Goal: Task Accomplishment & Management: Manage account settings

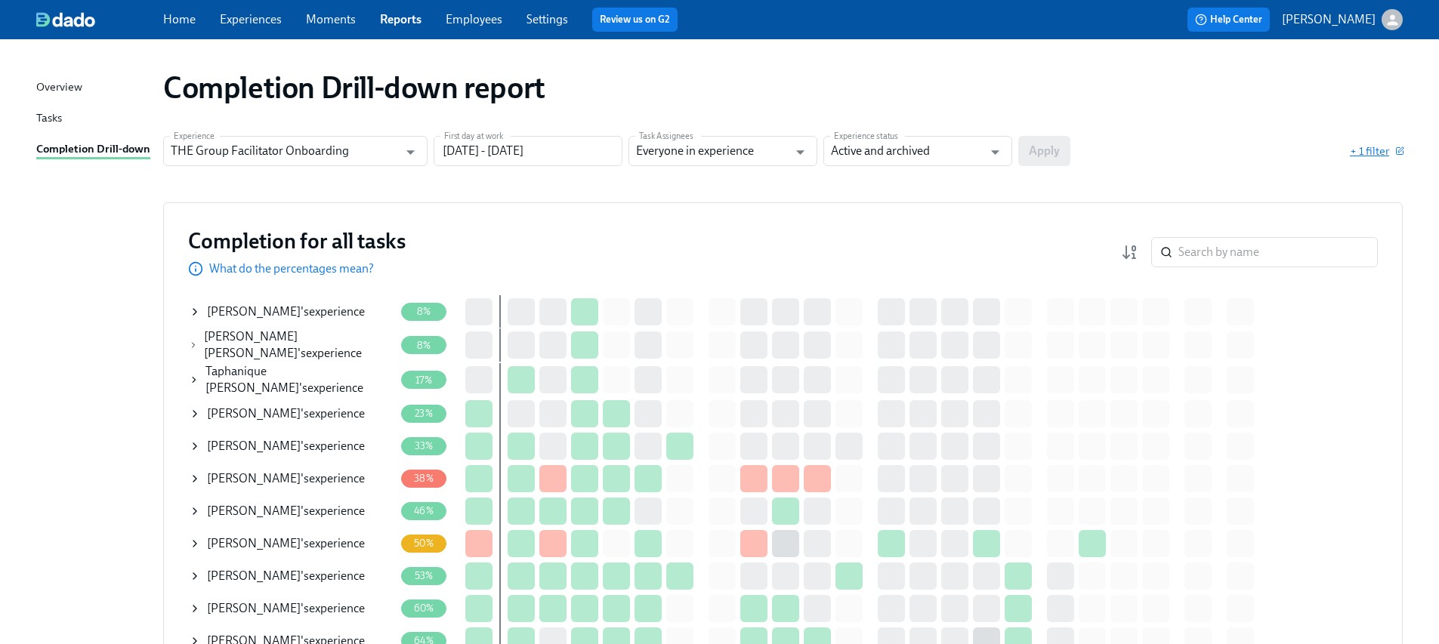
click at [1366, 149] on span "+ 1 filter" at bounding box center [1376, 150] width 53 height 15
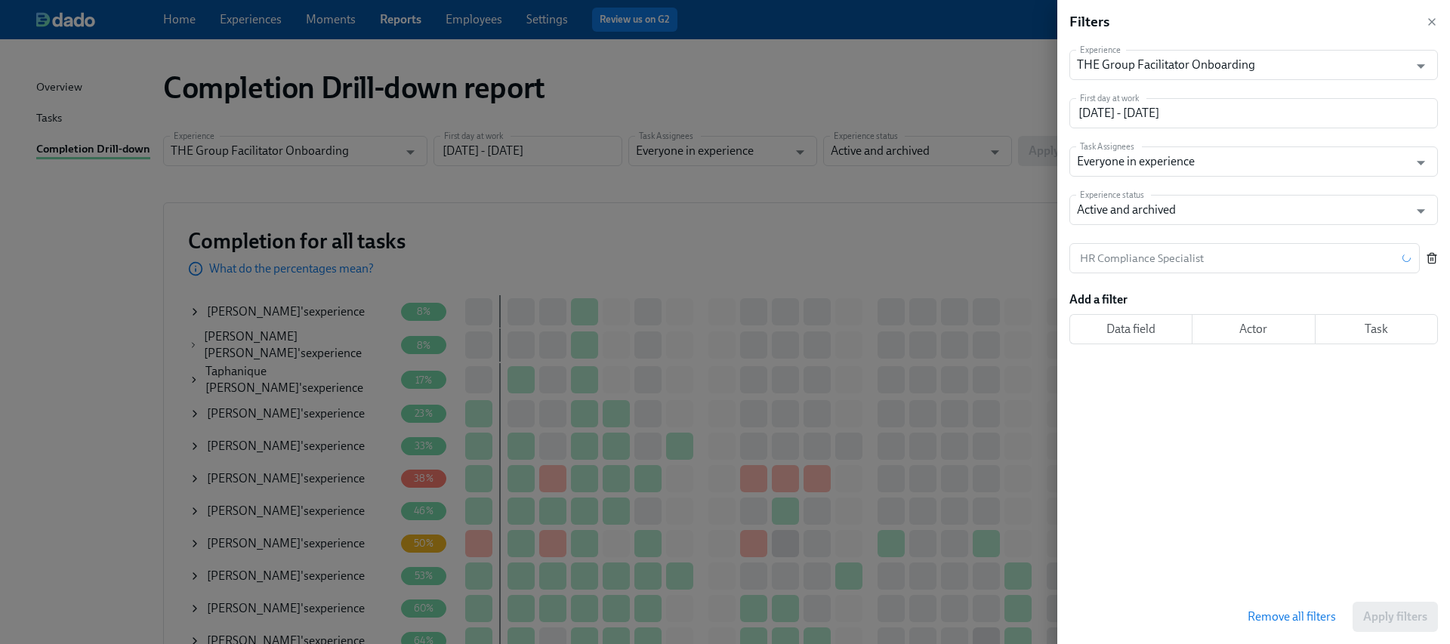
click at [1430, 258] on icon "button" at bounding box center [1432, 258] width 12 height 12
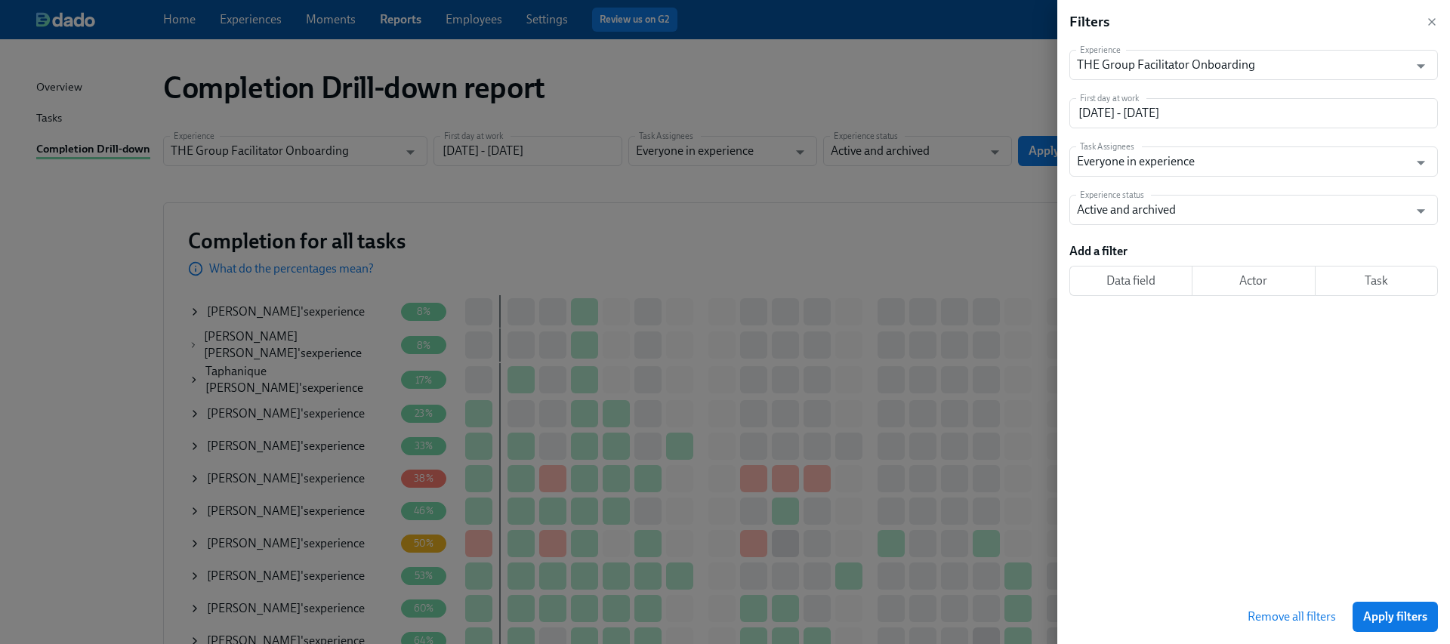
click at [1381, 609] on span "Apply filters" at bounding box center [1395, 616] width 64 height 15
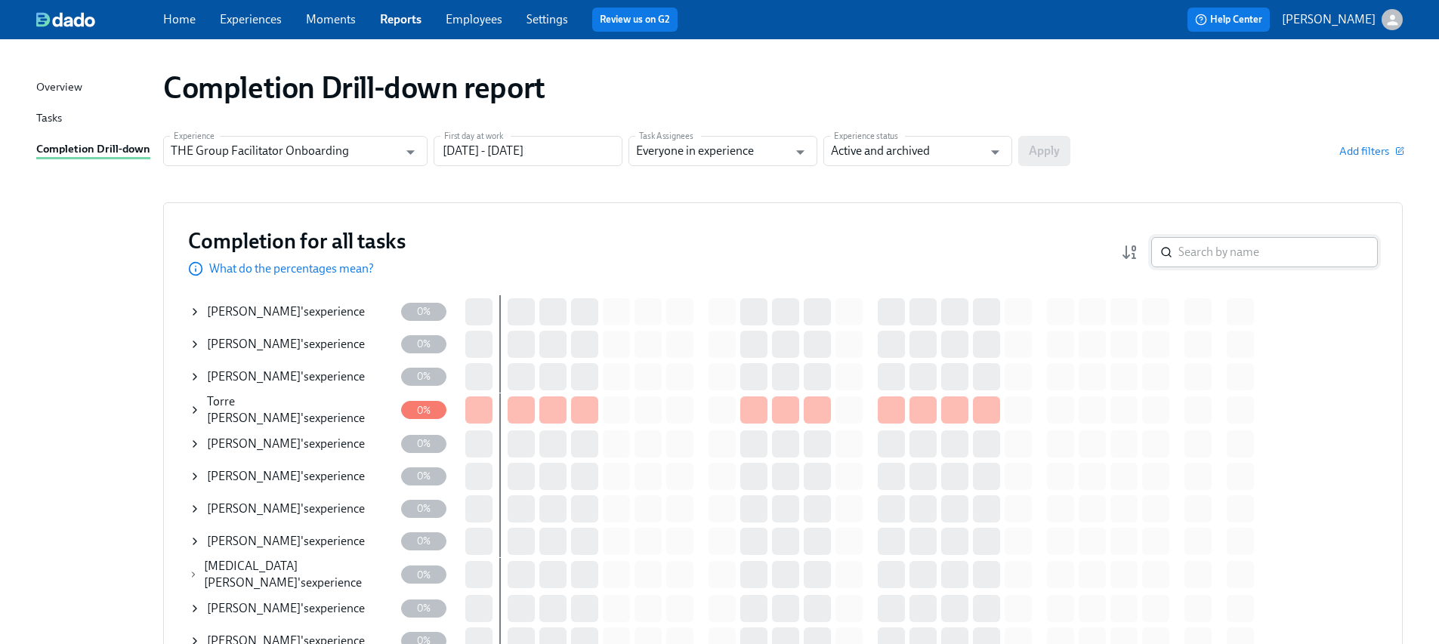
click at [1219, 258] on input "search" at bounding box center [1277, 252] width 199 height 30
click at [1217, 257] on input "search" at bounding box center [1277, 252] width 199 height 30
click at [1260, 242] on input "search" at bounding box center [1277, 252] width 199 height 30
paste input "Genoa [PERSON_NAME]"
click at [1199, 242] on input "search" at bounding box center [1277, 252] width 199 height 30
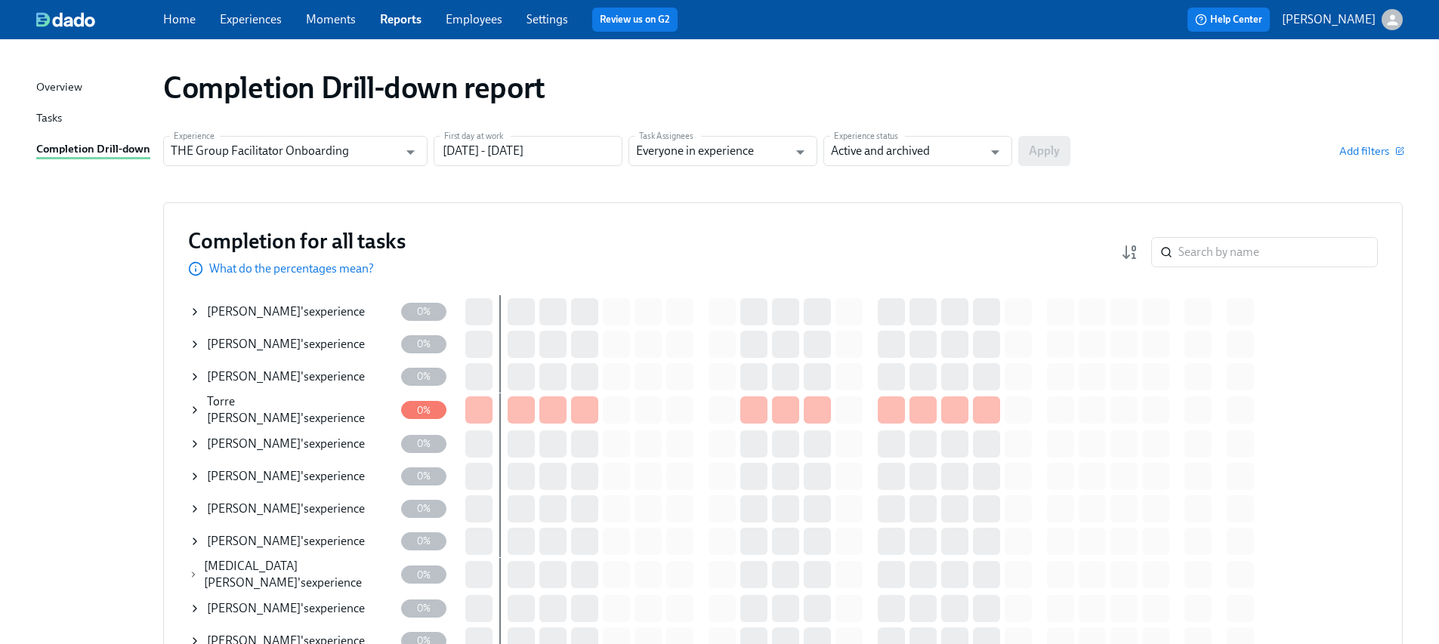
click at [1197, 252] on input "search" at bounding box center [1277, 252] width 199 height 30
click at [1197, 253] on input "search" at bounding box center [1277, 252] width 199 height 30
click at [1191, 250] on input "search" at bounding box center [1277, 252] width 199 height 30
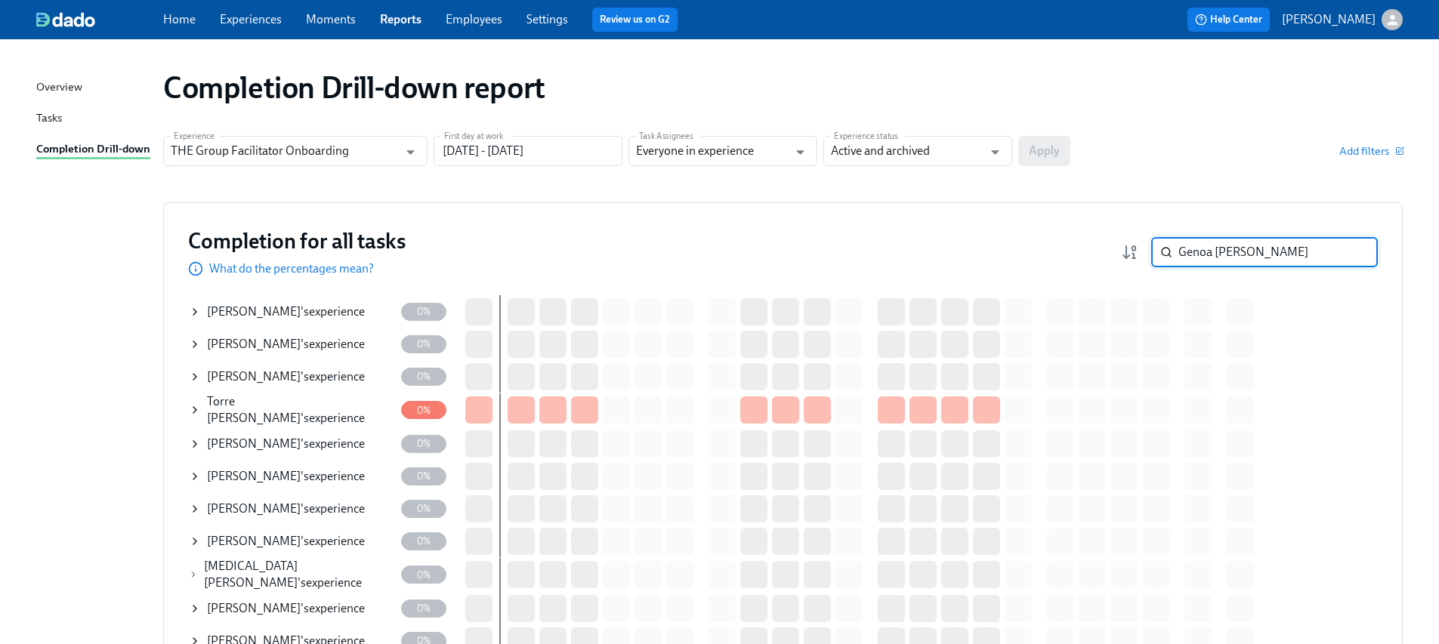
type input "Genoa [PERSON_NAME]"
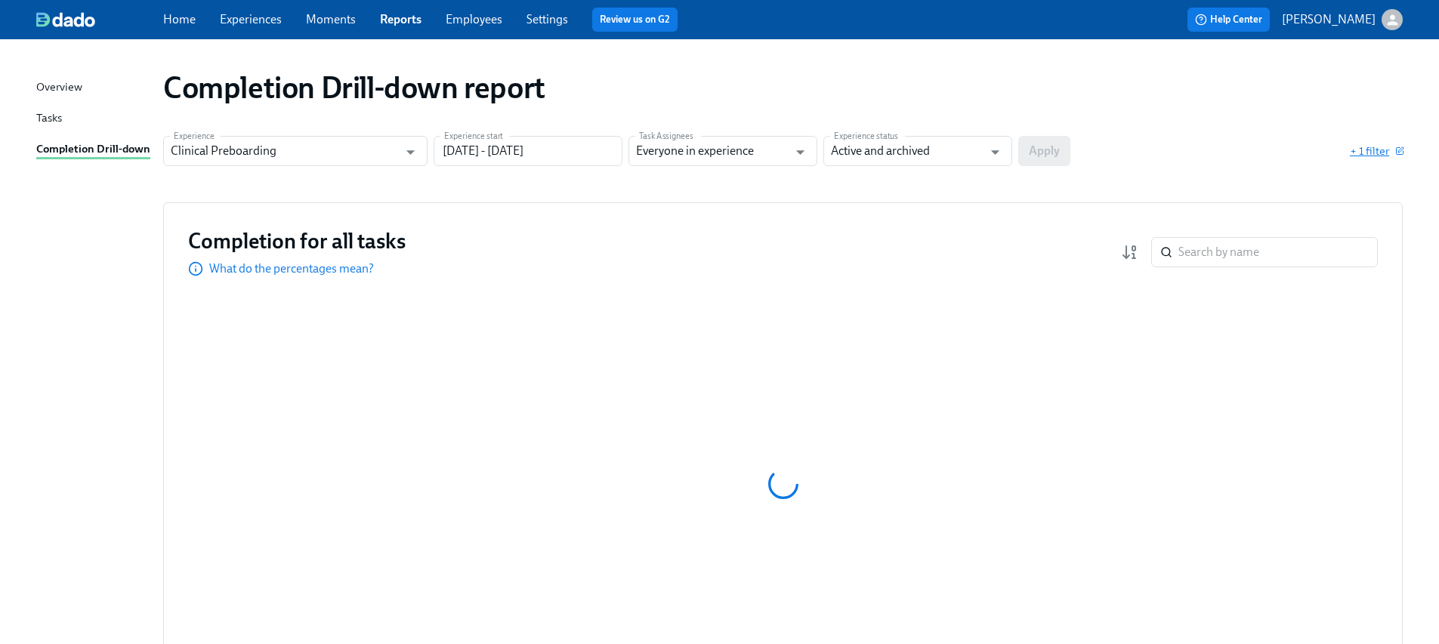
click at [1386, 151] on span "+ 1 filter" at bounding box center [1376, 150] width 53 height 15
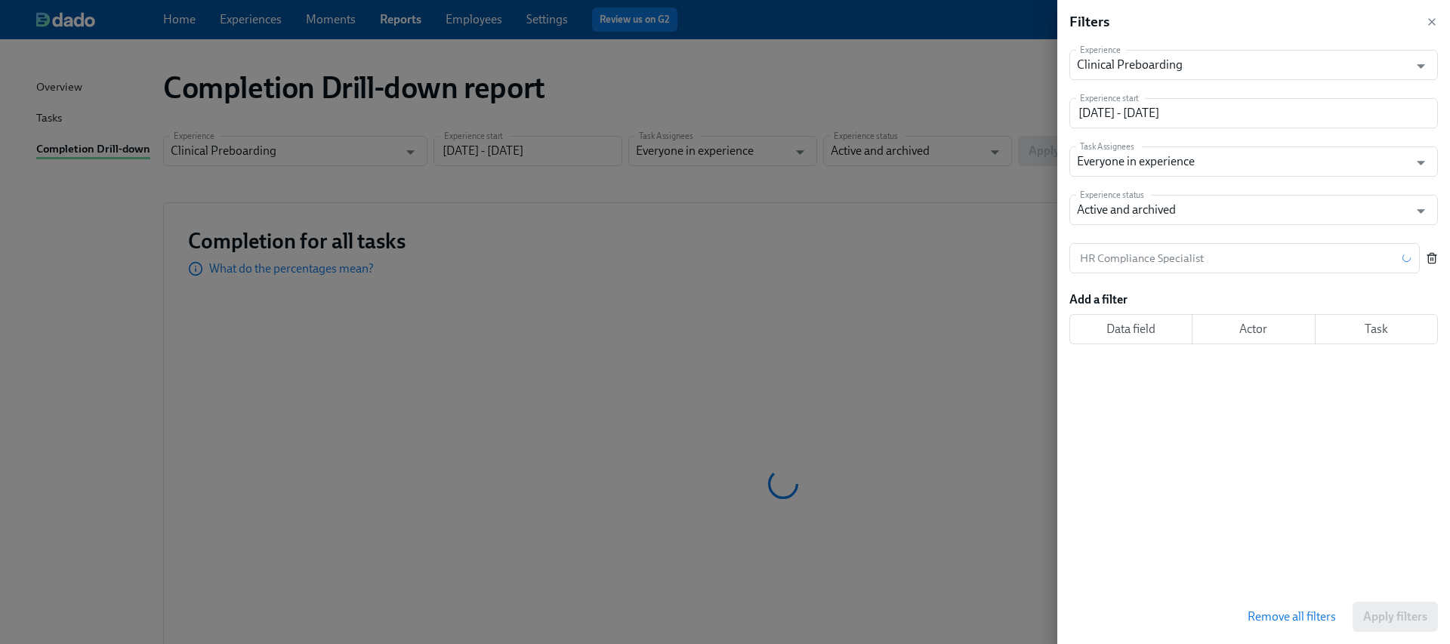
click at [1436, 257] on icon "button" at bounding box center [1432, 258] width 12 height 12
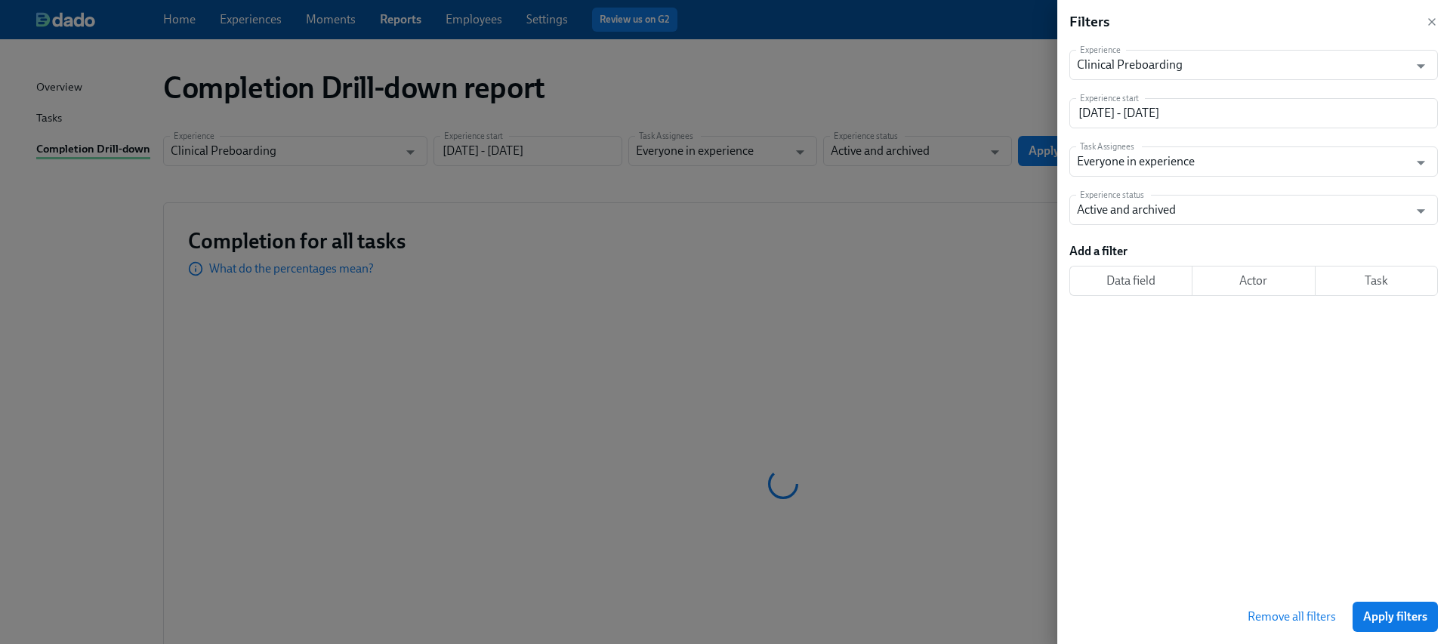
click at [1385, 607] on button "Apply filters" at bounding box center [1395, 617] width 85 height 30
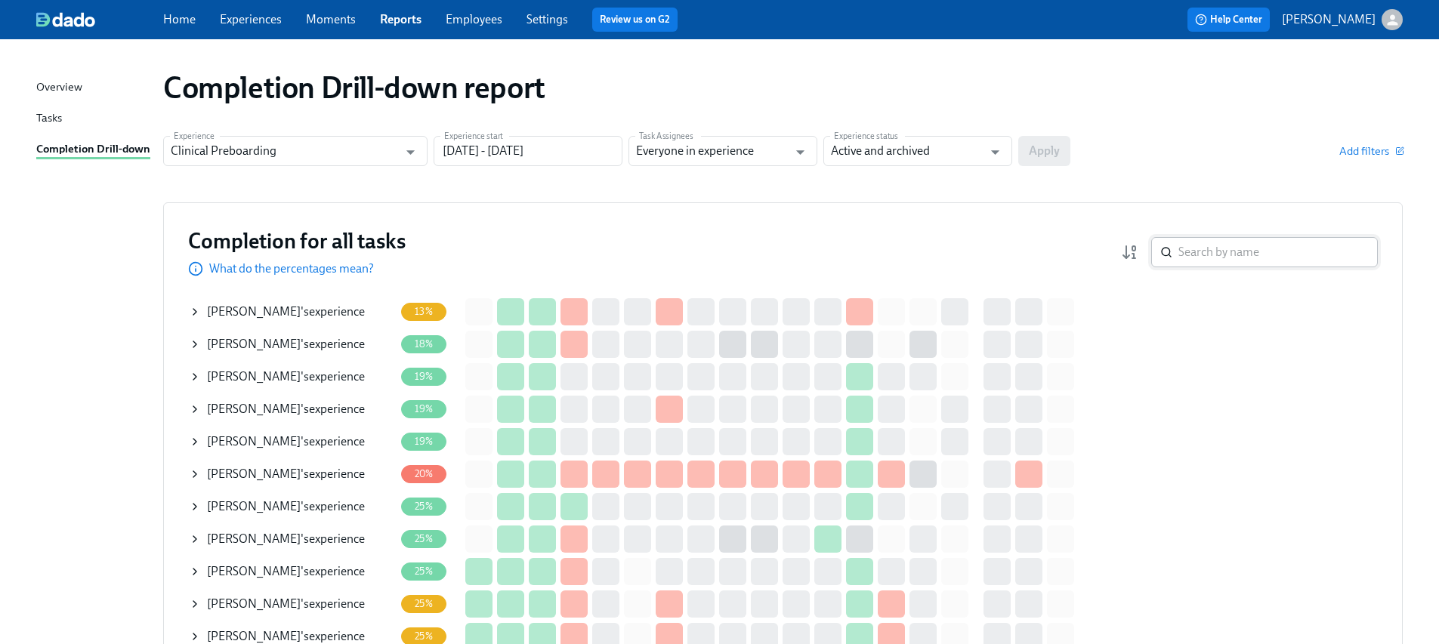
click at [1178, 242] on input "search" at bounding box center [1277, 252] width 199 height 30
click at [1186, 248] on input "search" at bounding box center [1277, 252] width 199 height 30
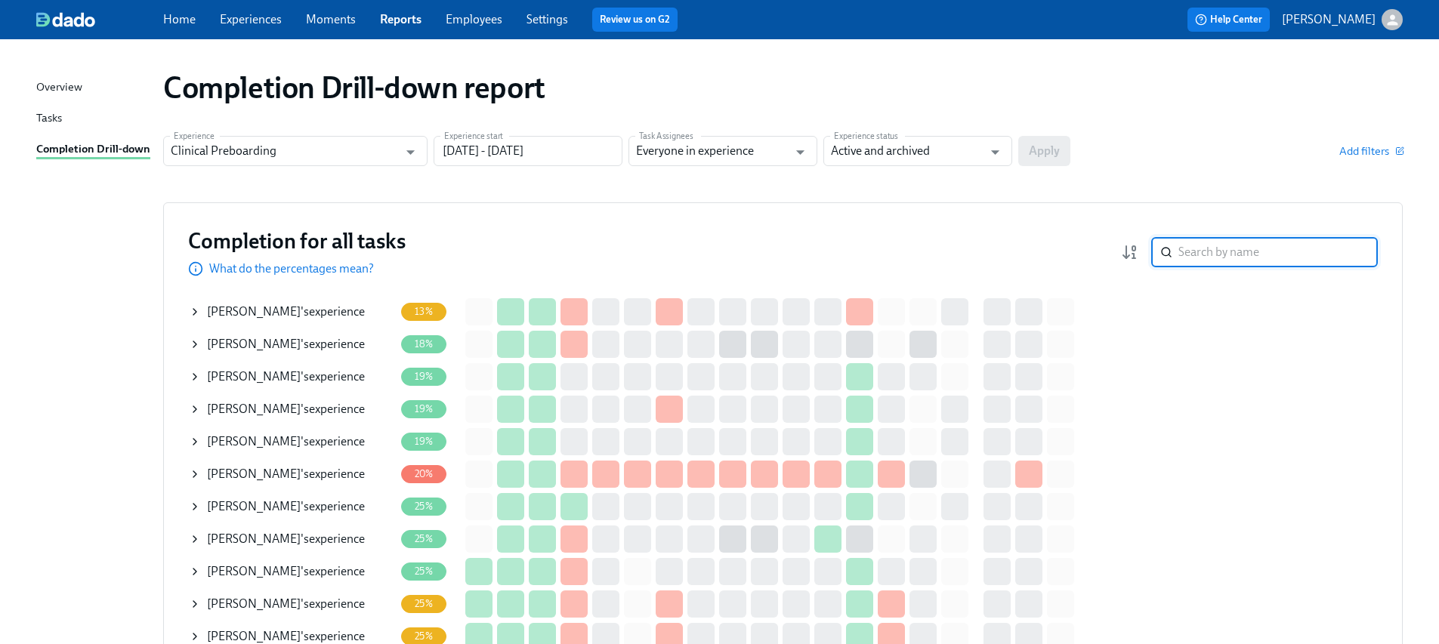
click at [1214, 255] on input "search" at bounding box center [1277, 252] width 199 height 30
click at [1180, 155] on div "Add filters" at bounding box center [1239, 150] width 326 height 15
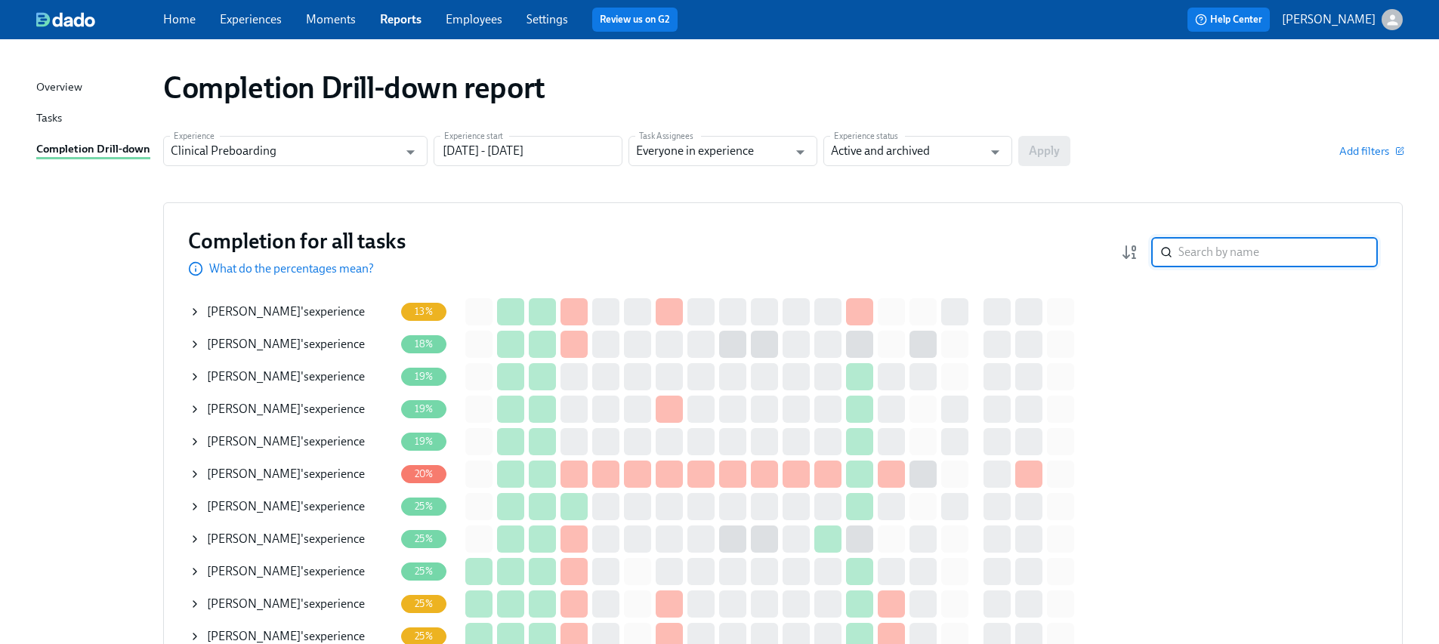
click at [1177, 152] on div "Add filters" at bounding box center [1239, 150] width 326 height 15
click at [1174, 147] on div "Add filters" at bounding box center [1239, 150] width 326 height 15
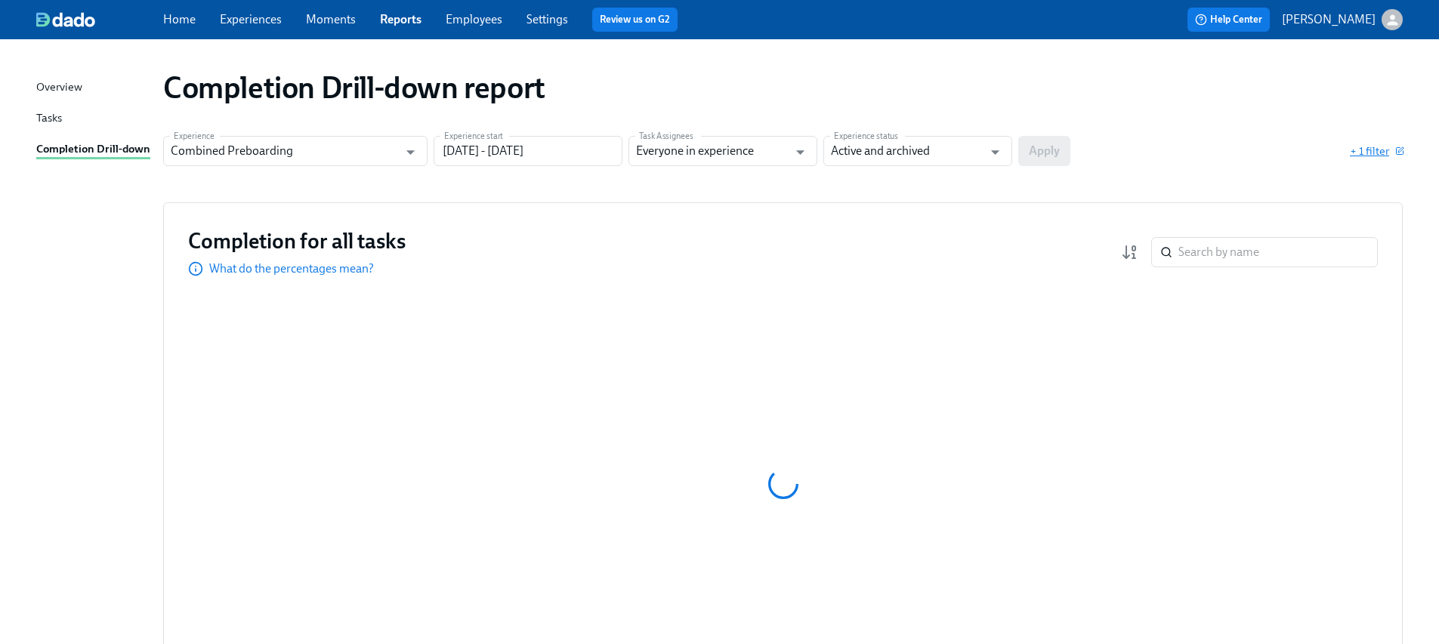
click at [1374, 147] on span "+ 1 filter" at bounding box center [1376, 150] width 53 height 15
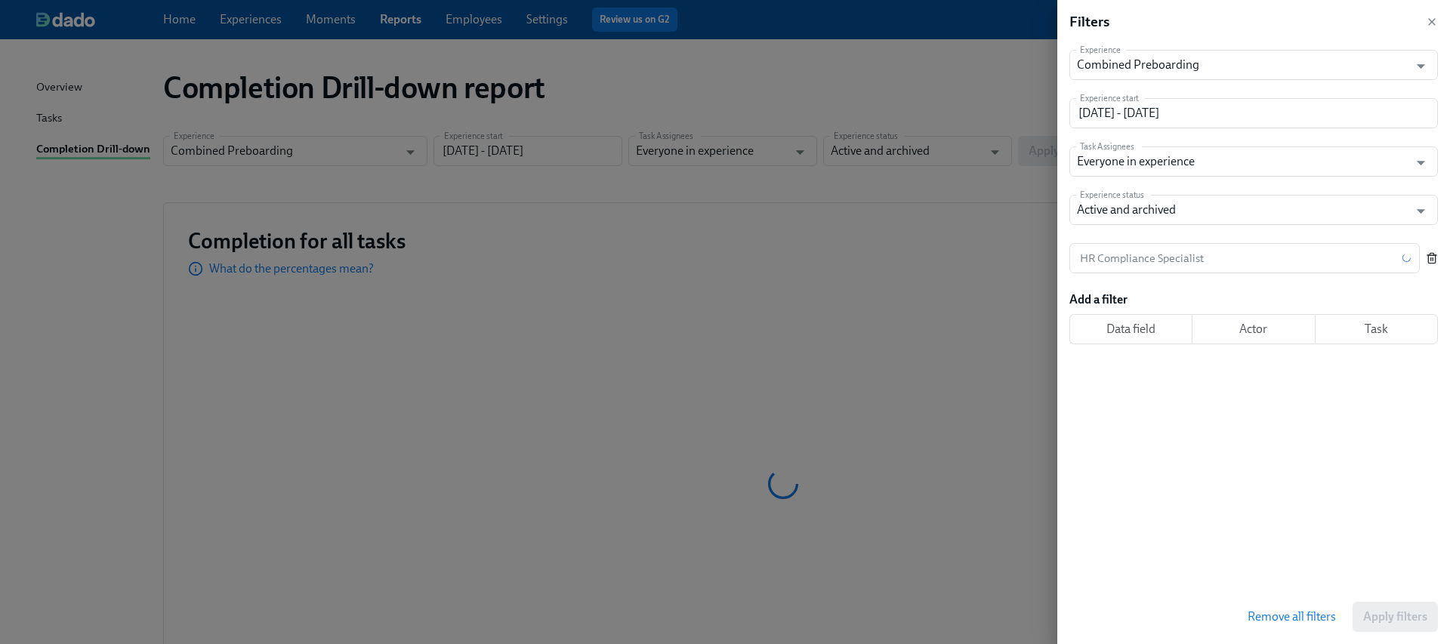
click at [1433, 257] on icon "button" at bounding box center [1432, 258] width 12 height 12
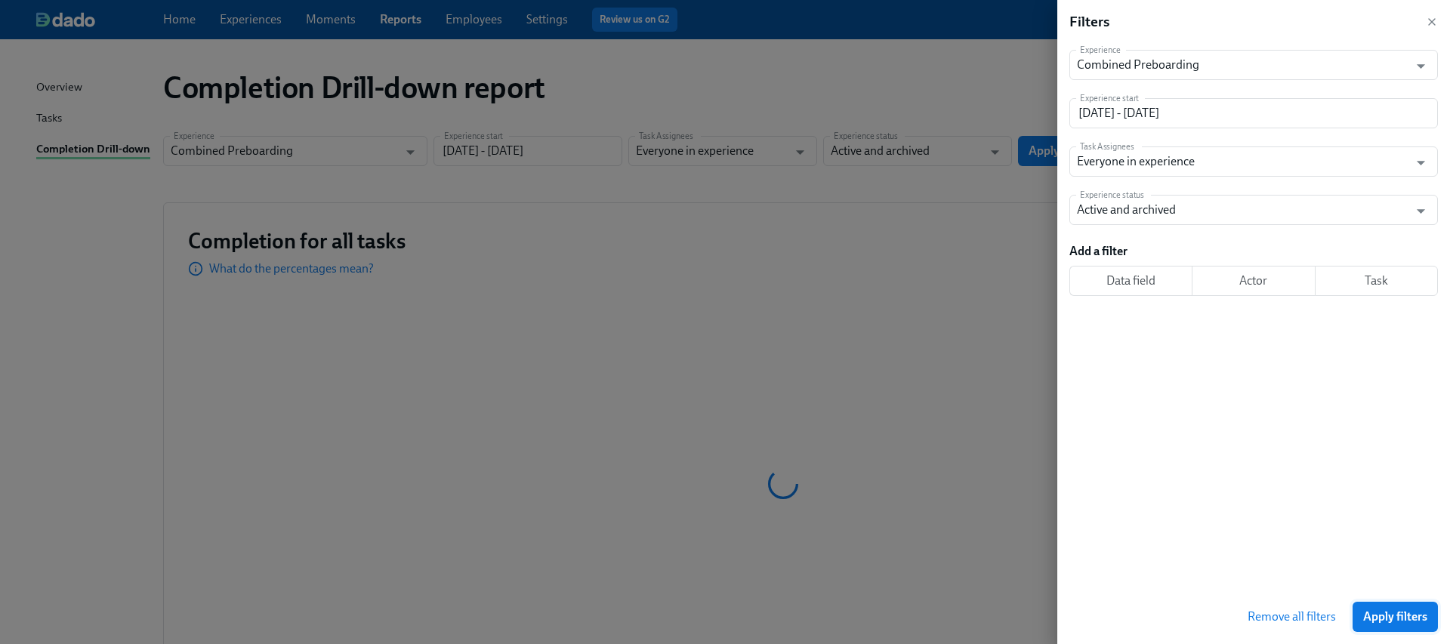
click at [1389, 617] on span "Apply filters" at bounding box center [1395, 616] width 64 height 15
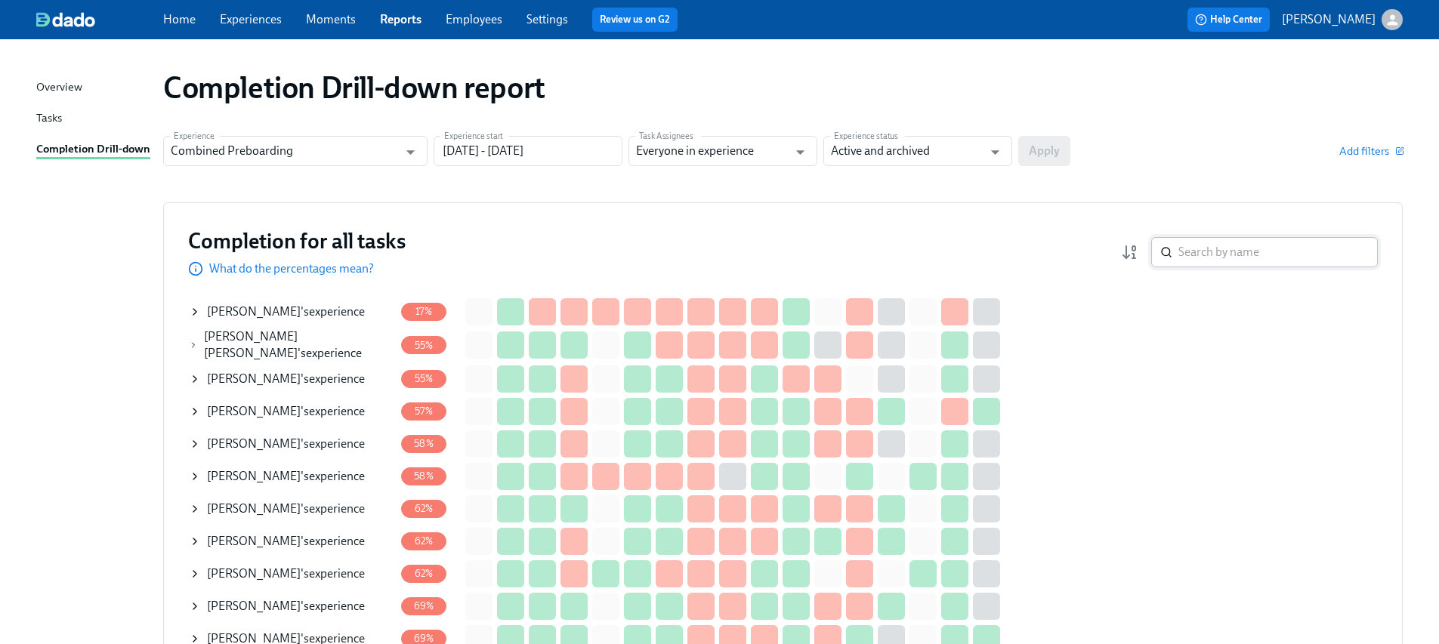
click at [1213, 259] on input "search" at bounding box center [1277, 252] width 199 height 30
paste input "Genoa [PERSON_NAME]"
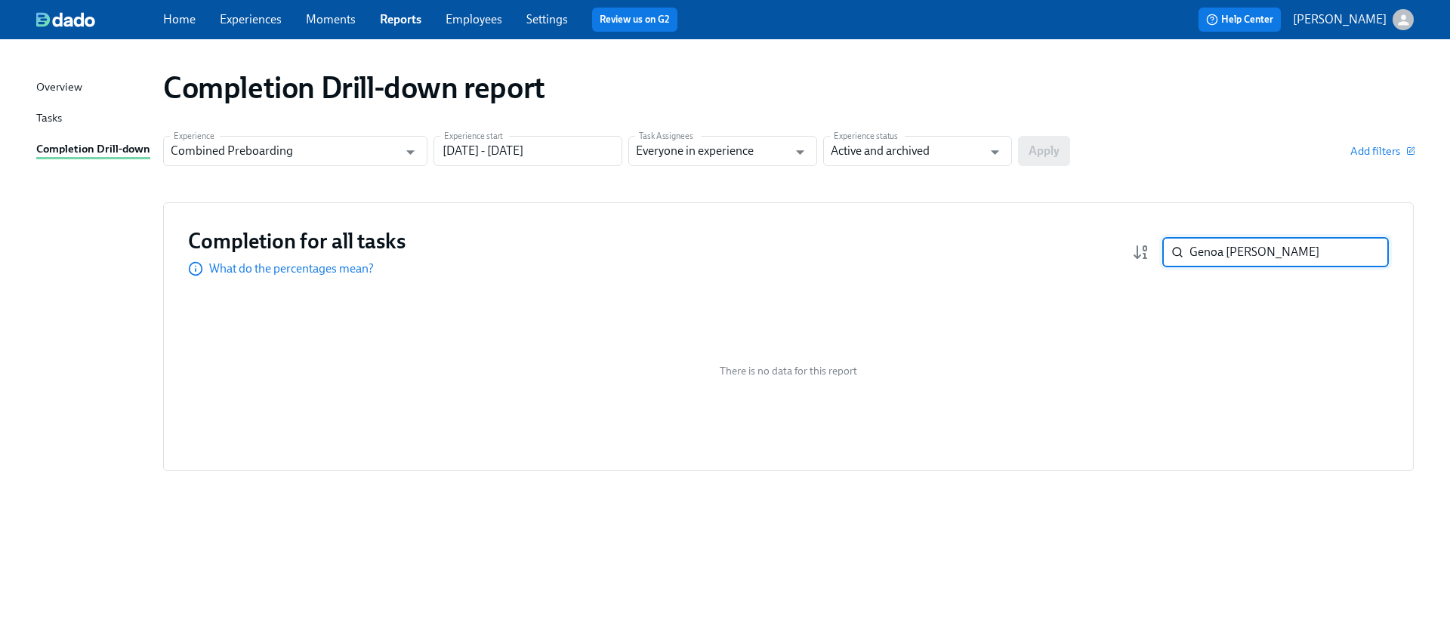
paste input "Yvonne Miller"
paste input "Kishore"
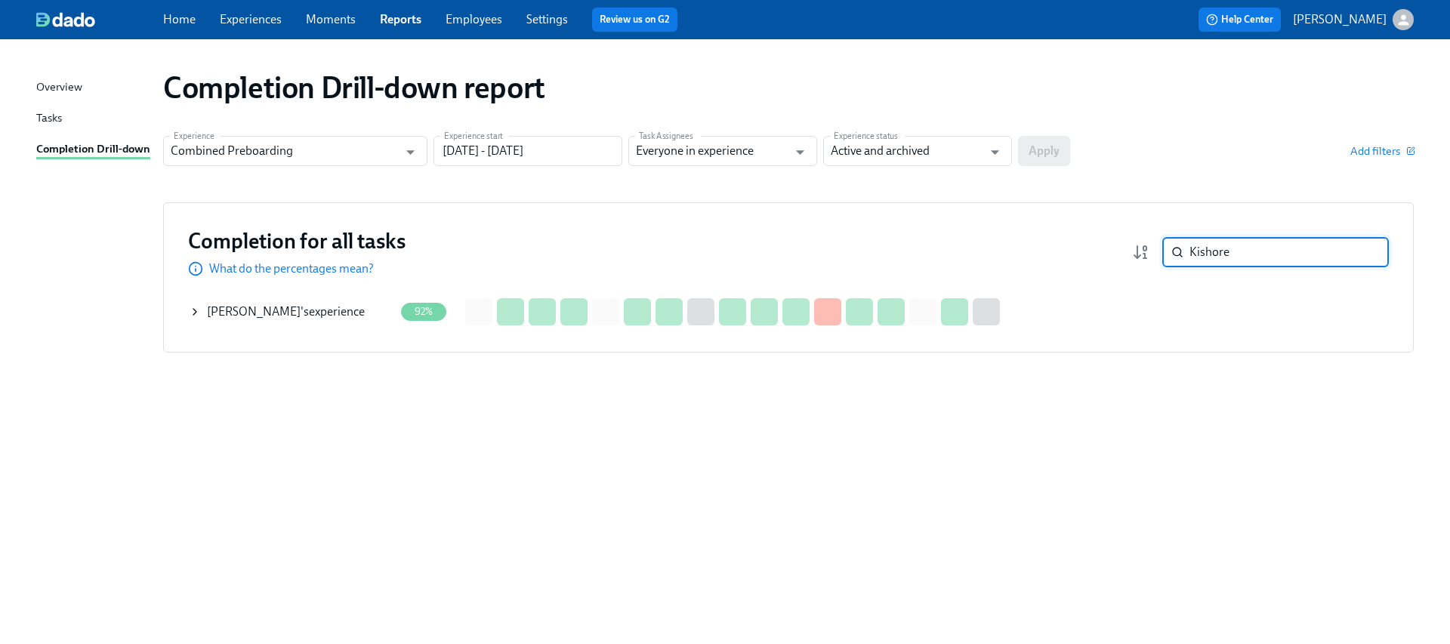
type input "Kishore"
drag, startPoint x: 194, startPoint y: 312, endPoint x: 265, endPoint y: 306, distance: 71.2
click at [194, 312] on icon at bounding box center [195, 312] width 12 height 12
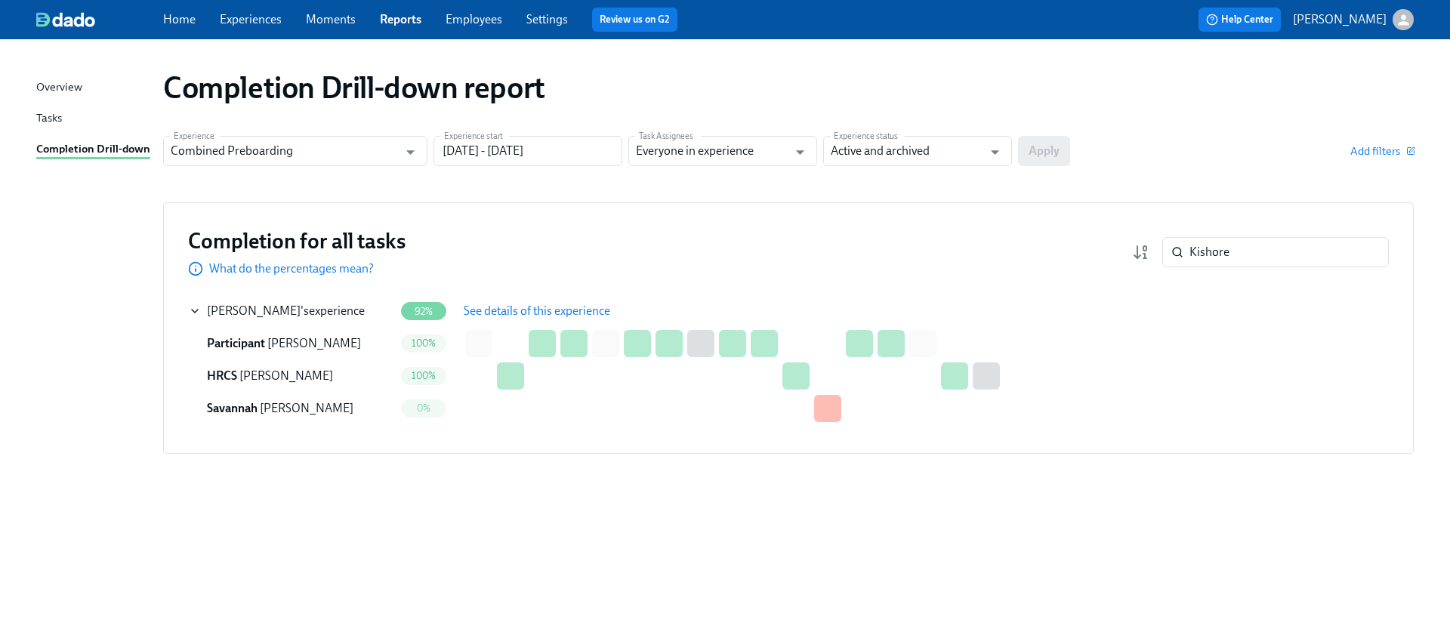
click at [509, 298] on button "See details of this experience" at bounding box center [537, 311] width 168 height 30
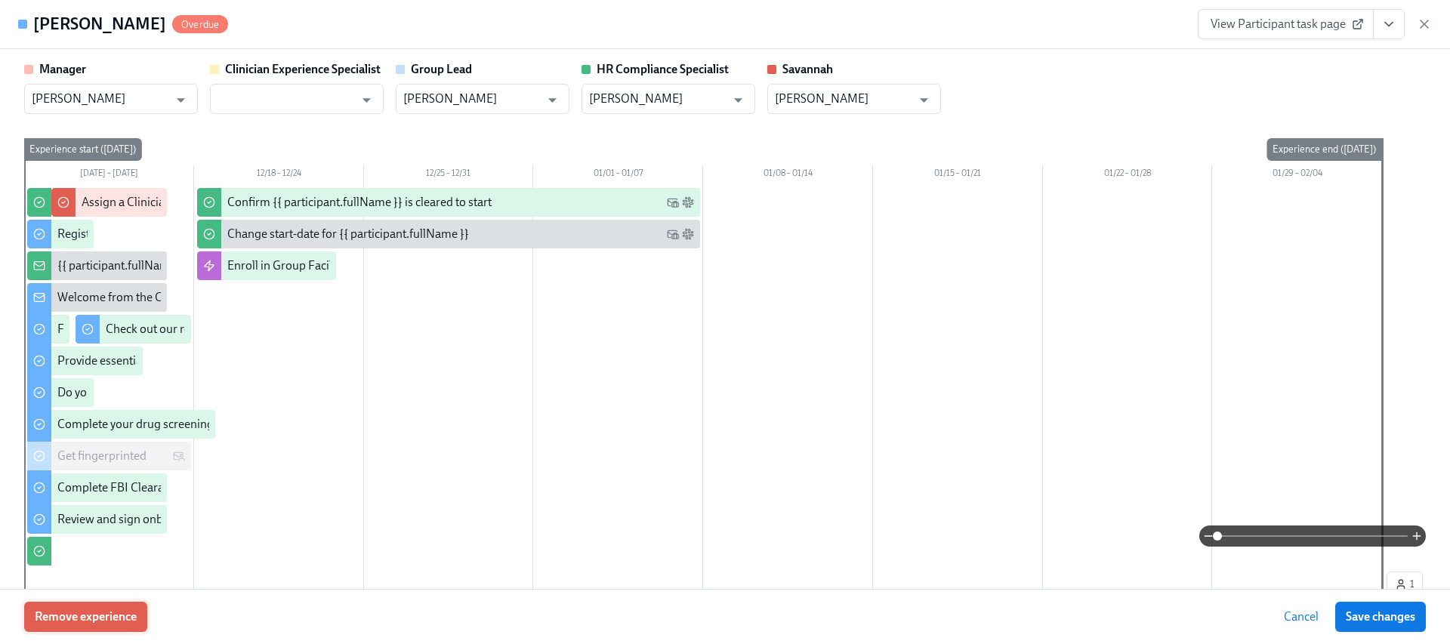
click at [105, 608] on button "Remove experience" at bounding box center [85, 617] width 123 height 30
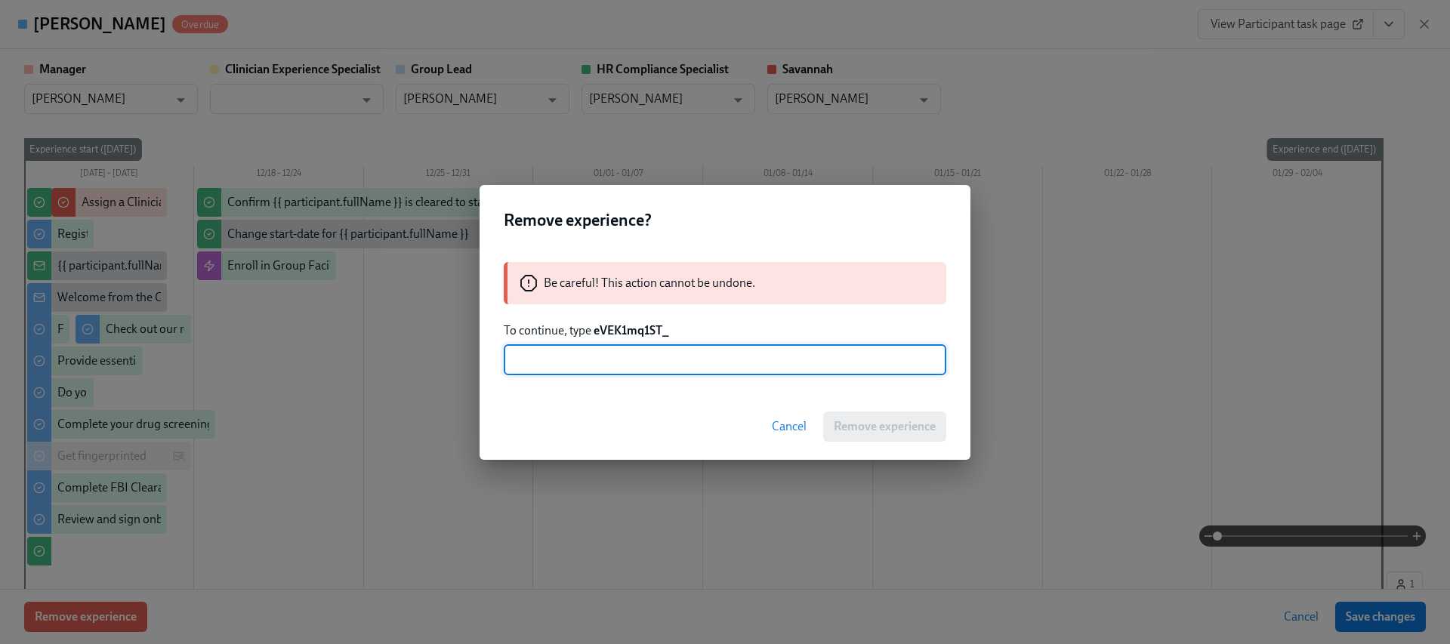
click at [643, 327] on strong "eVEK1mq1ST_" at bounding box center [632, 330] width 76 height 14
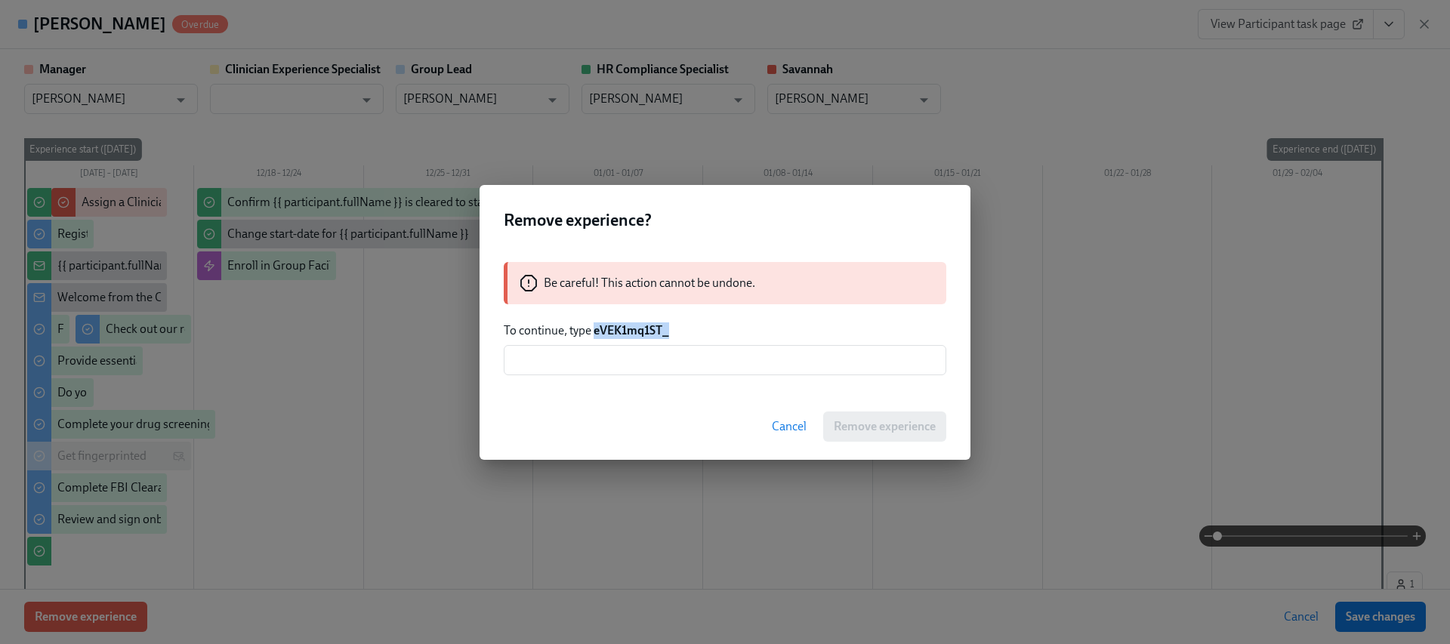
click at [643, 327] on strong "eVEK1mq1ST_" at bounding box center [632, 330] width 76 height 14
copy strong "eVEK1mq1ST_"
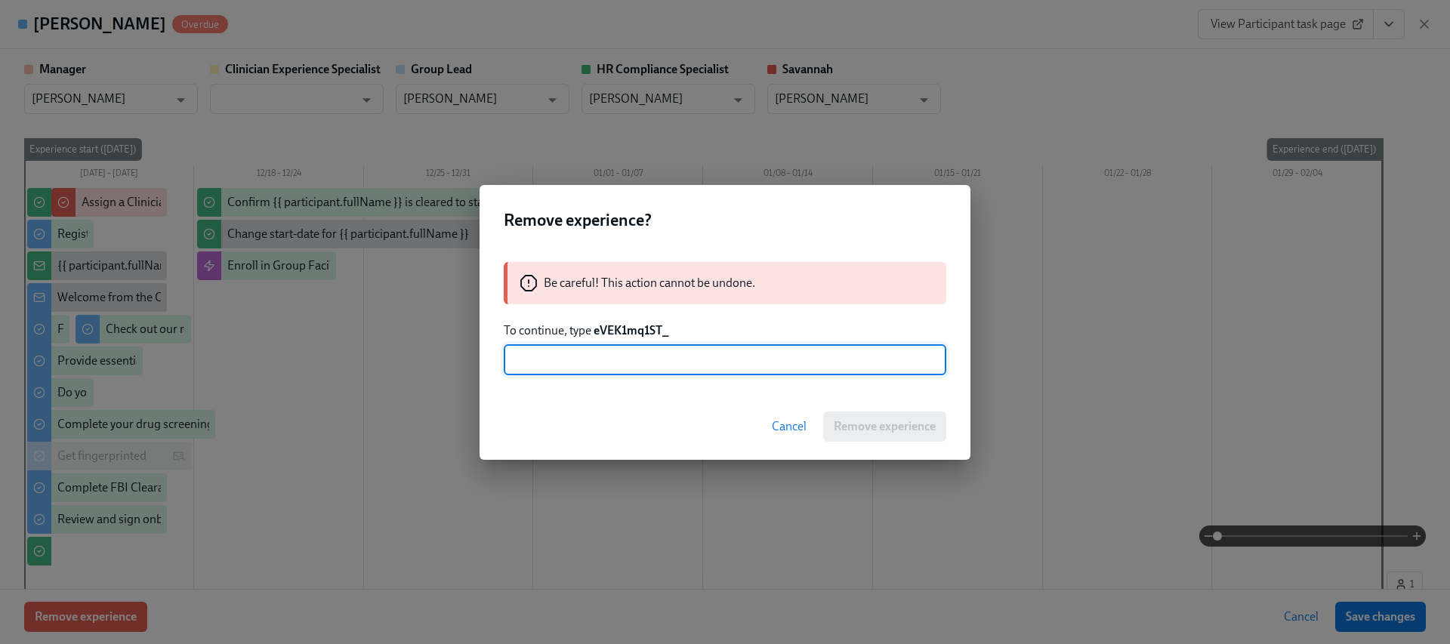
drag, startPoint x: 634, startPoint y: 353, endPoint x: 649, endPoint y: 354, distance: 14.4
click at [635, 353] on input "text" at bounding box center [725, 360] width 443 height 30
paste input "eVEK1mq1ST_"
type input "eVEK1mq1ST_"
click at [865, 419] on span "Remove experience" at bounding box center [885, 426] width 102 height 15
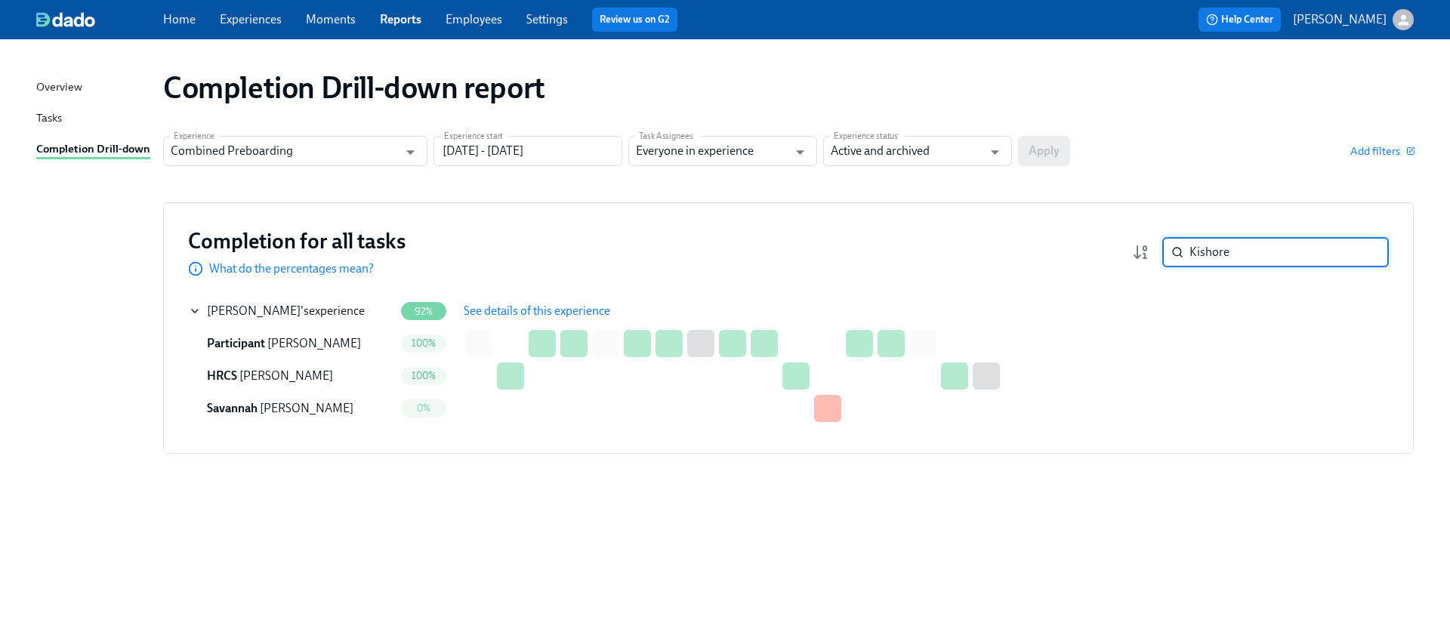
click at [1247, 265] on input "Kishore" at bounding box center [1288, 252] width 199 height 30
paste input "Durst Cag"
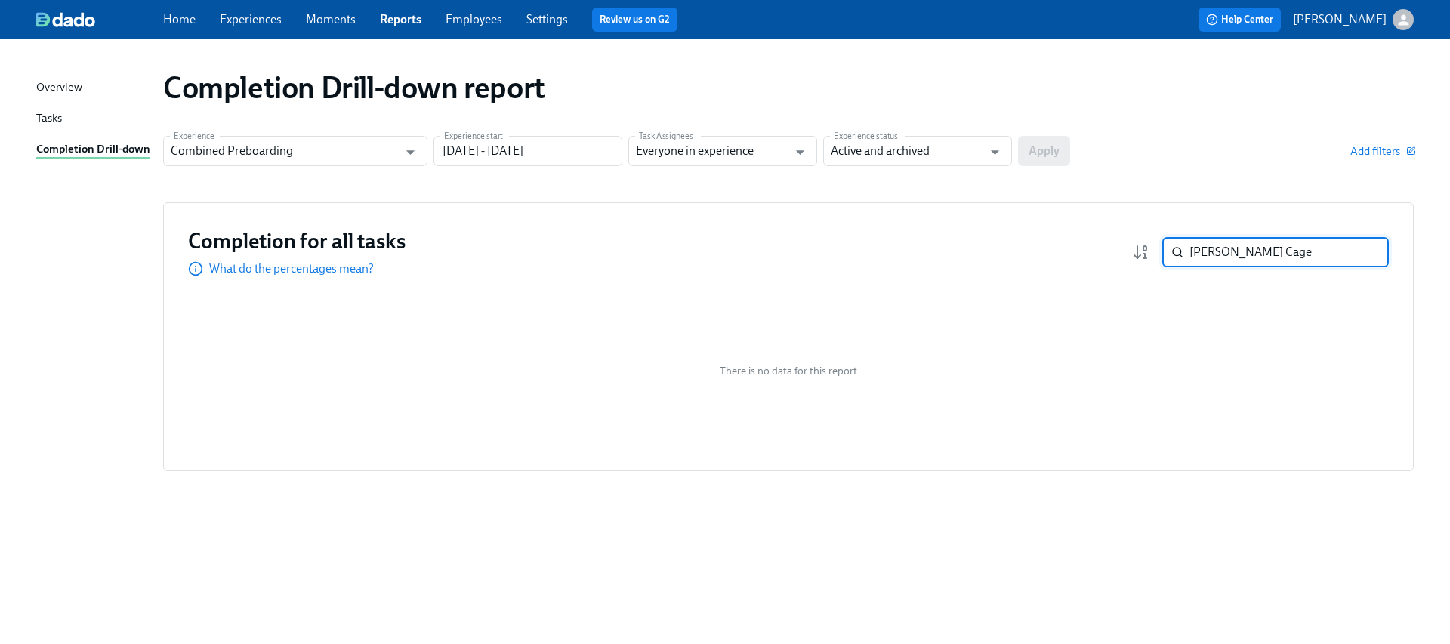
click at [1237, 258] on input "Durst Cage" at bounding box center [1288, 252] width 199 height 30
paste input "Hayes"
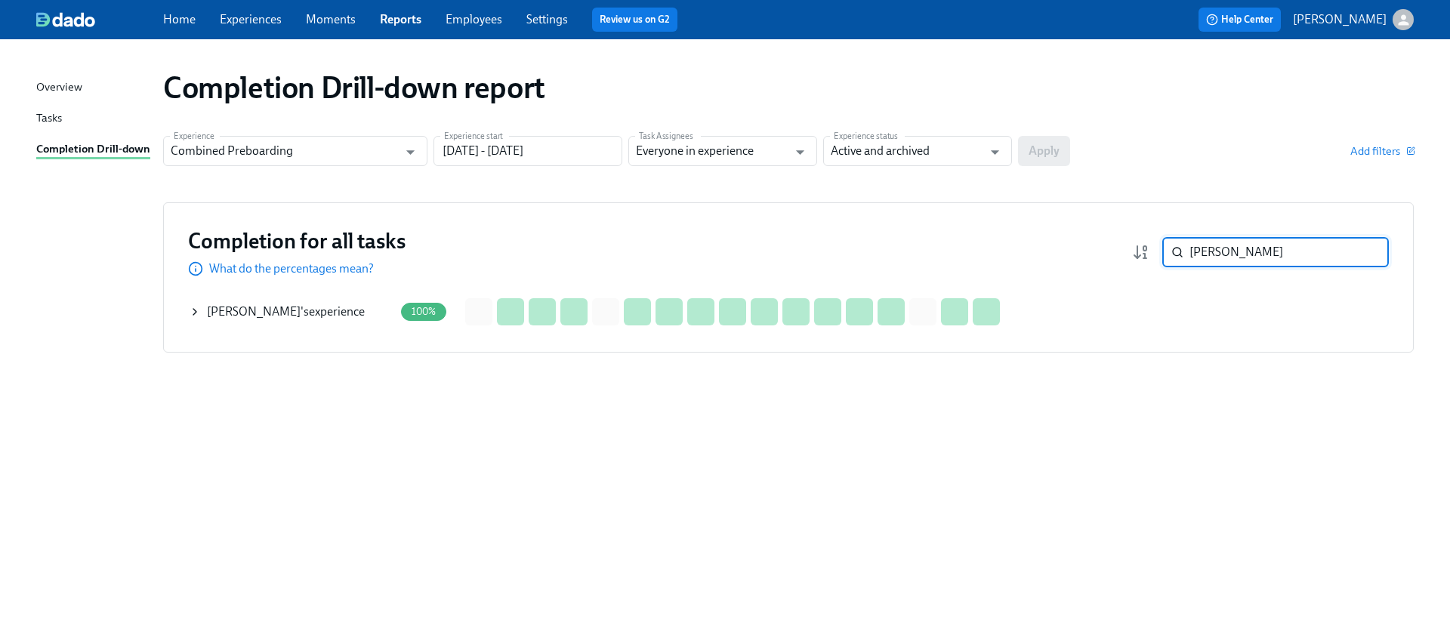
type input "Hayes"
click at [193, 309] on icon at bounding box center [194, 312] width 3 height 6
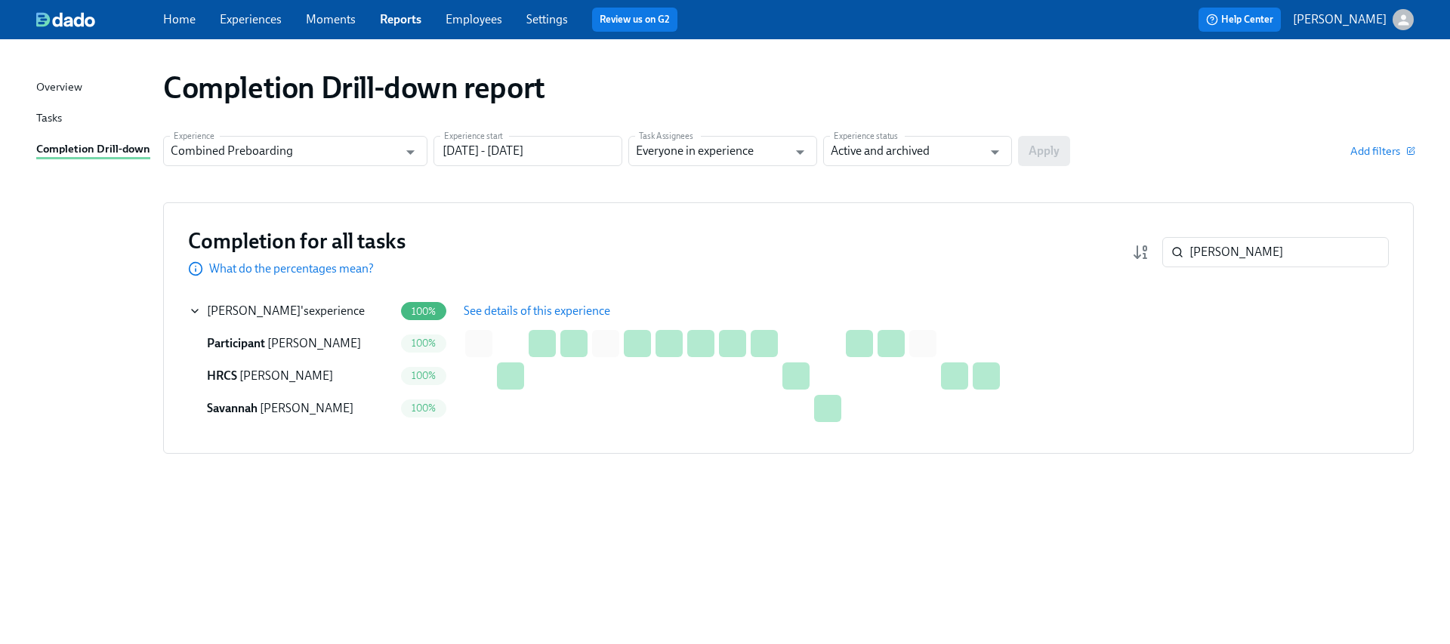
click at [517, 321] on button "See details of this experience" at bounding box center [537, 311] width 168 height 30
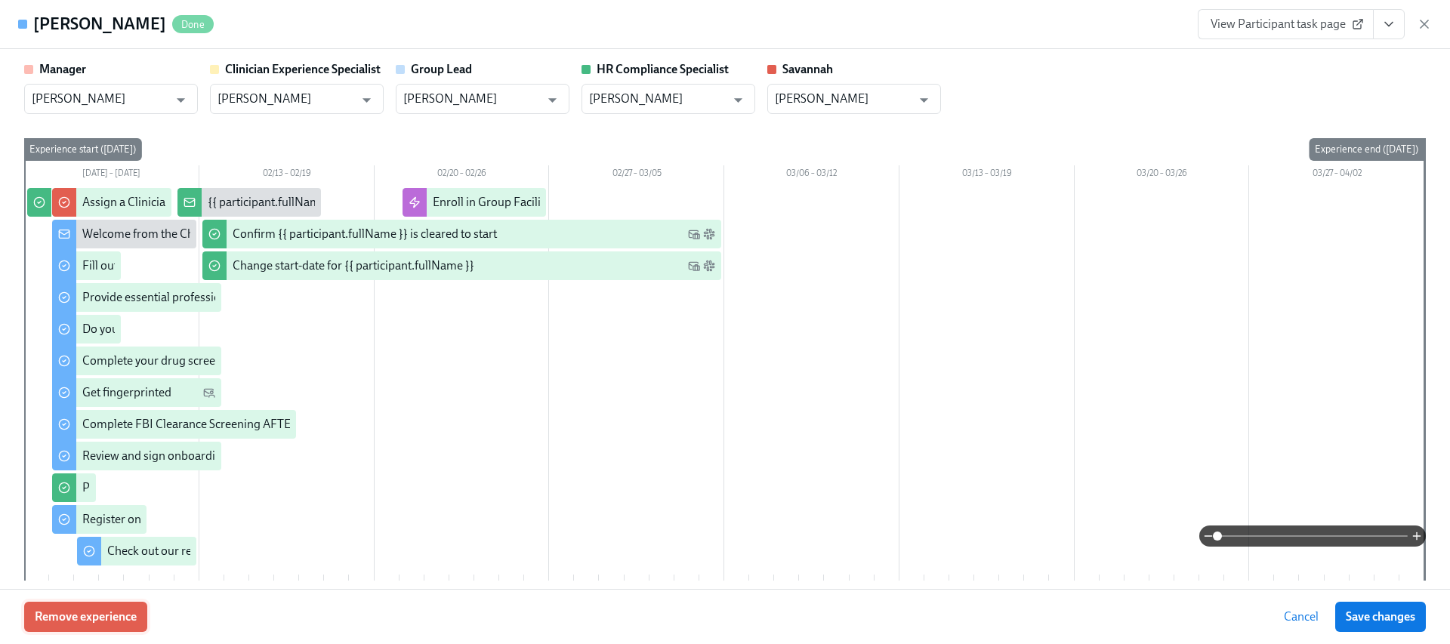
click at [98, 607] on button "Remove experience" at bounding box center [85, 617] width 123 height 30
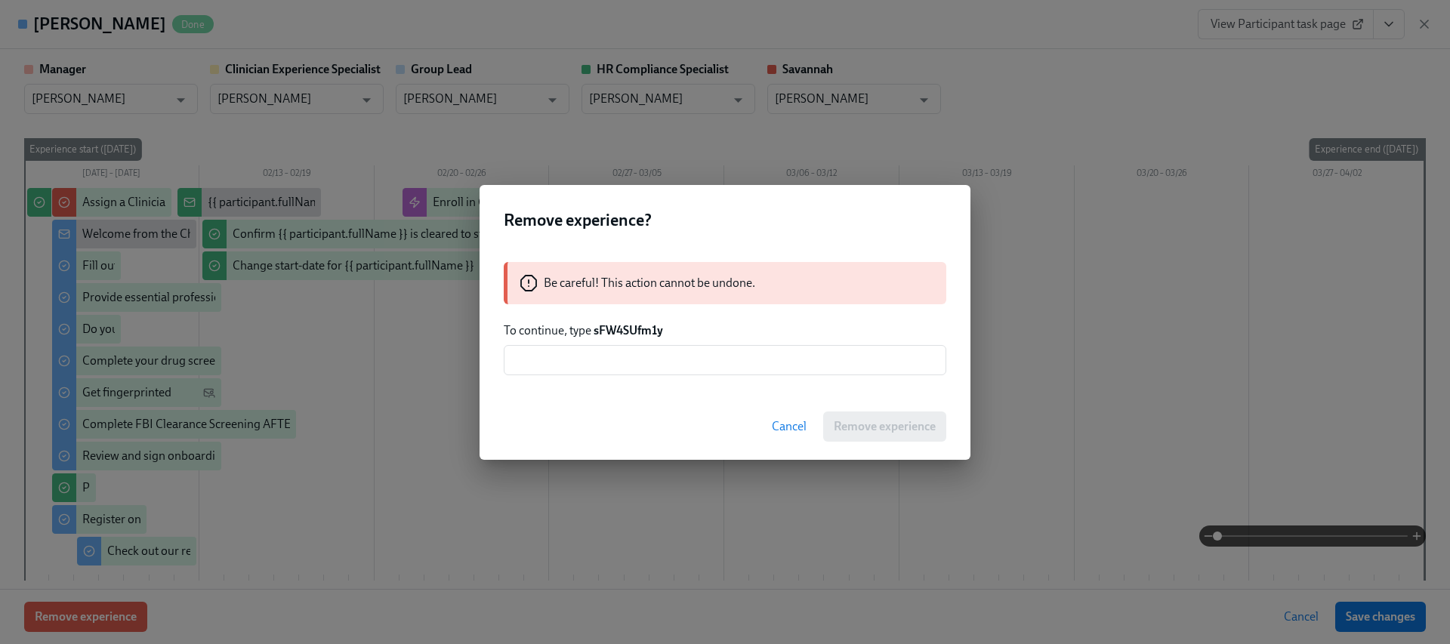
click at [646, 330] on strong "sFW4SUfm1y" at bounding box center [628, 330] width 69 height 14
copy strong "sFW4SUfm1y"
click at [636, 357] on input "text" at bounding box center [725, 360] width 443 height 30
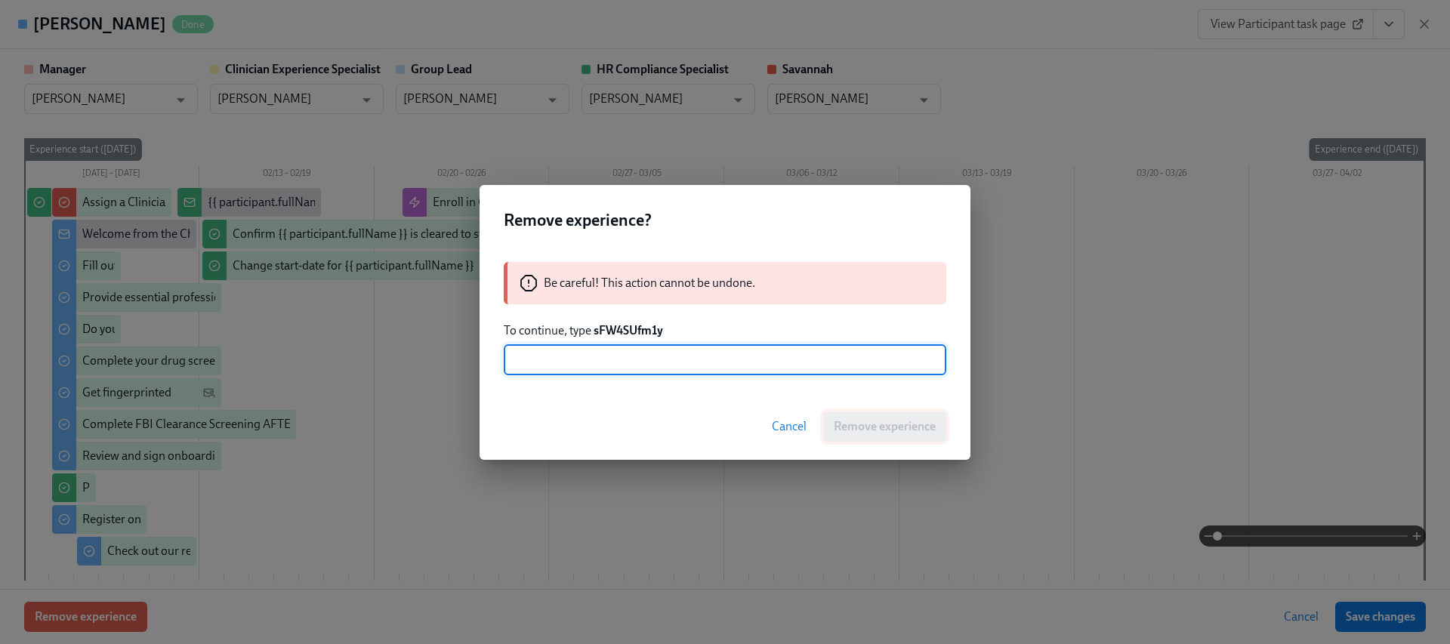
paste input "sFW4SUfm1y"
type input "sFW4SUfm1y"
click at [881, 426] on span "Remove experience" at bounding box center [885, 426] width 102 height 15
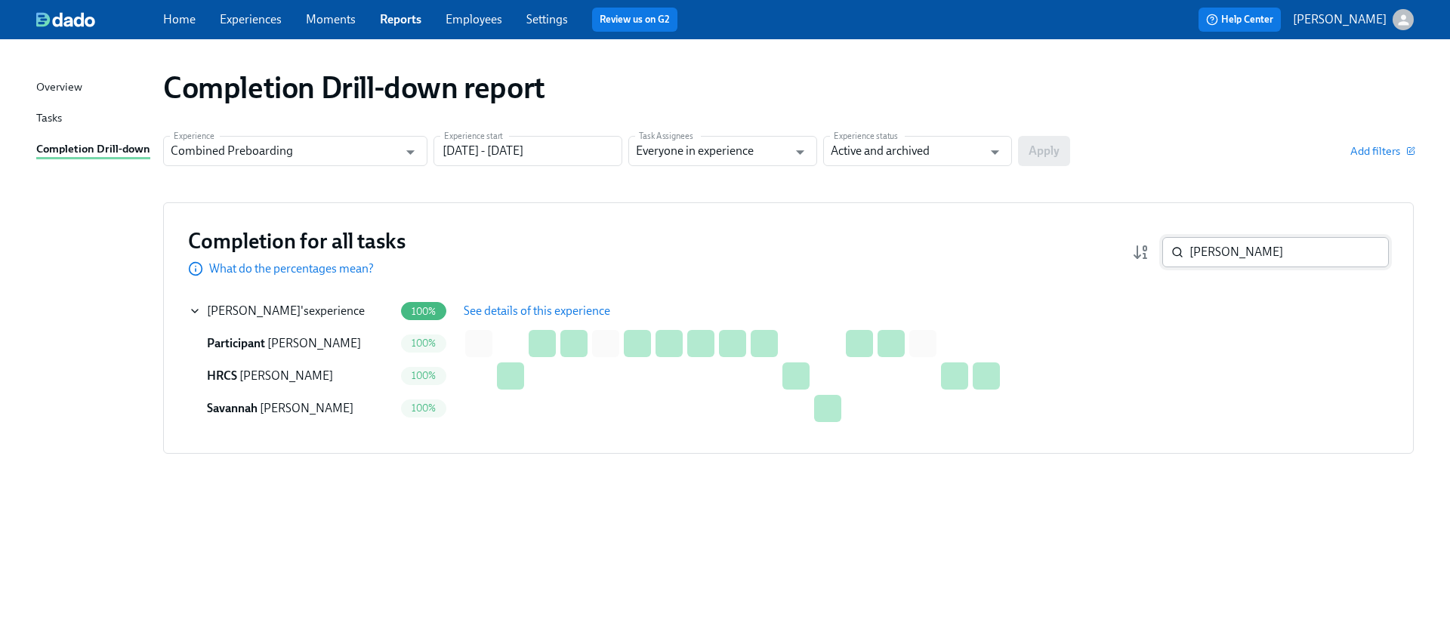
click at [1237, 255] on input "Hayes" at bounding box center [1288, 252] width 199 height 30
paste input "[PERSON_NAME]"
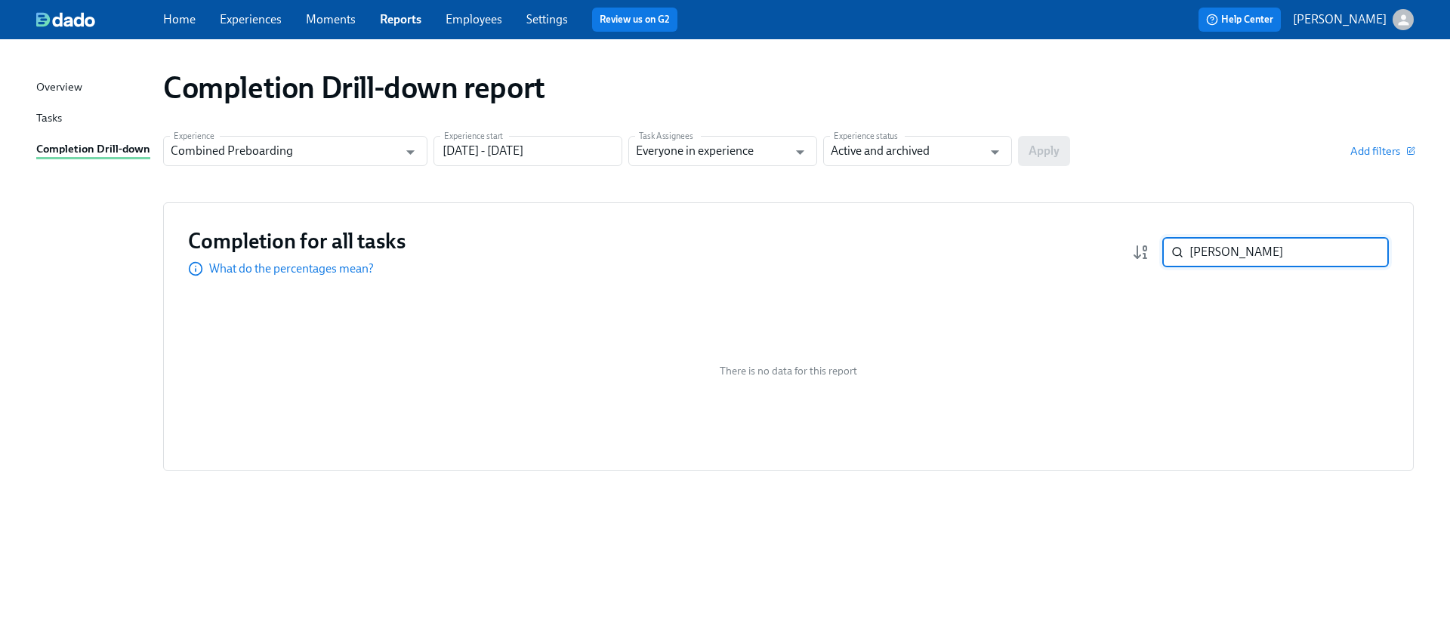
paste input "Whitney Lee"
paste input "Jazelyn Hogg"
paste input "essica Isham Pierre"
click at [1269, 247] on input "Jessica Isham Pierre" at bounding box center [1288, 252] width 199 height 30
paste input "ailyn Tric"
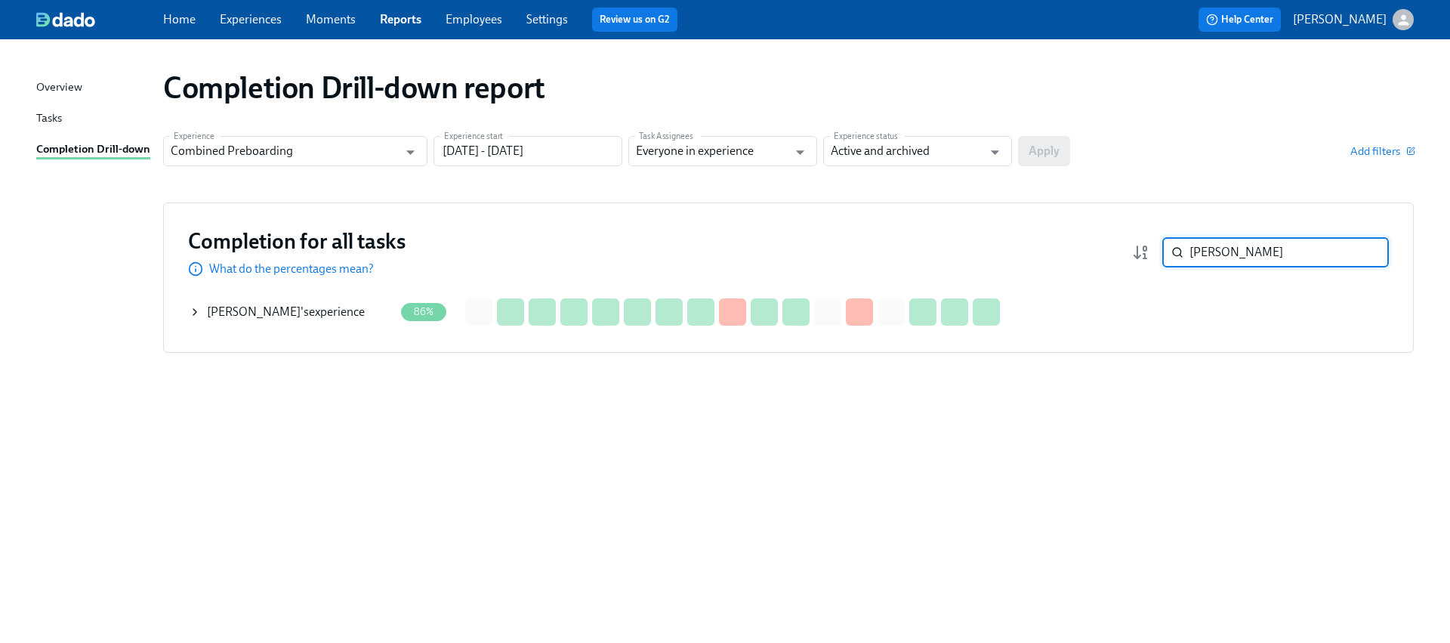
type input "Jailyn Trice"
click at [197, 313] on icon at bounding box center [195, 312] width 12 height 12
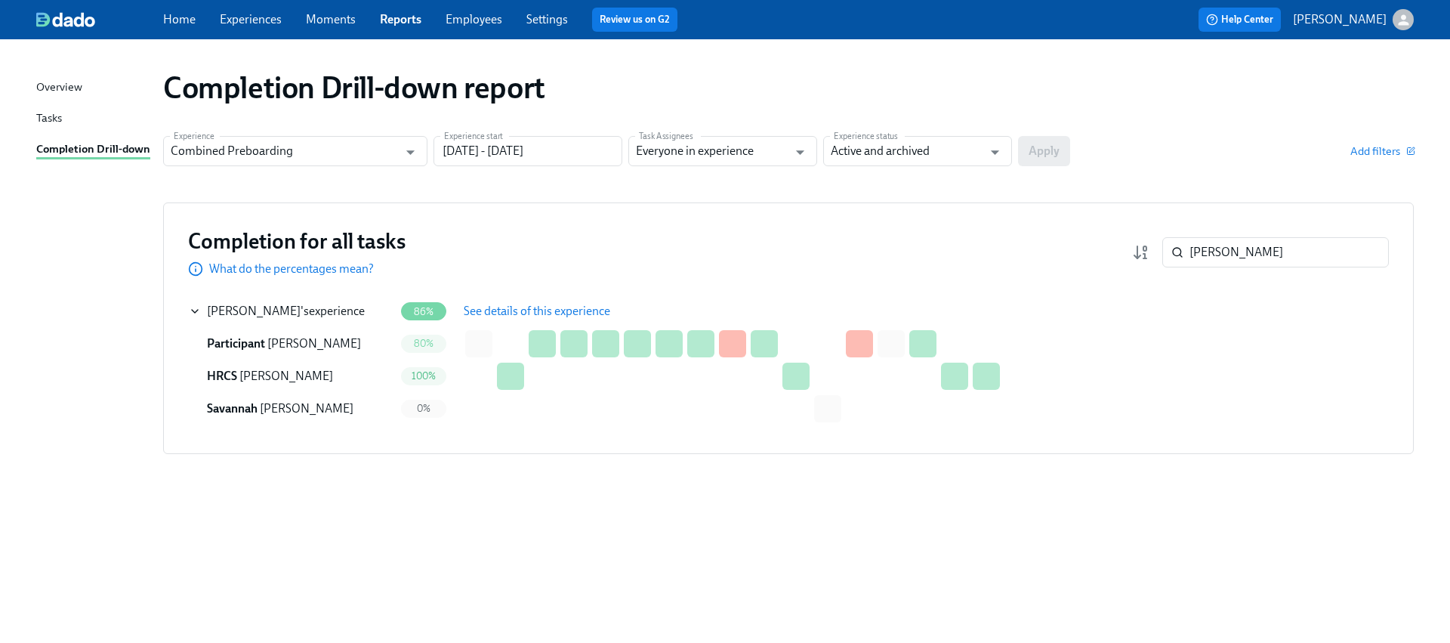
drag, startPoint x: 548, startPoint y: 316, endPoint x: 520, endPoint y: 329, distance: 30.8
click at [546, 316] on span "See details of this experience" at bounding box center [537, 311] width 147 height 15
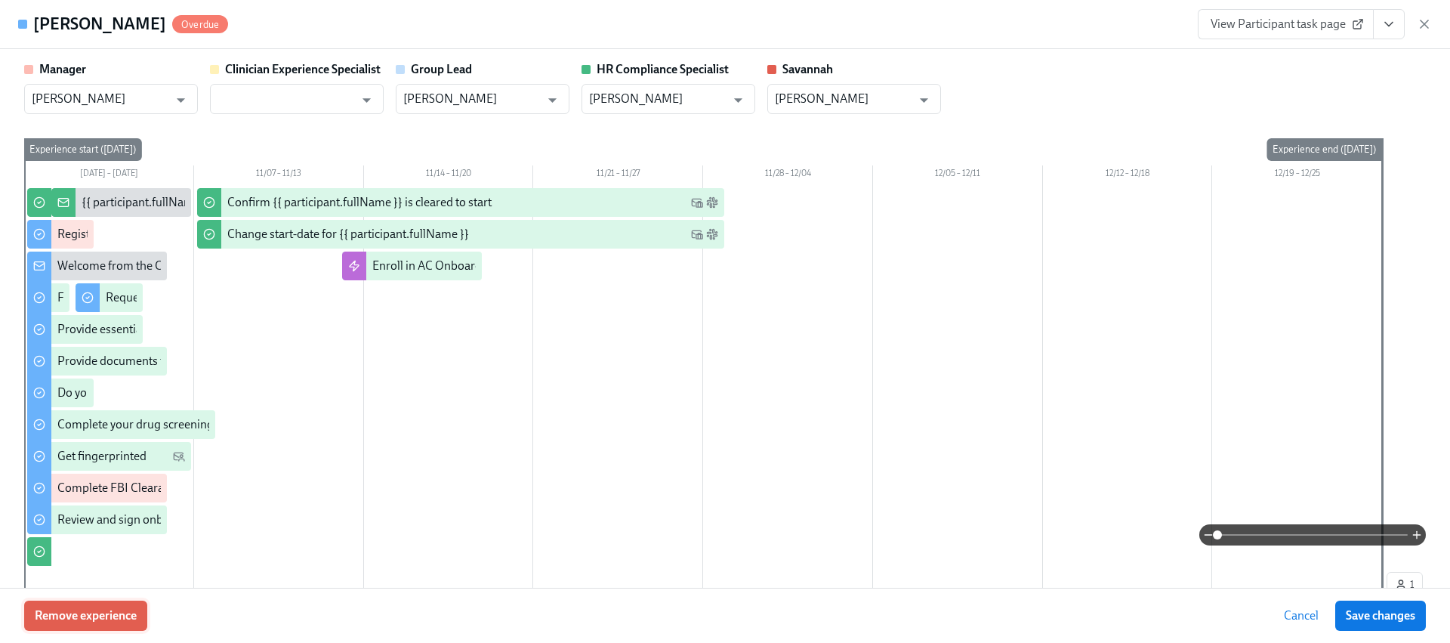
click at [108, 620] on span "Remove experience" at bounding box center [86, 615] width 102 height 15
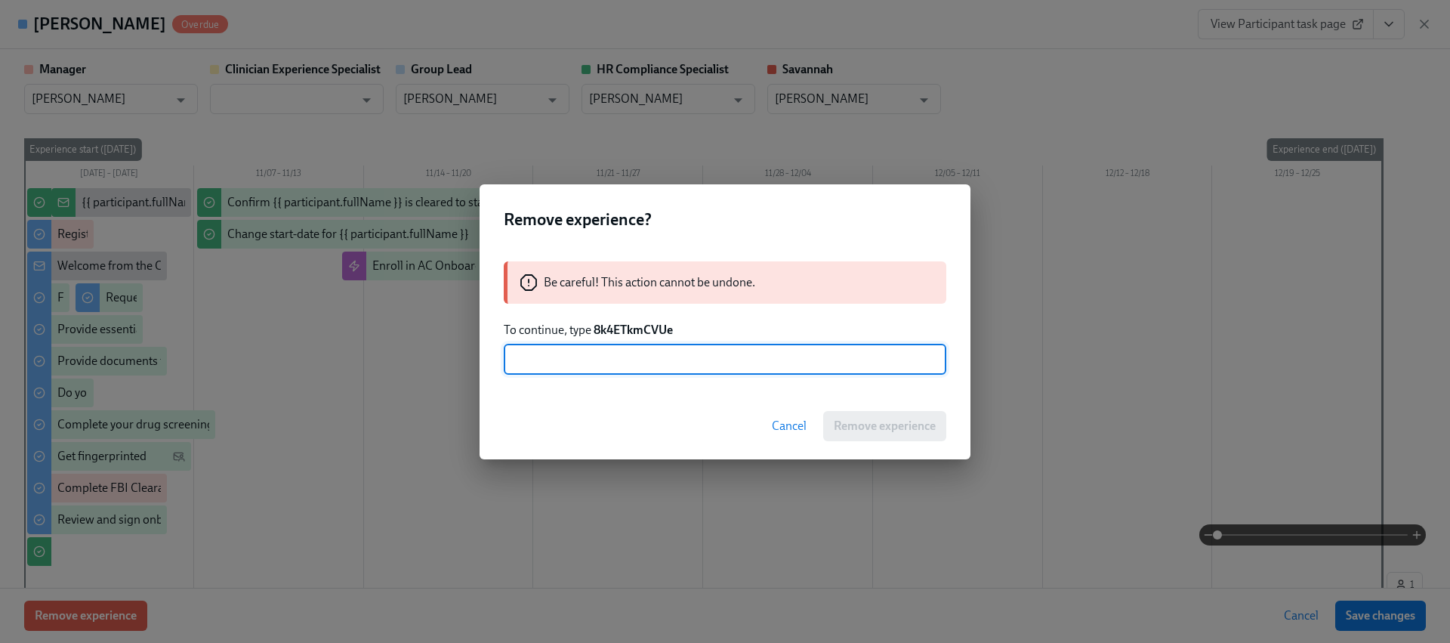
click at [628, 327] on strong "8k4ETkmCVUe" at bounding box center [633, 329] width 79 height 14
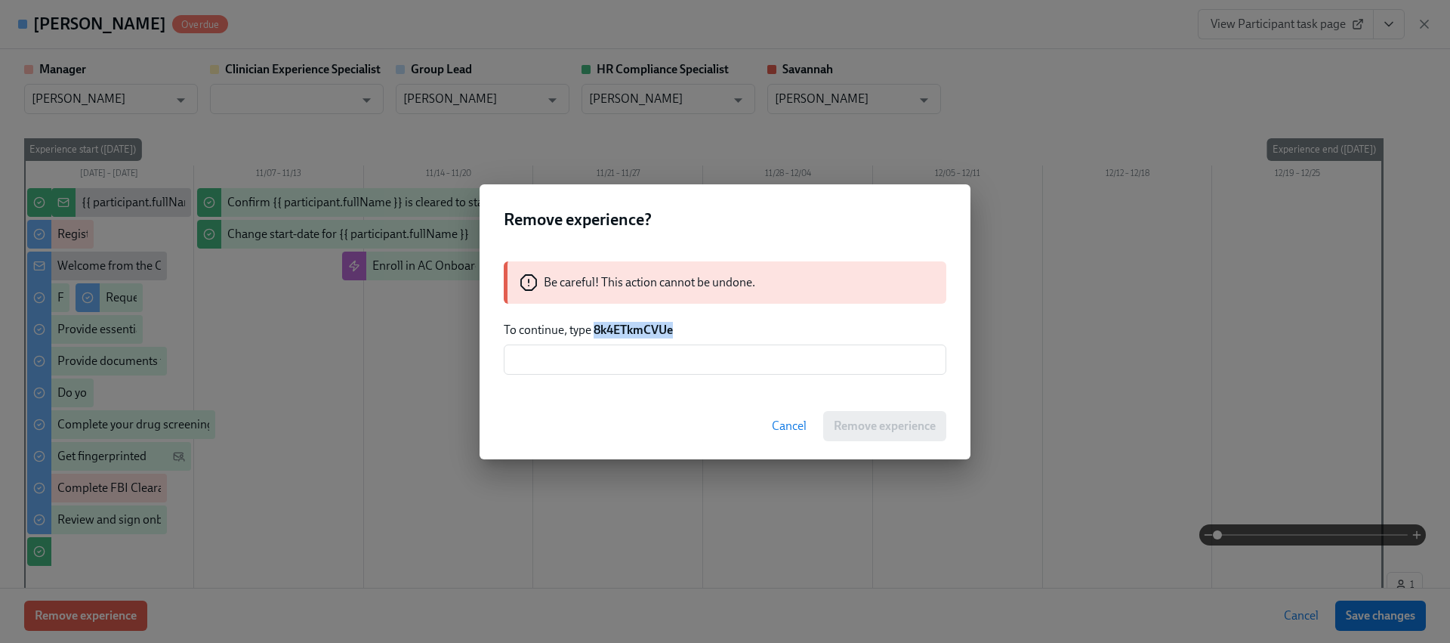
click at [628, 327] on strong "8k4ETkmCVUe" at bounding box center [633, 329] width 79 height 14
copy strong "8k4ETkmCVUe"
click at [637, 358] on input "text" at bounding box center [725, 359] width 443 height 30
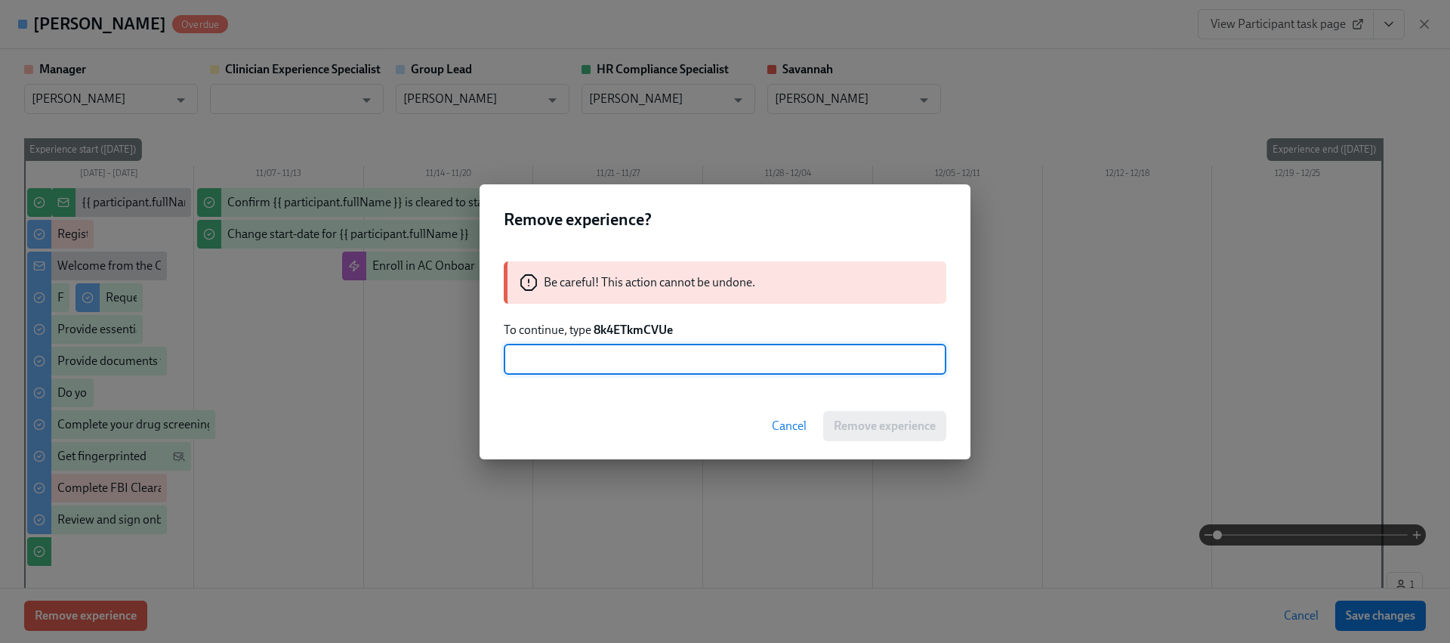
paste input "8k4ETkmCVUe"
type input "8k4ETkmCVUe"
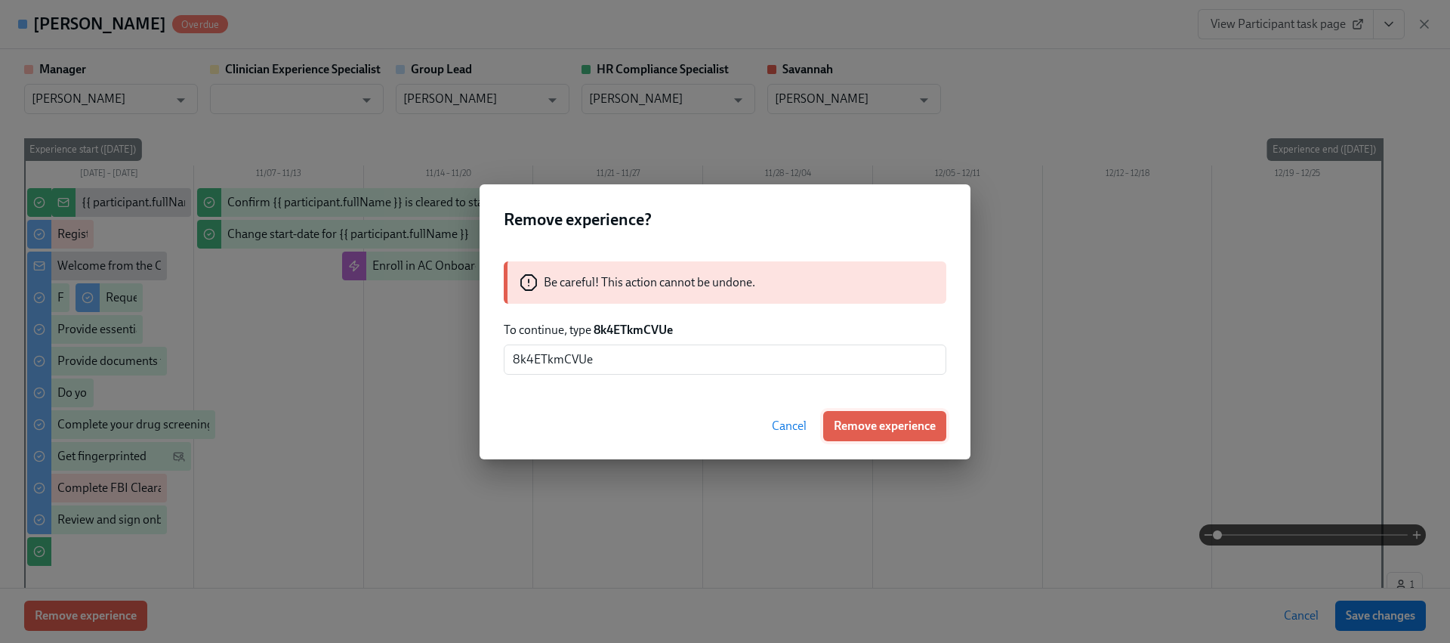
click at [872, 433] on span "Remove experience" at bounding box center [885, 425] width 102 height 15
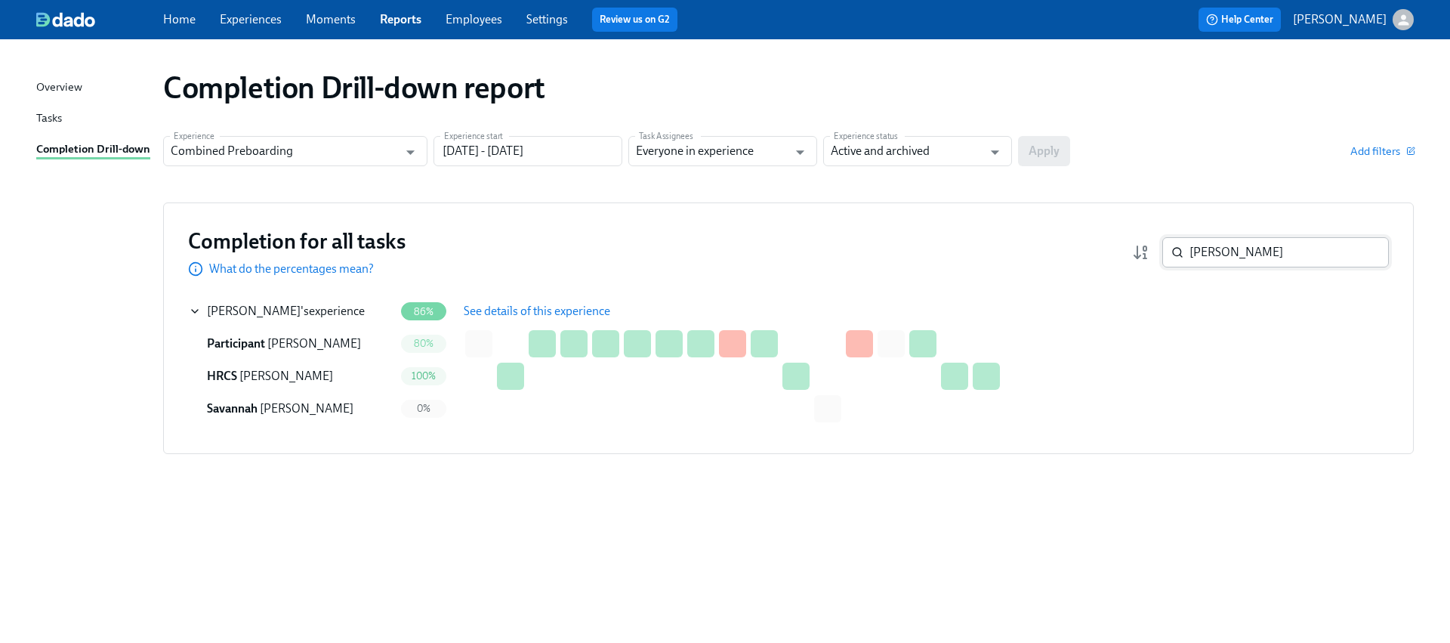
click at [1257, 251] on input "Jailyn Trice" at bounding box center [1288, 252] width 199 height 30
paste input "oshua Williams"
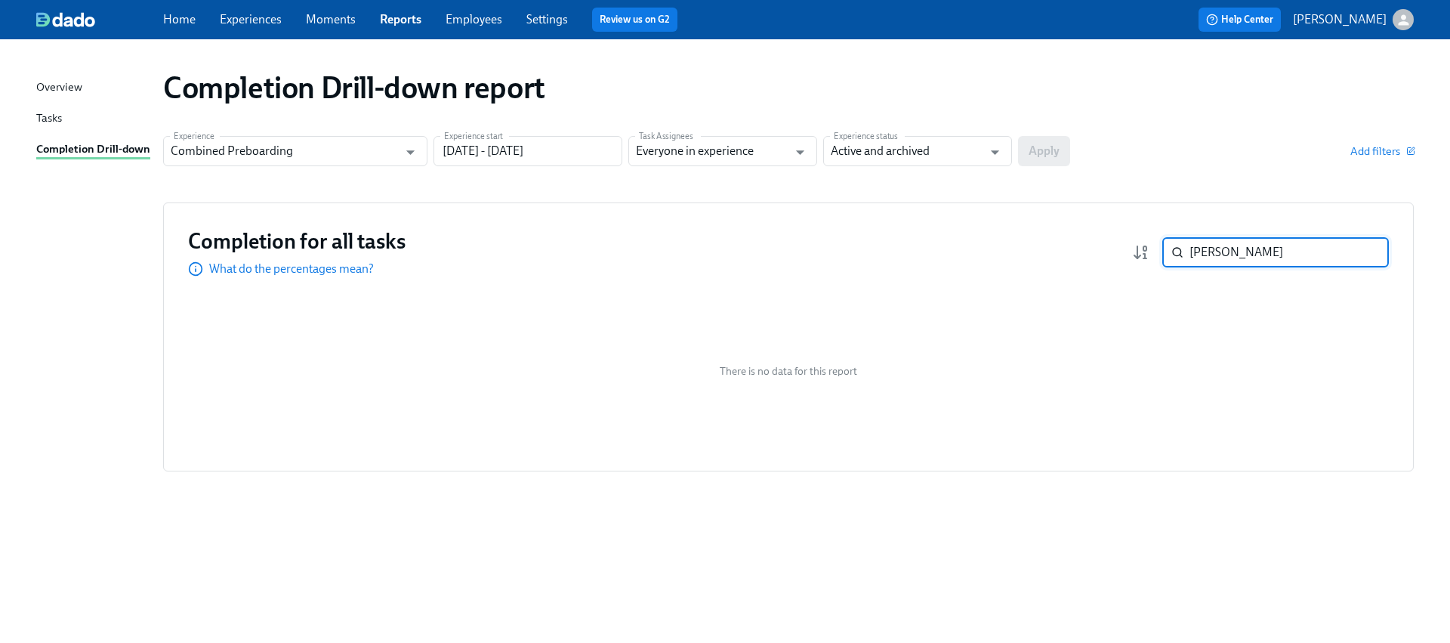
type input "Joshua Williams"
click at [1193, 251] on input "search" at bounding box center [1277, 252] width 199 height 30
paste input "Genoa [PERSON_NAME]"
type input "Genoa [PERSON_NAME]"
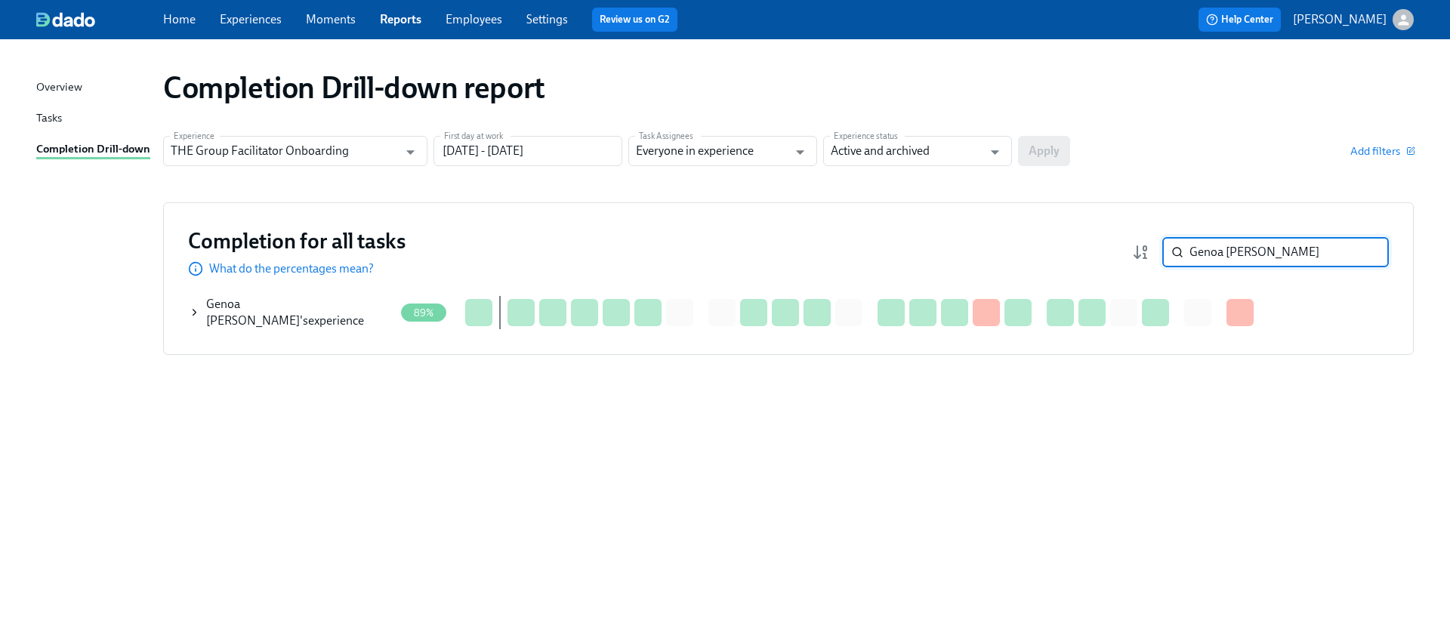
click at [197, 307] on icon at bounding box center [194, 313] width 11 height 12
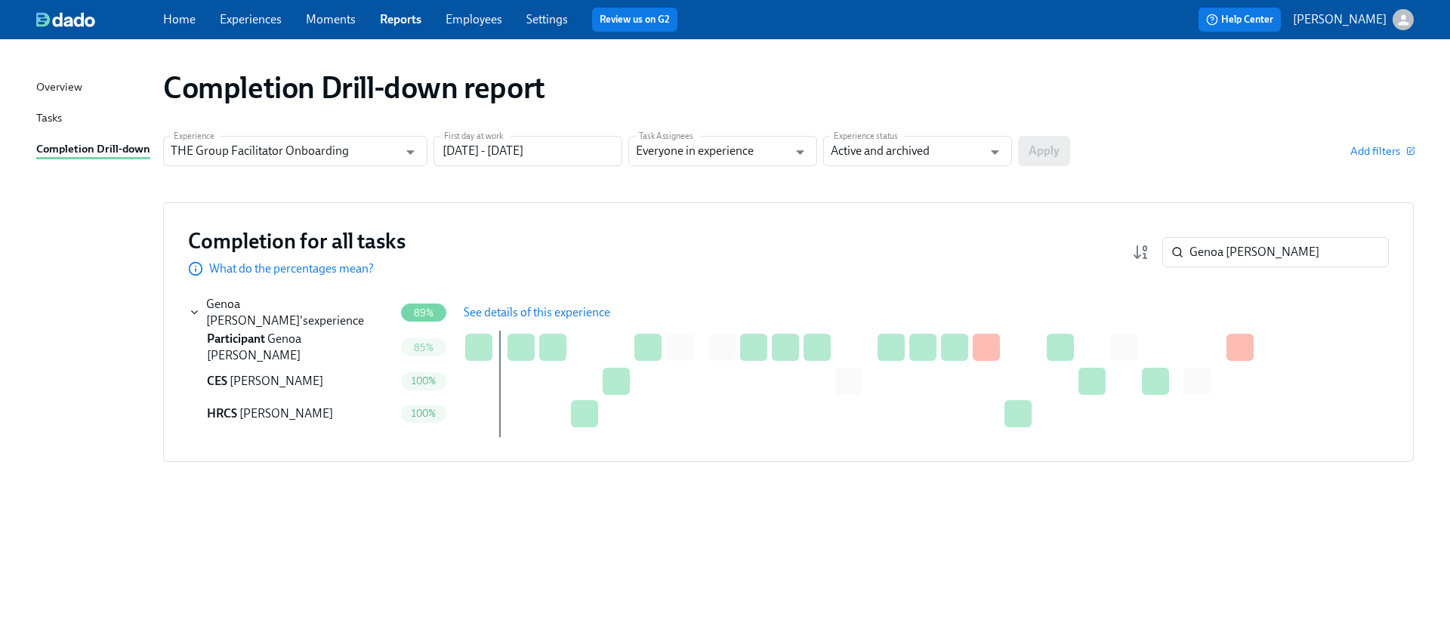
click at [503, 301] on button "See details of this experience" at bounding box center [537, 313] width 168 height 30
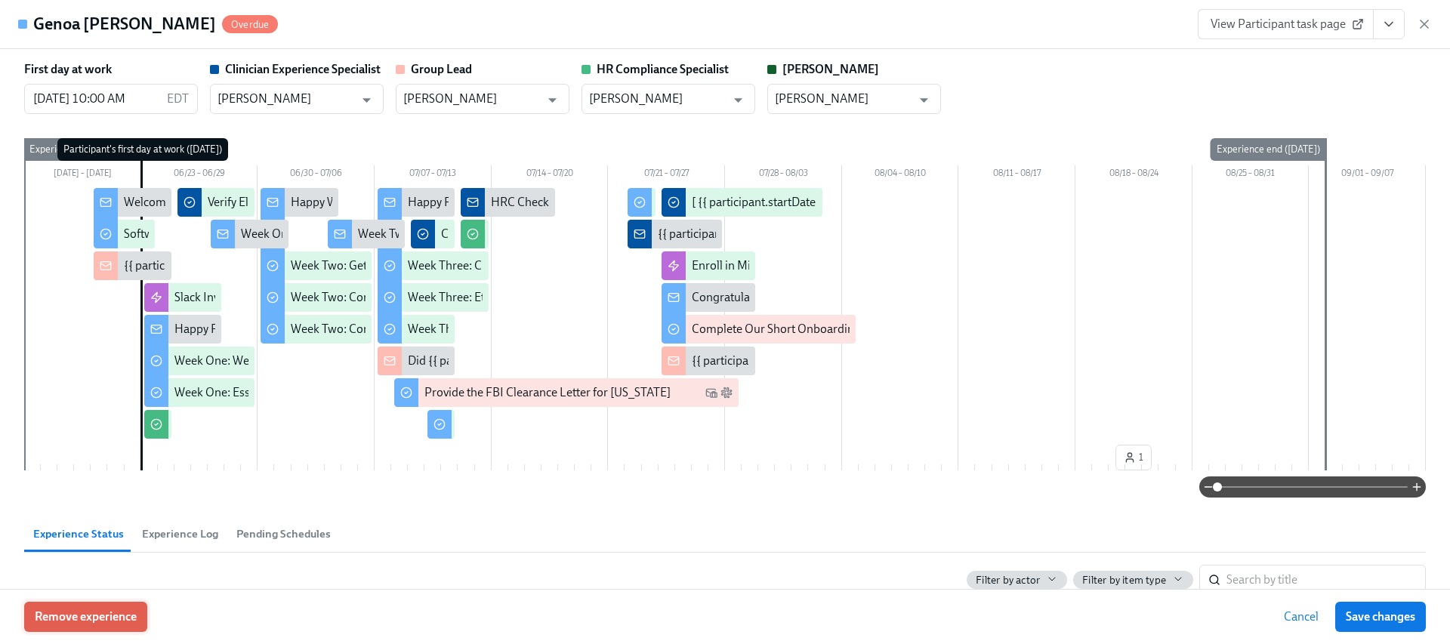
click at [125, 614] on span "Remove experience" at bounding box center [86, 616] width 102 height 15
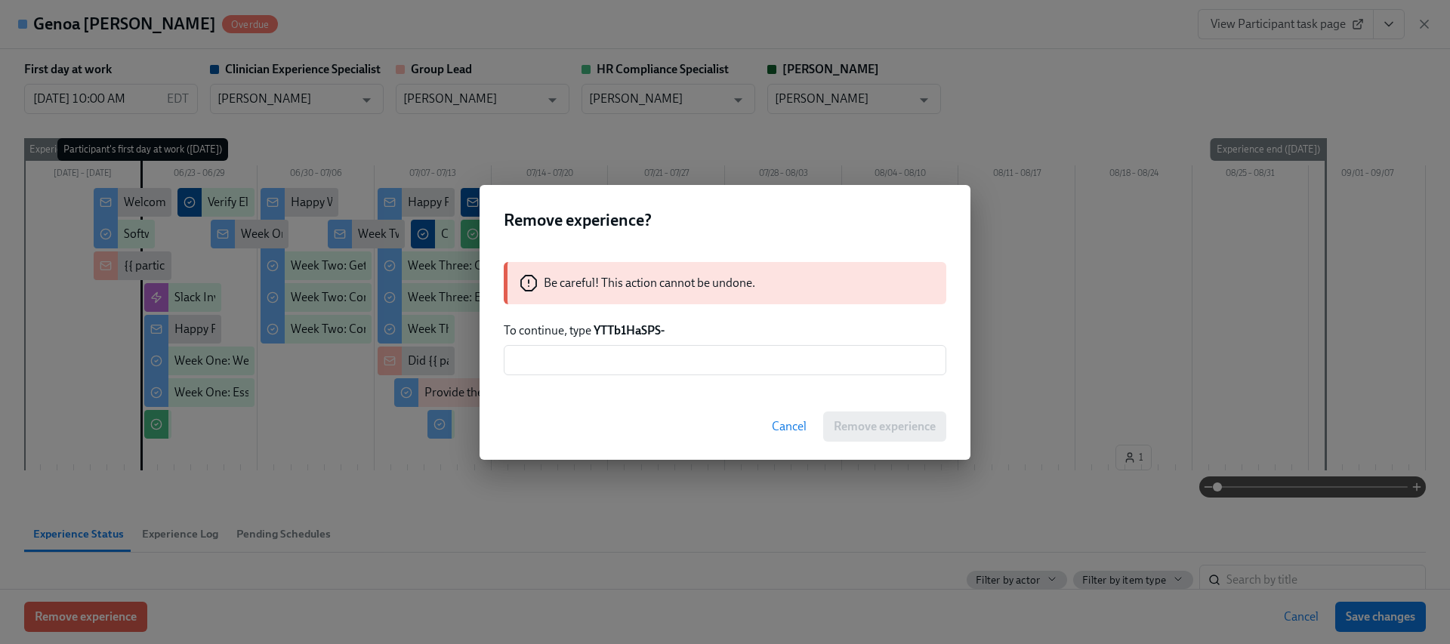
click at [640, 332] on strong "YTTb1HaSPS-" at bounding box center [629, 330] width 71 height 14
copy strong "YTTb1HaSPS"
click at [636, 342] on div "Be careful! This action cannot be undone. To continue, type YTTb1HaSPS- ​" at bounding box center [725, 319] width 491 height 150
click at [603, 369] on input "text" at bounding box center [725, 360] width 443 height 30
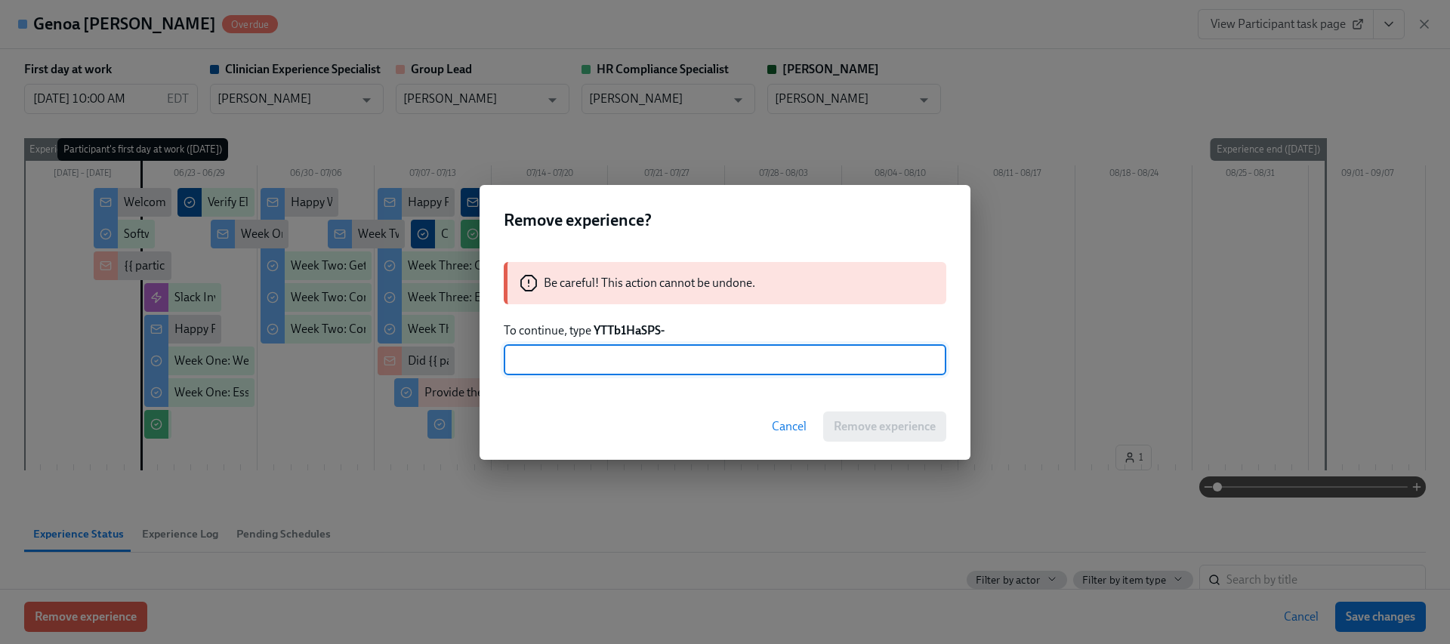
paste input "YTTb1HaSPS"
type input "YTTb1HaSPS-"
click at [845, 412] on button "Remove experience" at bounding box center [884, 427] width 123 height 30
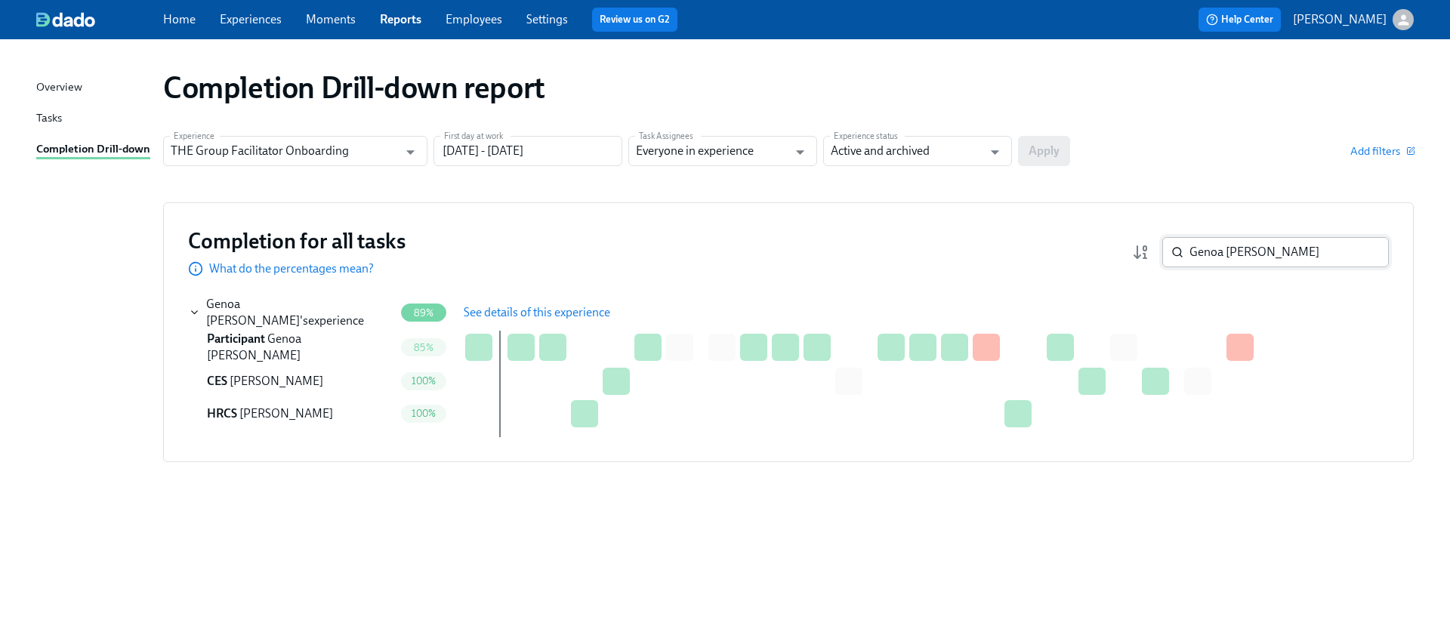
click at [1234, 257] on input "Genoa [PERSON_NAME]" at bounding box center [1288, 252] width 199 height 30
paste input "Ashayla Jone"
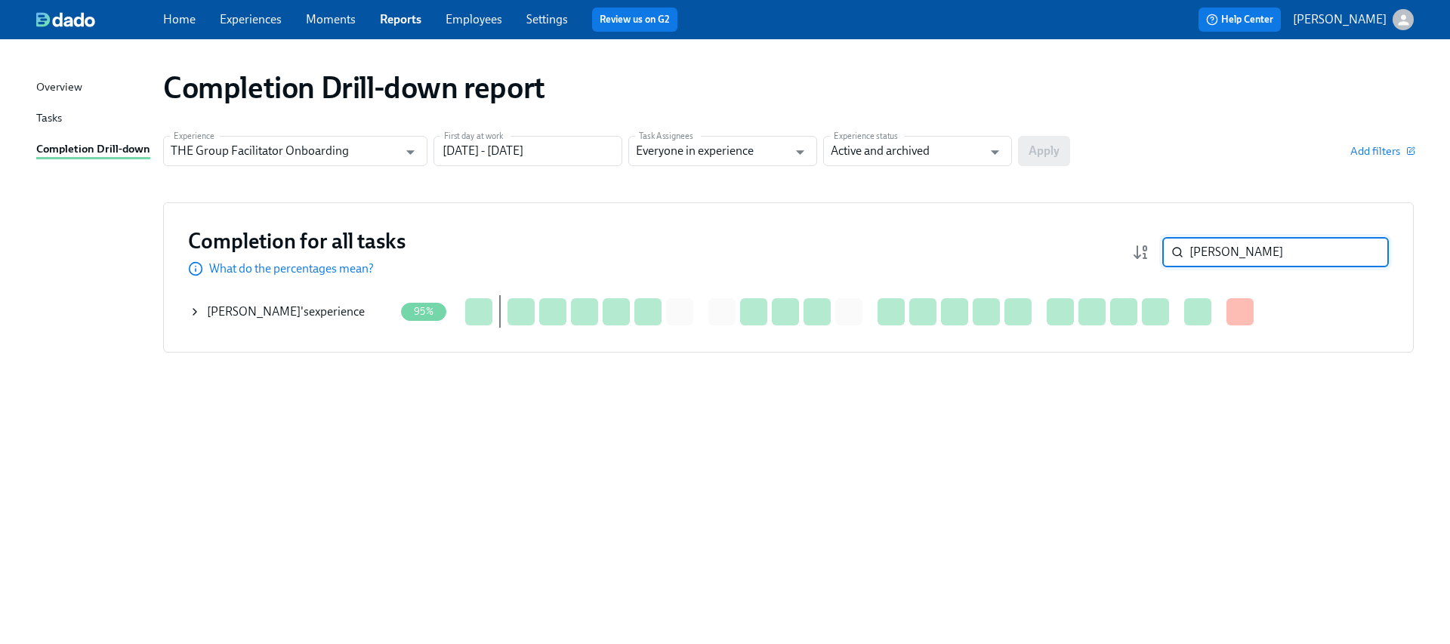
type input "[PERSON_NAME]"
click at [202, 315] on div "Ashayla Jones 's experience" at bounding box center [291, 312] width 205 height 30
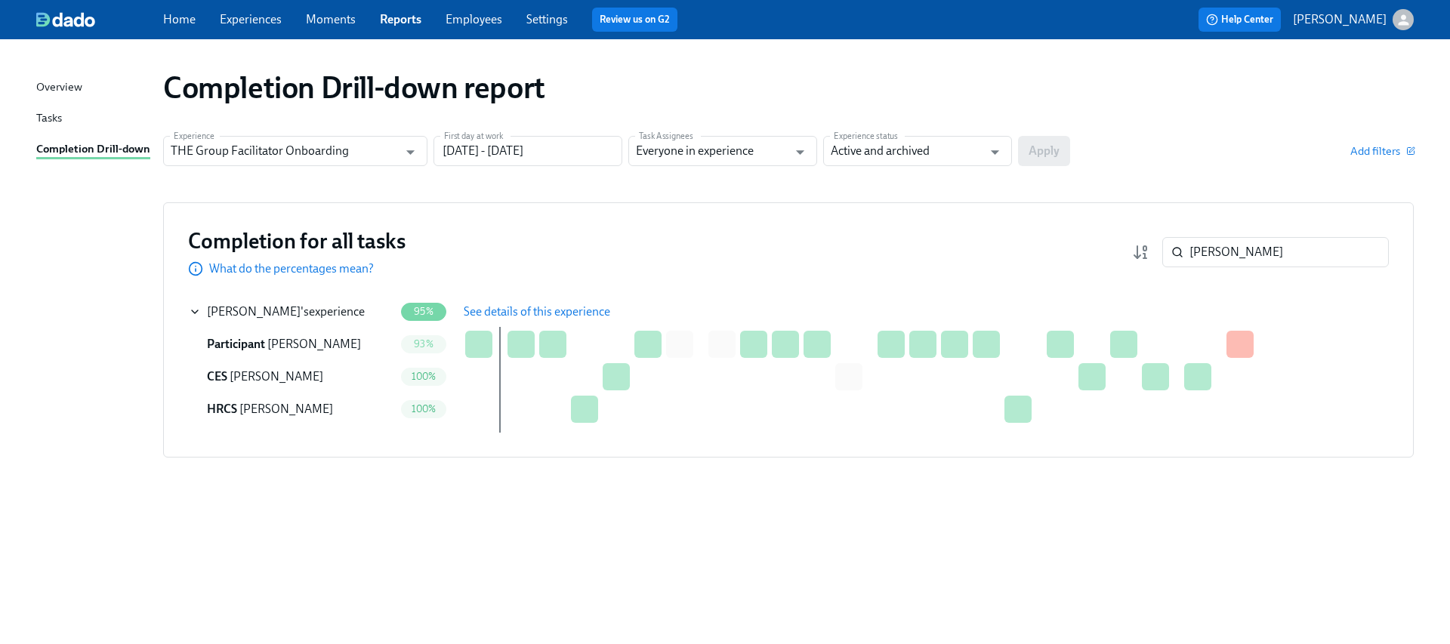
click at [537, 316] on span "See details of this experience" at bounding box center [537, 311] width 147 height 15
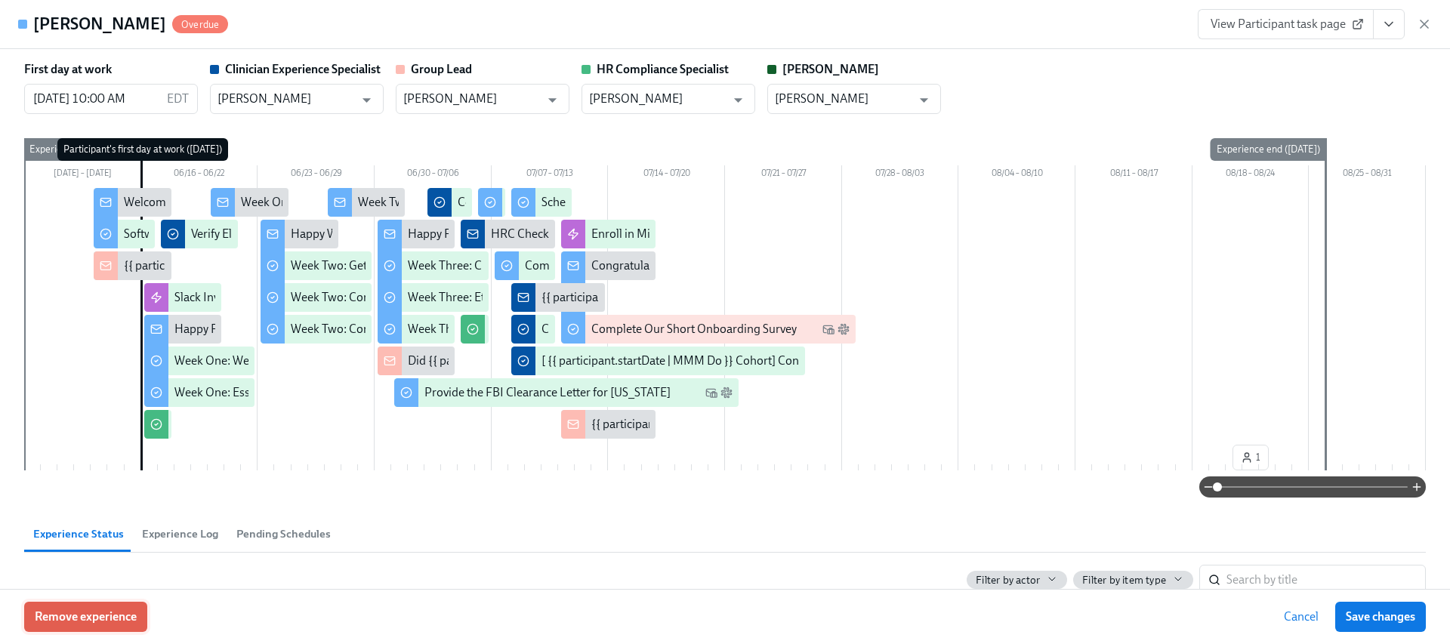
click at [91, 616] on span "Remove experience" at bounding box center [86, 616] width 102 height 15
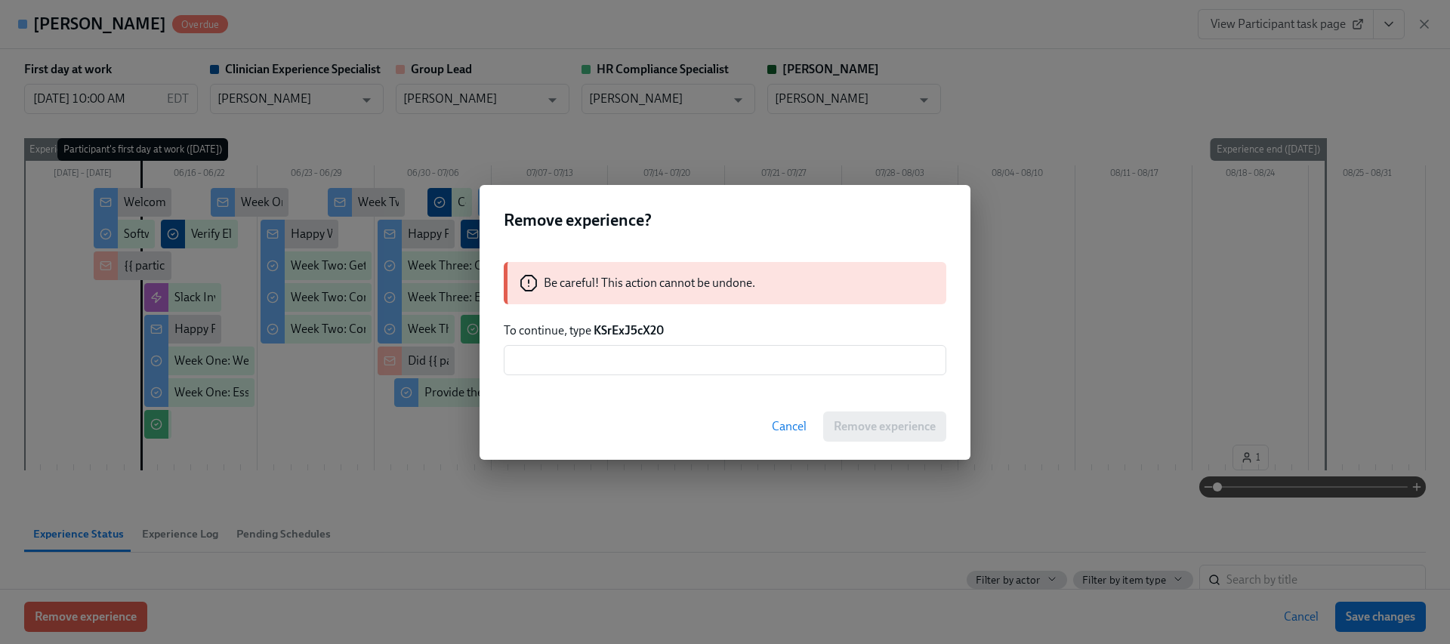
click at [629, 335] on strong "KSrExJ5cX20" at bounding box center [629, 330] width 70 height 14
copy strong "KSrExJ5cX20"
click at [627, 358] on input "text" at bounding box center [725, 360] width 443 height 30
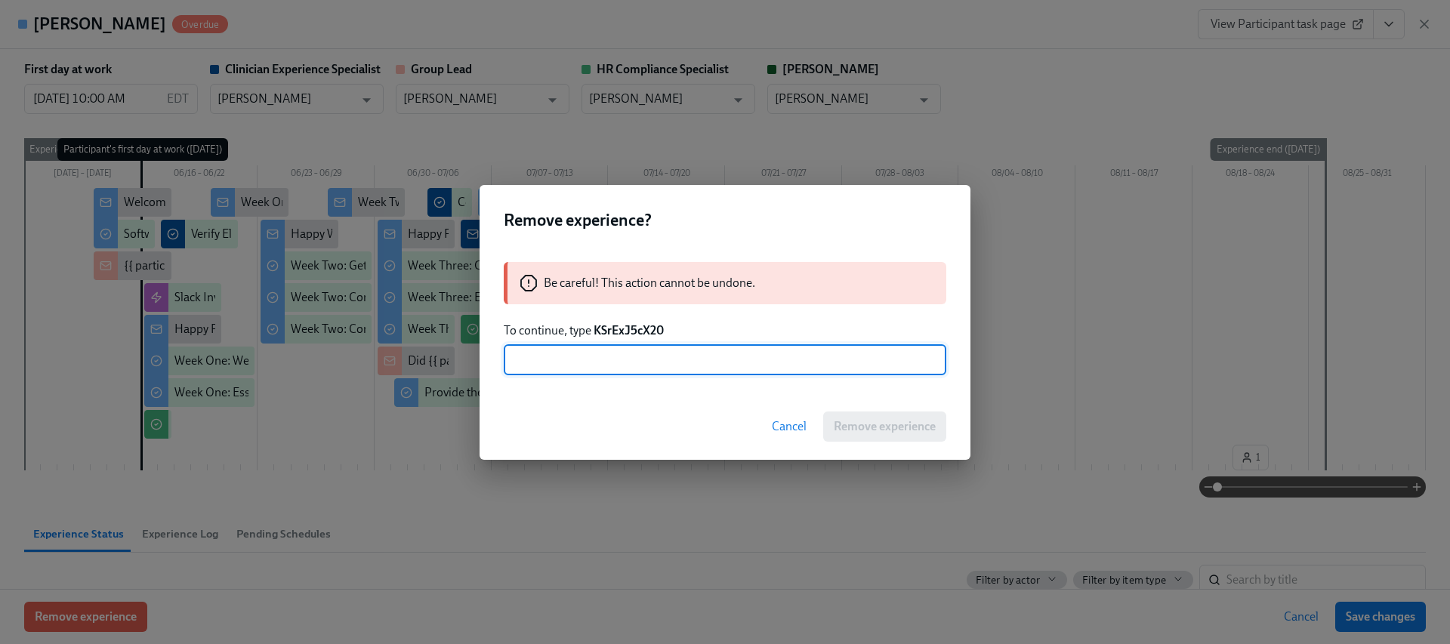
paste input "KSrExJ5cX20"
type input "KSrExJ5cX20"
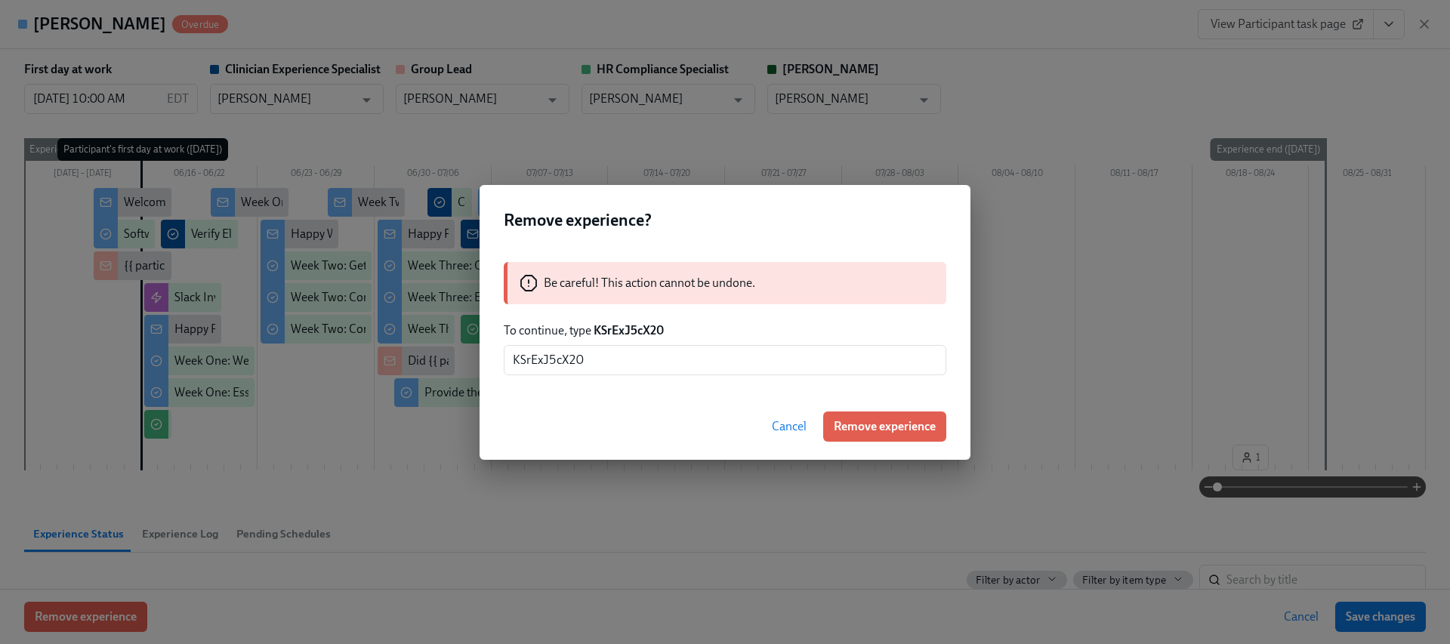
click at [841, 412] on button "Remove experience" at bounding box center [884, 427] width 123 height 30
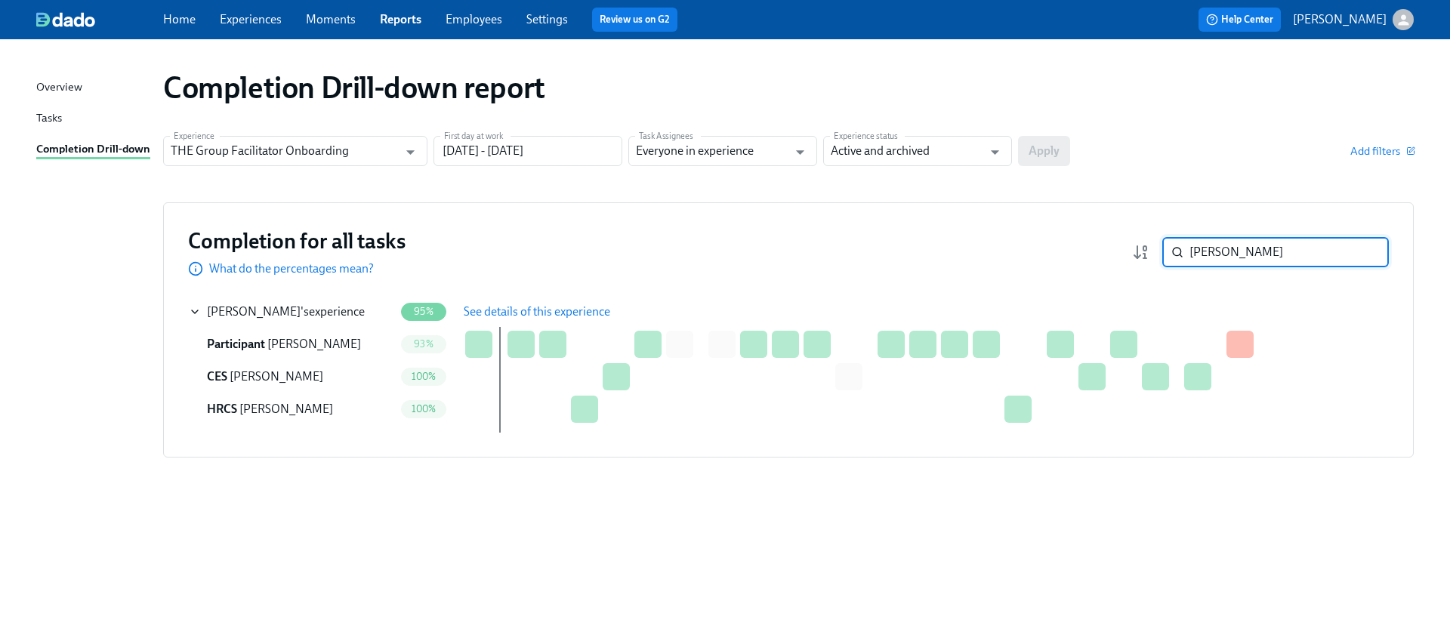
click at [1257, 245] on input "[PERSON_NAME]" at bounding box center [1288, 252] width 199 height 30
paste input "Yvonne Miller"
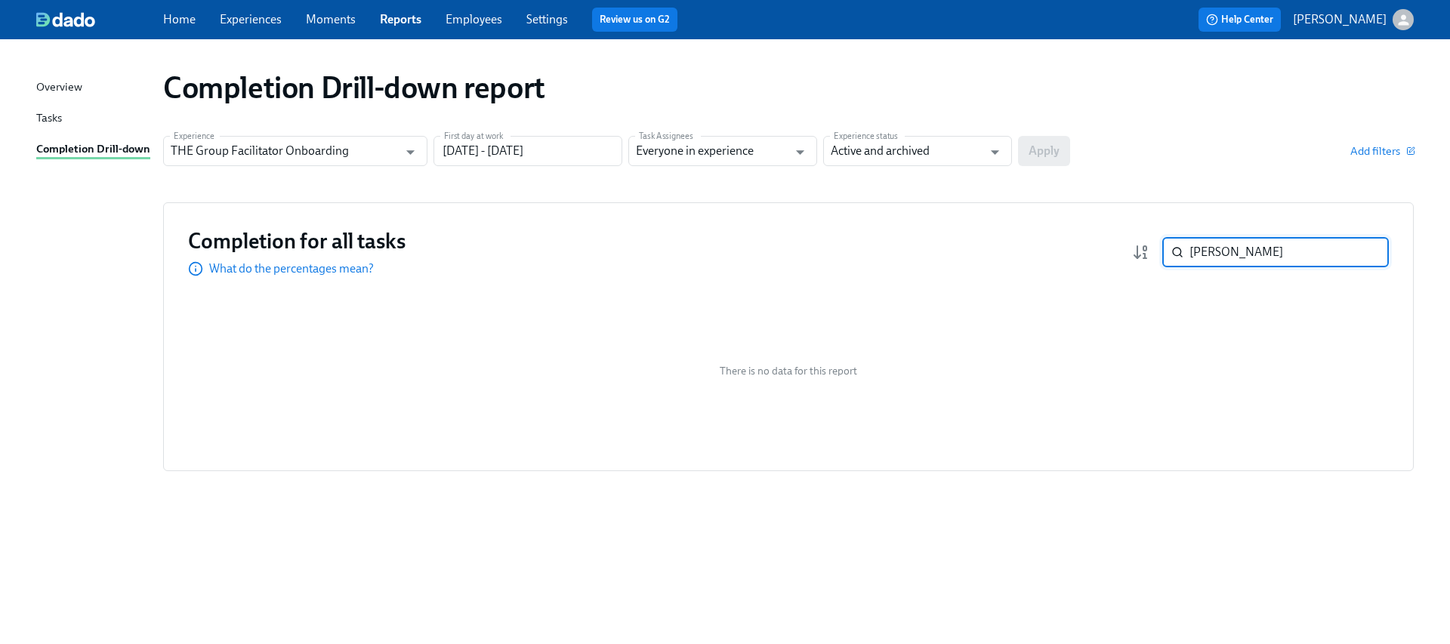
click at [1256, 243] on input "Yvonne Miller" at bounding box center [1288, 252] width 199 height 30
paste input "Kishore"
paste input "Durst Cag"
paste input "[PERSON_NAME]"
type input "[PERSON_NAME]"
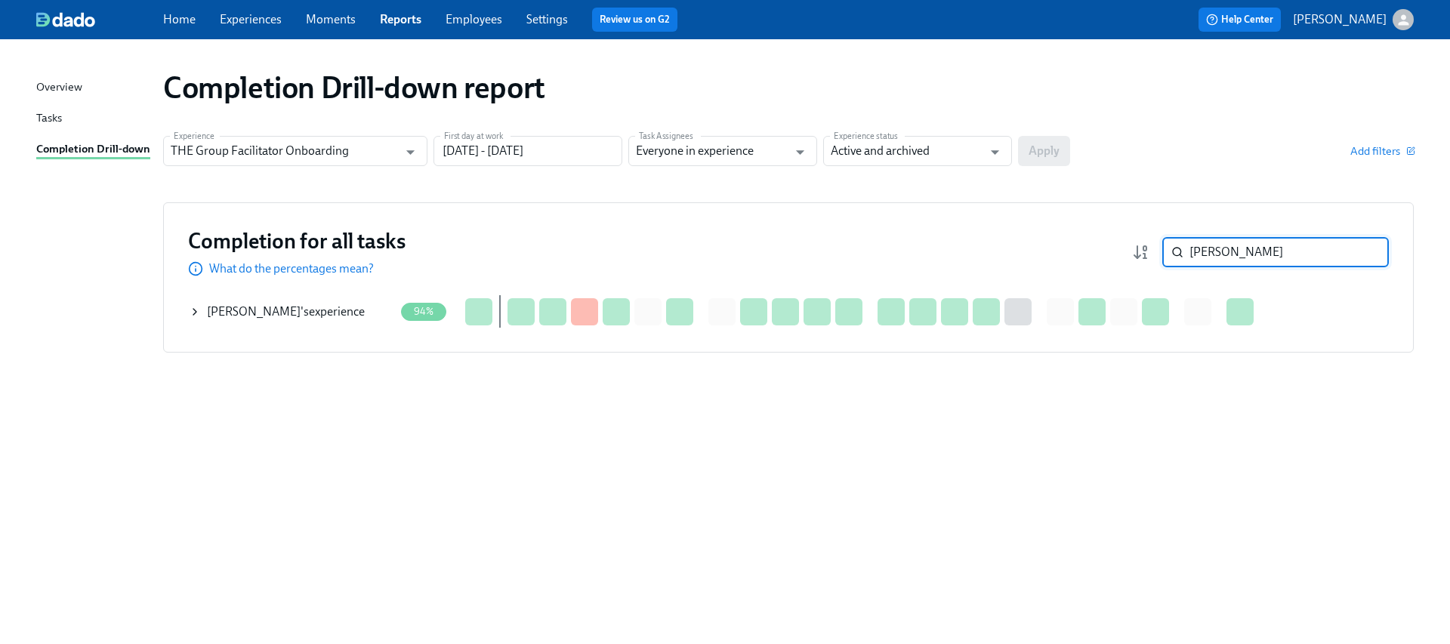
click at [197, 310] on icon at bounding box center [195, 312] width 12 height 12
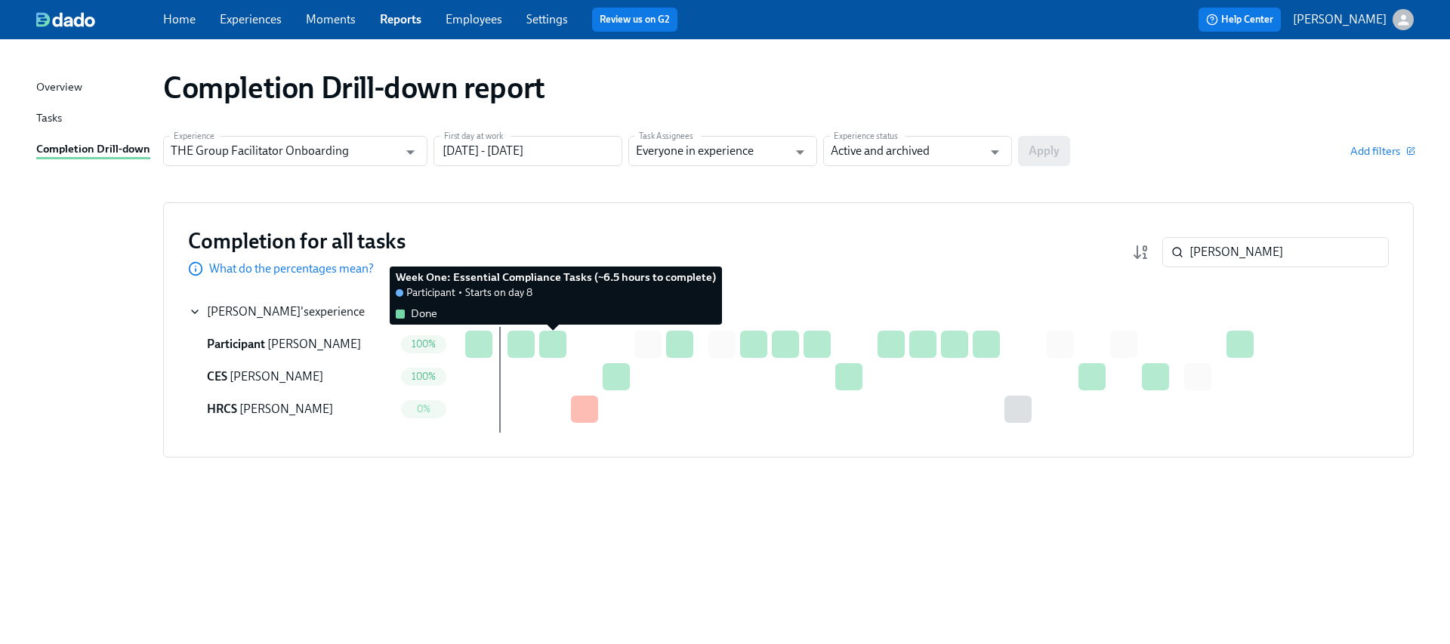
click at [555, 331] on div at bounding box center [552, 344] width 27 height 27
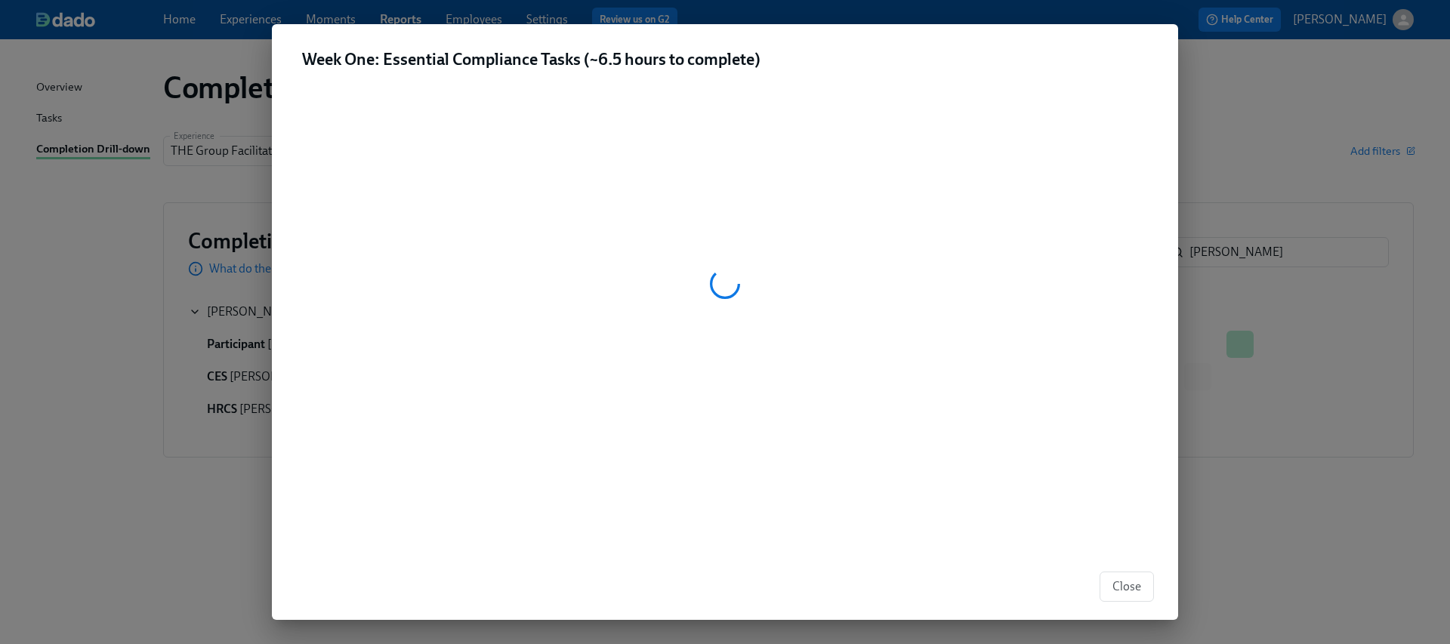
click at [1101, 569] on div "Close" at bounding box center [725, 587] width 906 height 66
click at [1125, 589] on span "Close" at bounding box center [1126, 586] width 29 height 15
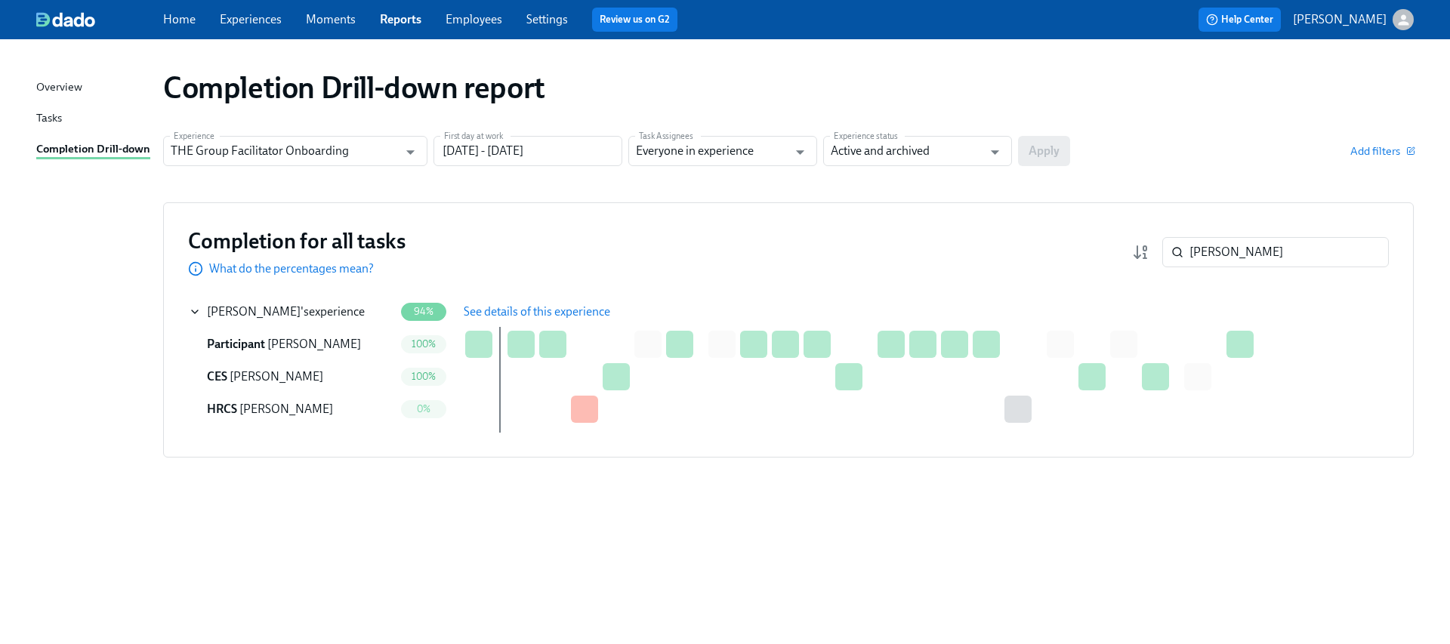
click at [514, 302] on button "See details of this experience" at bounding box center [537, 312] width 168 height 30
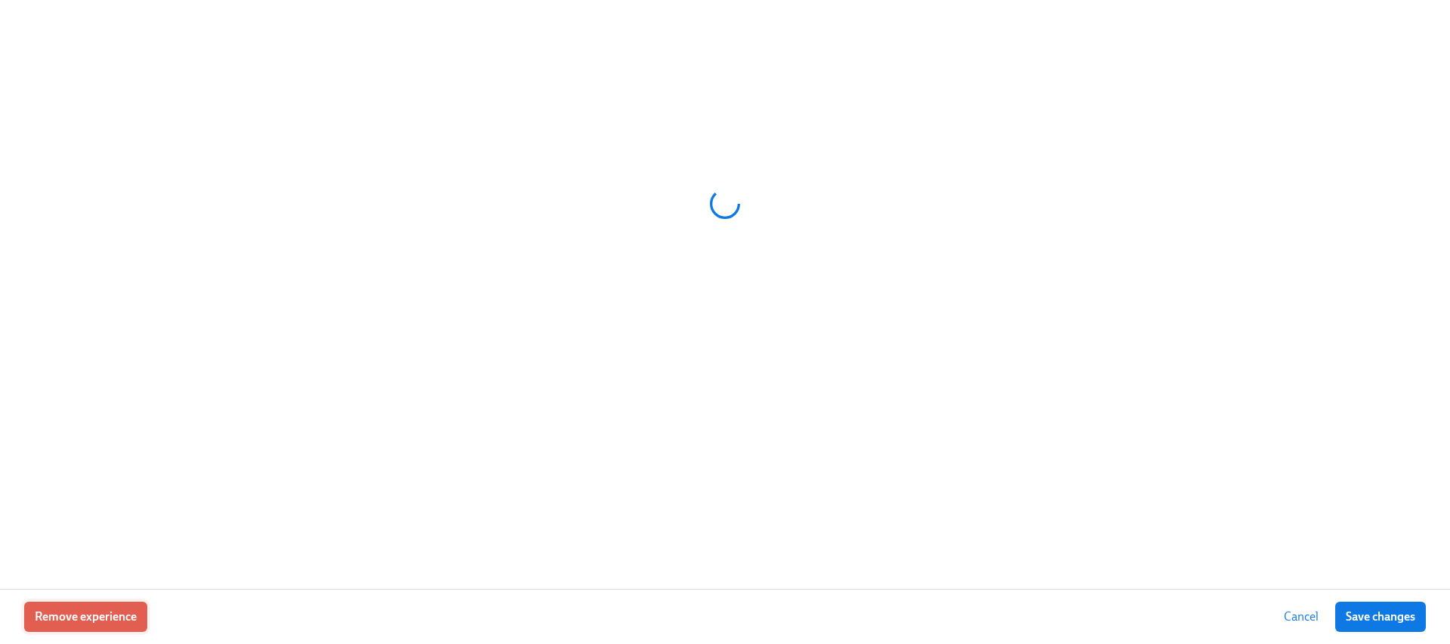
click at [122, 615] on span "Remove experience" at bounding box center [86, 616] width 102 height 15
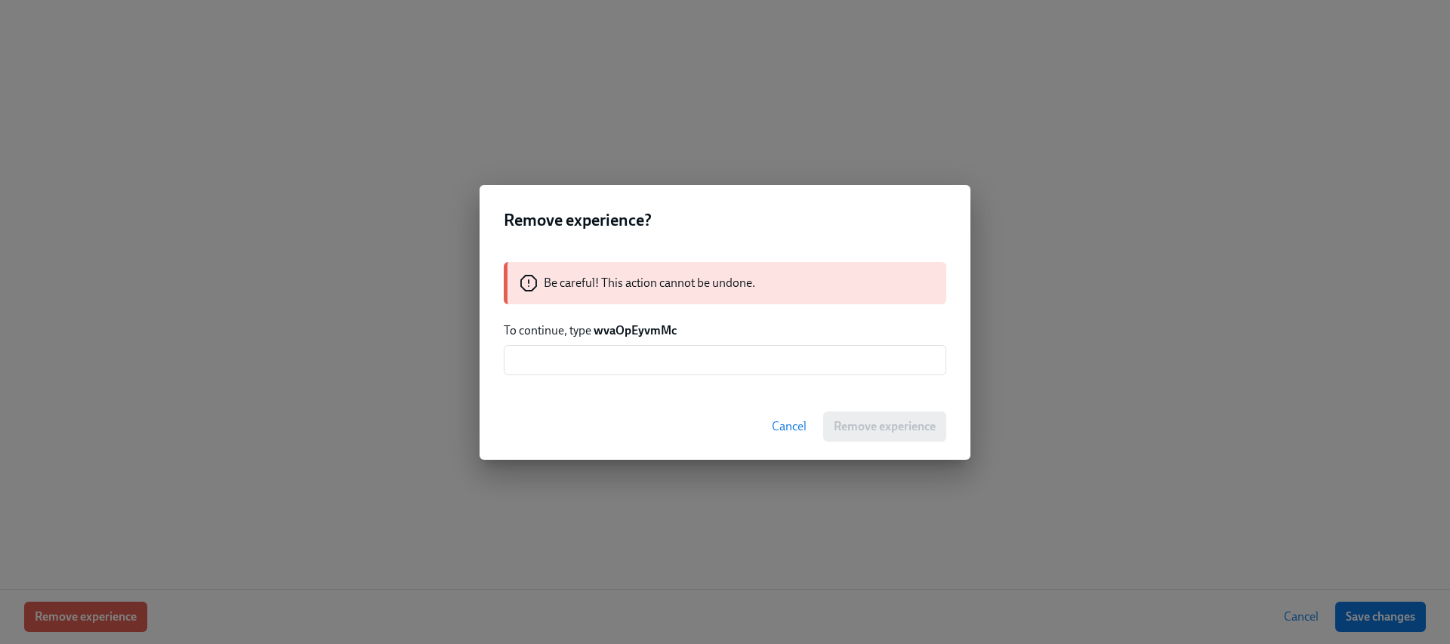
click at [612, 327] on strong "wvaOpEyvmMc" at bounding box center [635, 330] width 83 height 14
copy strong "wvaOpEyvmMc"
click at [628, 374] on input "text" at bounding box center [725, 360] width 443 height 30
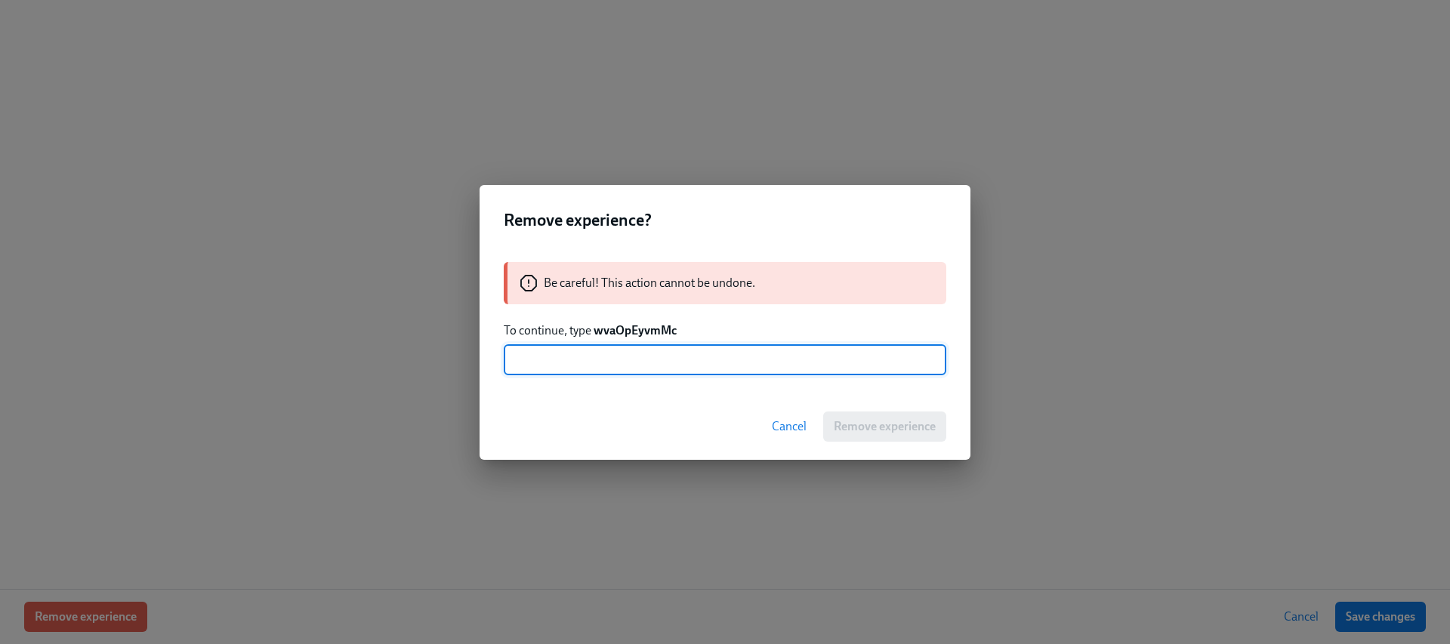
paste input "wvaOpEyvmMc"
type input "wvaOpEyvmMc"
click at [859, 426] on span "Remove experience" at bounding box center [885, 426] width 102 height 15
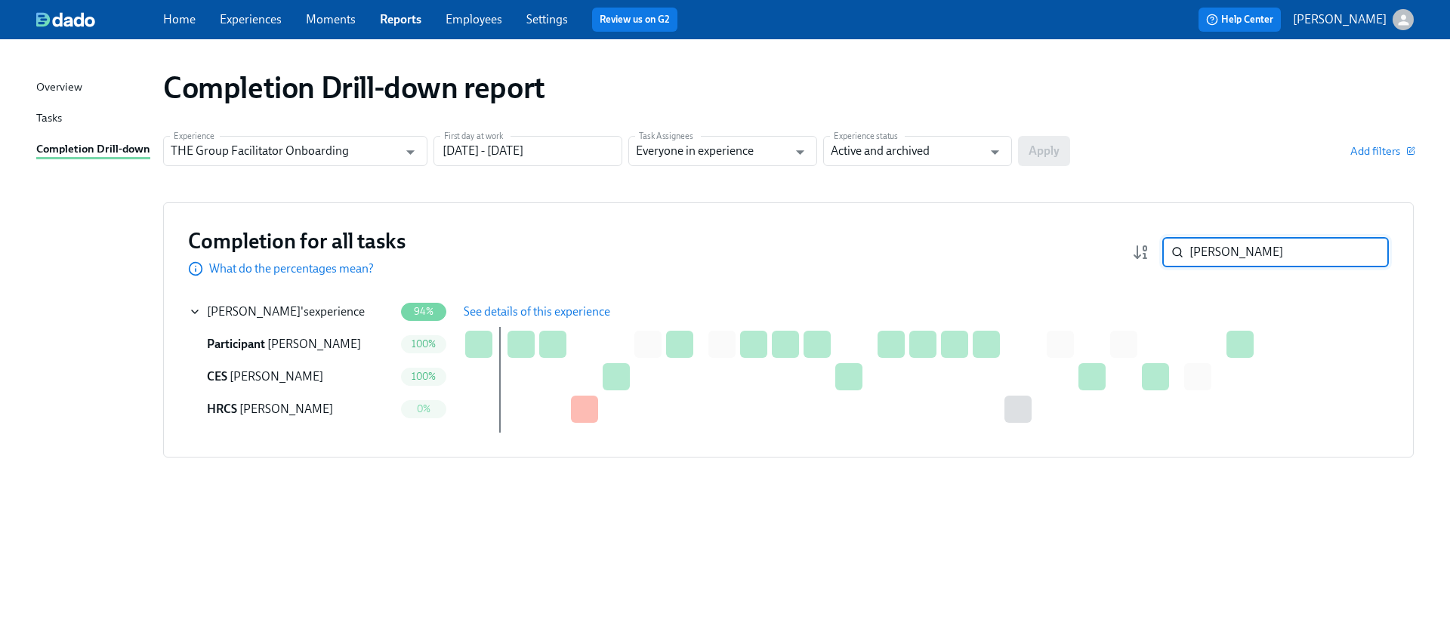
click at [1245, 247] on input "[PERSON_NAME]" at bounding box center [1288, 252] width 199 height 30
paste input "[PERSON_NAME]"
type input "[PERSON_NAME]"
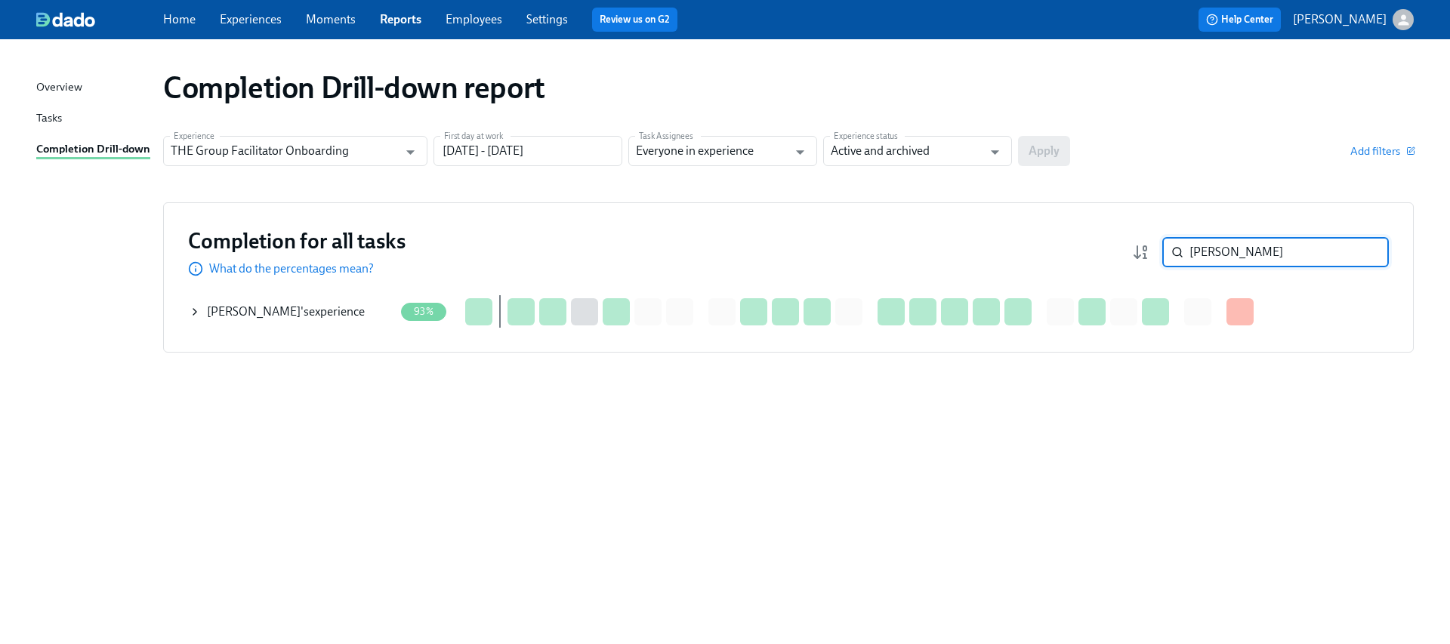
click at [199, 308] on icon at bounding box center [195, 312] width 12 height 12
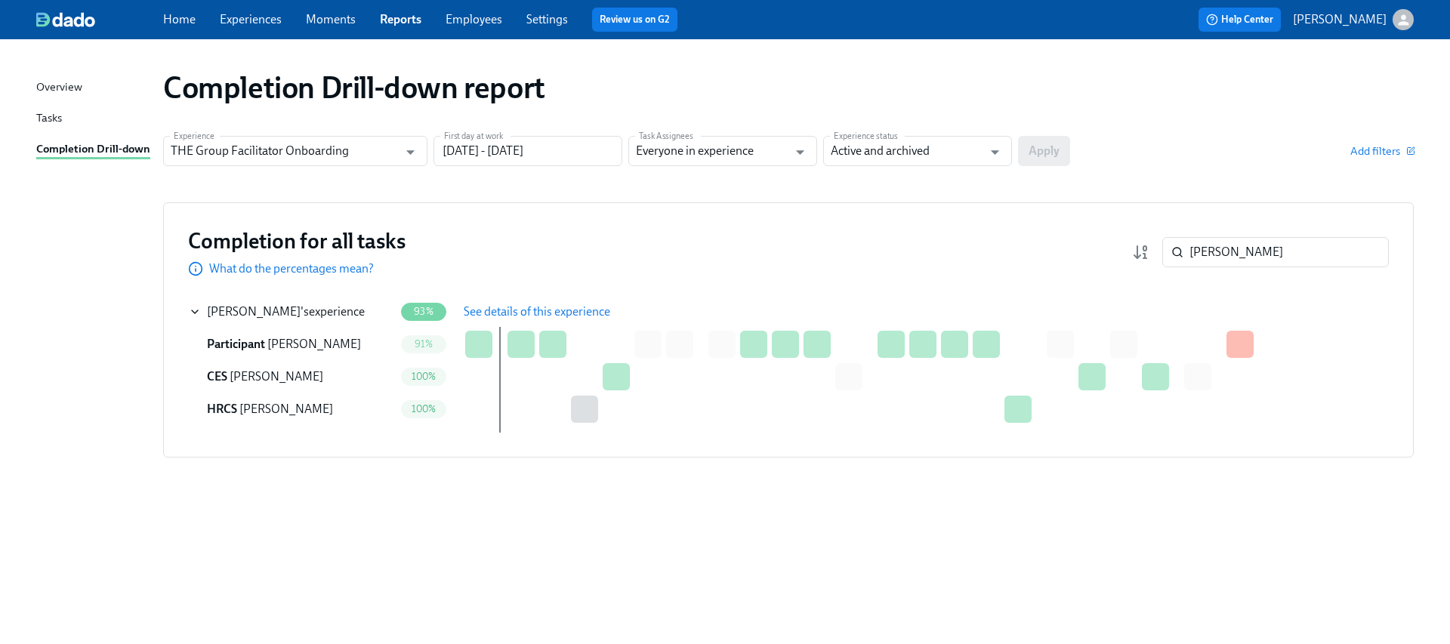
click at [537, 315] on span "See details of this experience" at bounding box center [537, 311] width 147 height 15
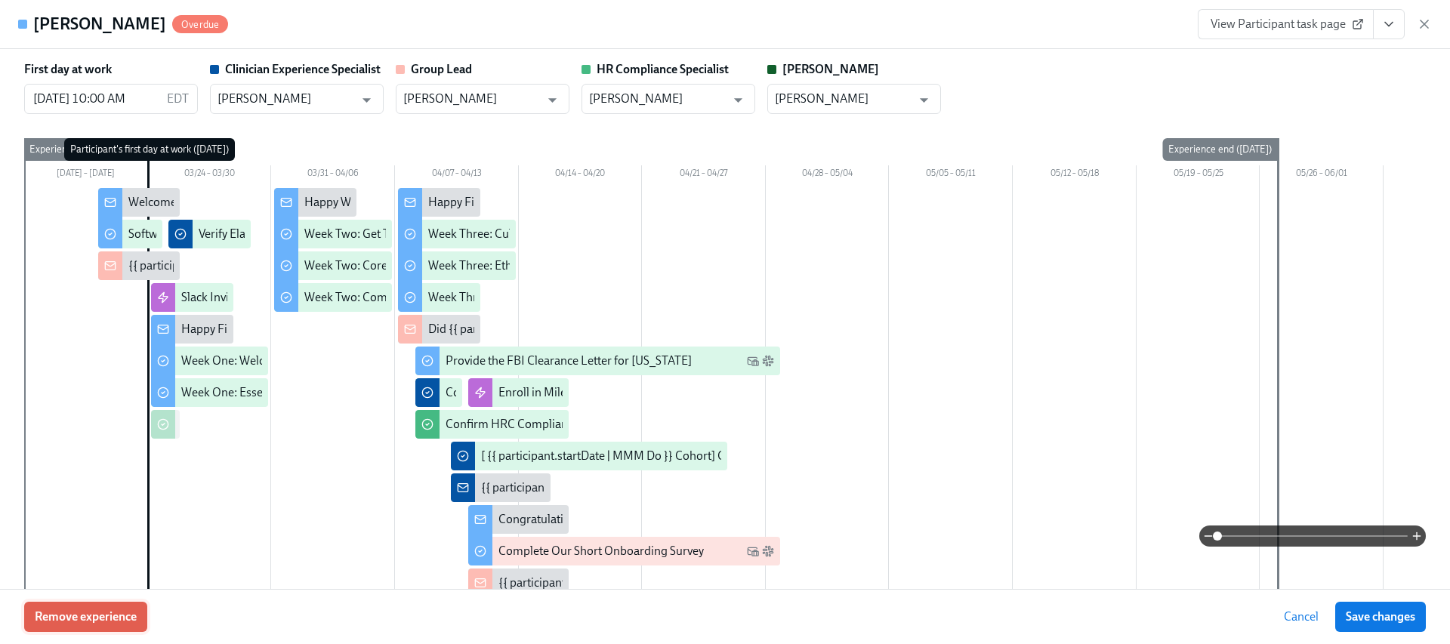
click at [110, 615] on span "Remove experience" at bounding box center [86, 616] width 102 height 15
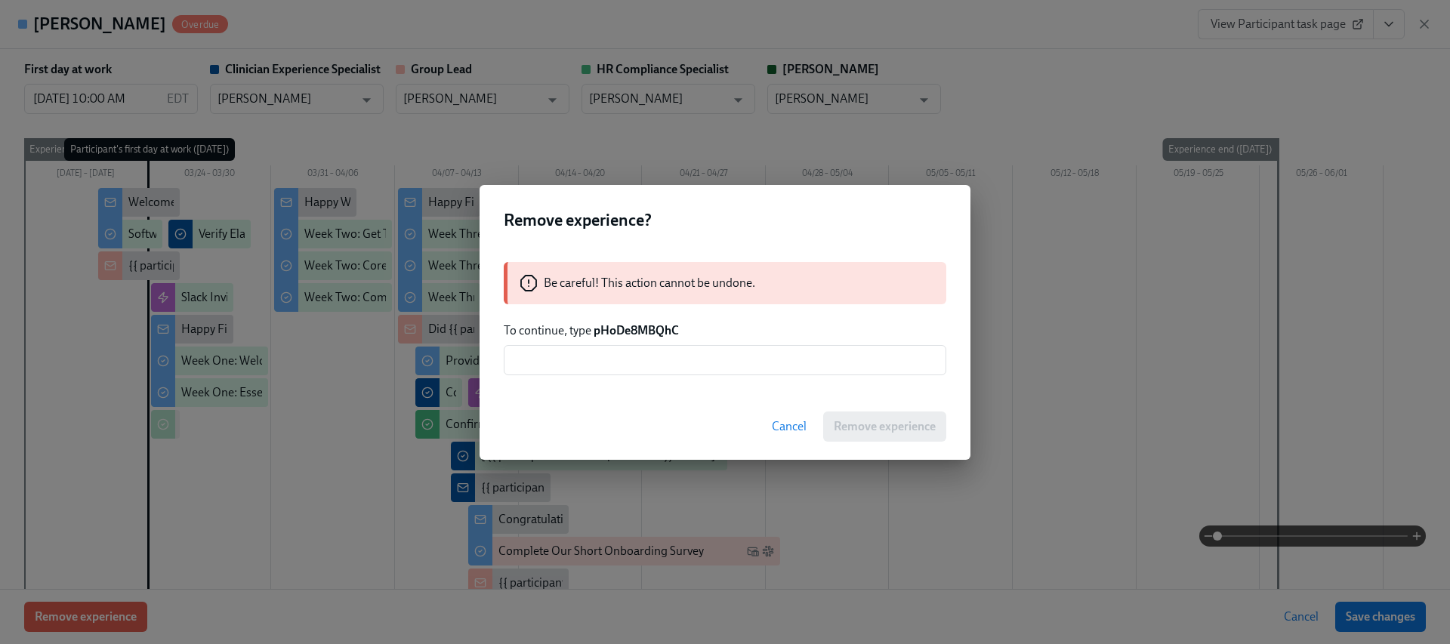
click at [633, 336] on strong "pHoDe8MBQhC" at bounding box center [636, 330] width 85 height 14
copy strong "pHoDe8MBQhC"
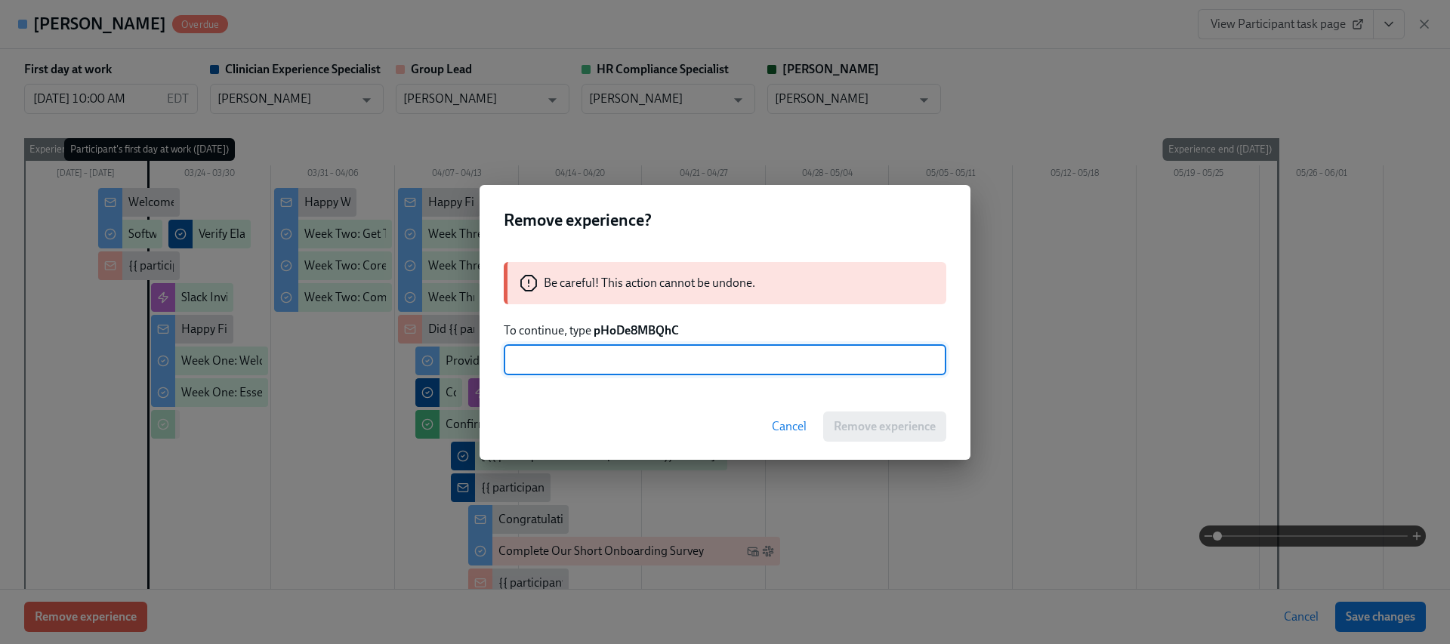
click at [620, 373] on input "text" at bounding box center [725, 360] width 443 height 30
paste input "pHoDe8MBQhC"
type input "pHoDe8MBQhC"
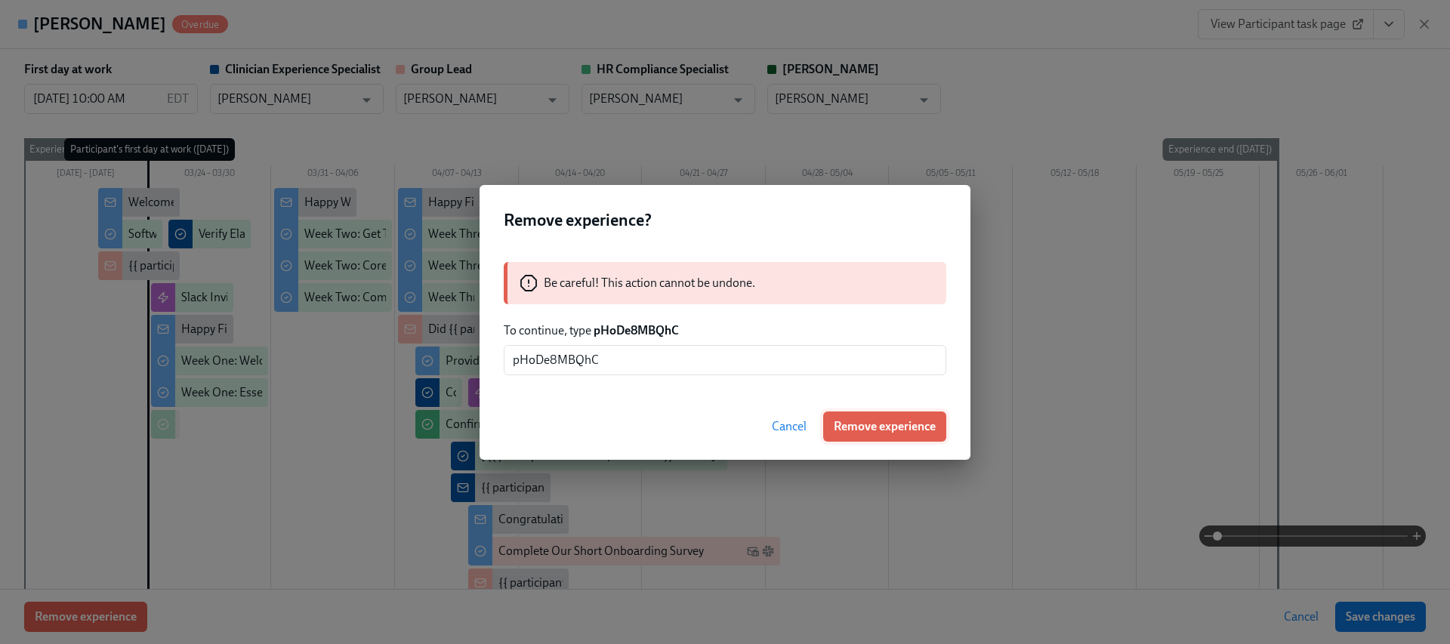
click at [869, 435] on button "Remove experience" at bounding box center [884, 427] width 123 height 30
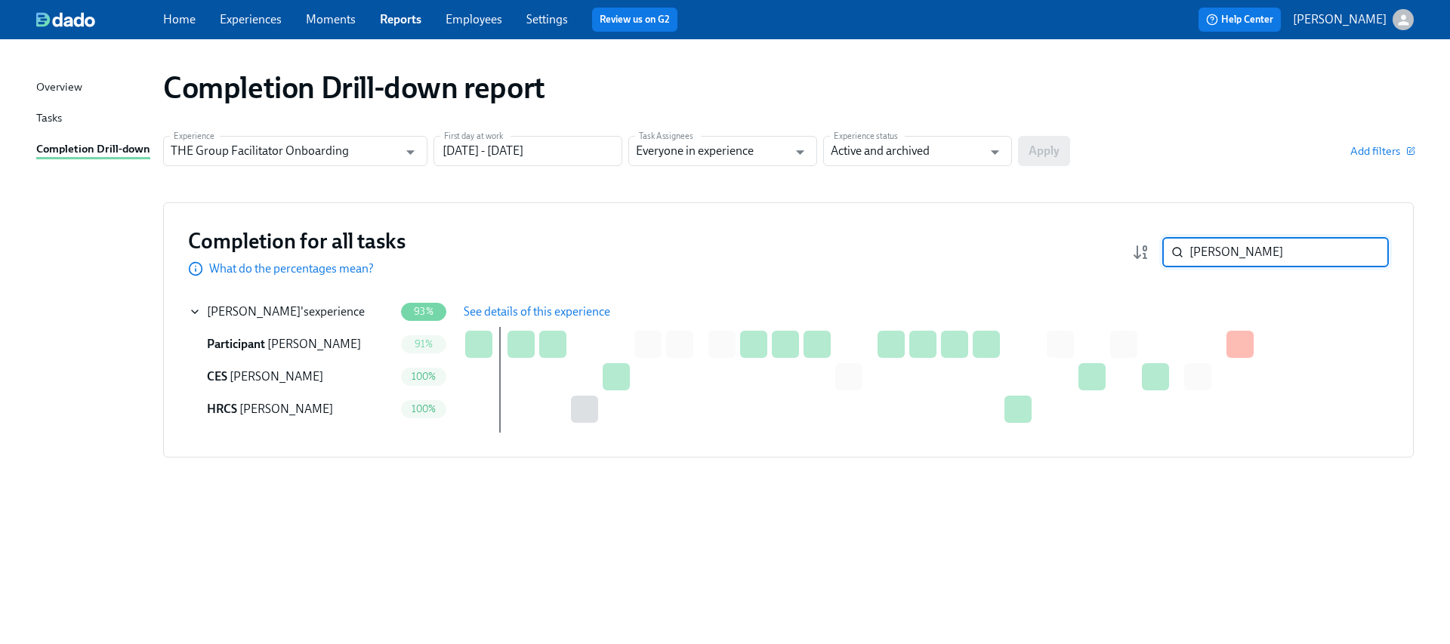
click at [1268, 251] on input "[PERSON_NAME]" at bounding box center [1288, 252] width 199 height 30
paste input "Haye"
type input "[PERSON_NAME]"
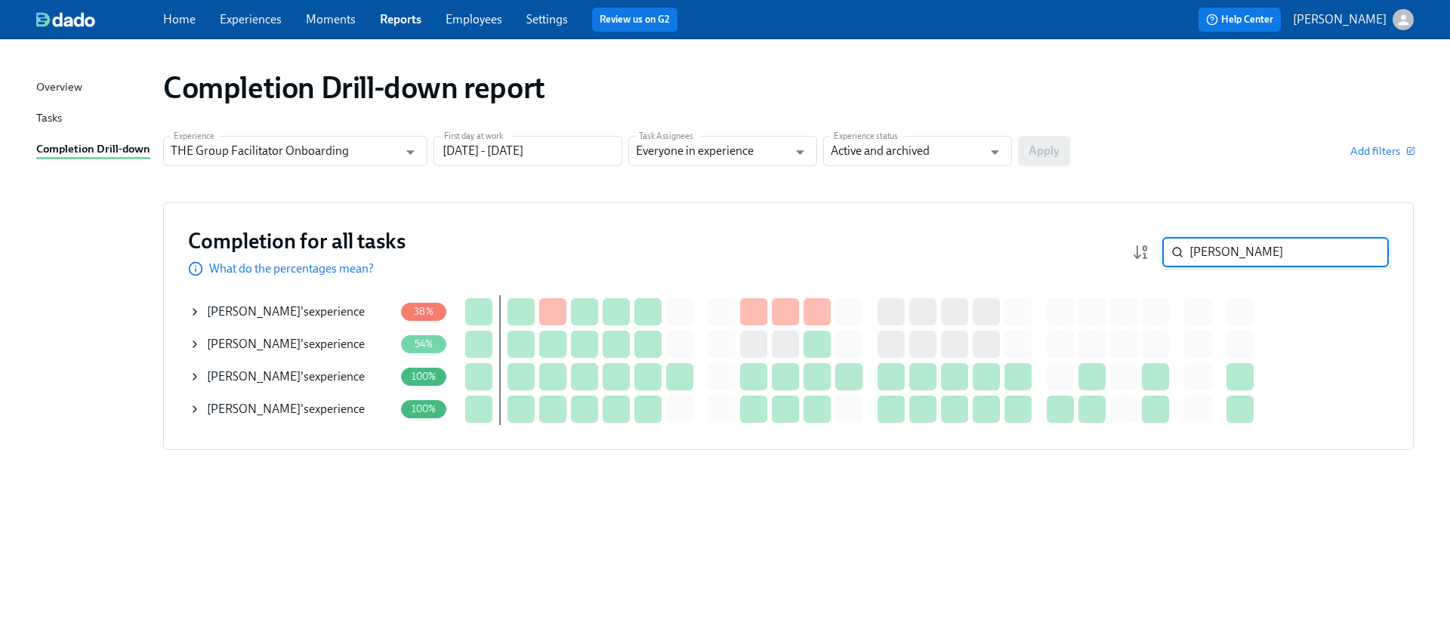
click at [190, 381] on icon at bounding box center [195, 377] width 12 height 12
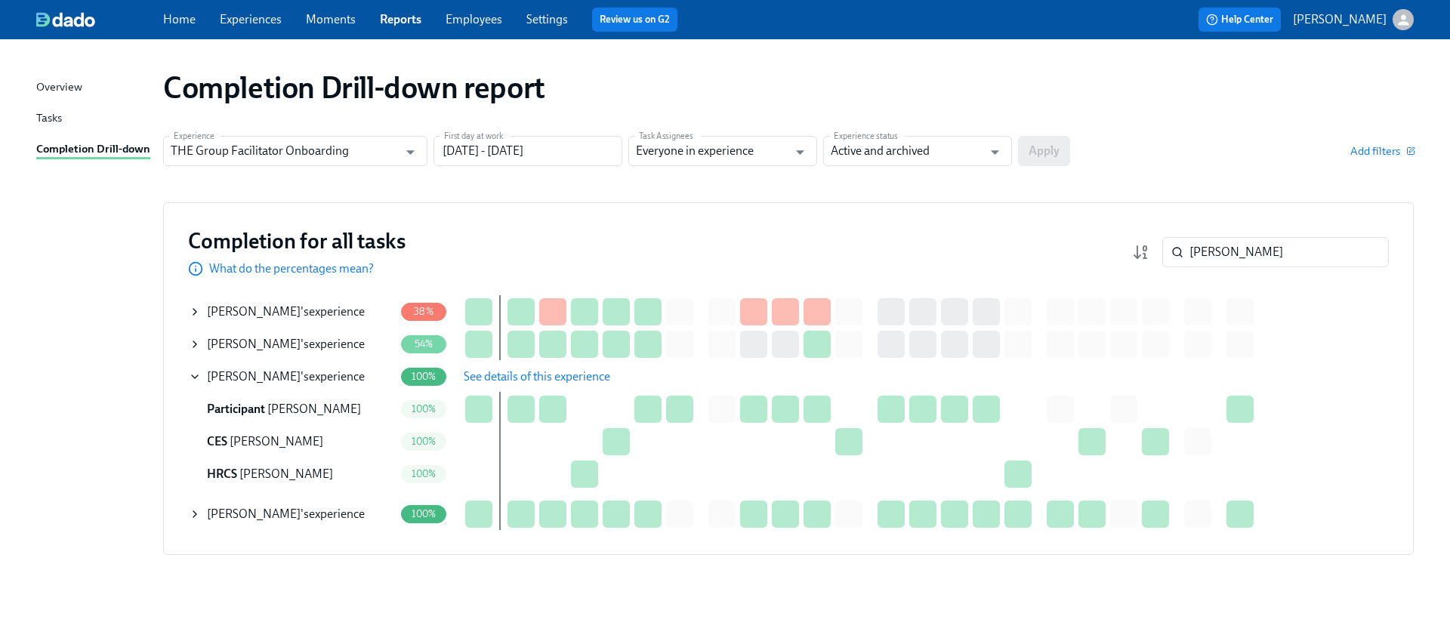
click at [497, 372] on span "See details of this experience" at bounding box center [537, 376] width 147 height 15
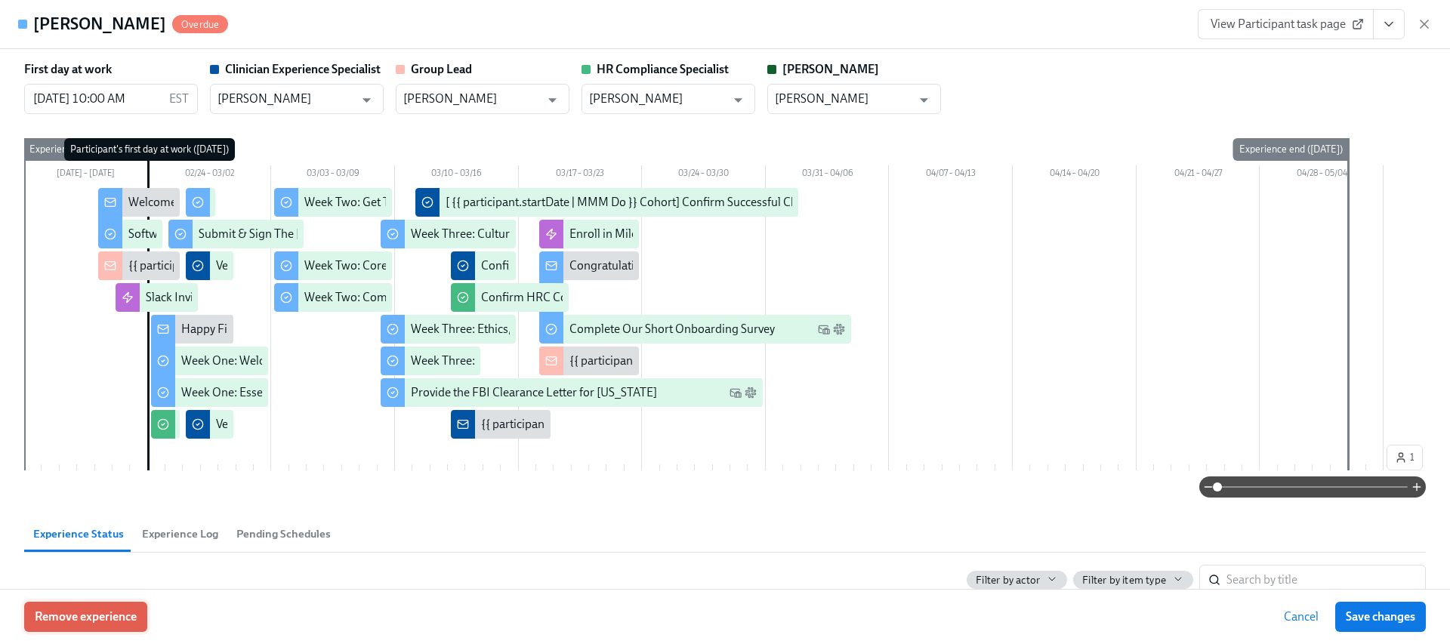
click at [108, 624] on span "Remove experience" at bounding box center [86, 616] width 102 height 15
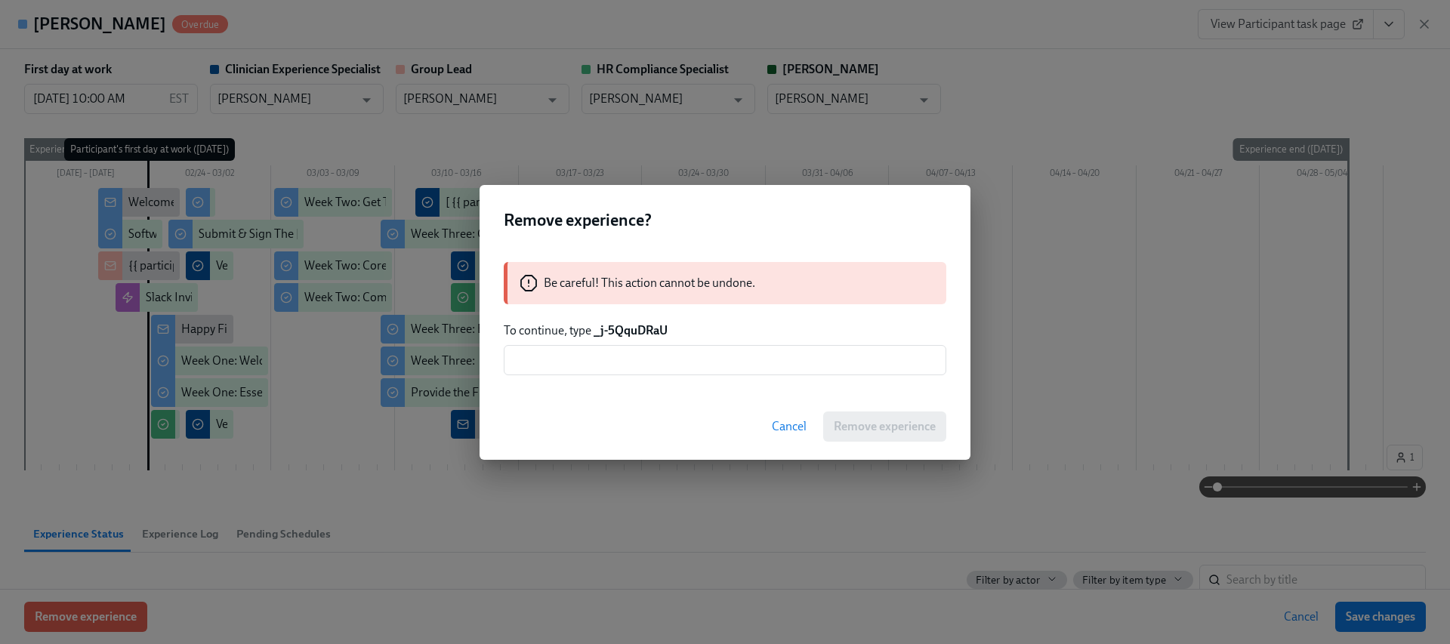
click at [619, 329] on strong "_j-5QquDRaU" at bounding box center [631, 330] width 74 height 14
click at [673, 335] on p "To continue, type _j-5QquDRaU" at bounding box center [725, 330] width 443 height 17
drag, startPoint x: 659, startPoint y: 335, endPoint x: 592, endPoint y: 334, distance: 66.5
click at [592, 334] on p "To continue, type _j-5QquDRaU" at bounding box center [725, 330] width 443 height 17
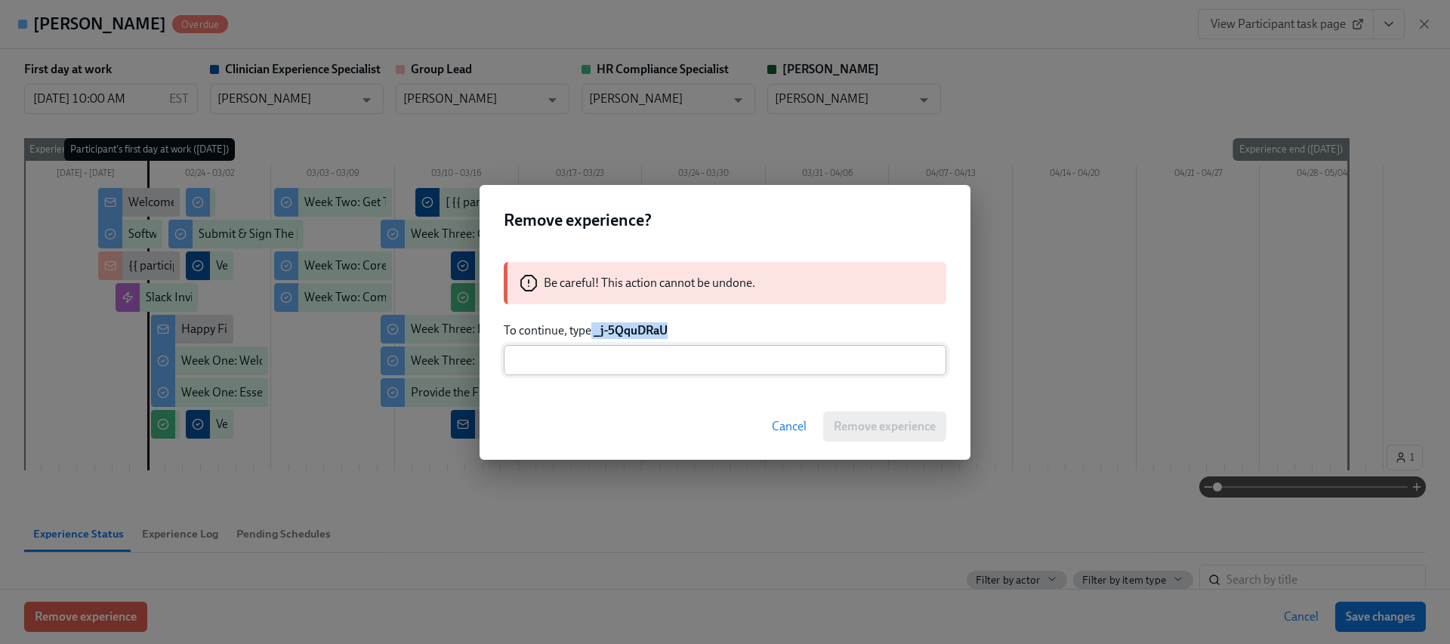
copy p "_j-5QquDRaU"
click at [572, 361] on input "text" at bounding box center [725, 360] width 443 height 30
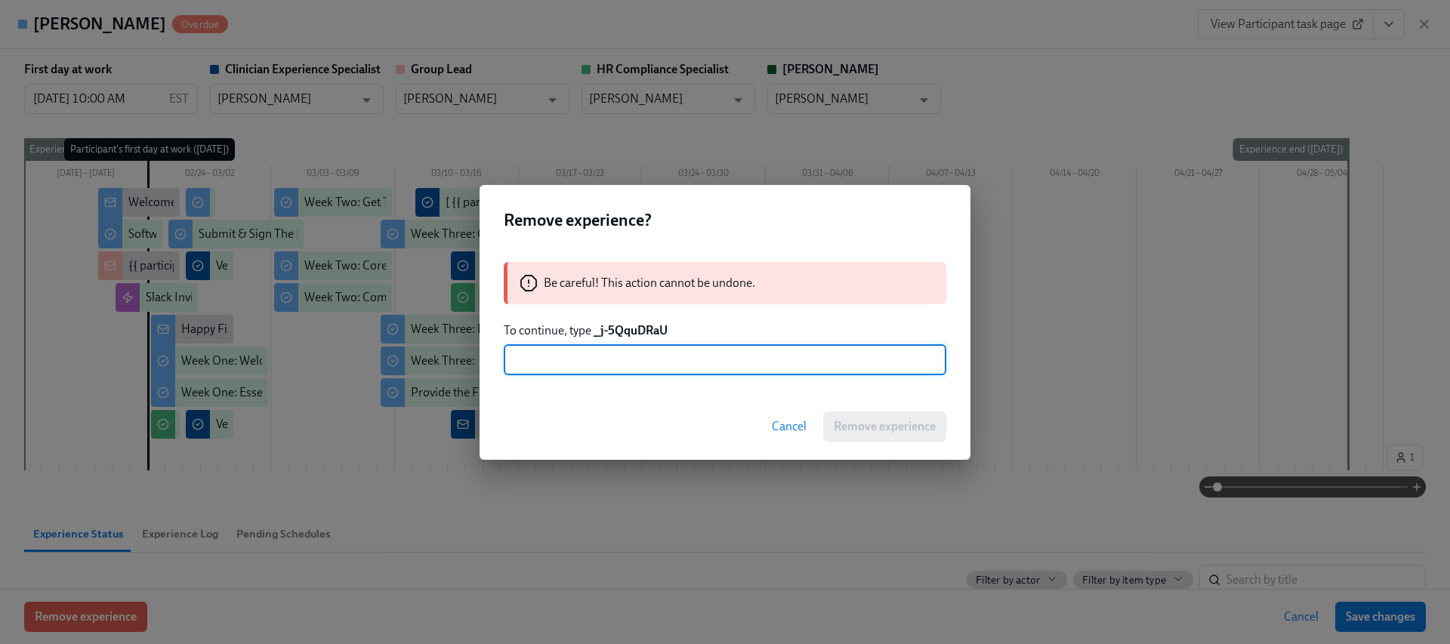
paste input "_j-5QquDRaU"
click at [516, 360] on input "_j-5QquDRaU" at bounding box center [725, 360] width 443 height 30
type input "_j-5QquDRaU"
click at [894, 425] on span "Remove experience" at bounding box center [885, 426] width 102 height 15
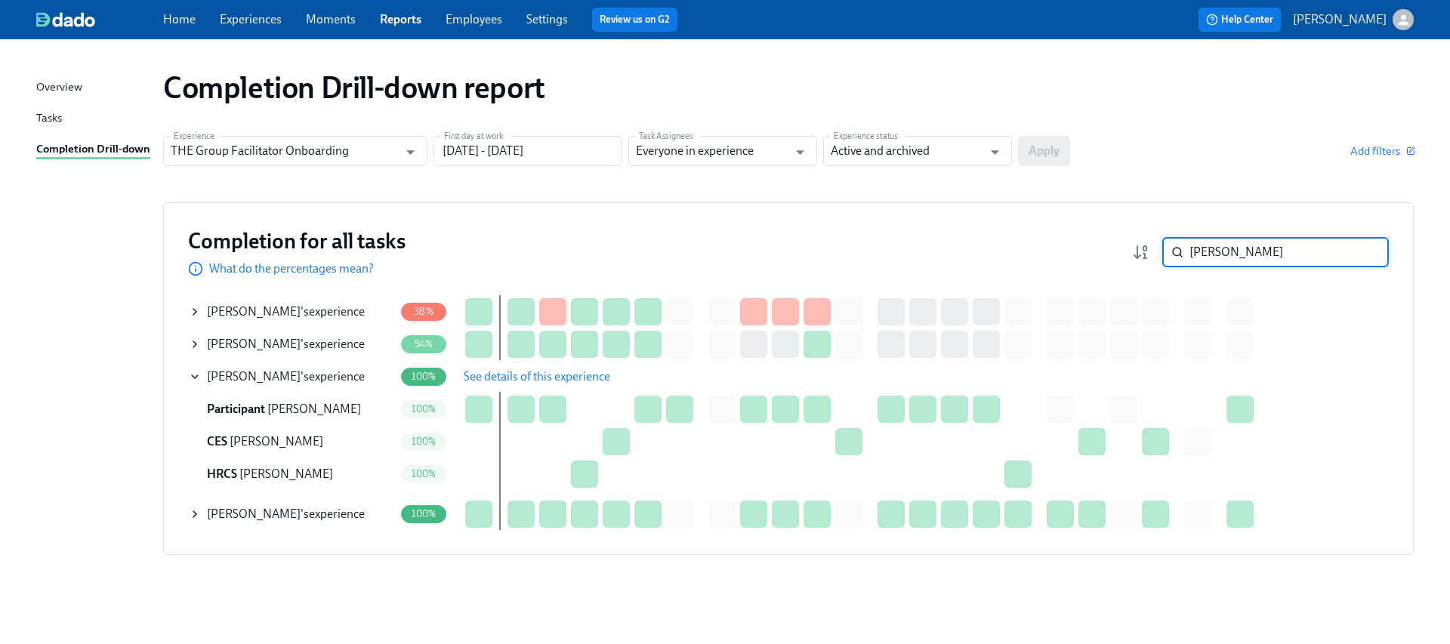
click at [1250, 261] on input "[PERSON_NAME]" at bounding box center [1288, 252] width 199 height 30
paste input "[PERSON_NAME]"
type input "[PERSON_NAME]"
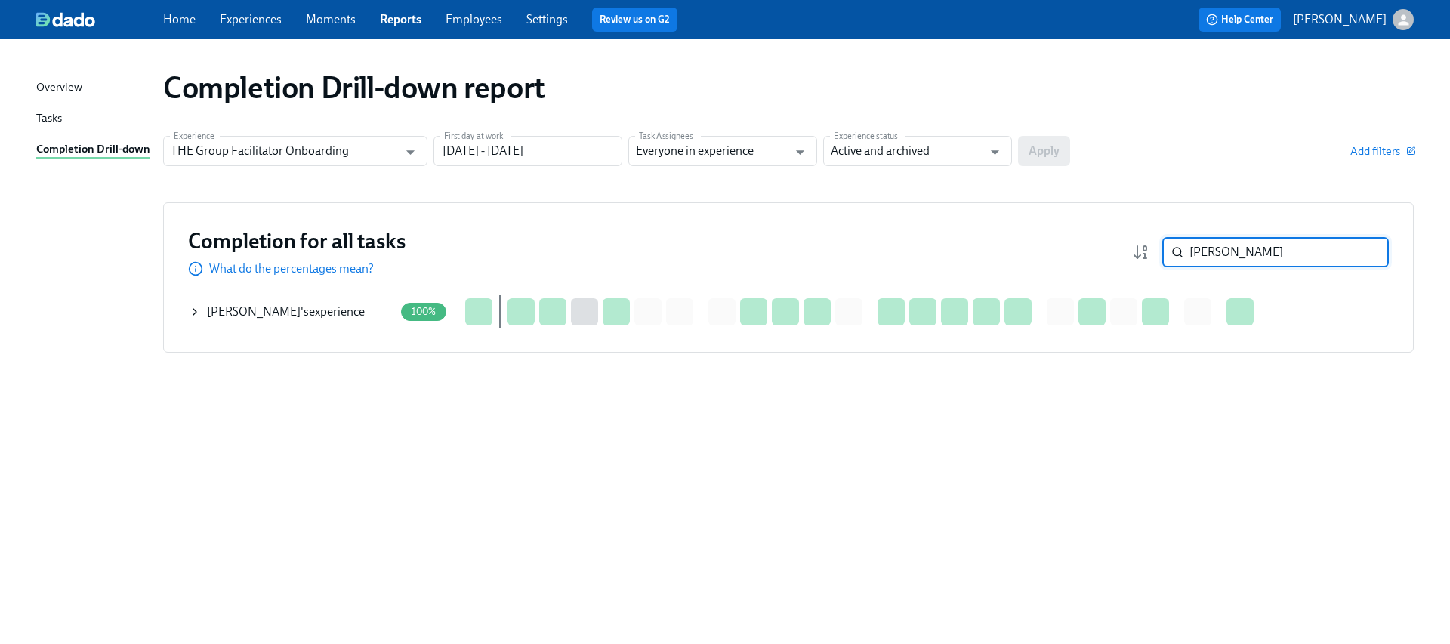
click at [195, 307] on icon at bounding box center [195, 312] width 12 height 12
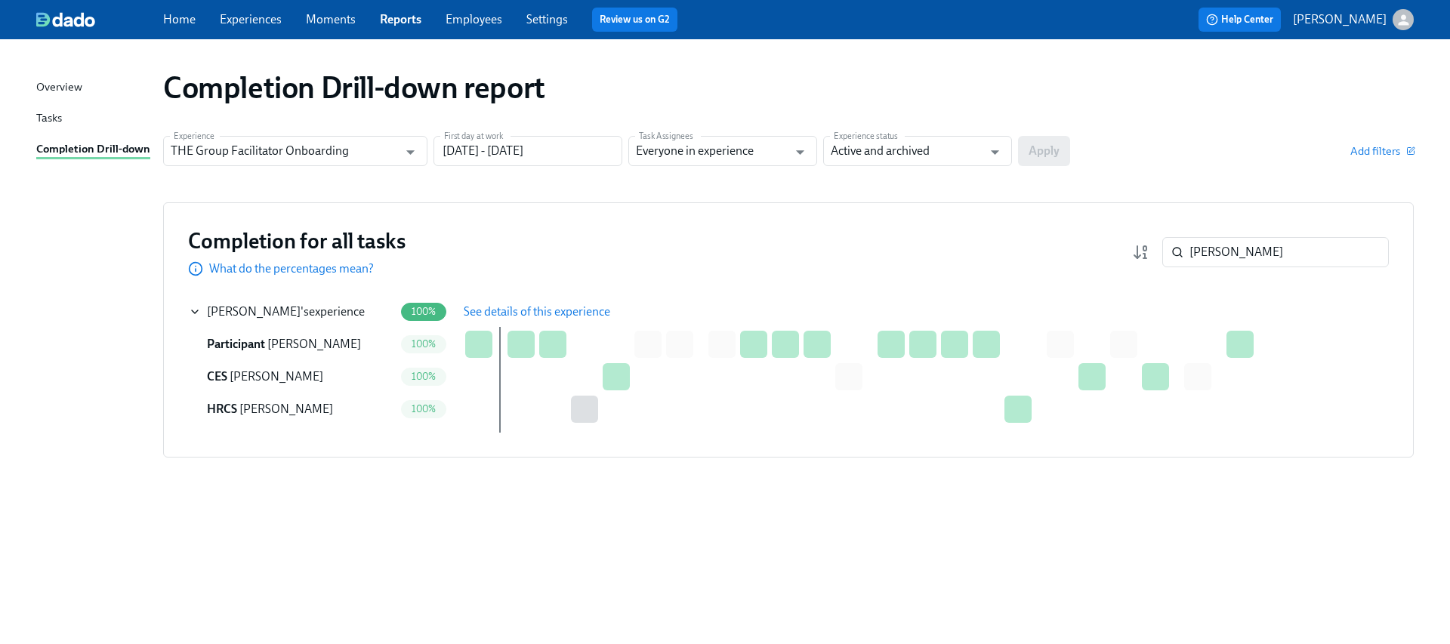
click at [541, 321] on button "See details of this experience" at bounding box center [537, 312] width 168 height 30
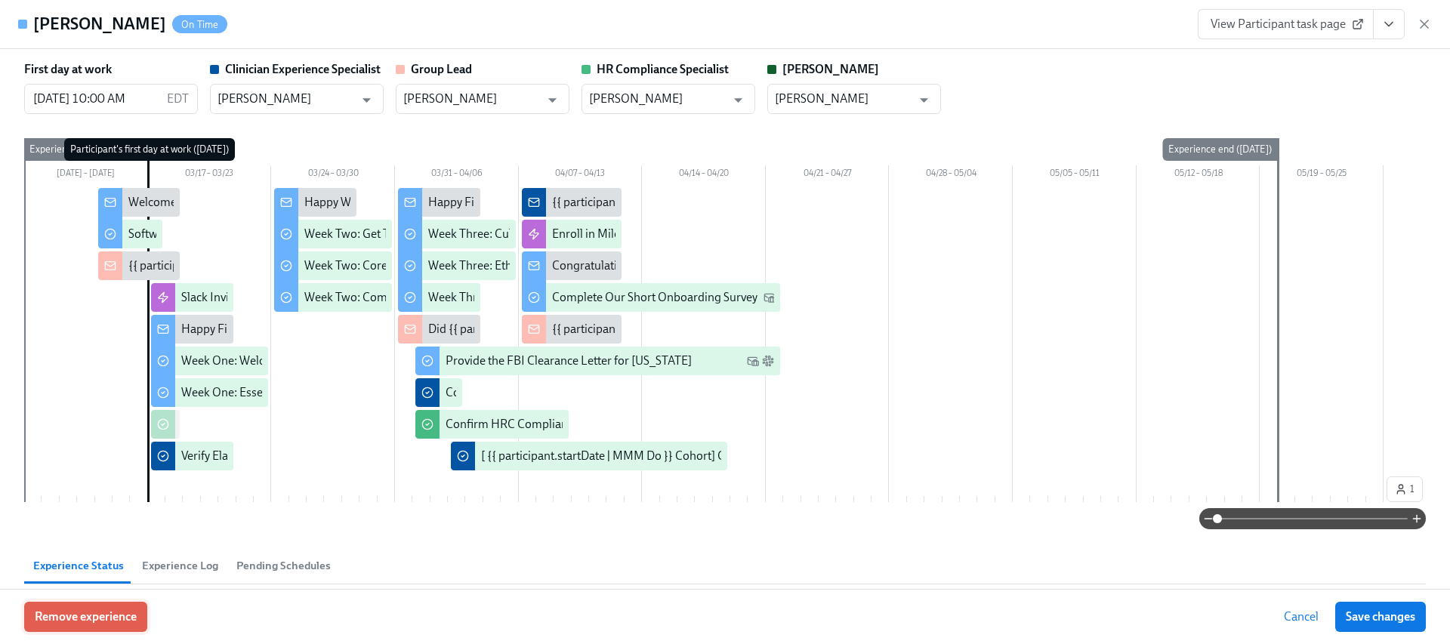
click at [97, 622] on span "Remove experience" at bounding box center [86, 616] width 102 height 15
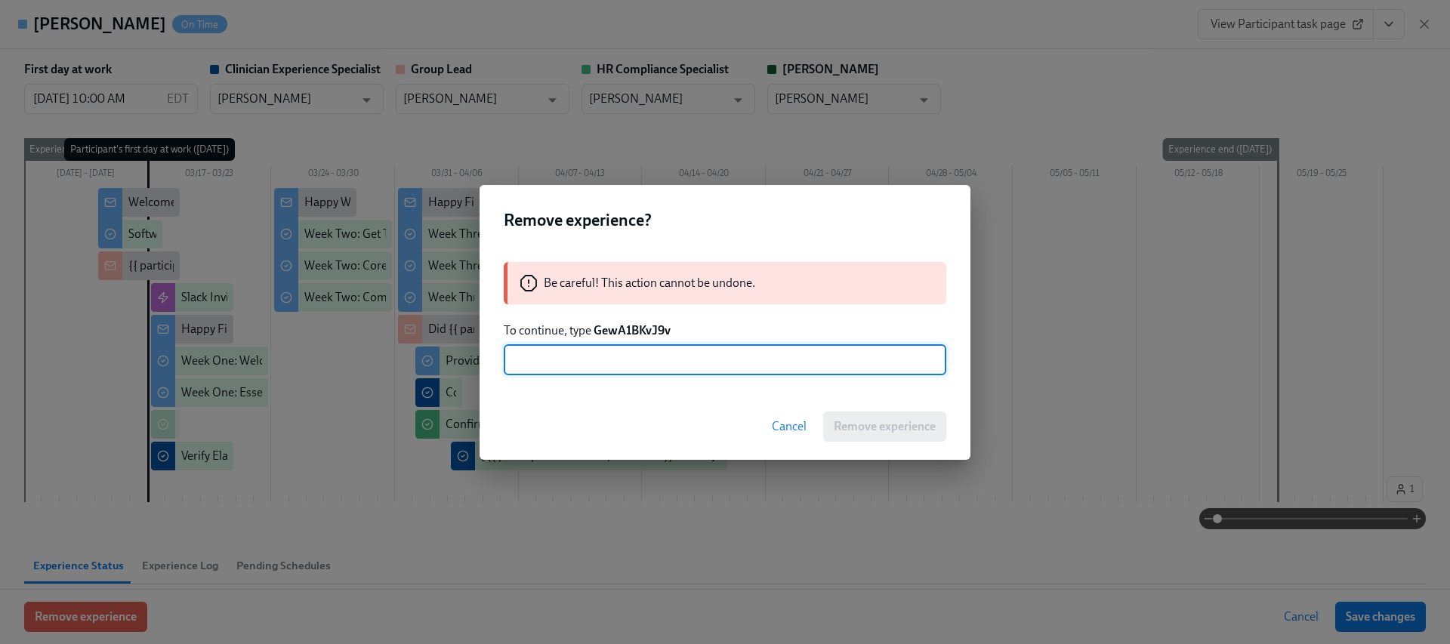
click at [637, 329] on strong "GewA1BKvJ9v" at bounding box center [632, 330] width 77 height 14
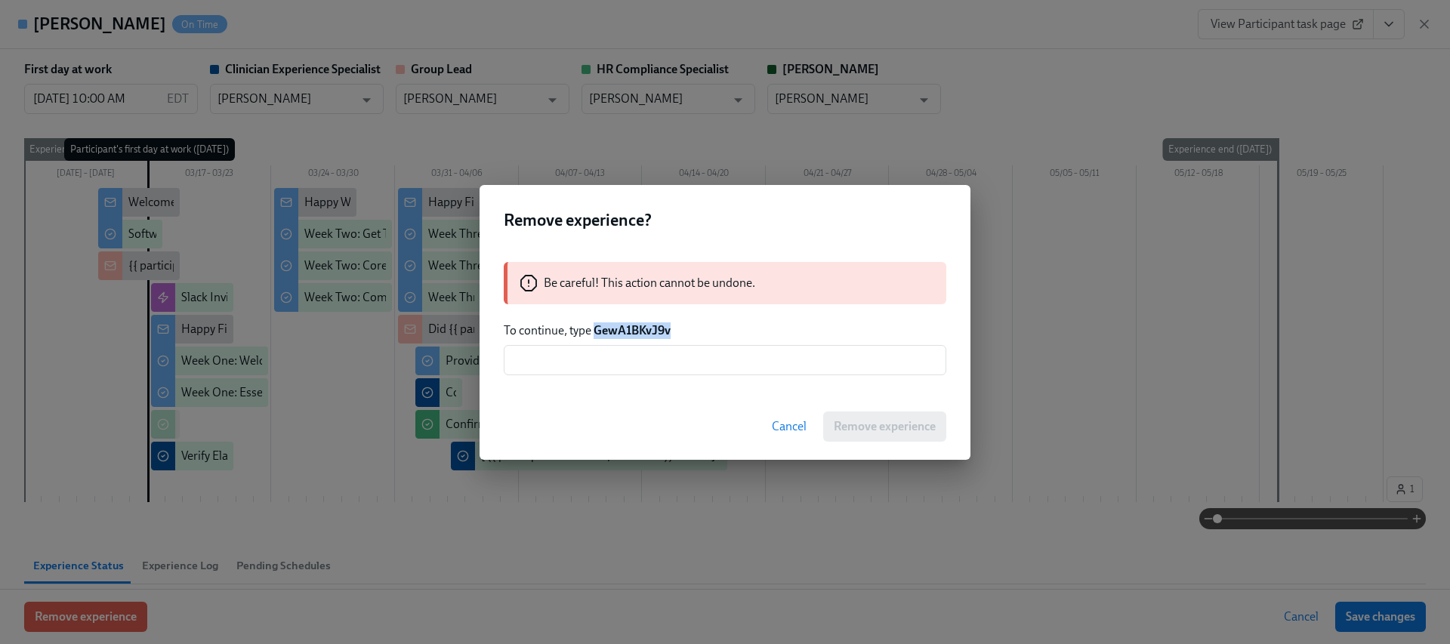
click at [637, 329] on strong "GewA1BKvJ9v" at bounding box center [632, 330] width 77 height 14
copy strong "GewA1BKvJ9v"
click at [631, 343] on div "Be careful! This action cannot be undone. To continue, type GewA1BKvJ9v ​" at bounding box center [725, 319] width 491 height 150
click at [634, 358] on input "text" at bounding box center [725, 360] width 443 height 30
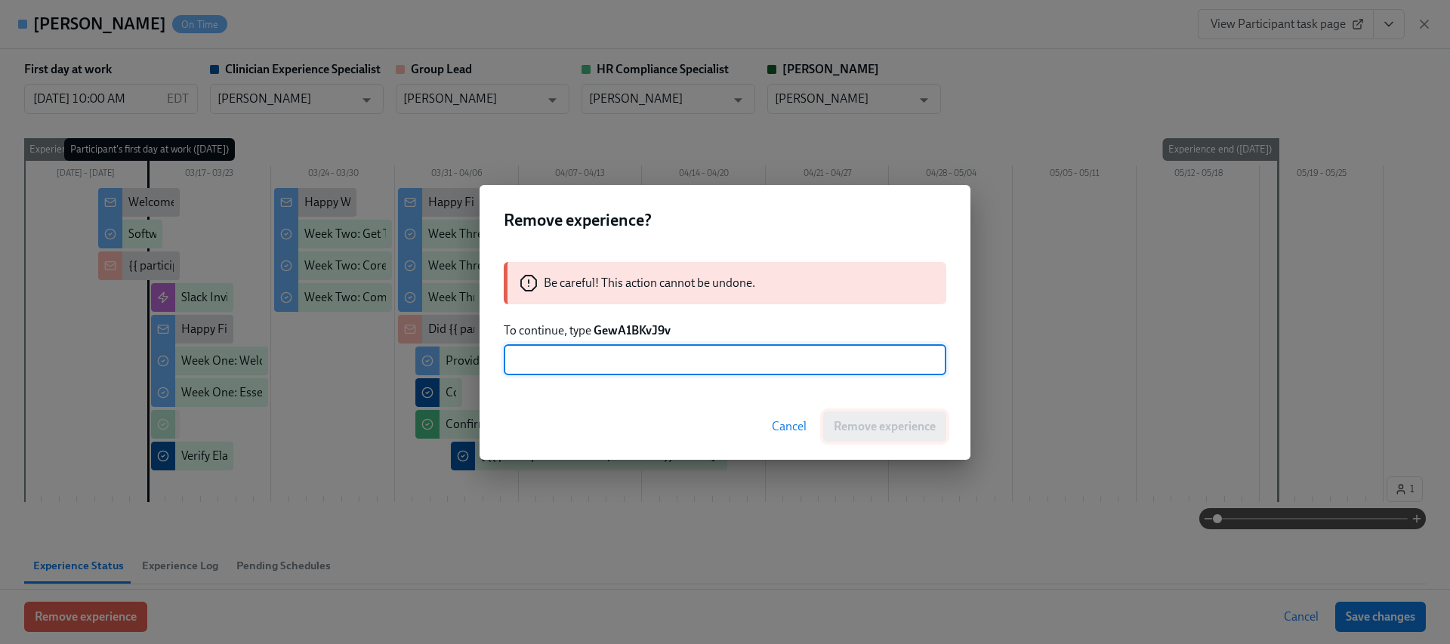
paste input "GewA1BKvJ9v"
type input "GewA1BKvJ9v"
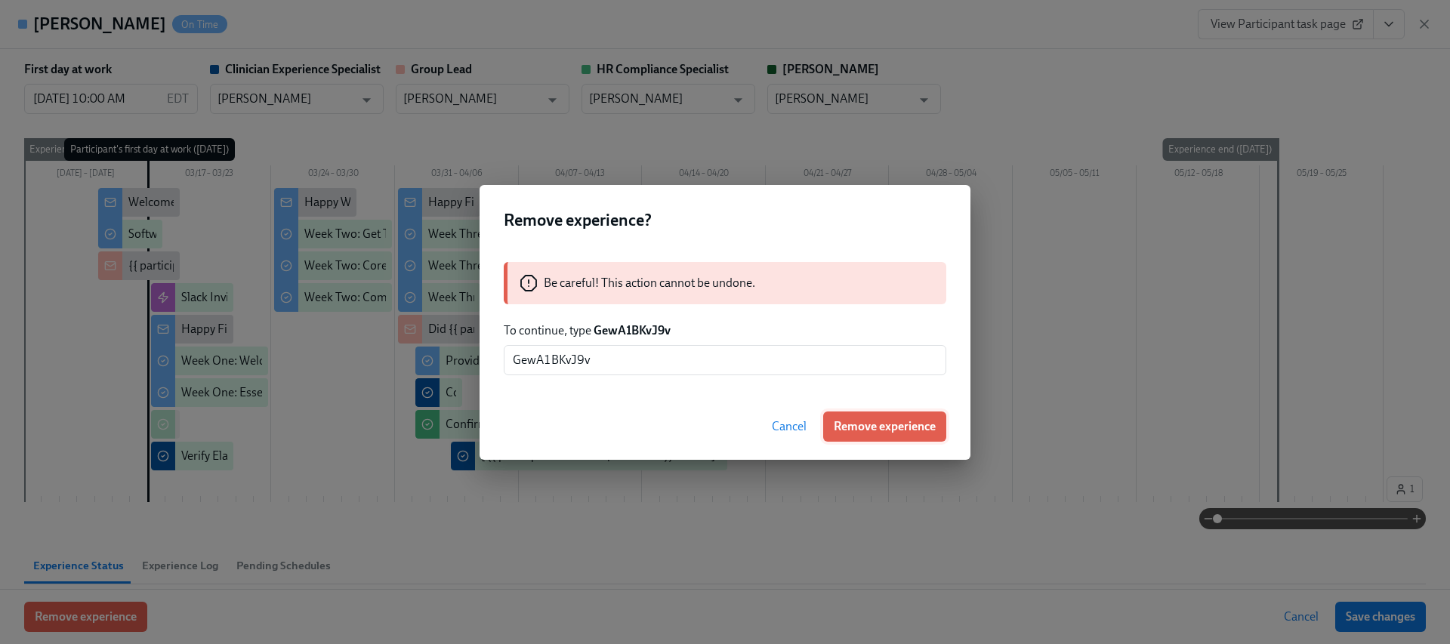
click at [877, 430] on span "Remove experience" at bounding box center [885, 426] width 102 height 15
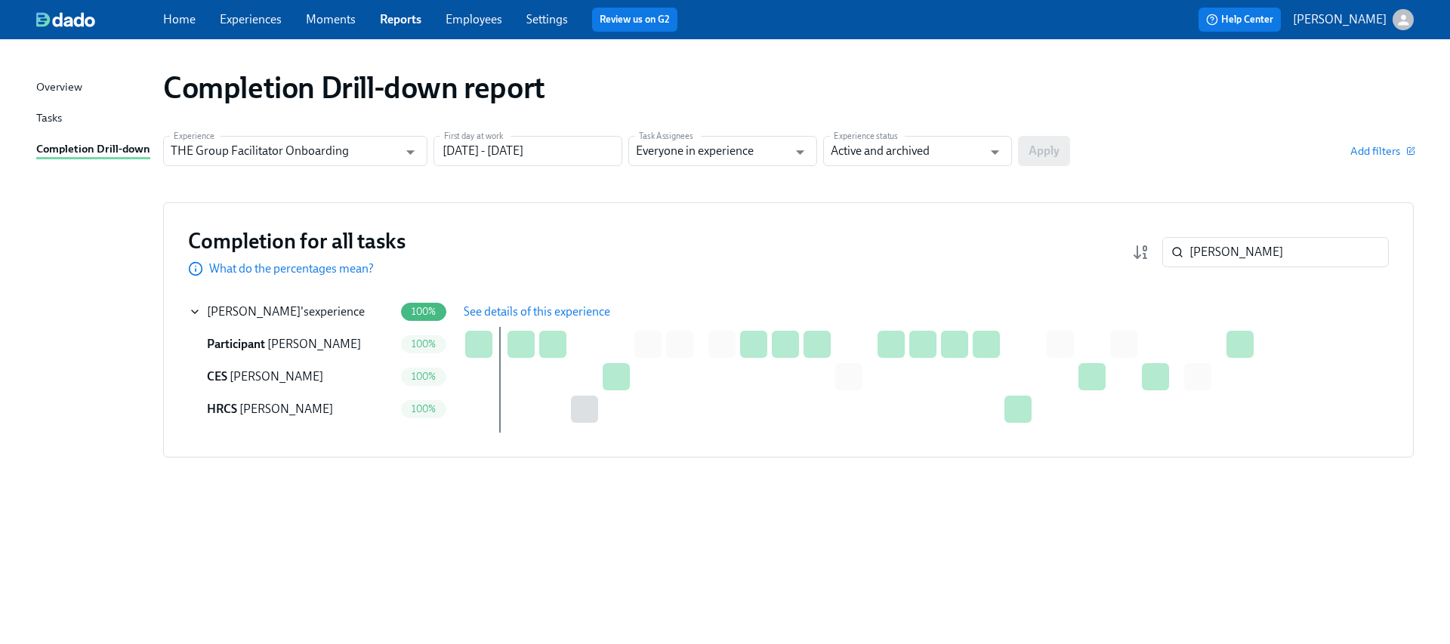
click at [1251, 271] on div "Completion for all tasks What do the percentages mean? Jenae Johnson ​" at bounding box center [788, 252] width 1201 height 50
click at [1246, 255] on input "[PERSON_NAME]" at bounding box center [1288, 252] width 199 height 30
paste input "[PERSON_NAME]"
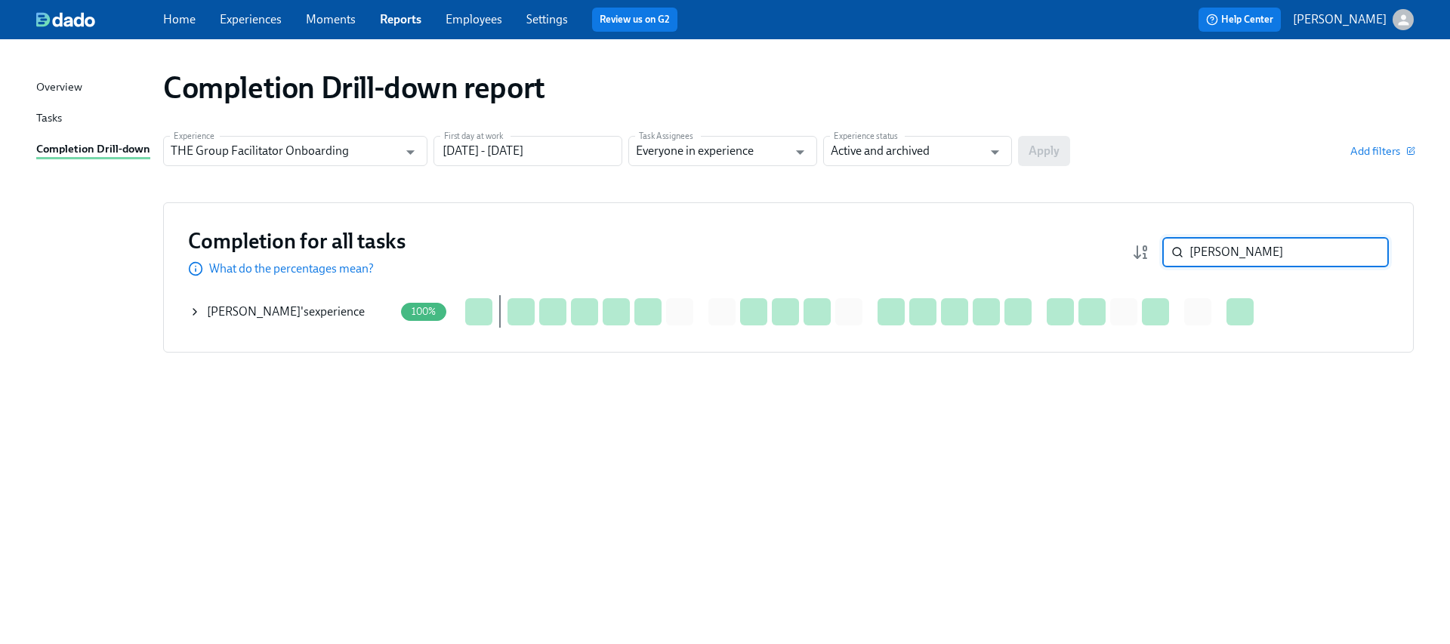
type input "[PERSON_NAME]"
click at [196, 314] on icon at bounding box center [195, 312] width 12 height 12
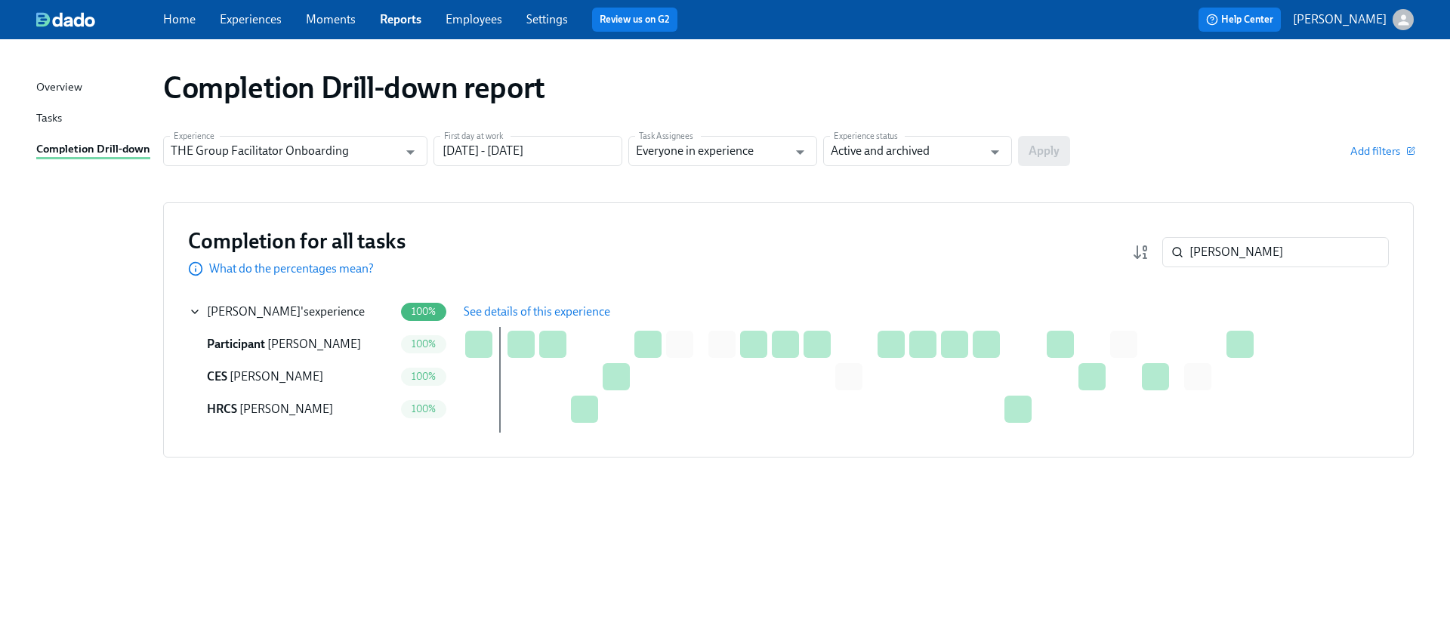
click at [452, 321] on td "100%" at bounding box center [426, 311] width 52 height 32
click at [505, 309] on span "See details of this experience" at bounding box center [537, 311] width 147 height 15
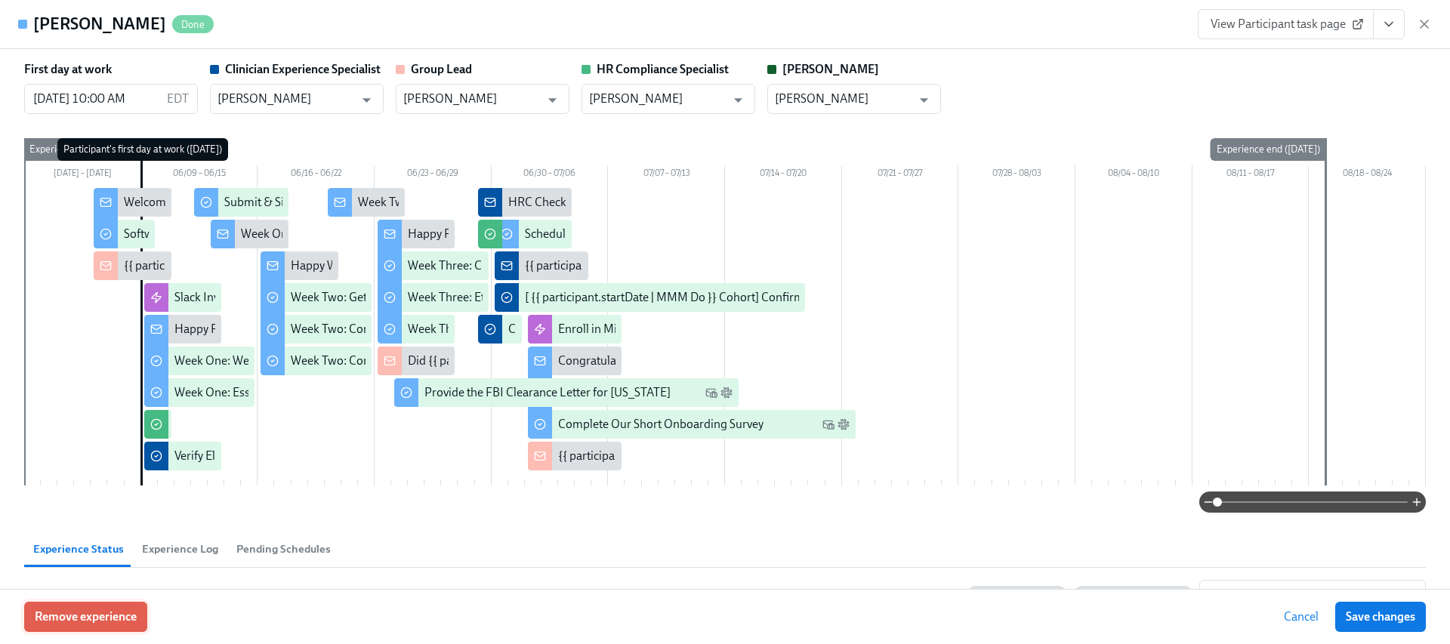
click at [132, 602] on button "Remove experience" at bounding box center [85, 617] width 123 height 30
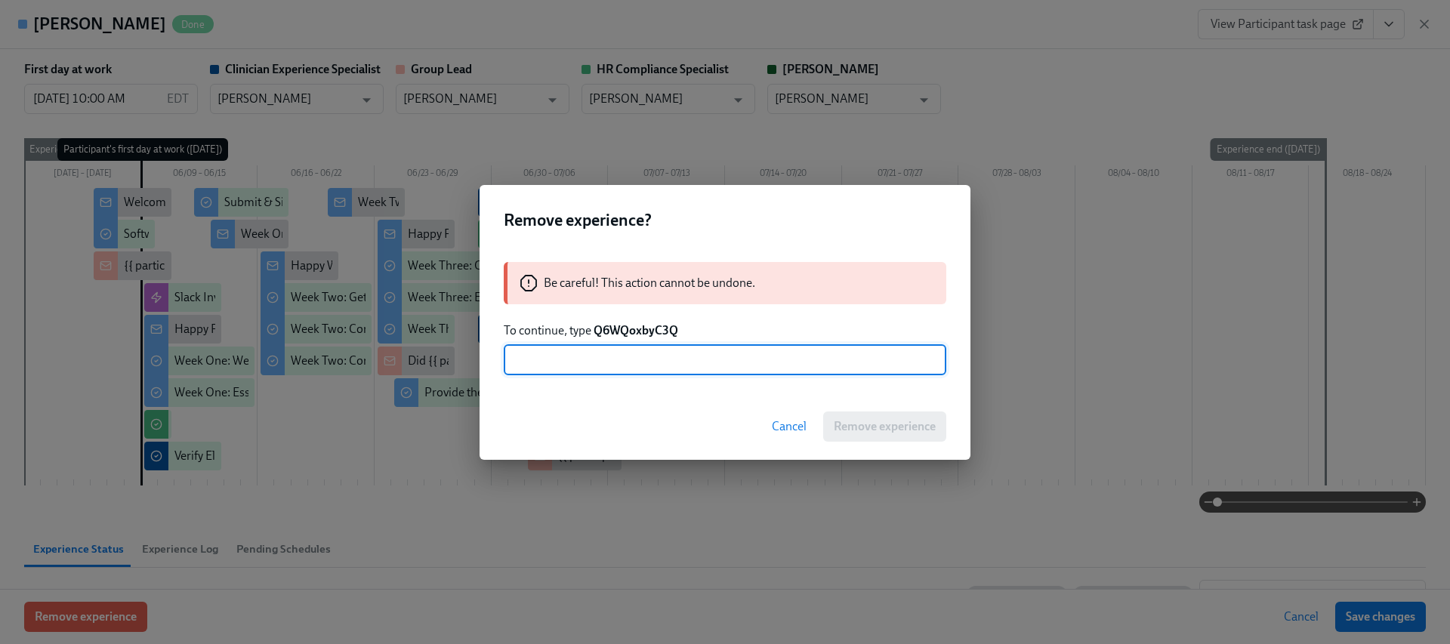
click at [623, 332] on strong "Q6WQoxbyC3Q" at bounding box center [636, 330] width 85 height 14
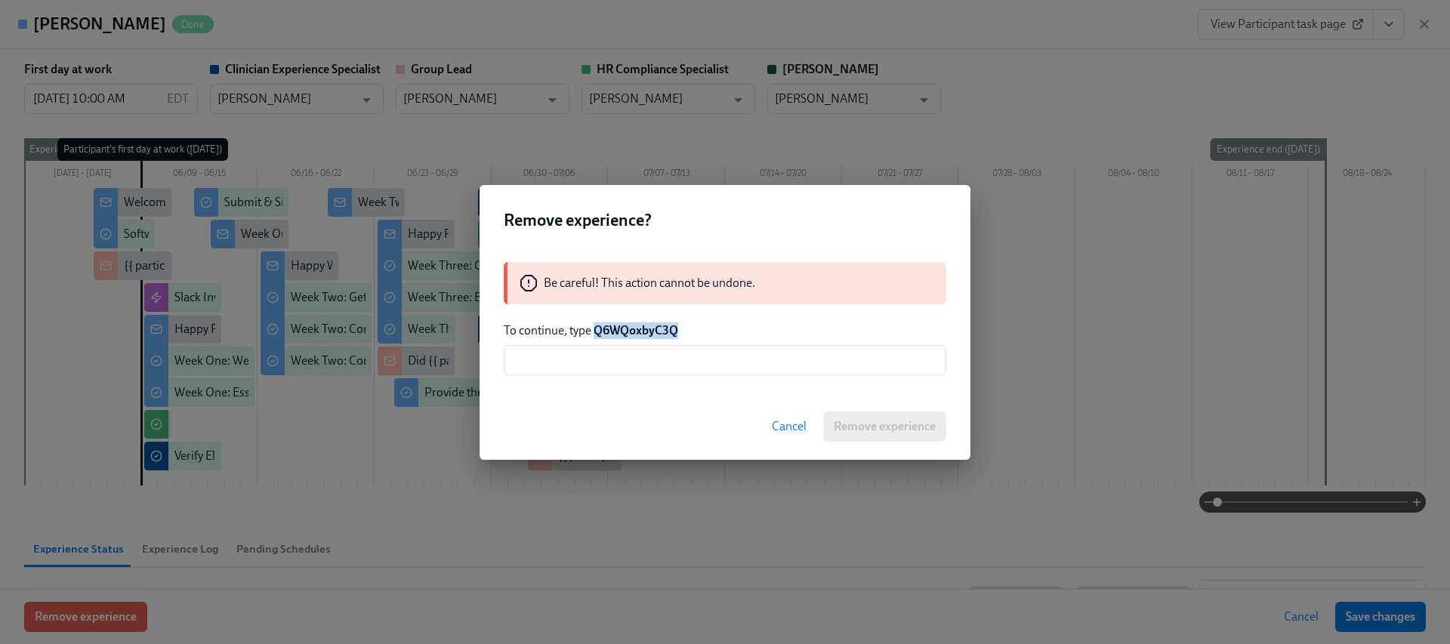
click at [623, 332] on strong "Q6WQoxbyC3Q" at bounding box center [636, 330] width 85 height 14
copy strong "Q6WQoxbyC3Q"
click at [632, 365] on input "text" at bounding box center [725, 360] width 443 height 30
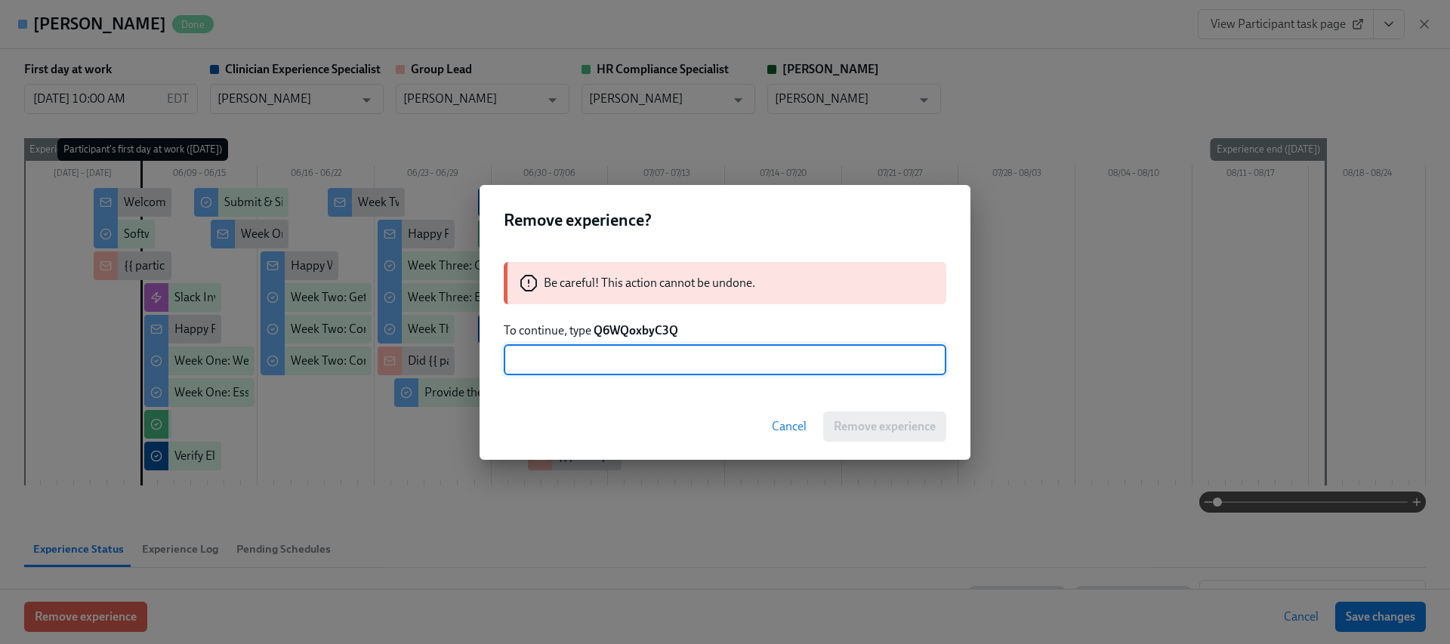
paste input "Q6WQoxbyC3Q"
type input "Q6WQoxbyC3Q"
click at [879, 412] on button "Remove experience" at bounding box center [884, 427] width 123 height 30
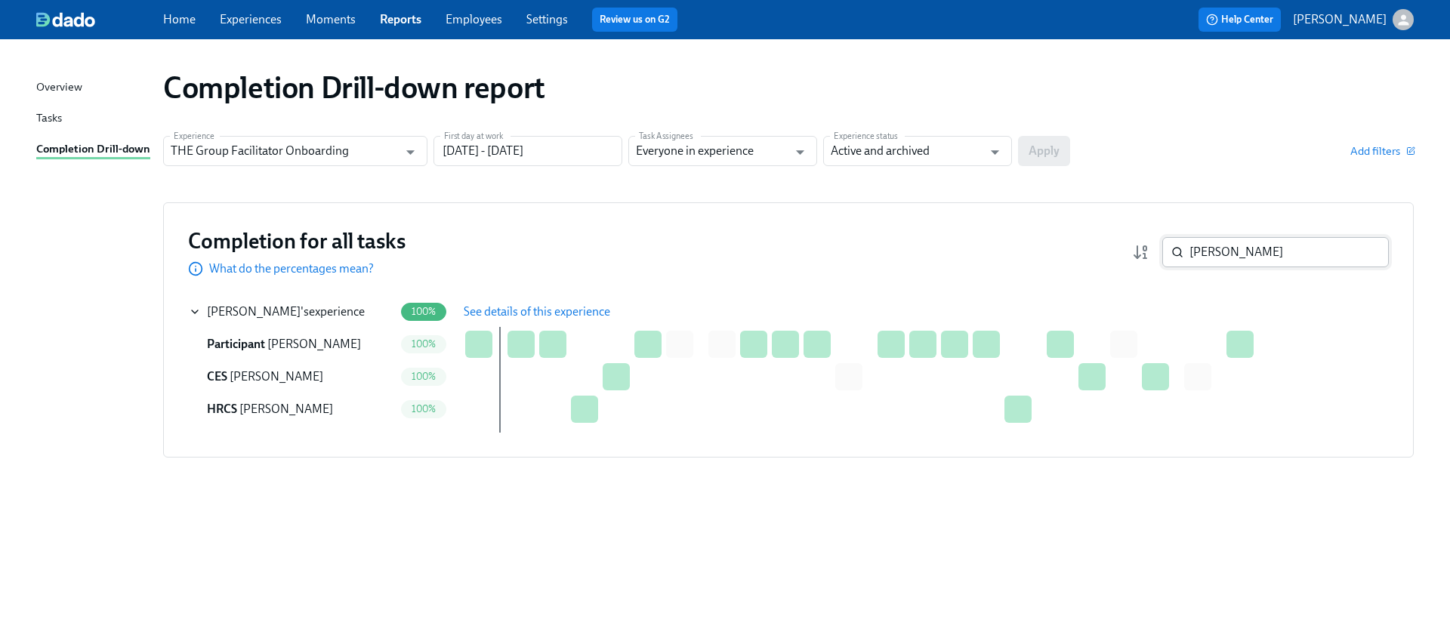
click at [1213, 256] on input "[PERSON_NAME]" at bounding box center [1288, 252] width 199 height 30
paste input "[PERSON_NAME]"
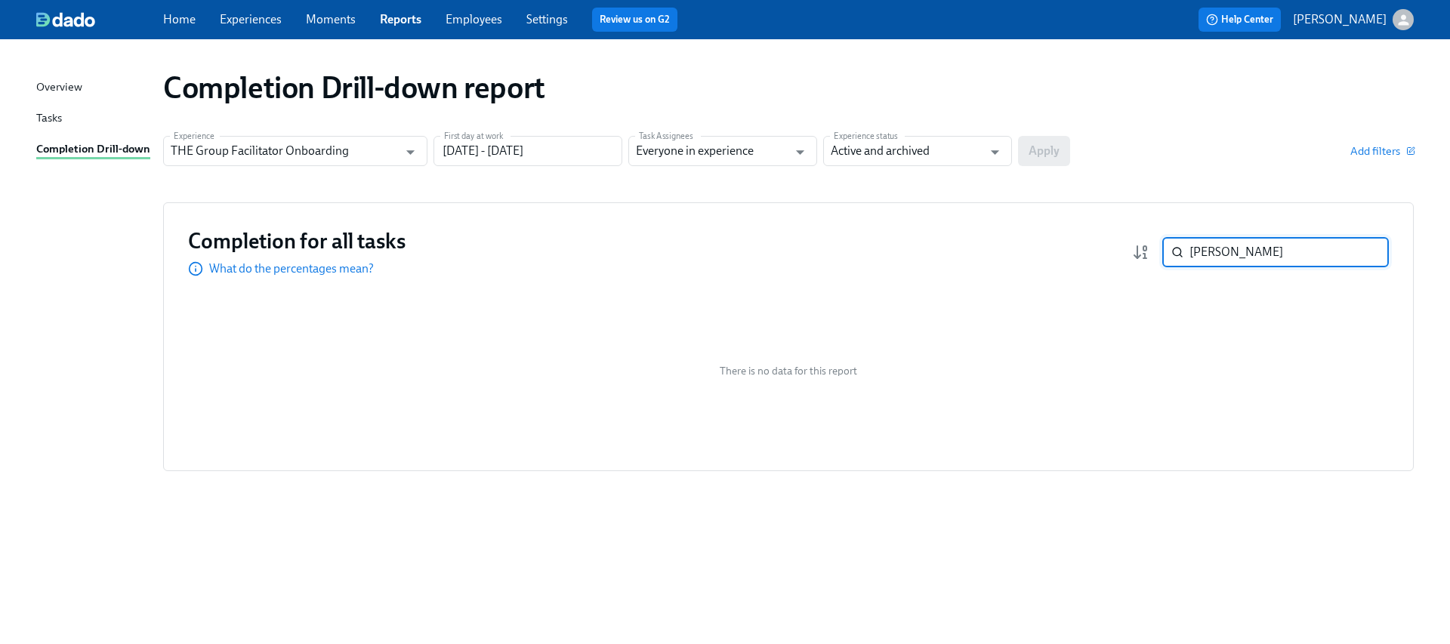
paste input "[PERSON_NAME]"
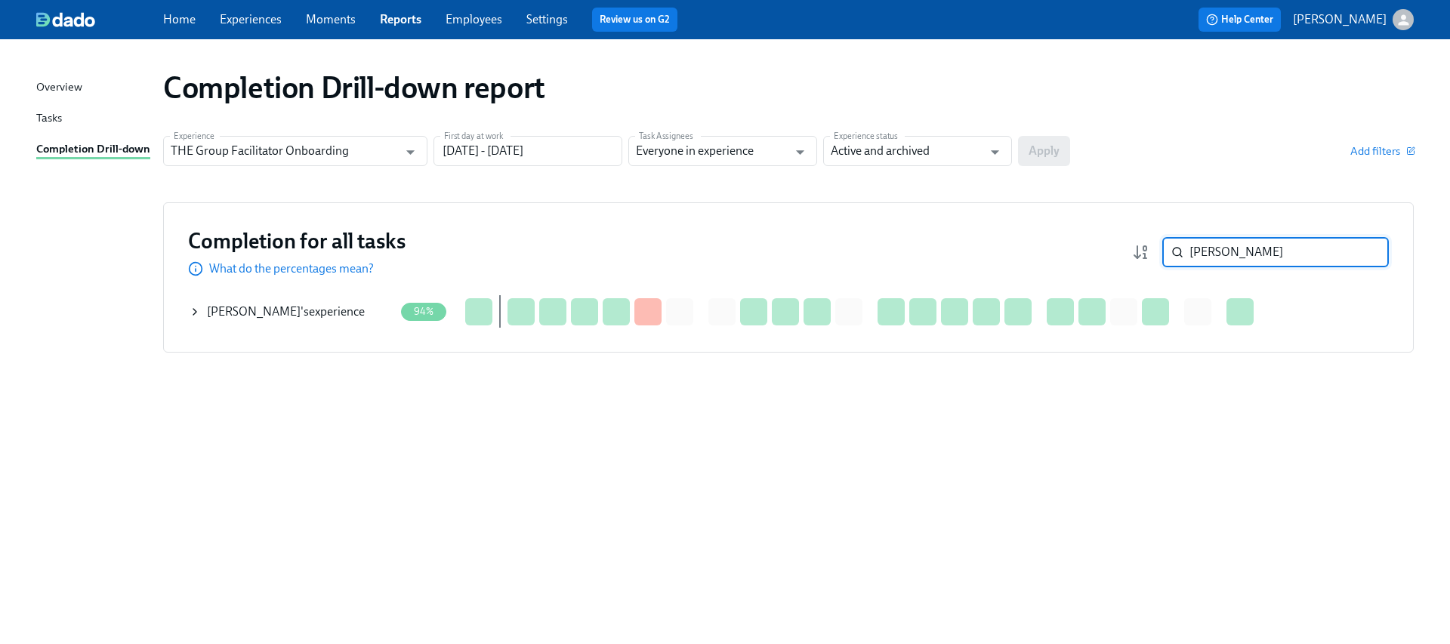
type input "[PERSON_NAME]"
click at [198, 310] on icon at bounding box center [195, 312] width 12 height 12
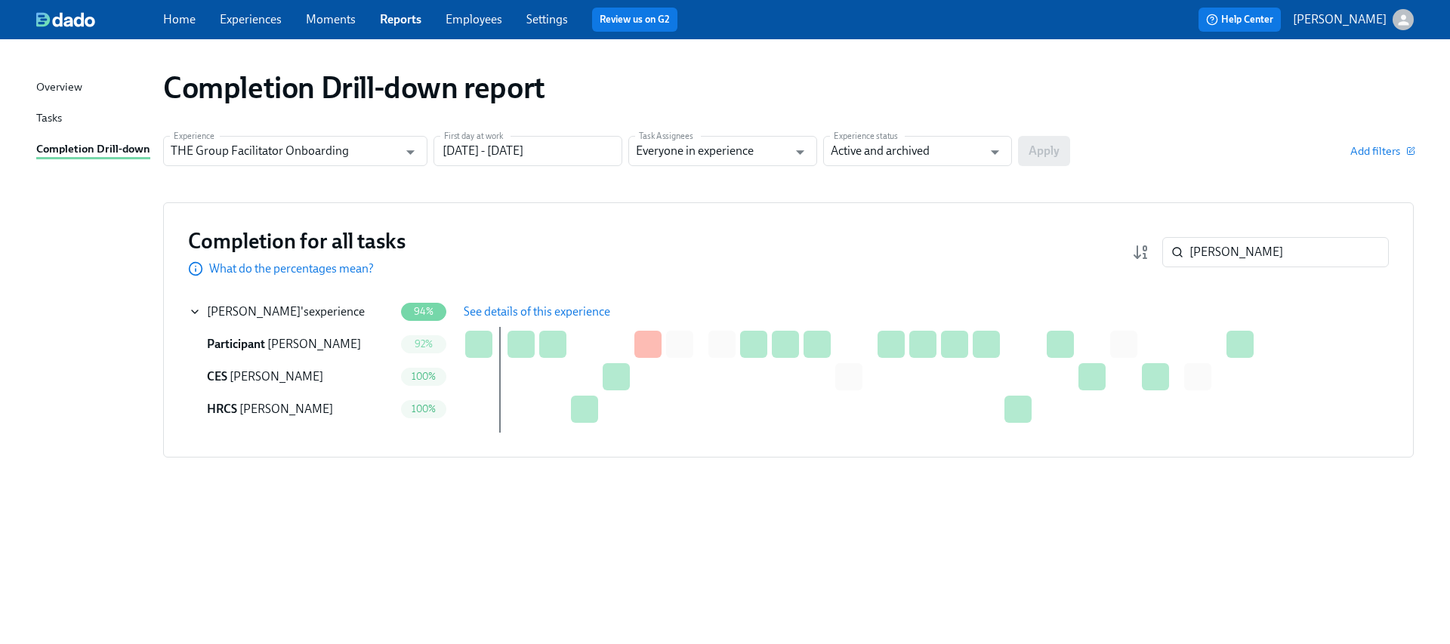
click at [563, 302] on button "See details of this experience" at bounding box center [537, 312] width 168 height 30
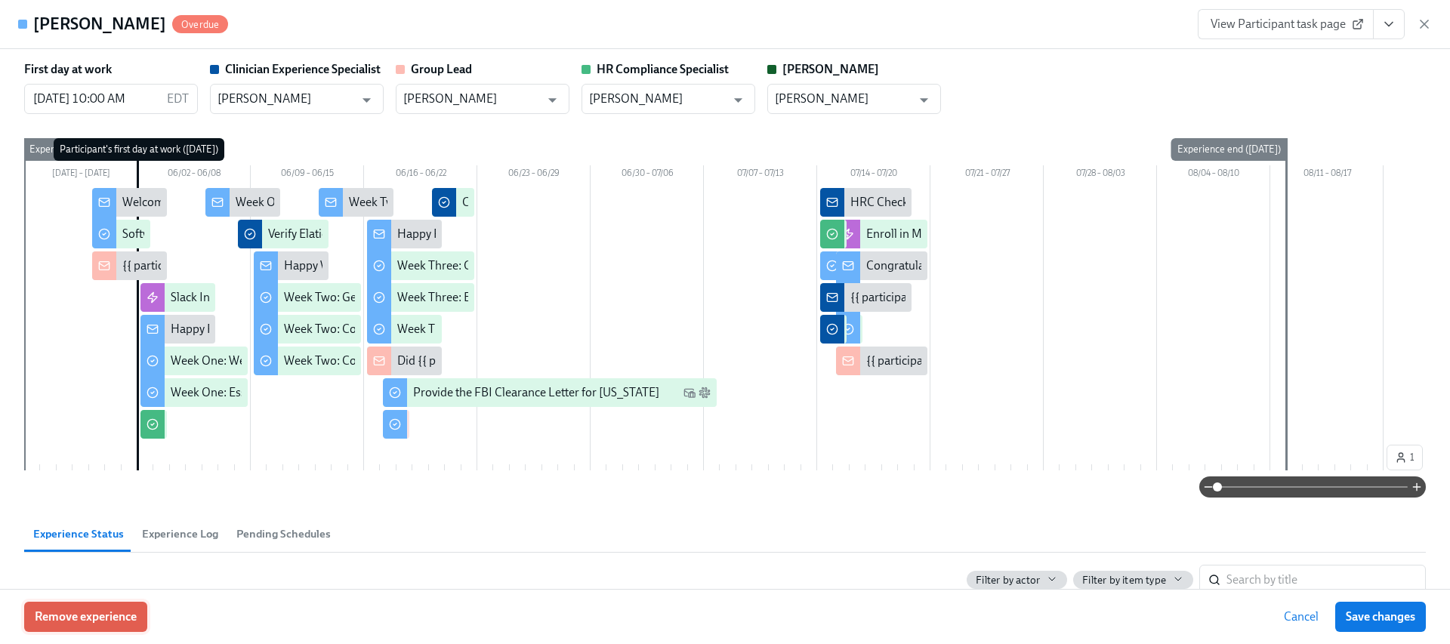
click at [119, 606] on button "Remove experience" at bounding box center [85, 617] width 123 height 30
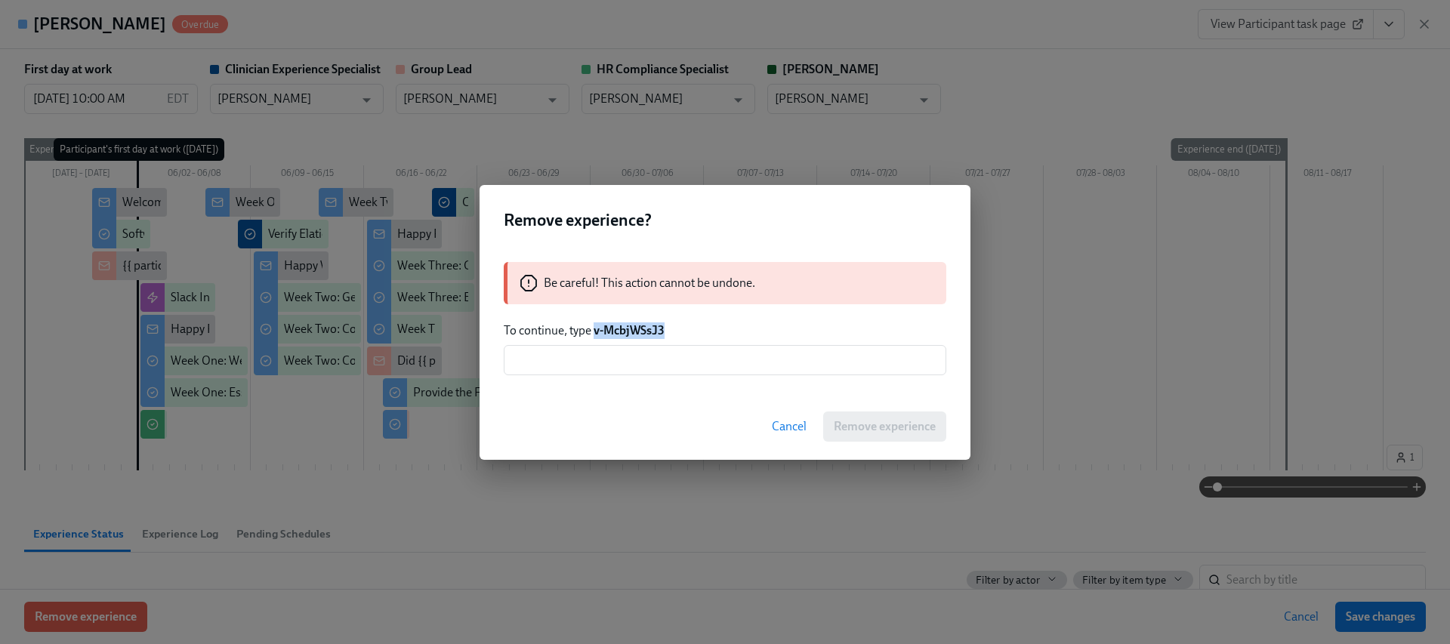
drag, startPoint x: 677, startPoint y: 332, endPoint x: 593, endPoint y: 333, distance: 83.8
click at [593, 333] on p "To continue, type v-McbjWSsJ3" at bounding box center [725, 330] width 443 height 17
copy strong "v-McbjWSsJ3"
click at [634, 377] on div "Be careful! This action cannot be undone. To continue, type v-McbjWSsJ3 ​" at bounding box center [725, 319] width 491 height 150
drag, startPoint x: 630, startPoint y: 359, endPoint x: 637, endPoint y: 362, distance: 8.1
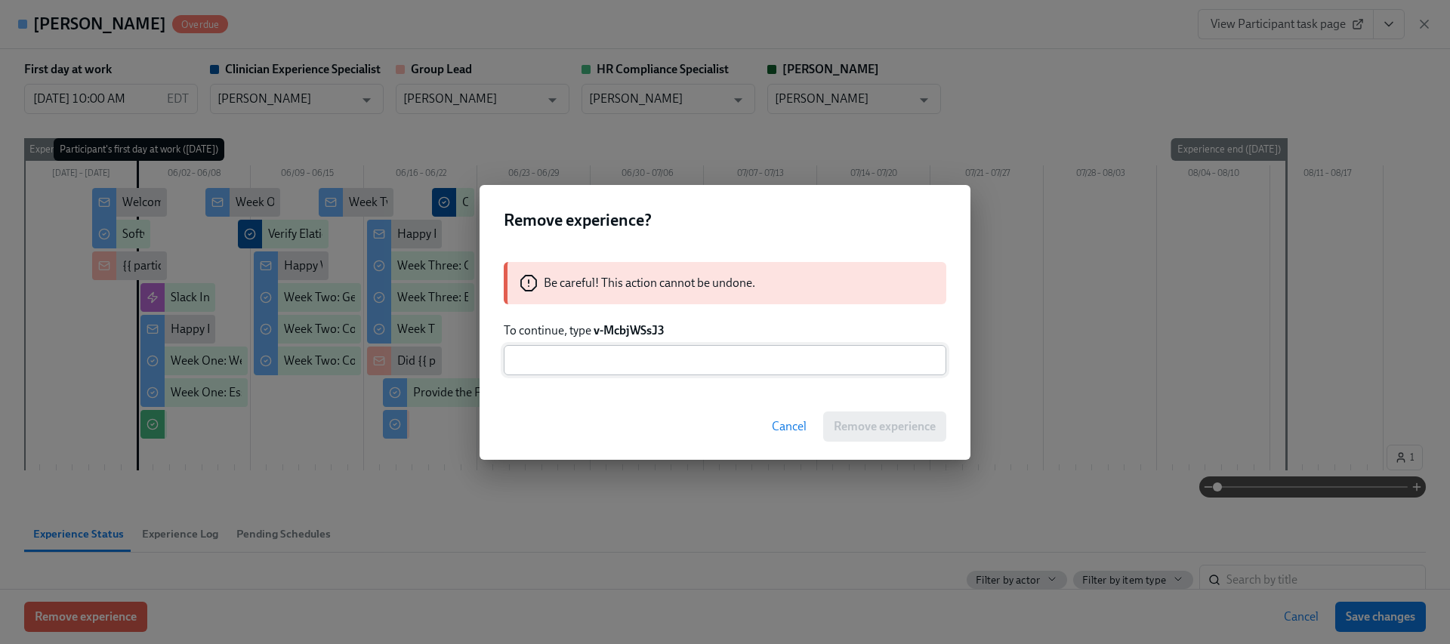
click at [628, 359] on input "text" at bounding box center [725, 360] width 443 height 30
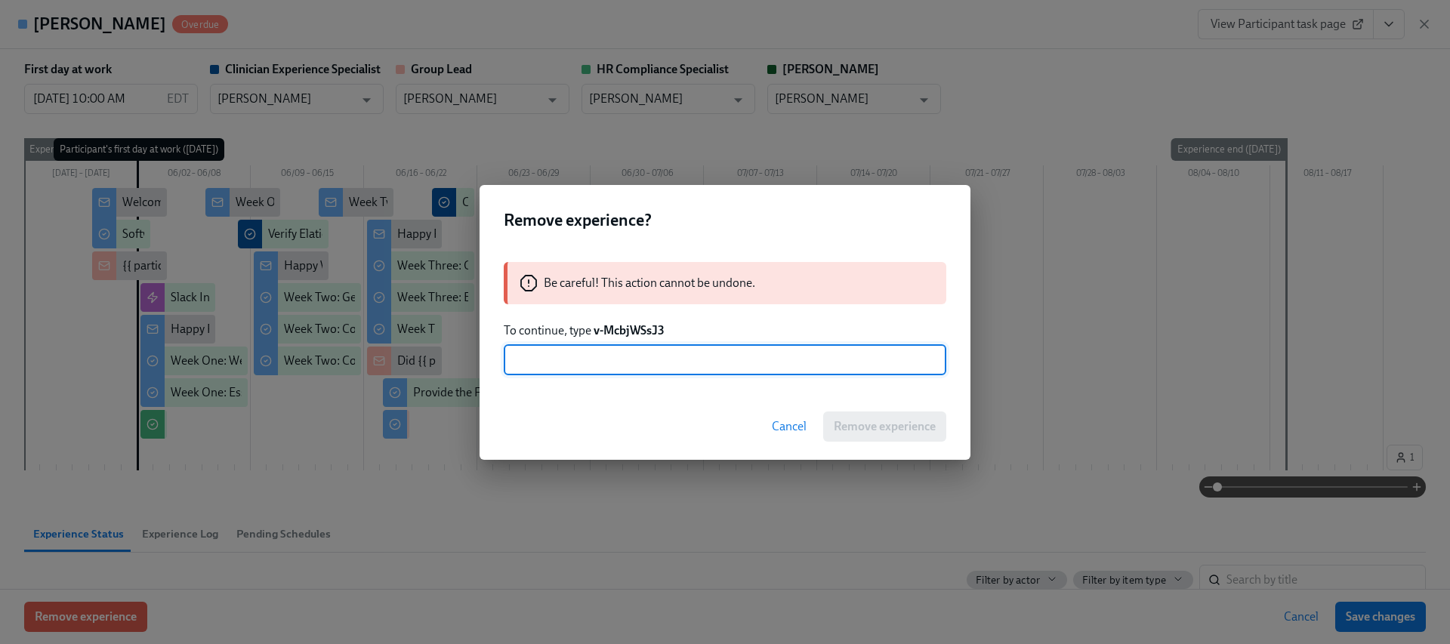
paste input "v-McbjWSsJ3"
type input "v-McbjWSsJ3"
drag, startPoint x: 907, startPoint y: 434, endPoint x: 907, endPoint y: 411, distance: 23.4
click at [908, 433] on button "Remove experience" at bounding box center [884, 427] width 123 height 30
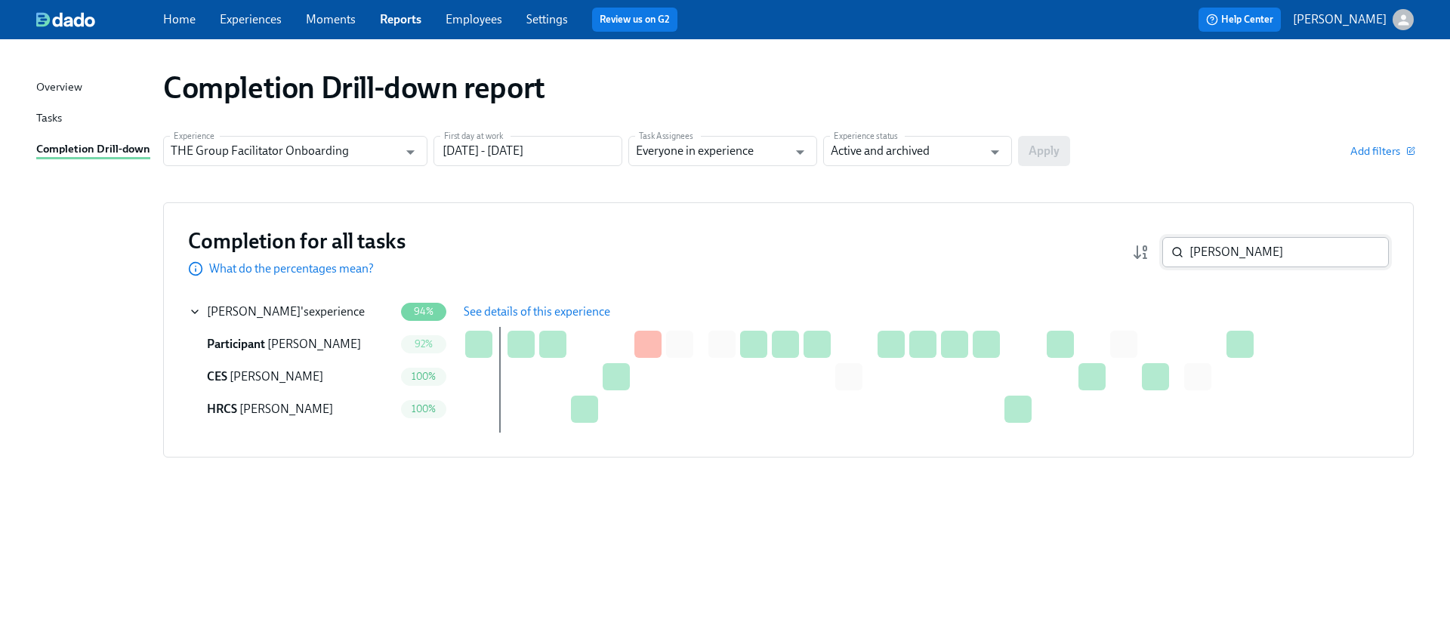
click at [1280, 261] on input "[PERSON_NAME]" at bounding box center [1288, 252] width 199 height 30
paste input "[PERSON_NAME]"
type input "[PERSON_NAME]"
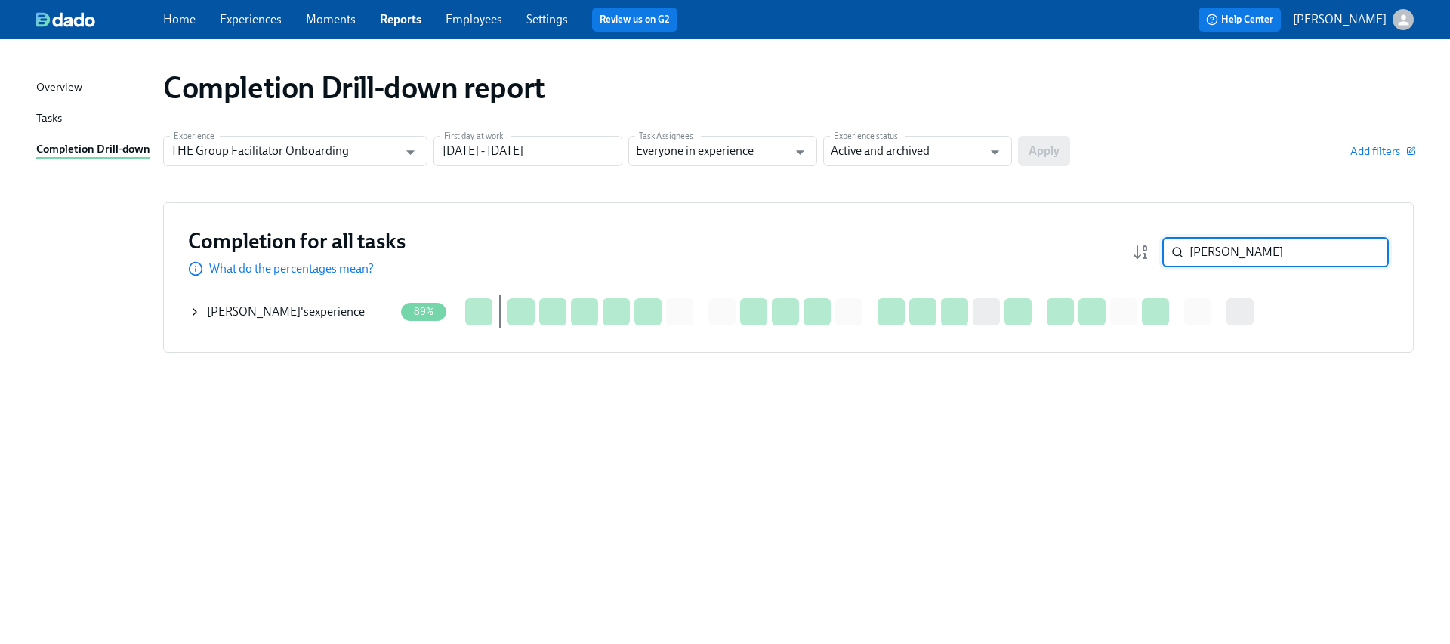
click at [198, 309] on icon at bounding box center [195, 312] width 12 height 12
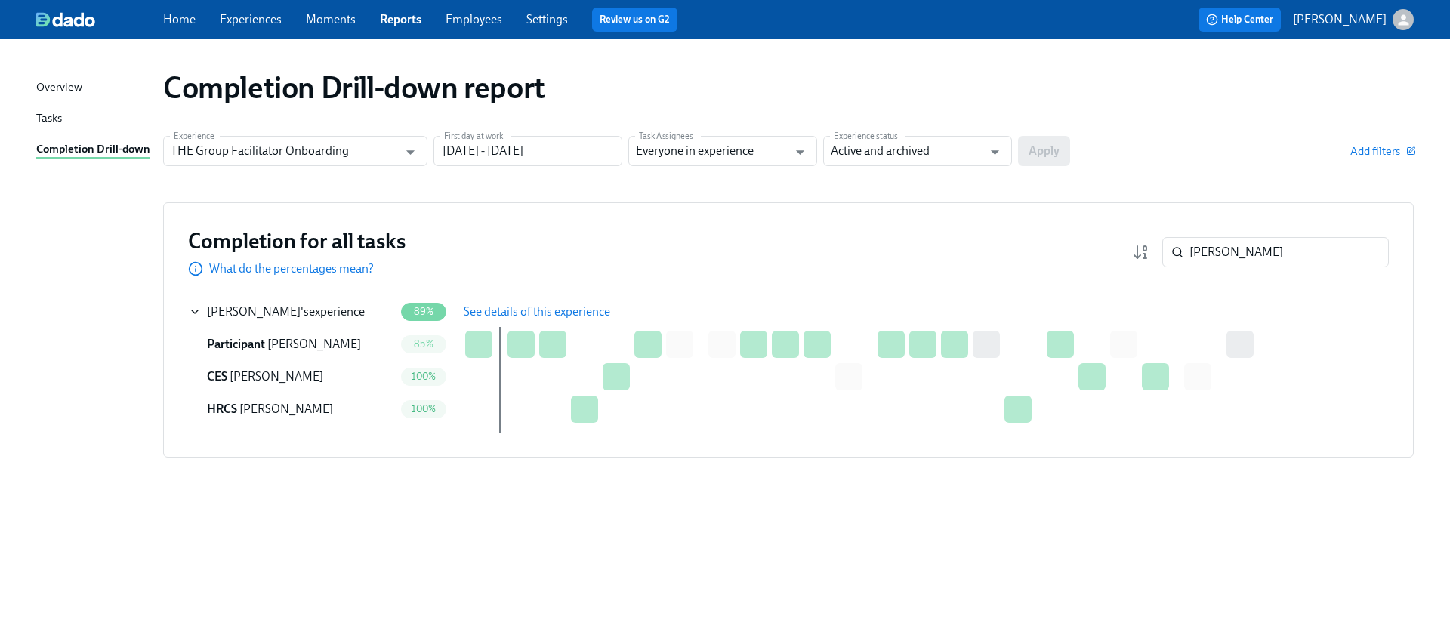
click at [517, 307] on span "See details of this experience" at bounding box center [537, 311] width 147 height 15
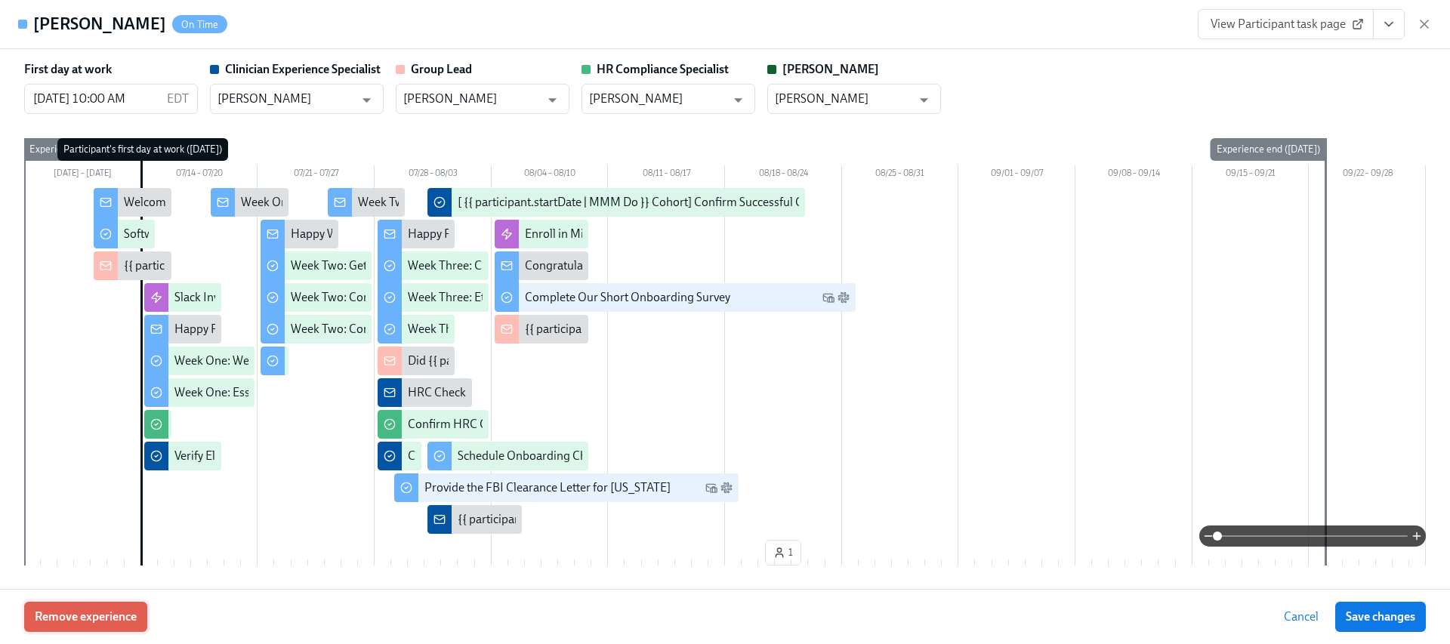
click at [79, 621] on span "Remove experience" at bounding box center [86, 616] width 102 height 15
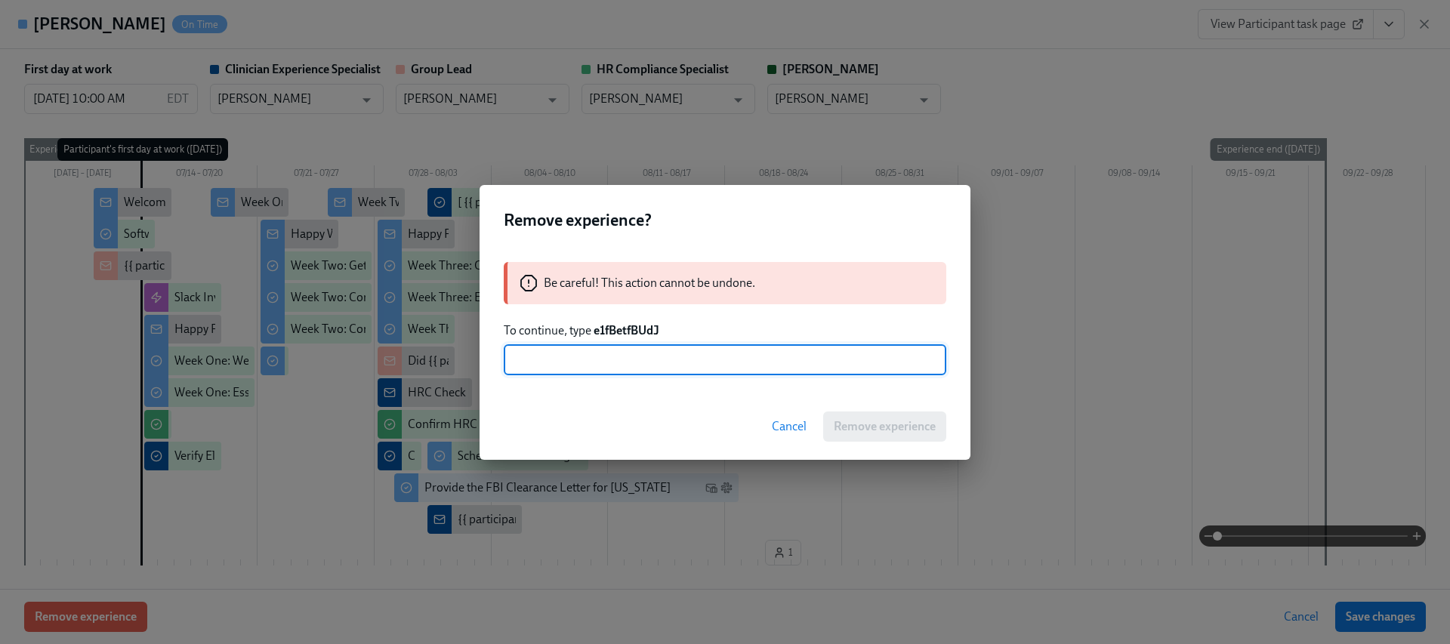
click at [621, 330] on strong "e1fBetfBUdJ" at bounding box center [627, 330] width 66 height 14
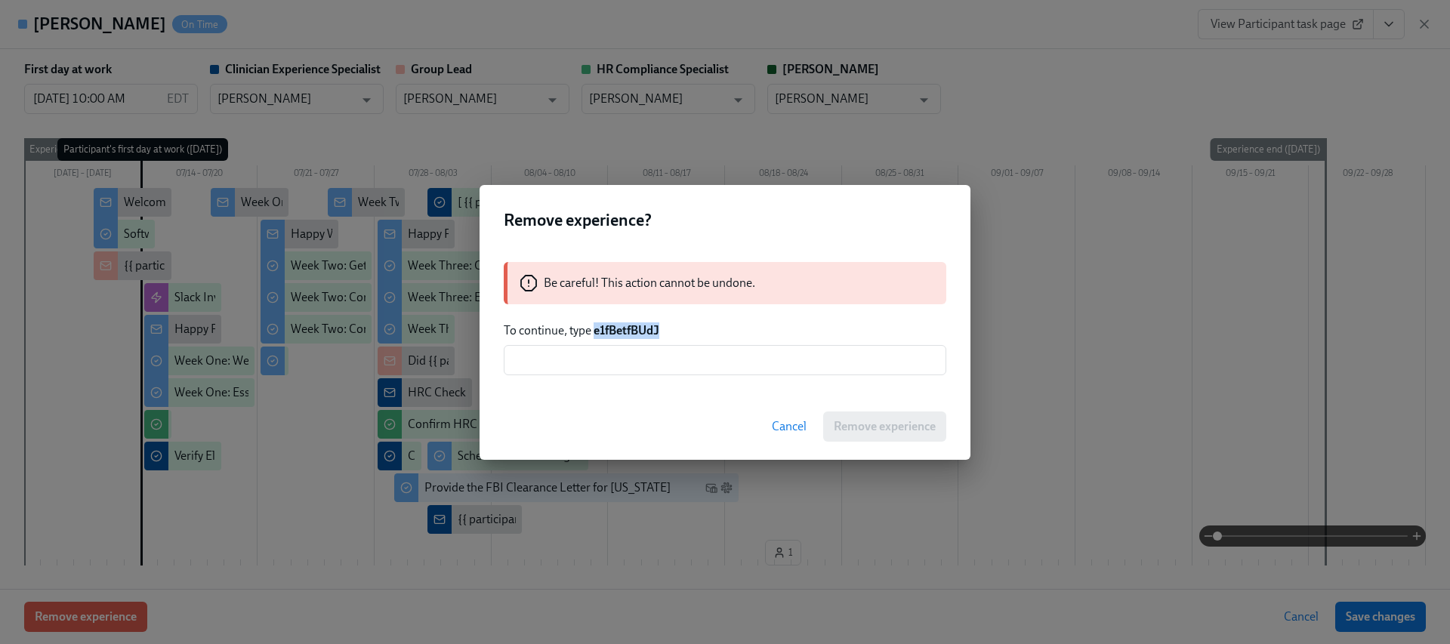
click at [621, 330] on strong "e1fBetfBUdJ" at bounding box center [627, 330] width 66 height 14
copy strong "e1fBetfBUdJ"
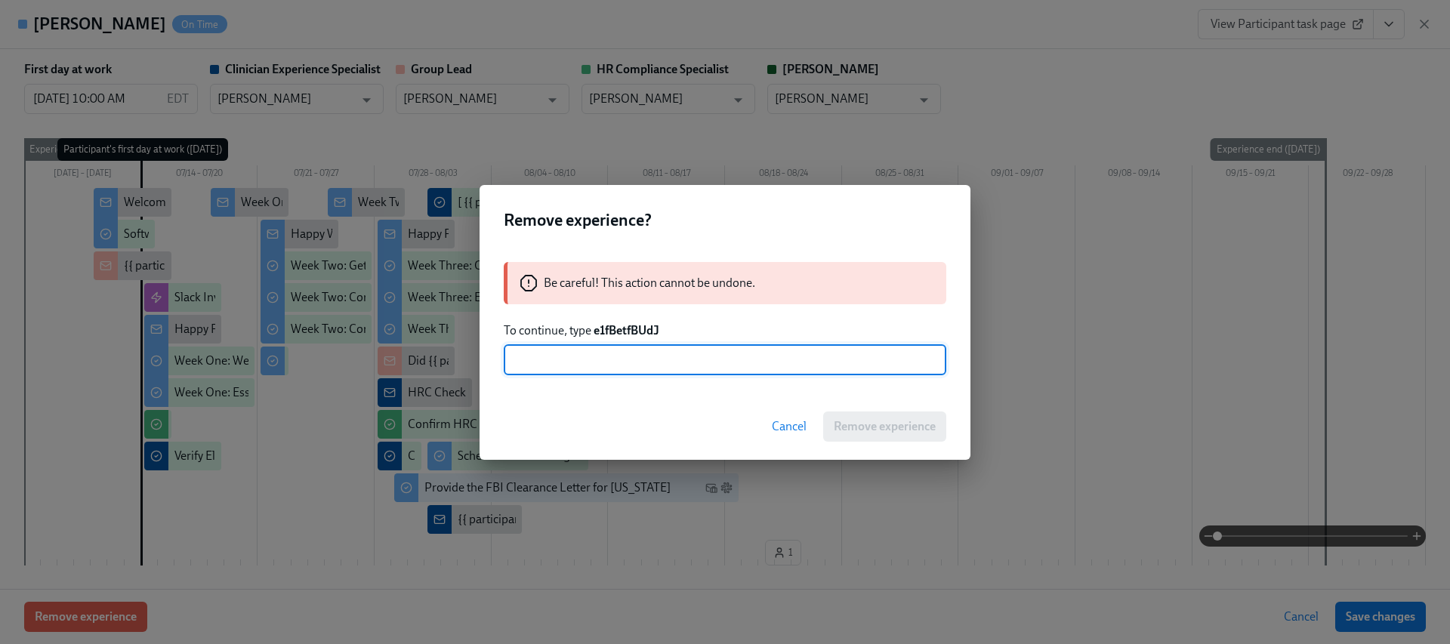
drag, startPoint x: 636, startPoint y: 355, endPoint x: 671, endPoint y: 362, distance: 35.4
click at [636, 356] on input "text" at bounding box center [725, 360] width 443 height 30
paste input "e1fBetfBUdJ"
type input "e1fBetfBUdJ"
click at [878, 423] on span "Remove experience" at bounding box center [885, 426] width 102 height 15
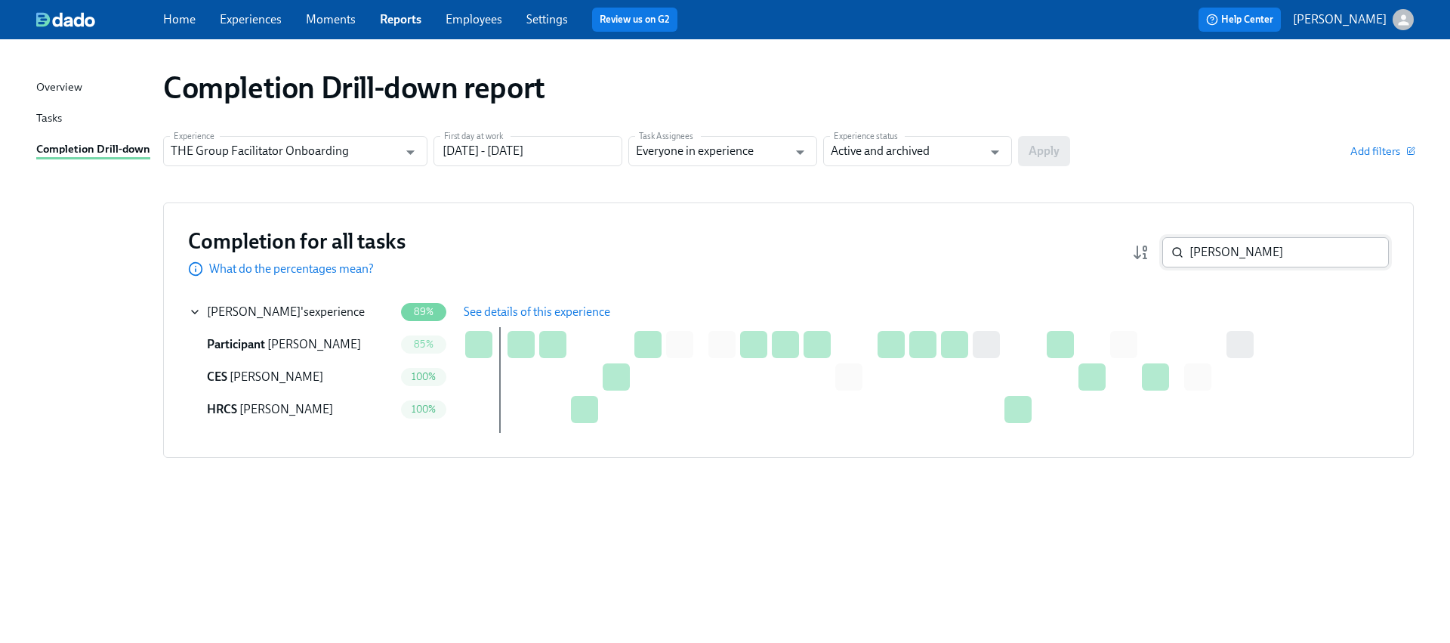
click at [1239, 252] on input "[PERSON_NAME]" at bounding box center [1288, 252] width 199 height 30
paste input "[PERSON_NAME]"
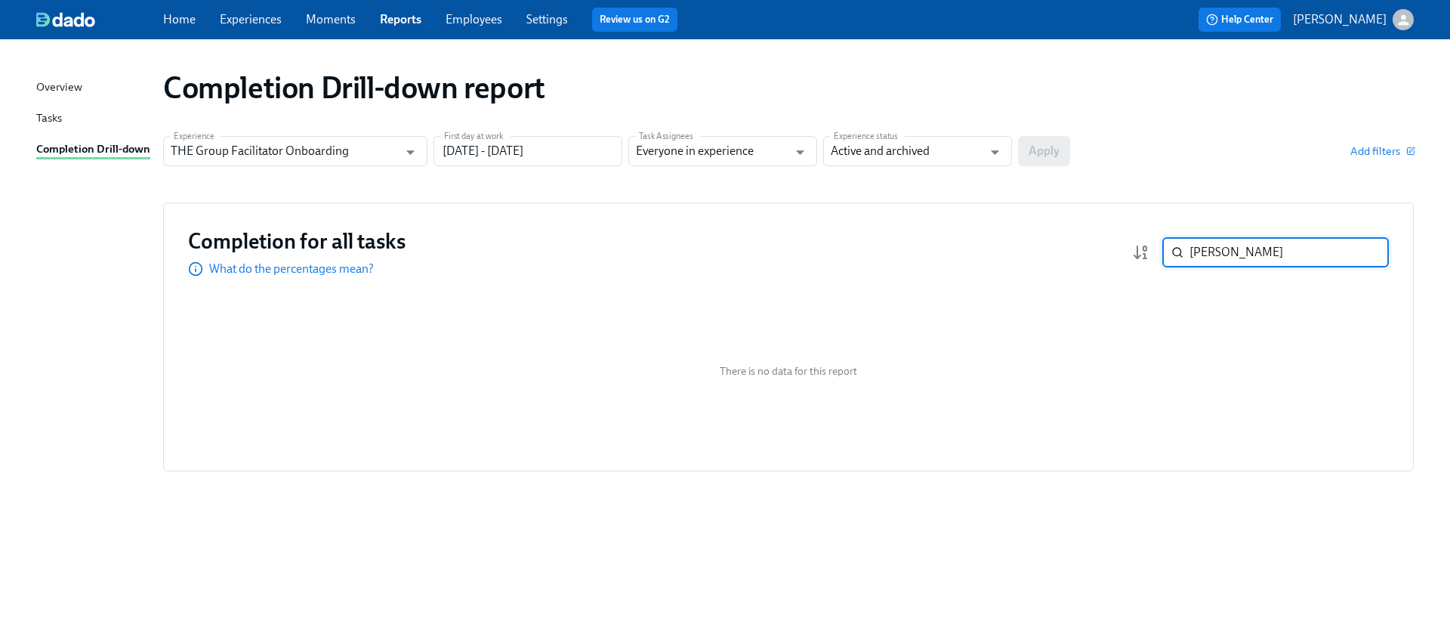
type input "[PERSON_NAME]"
click at [329, 148] on input "THE Group Facilitator Onboarding" at bounding box center [284, 151] width 227 height 30
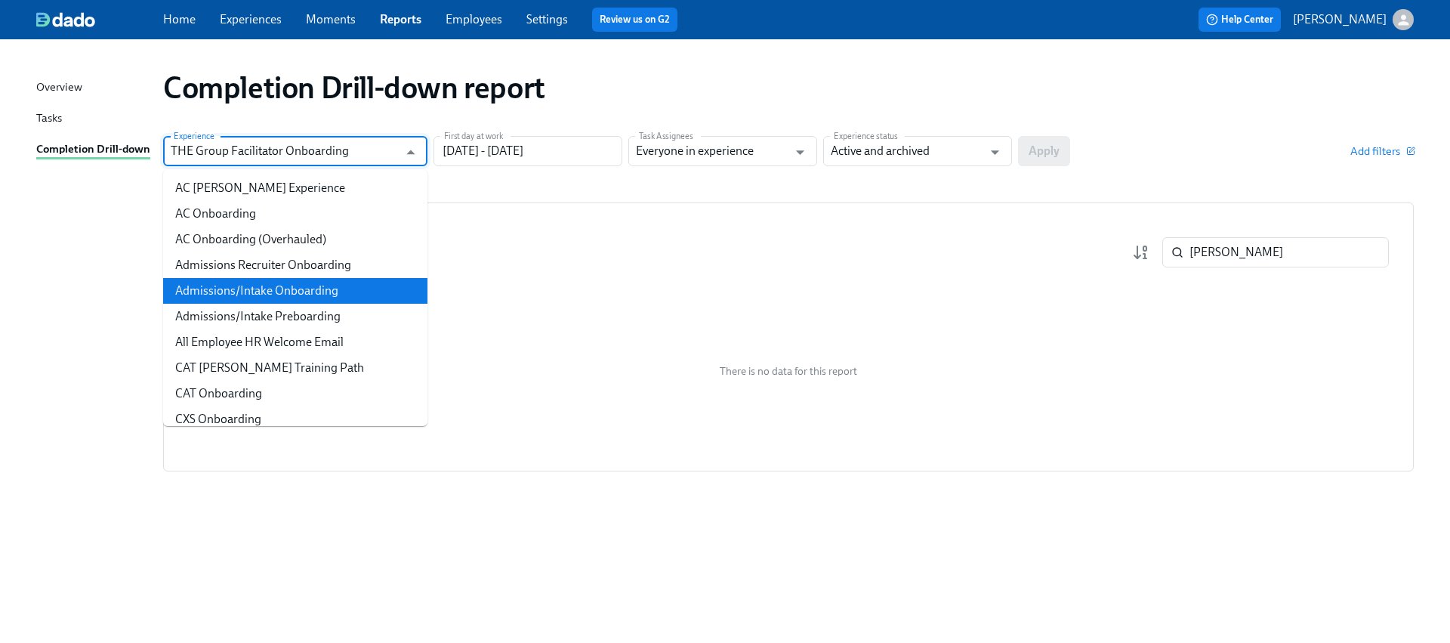
click at [298, 301] on li "Admissions/Intake Onboarding" at bounding box center [295, 291] width 264 height 26
type input "Admissions/Intake Onboarding"
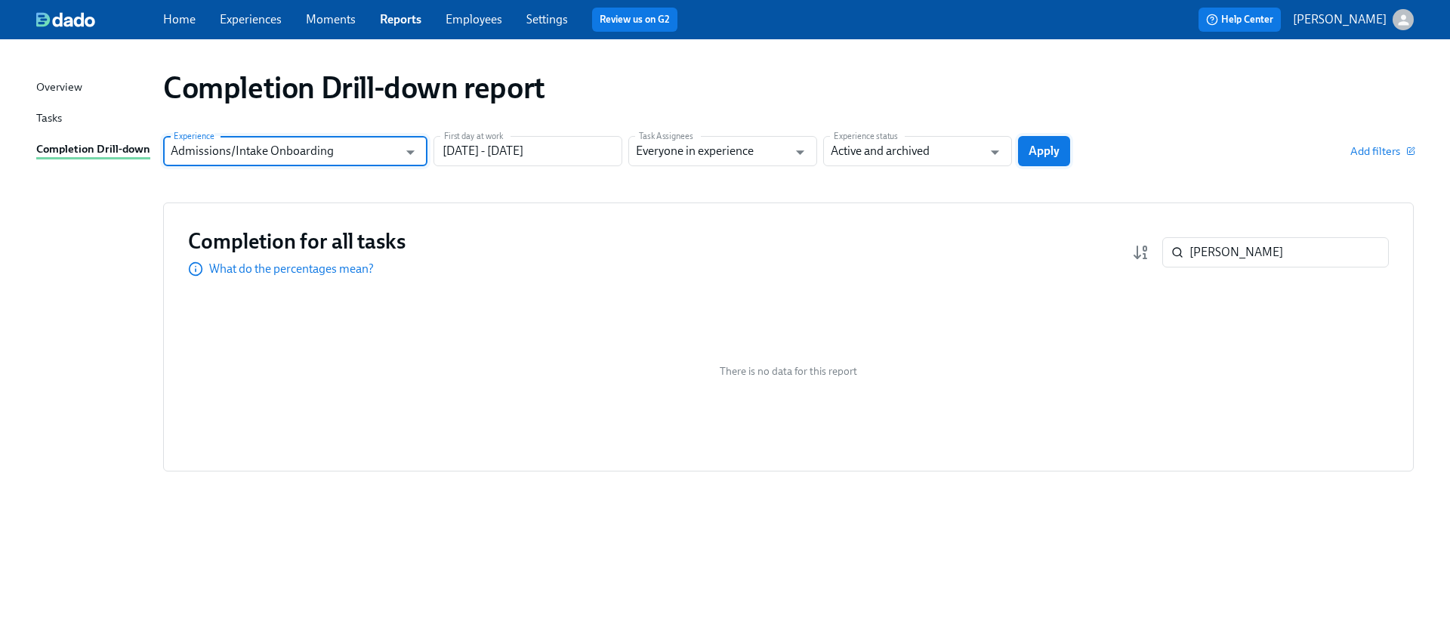
click at [1057, 147] on span "Apply" at bounding box center [1044, 150] width 31 height 15
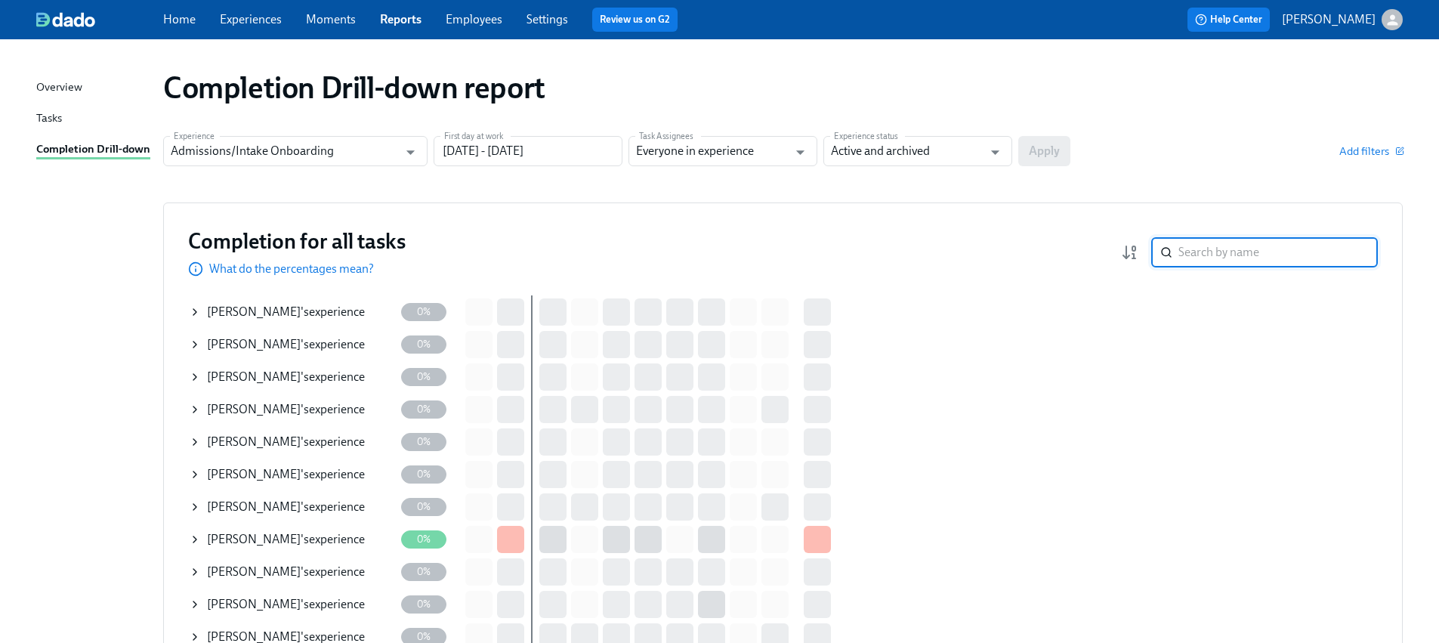
click at [1199, 248] on input "search" at bounding box center [1277, 252] width 199 height 30
paste input "[PERSON_NAME]"
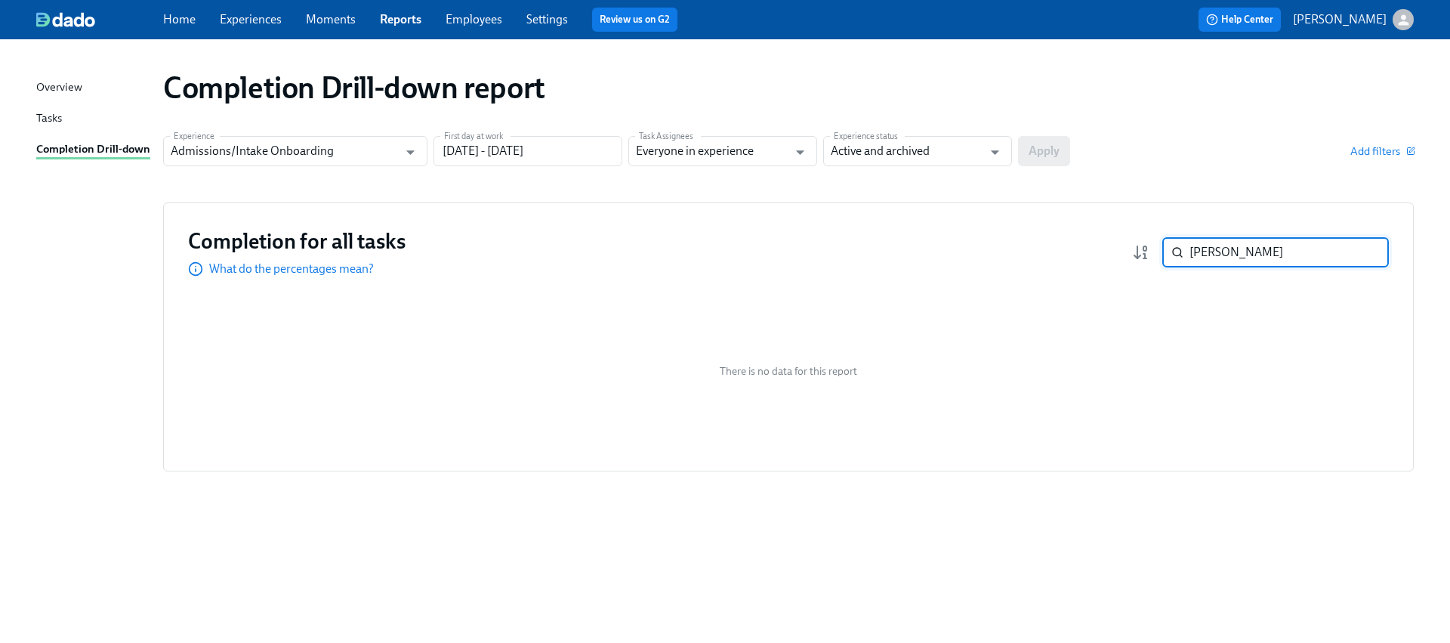
click at [1213, 249] on input "[PERSON_NAME]" at bounding box center [1288, 252] width 199 height 30
paste input "[PERSON_NAME]"
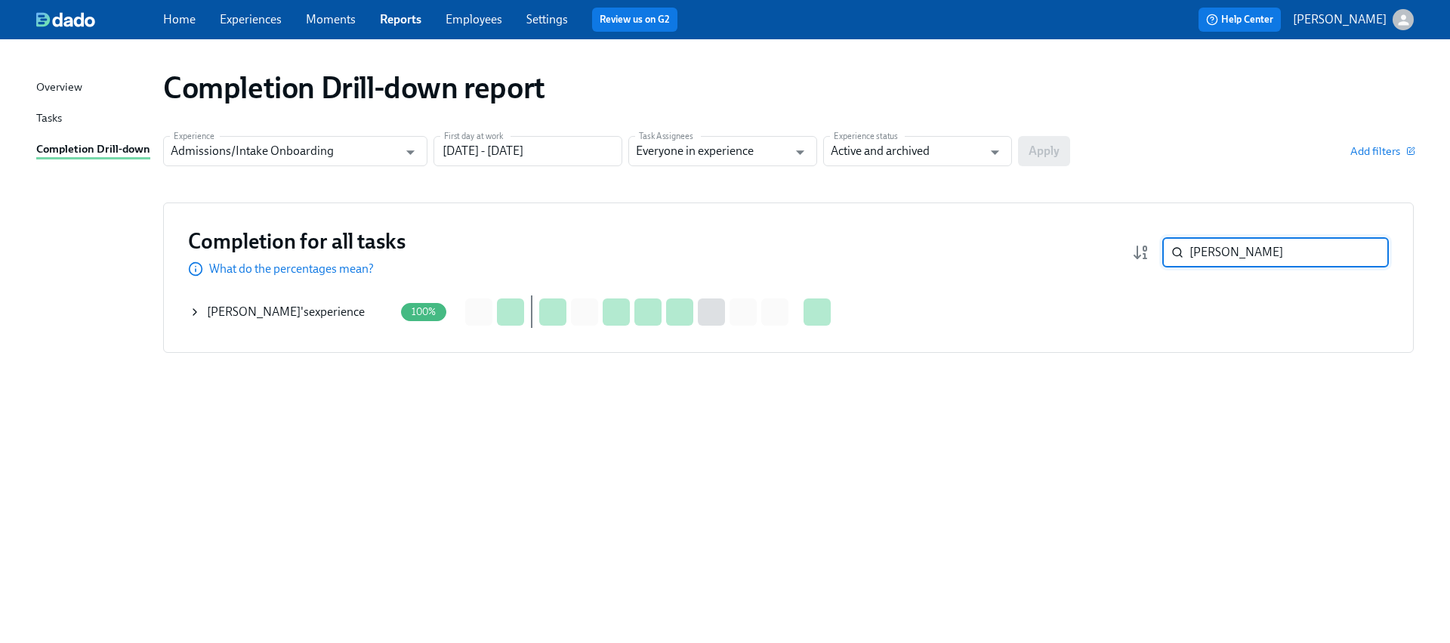
type input "[PERSON_NAME]"
click at [196, 314] on icon at bounding box center [195, 312] width 12 height 12
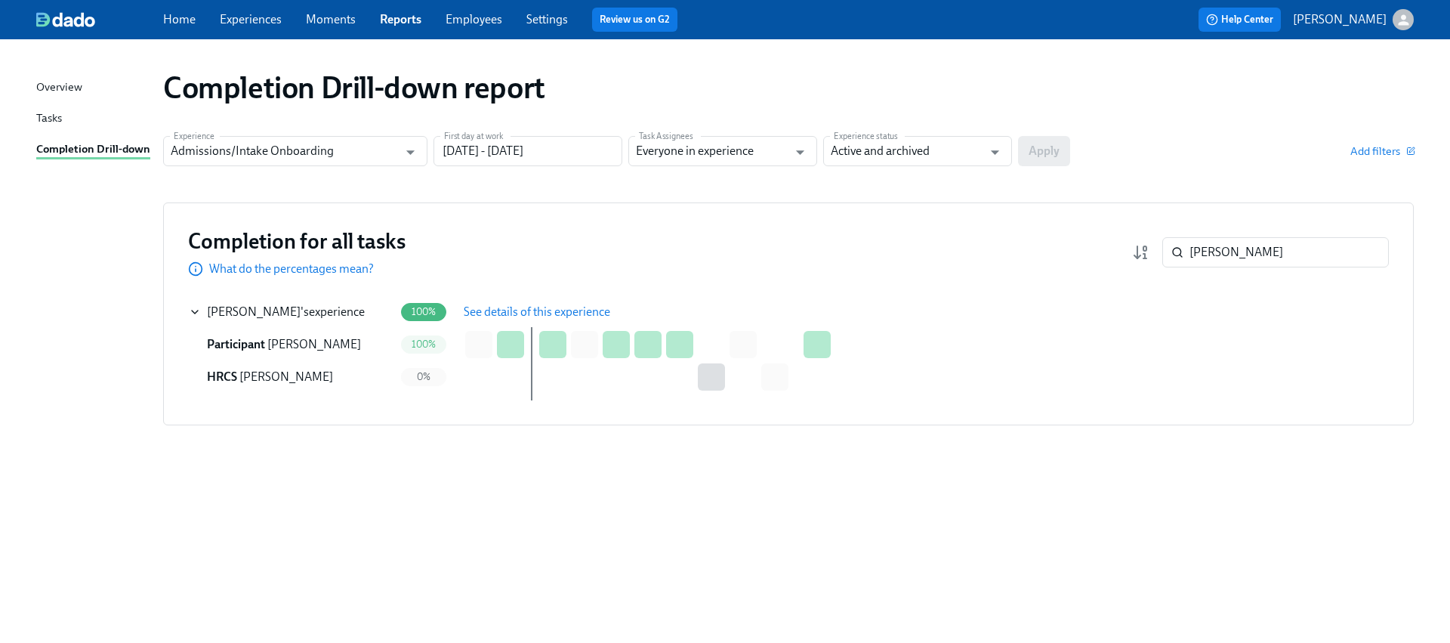
drag, startPoint x: 486, startPoint y: 318, endPoint x: 391, endPoint y: 377, distance: 111.3
click at [486, 318] on span "See details of this experience" at bounding box center [537, 311] width 147 height 15
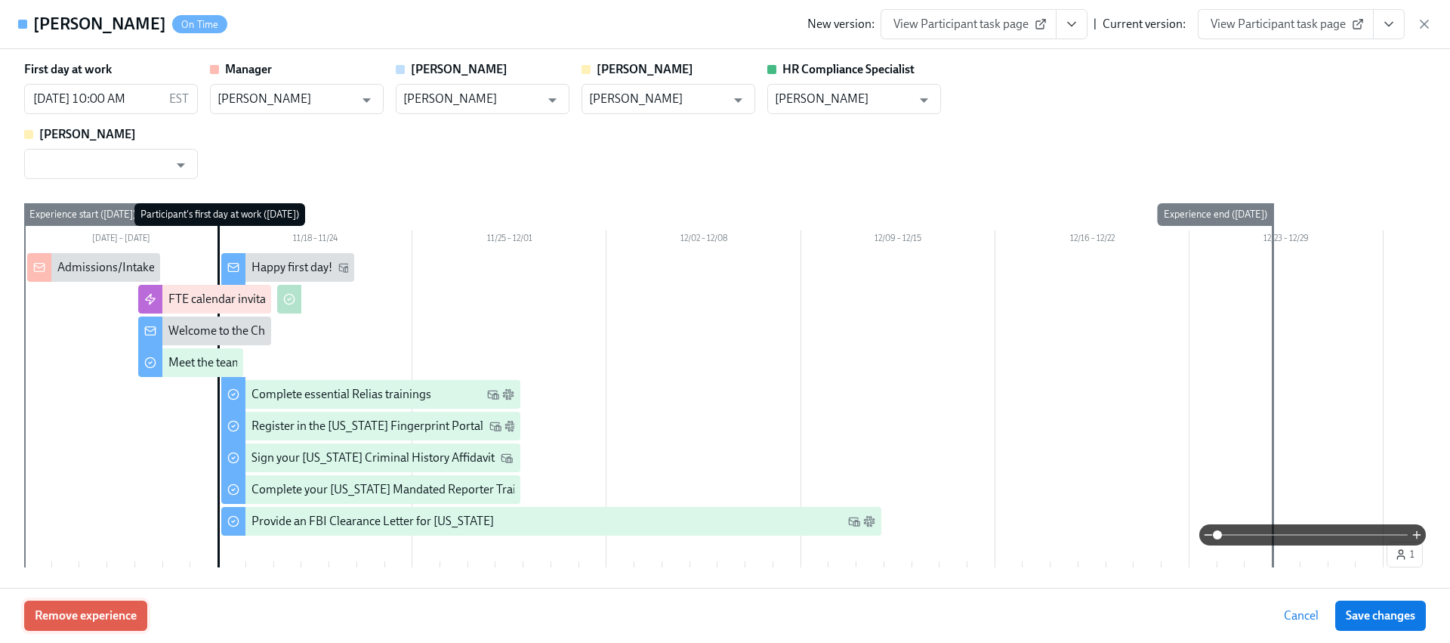
click at [117, 604] on button "Remove experience" at bounding box center [85, 615] width 123 height 30
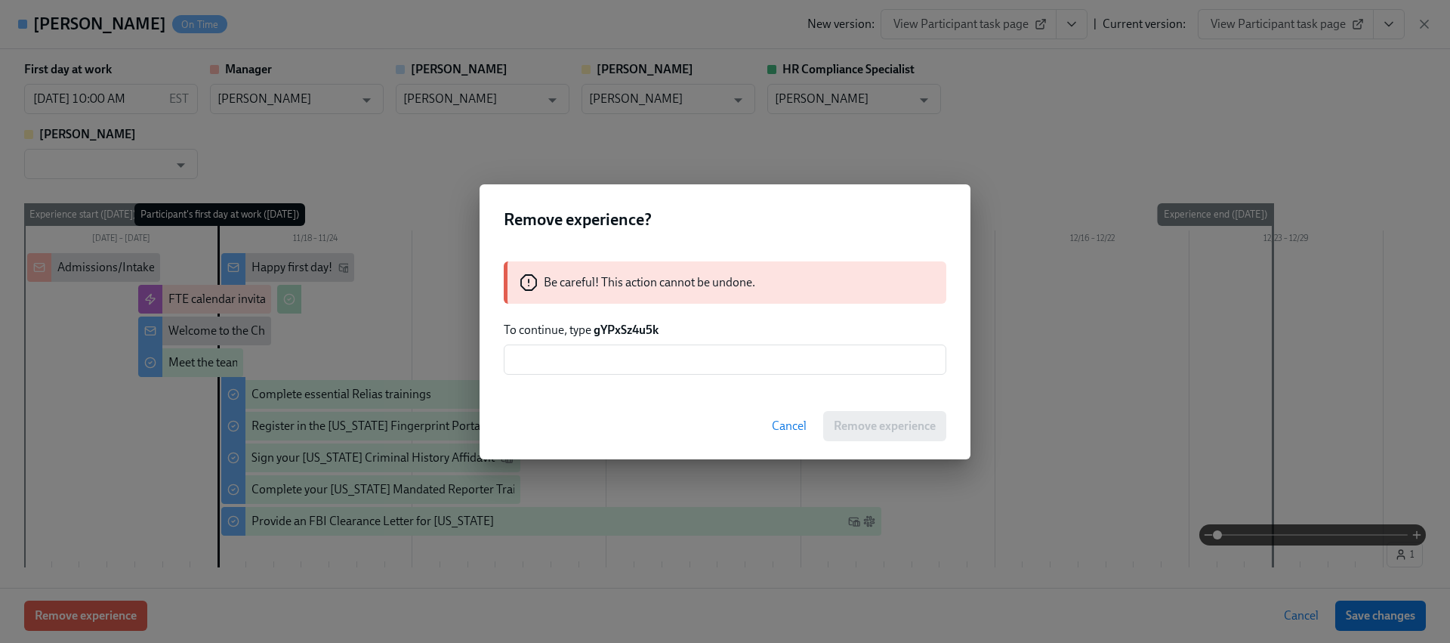
click at [626, 326] on strong "gYPxSz4u5k" at bounding box center [626, 329] width 65 height 14
copy strong "gYPxSz4u5k"
click at [632, 360] on input "text" at bounding box center [725, 359] width 443 height 30
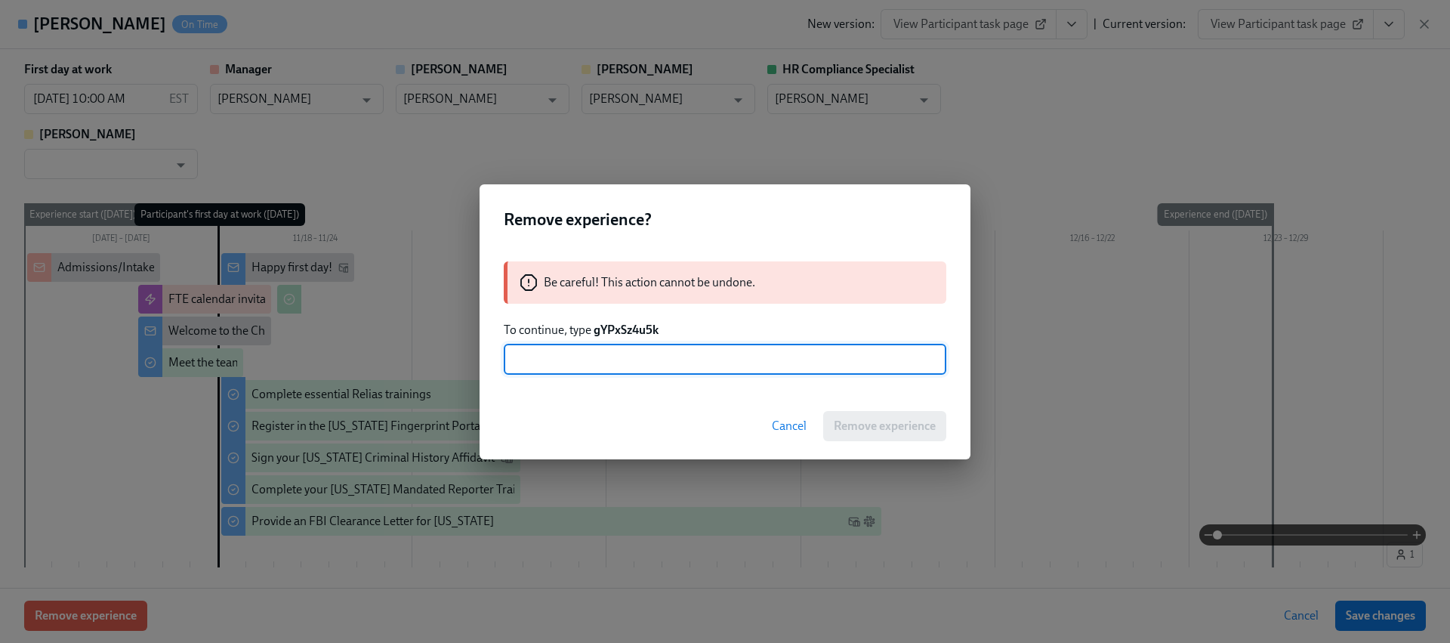
paste input "gYPxSz4u5k"
type input "gYPxSz4u5k"
click at [886, 408] on div "Cancel Remove experience" at bounding box center [725, 426] width 491 height 66
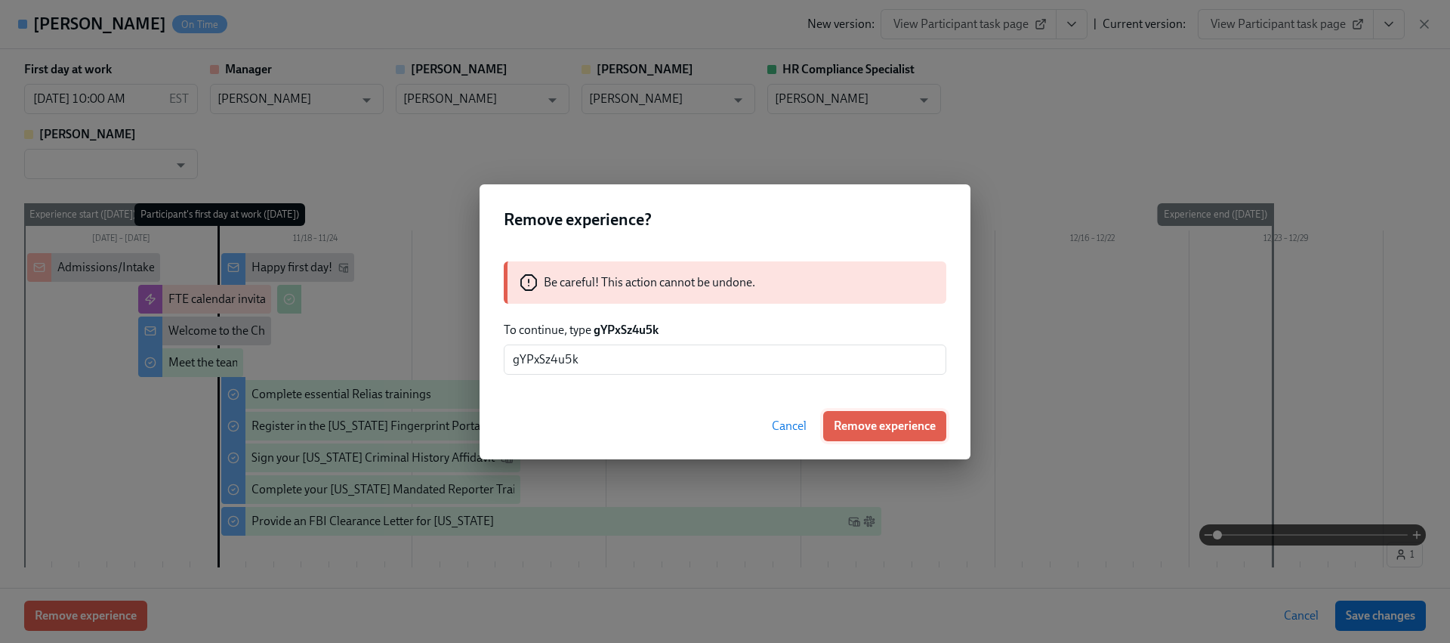
click at [884, 423] on span "Remove experience" at bounding box center [885, 425] width 102 height 15
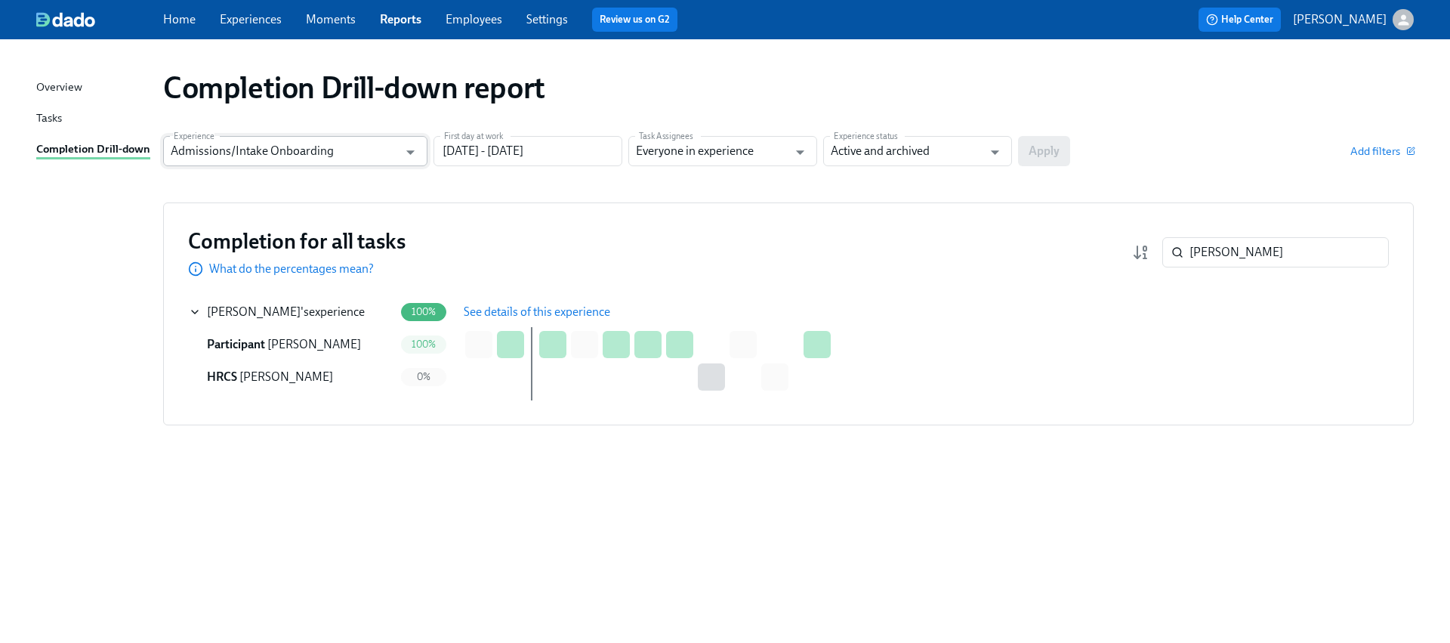
click at [325, 143] on input "Admissions/Intake Onboarding" at bounding box center [284, 151] width 227 height 30
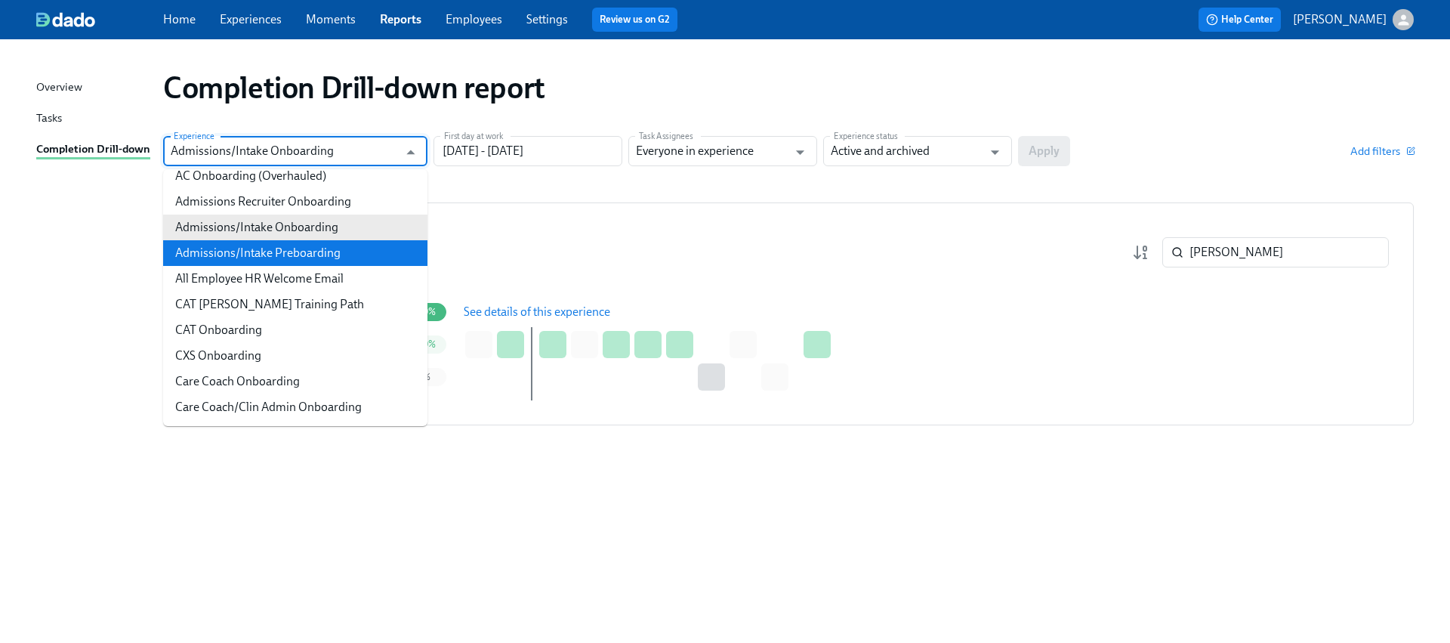
scroll to position [91, 0]
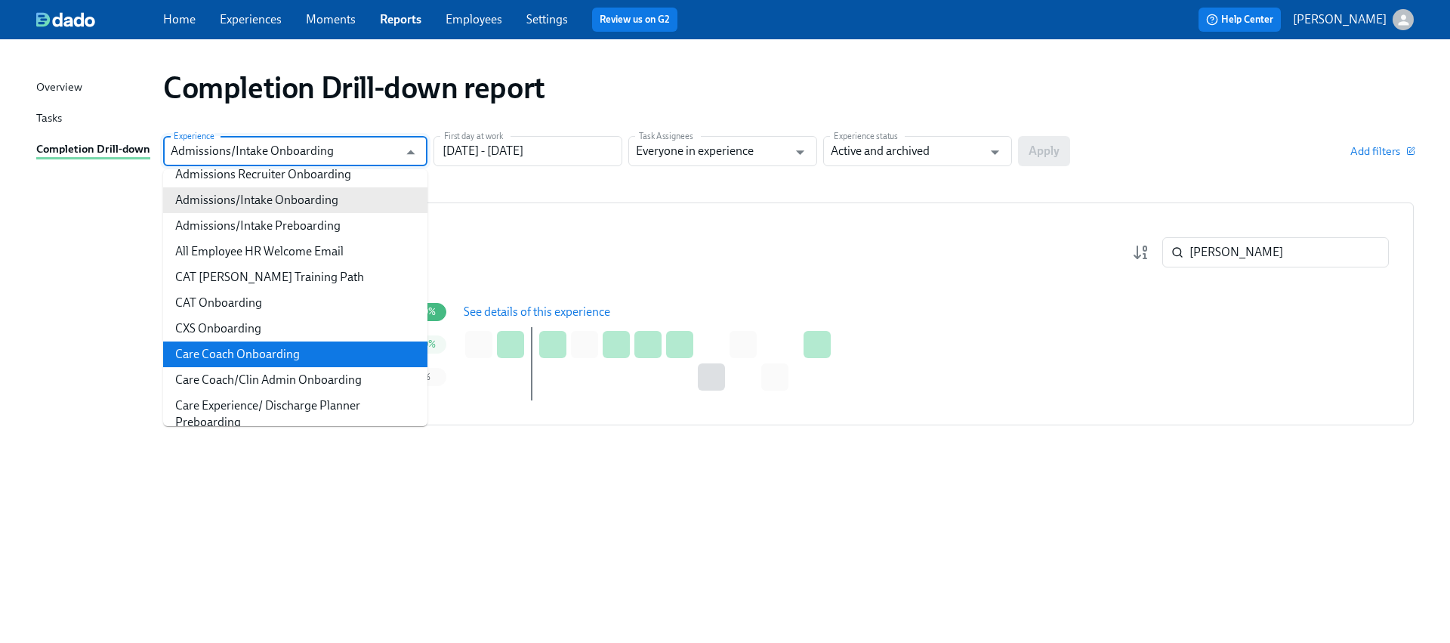
click at [268, 362] on li "Care Coach Onboarding" at bounding box center [295, 354] width 264 height 26
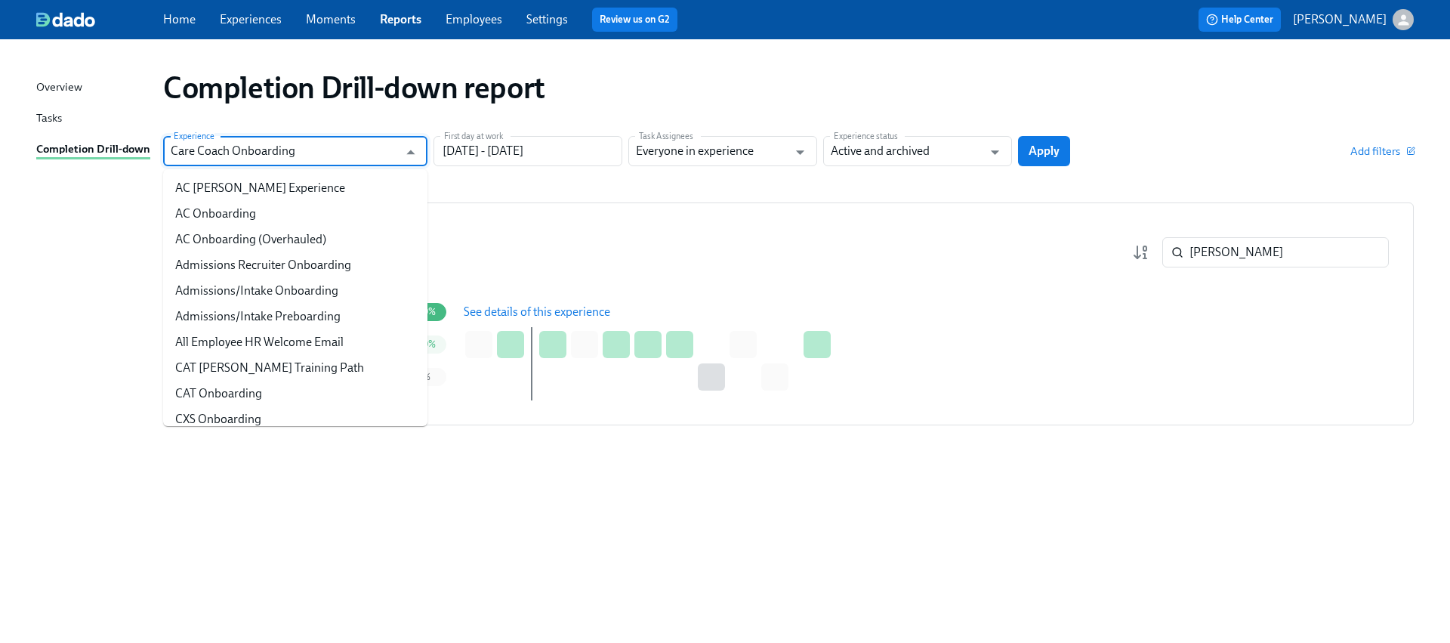
click at [284, 153] on input "Care Coach Onboarding" at bounding box center [284, 151] width 227 height 30
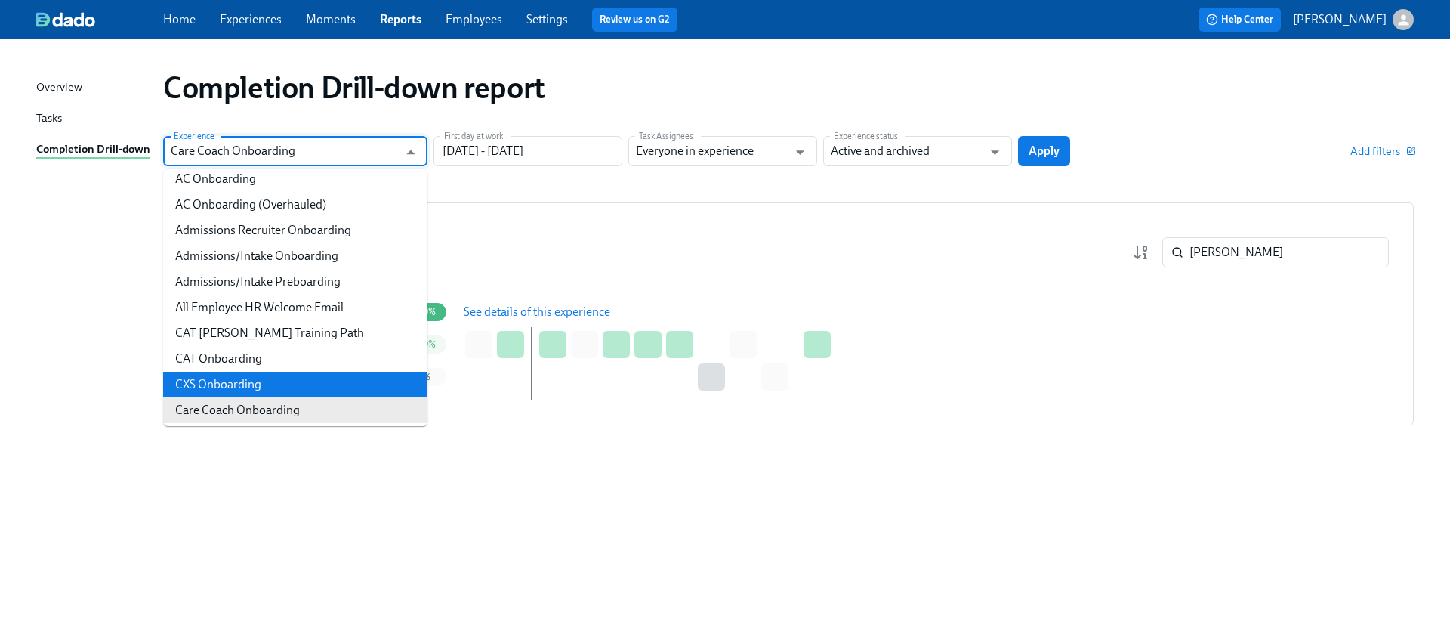
scroll to position [165, 0]
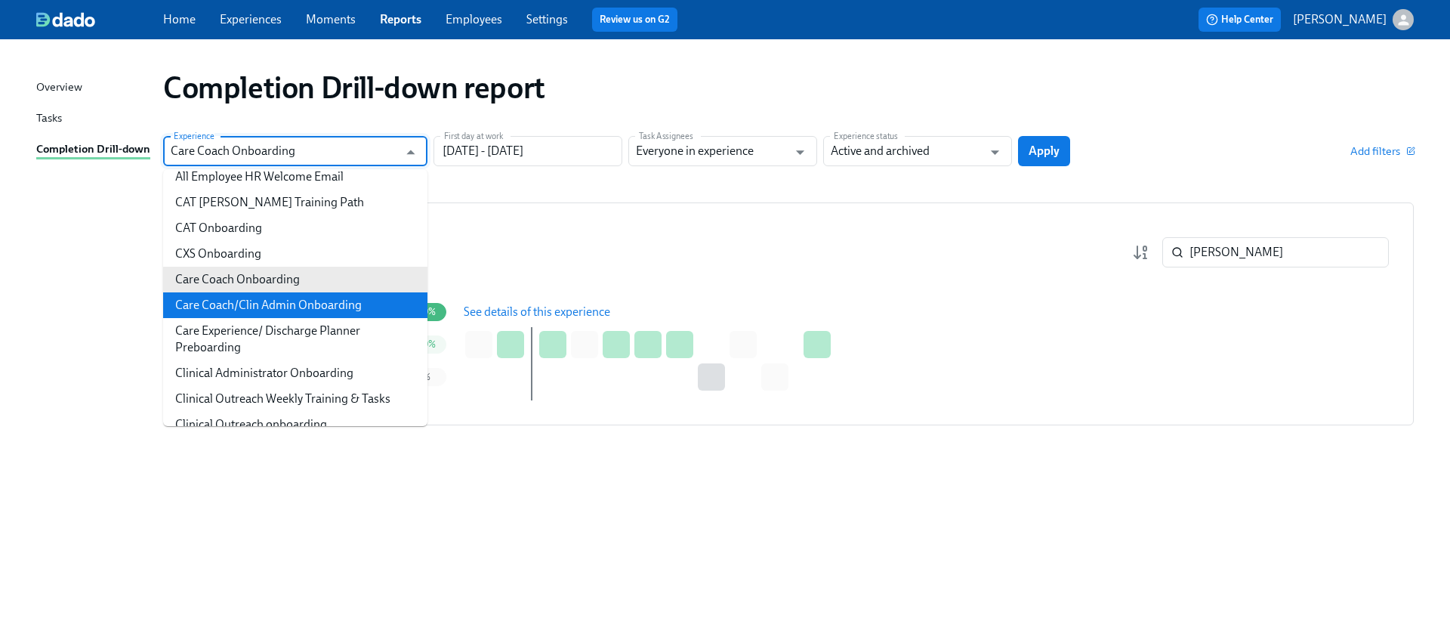
click at [261, 295] on li "Care Coach/Clin Admin Onboarding" at bounding box center [295, 305] width 264 height 26
type input "Care Coach/Clin Admin Onboarding"
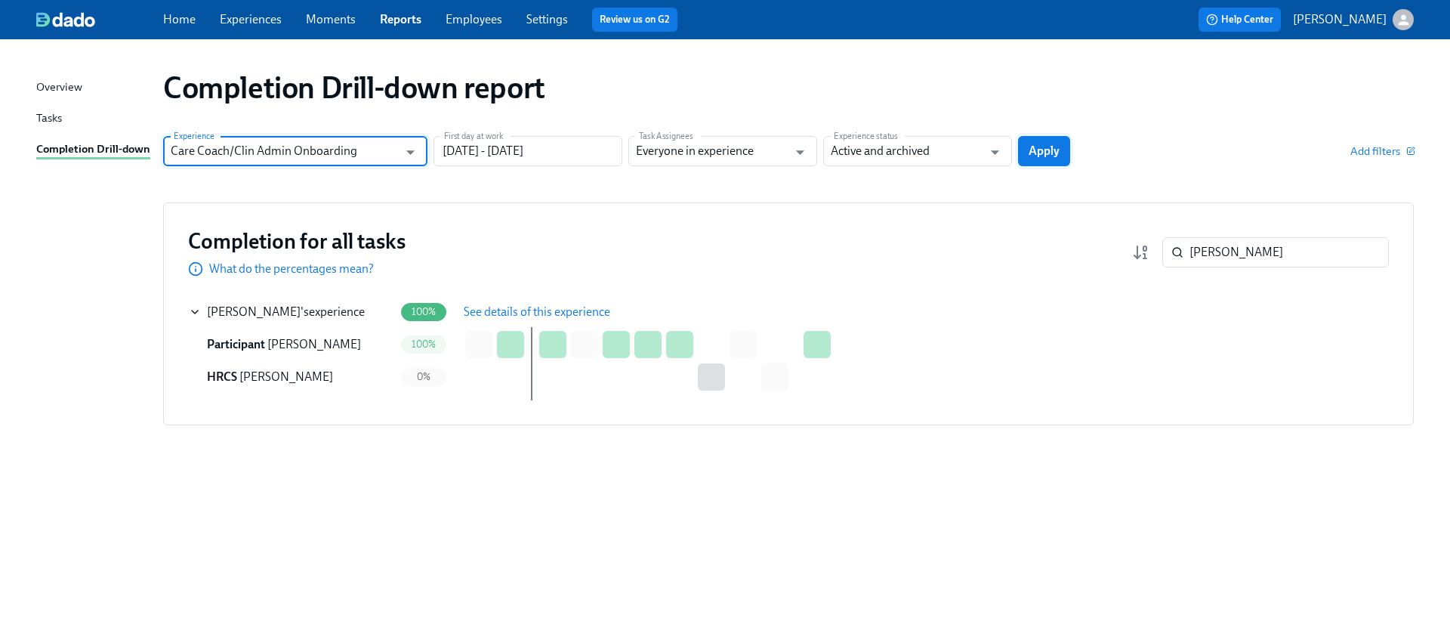
click at [1035, 156] on span "Apply" at bounding box center [1044, 150] width 31 height 15
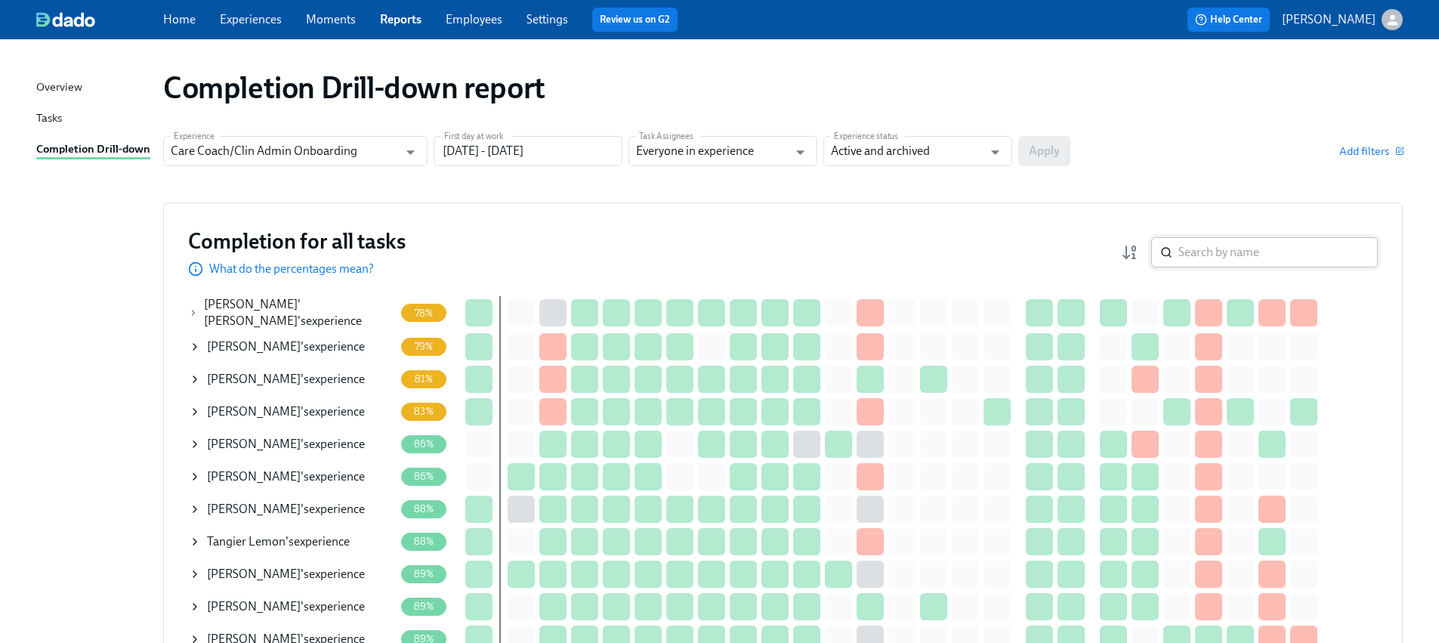
drag, startPoint x: 1220, startPoint y: 260, endPoint x: 1220, endPoint y: 249, distance: 10.6
click at [1220, 259] on input "search" at bounding box center [1277, 252] width 199 height 30
paste input "[PERSON_NAME]"
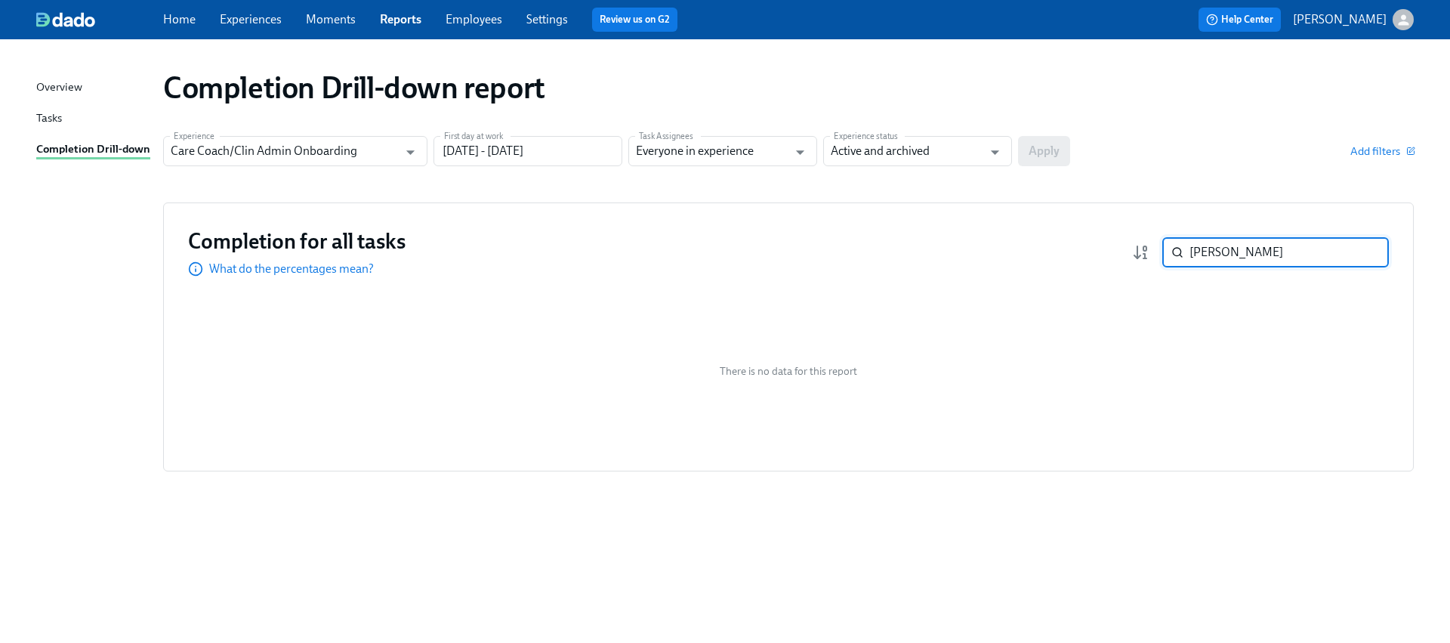
paste input "Sofia Block"
click at [1202, 259] on input "Sofia Block" at bounding box center [1288, 252] width 199 height 30
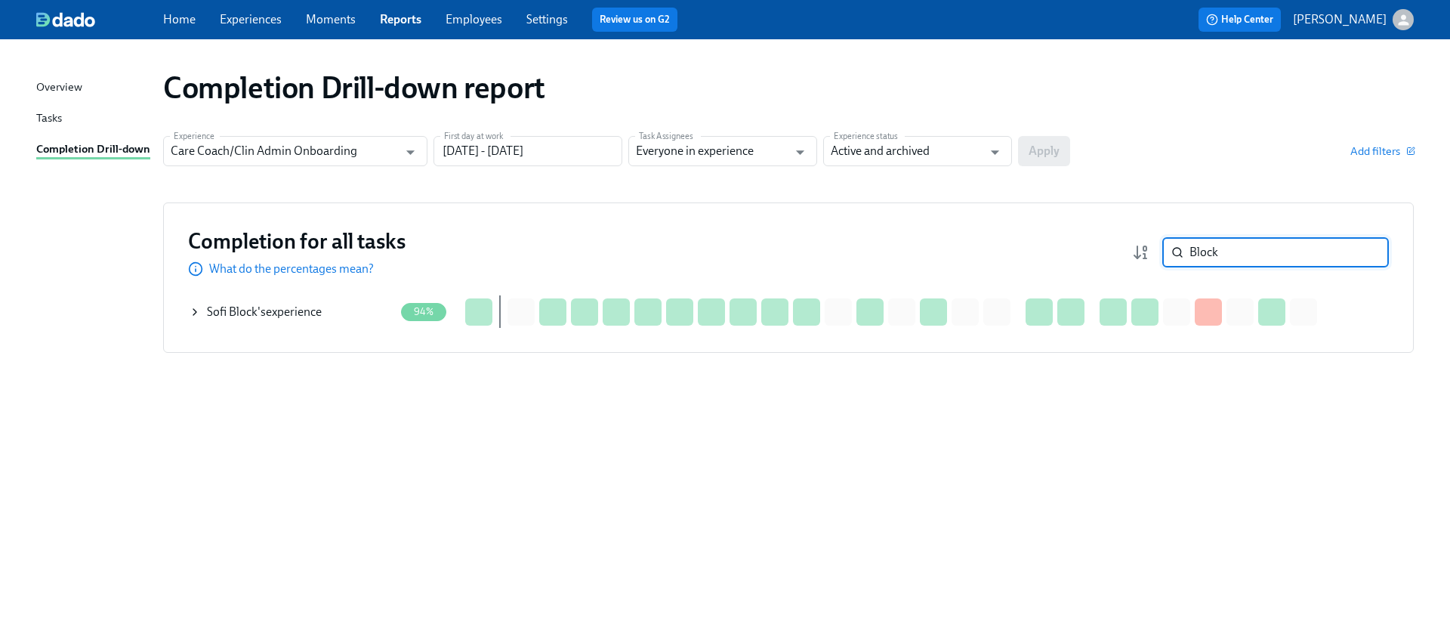
type input "Block"
click at [1177, 256] on icon at bounding box center [1177, 252] width 12 height 12
click at [1196, 253] on input "Block" at bounding box center [1288, 252] width 199 height 30
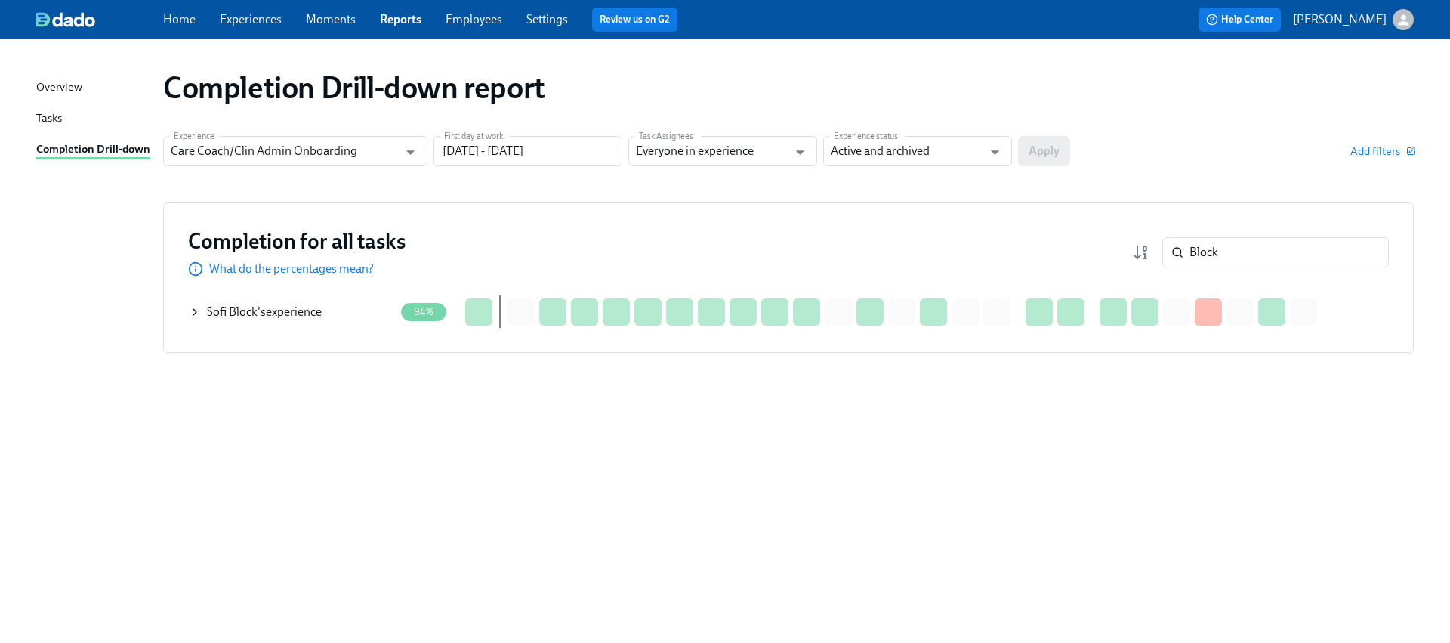
click at [199, 307] on icon at bounding box center [195, 312] width 12 height 12
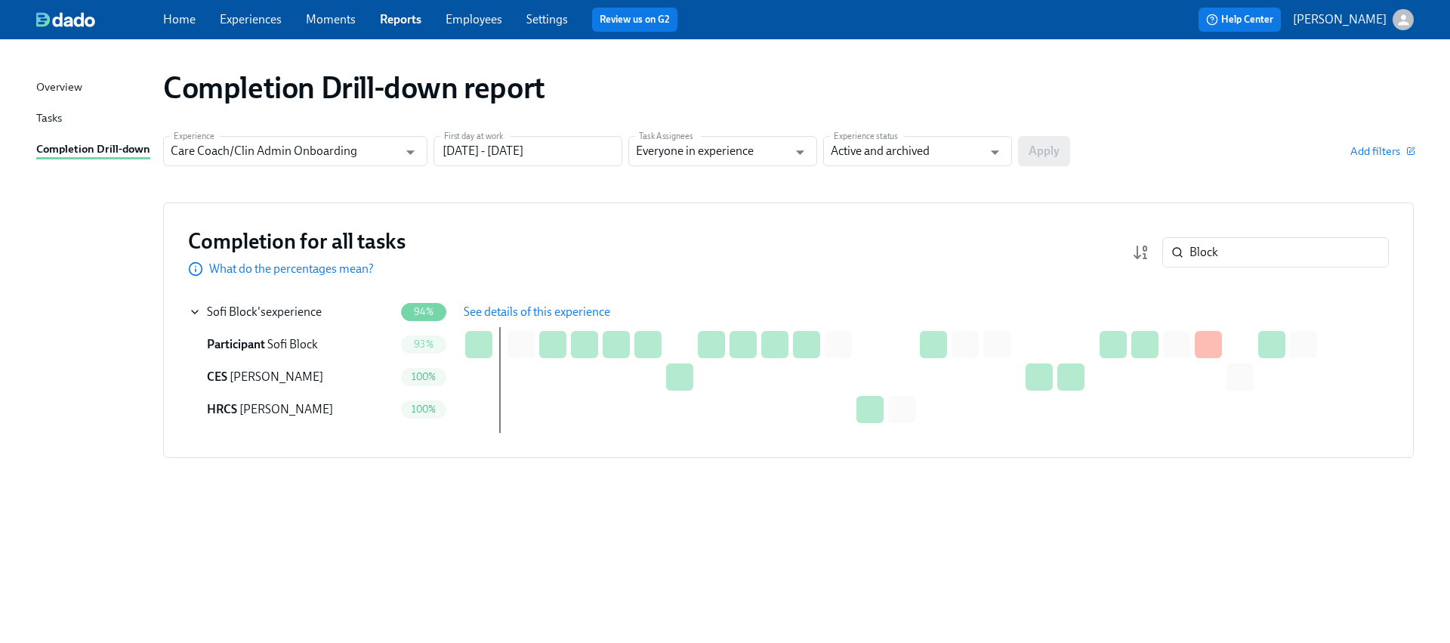
click at [455, 301] on button "See details of this experience" at bounding box center [537, 312] width 168 height 30
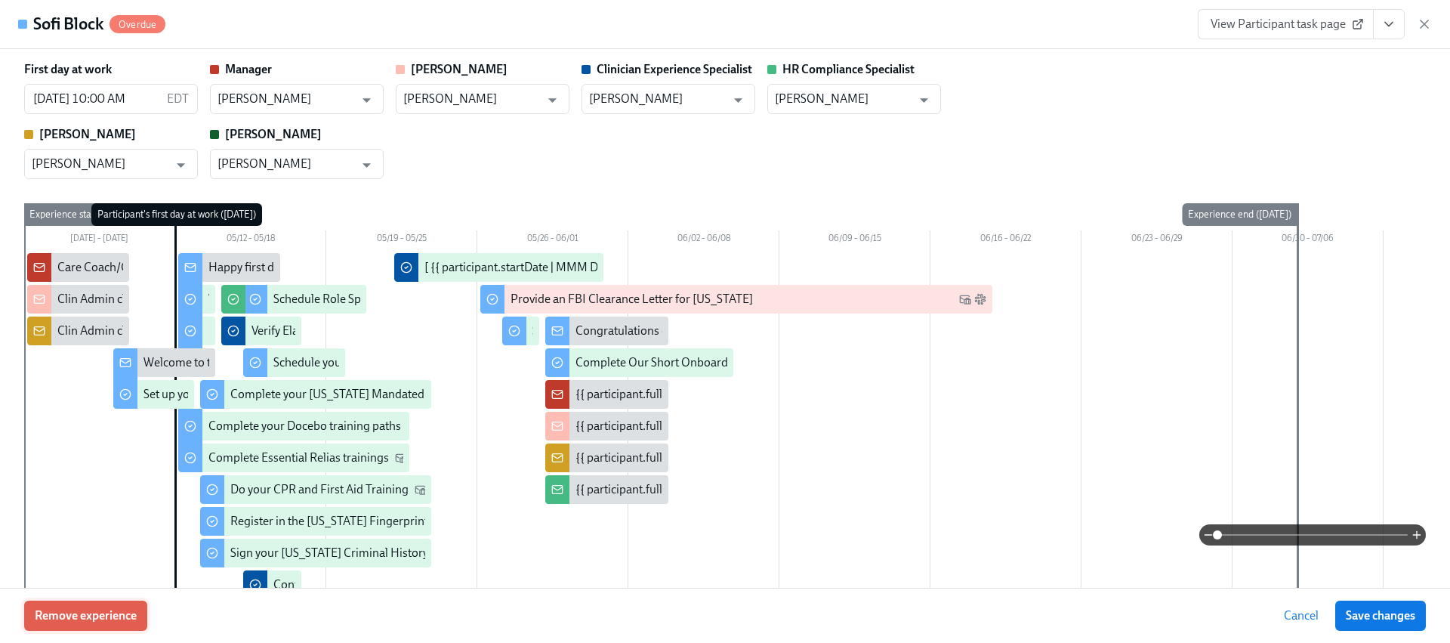
click at [106, 616] on span "Remove experience" at bounding box center [86, 615] width 102 height 15
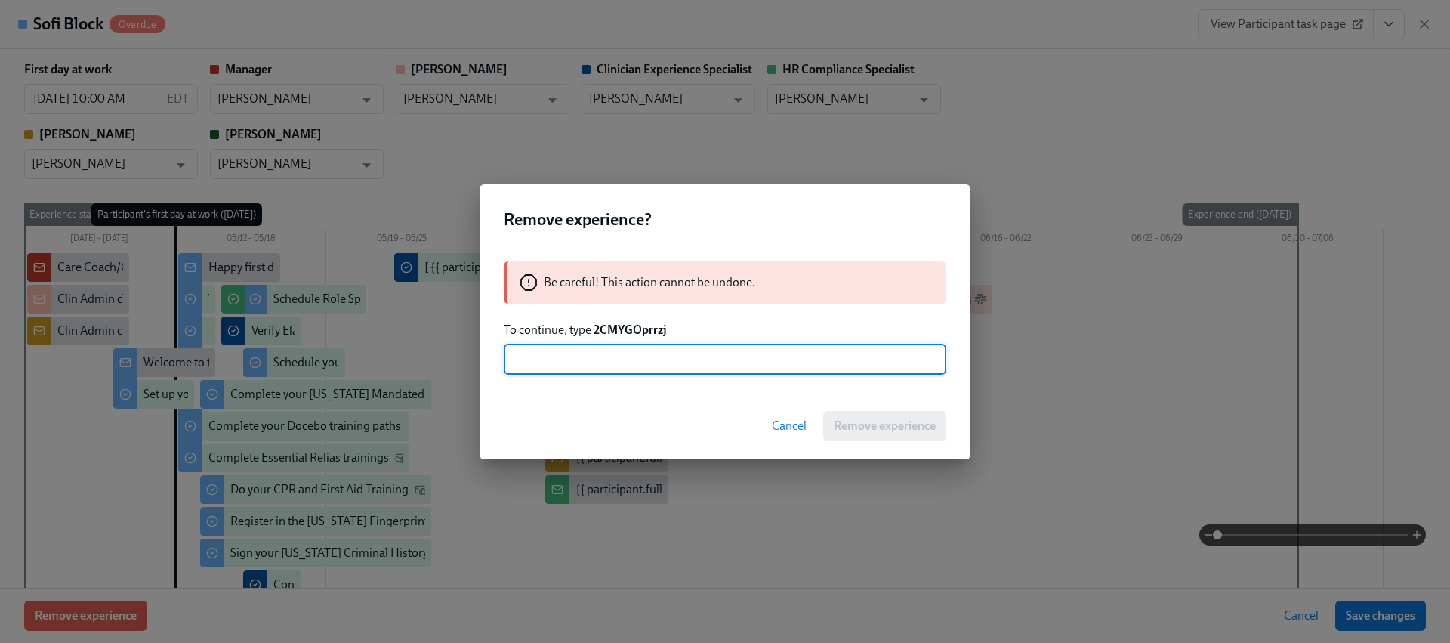
click at [608, 332] on strong "2CMYGOprrzj" at bounding box center [630, 329] width 73 height 14
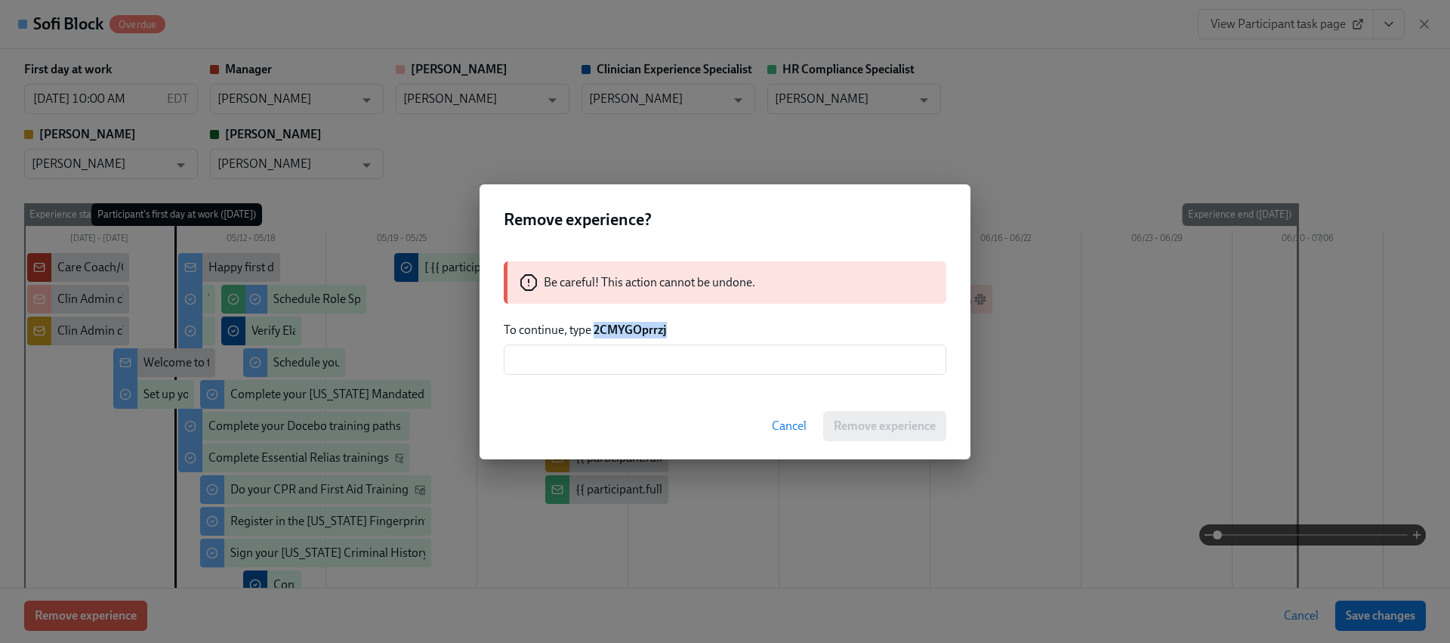
click at [608, 332] on strong "2CMYGOprrzj" at bounding box center [630, 329] width 73 height 14
click at [630, 368] on input "text" at bounding box center [725, 359] width 443 height 30
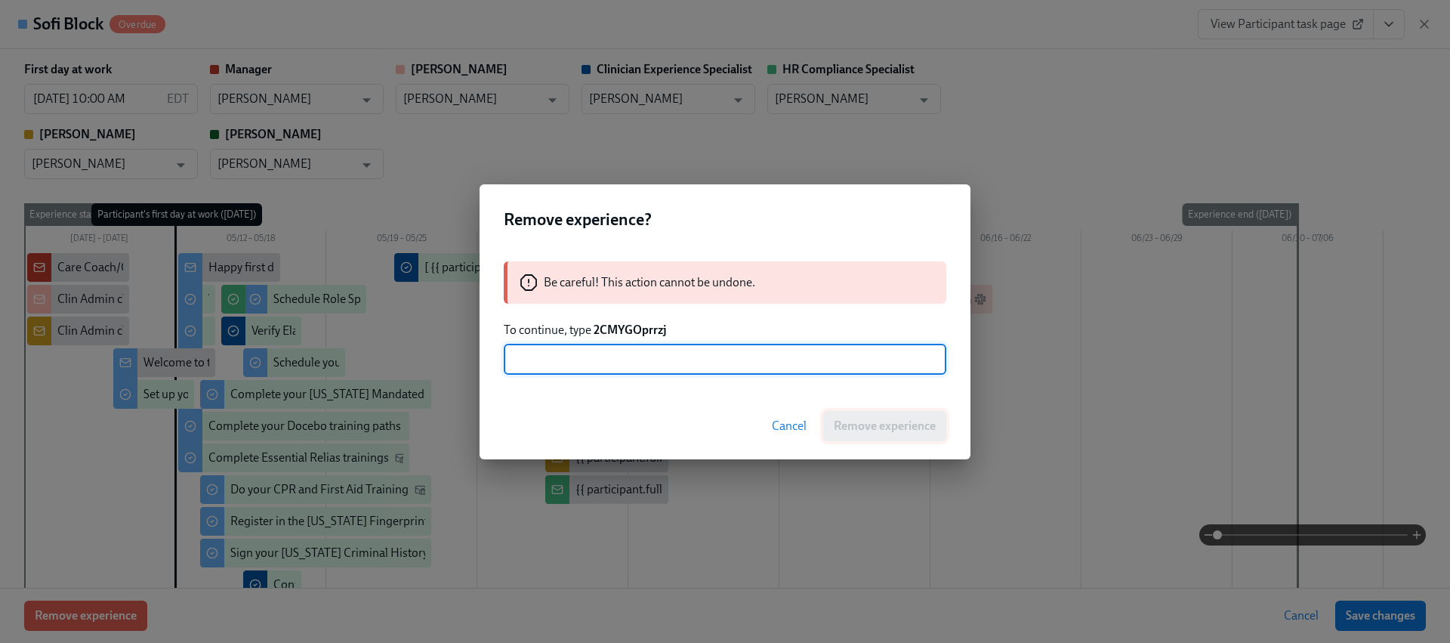
paste input "2CMYGOprrzj"
type input "2CMYGOprrzj"
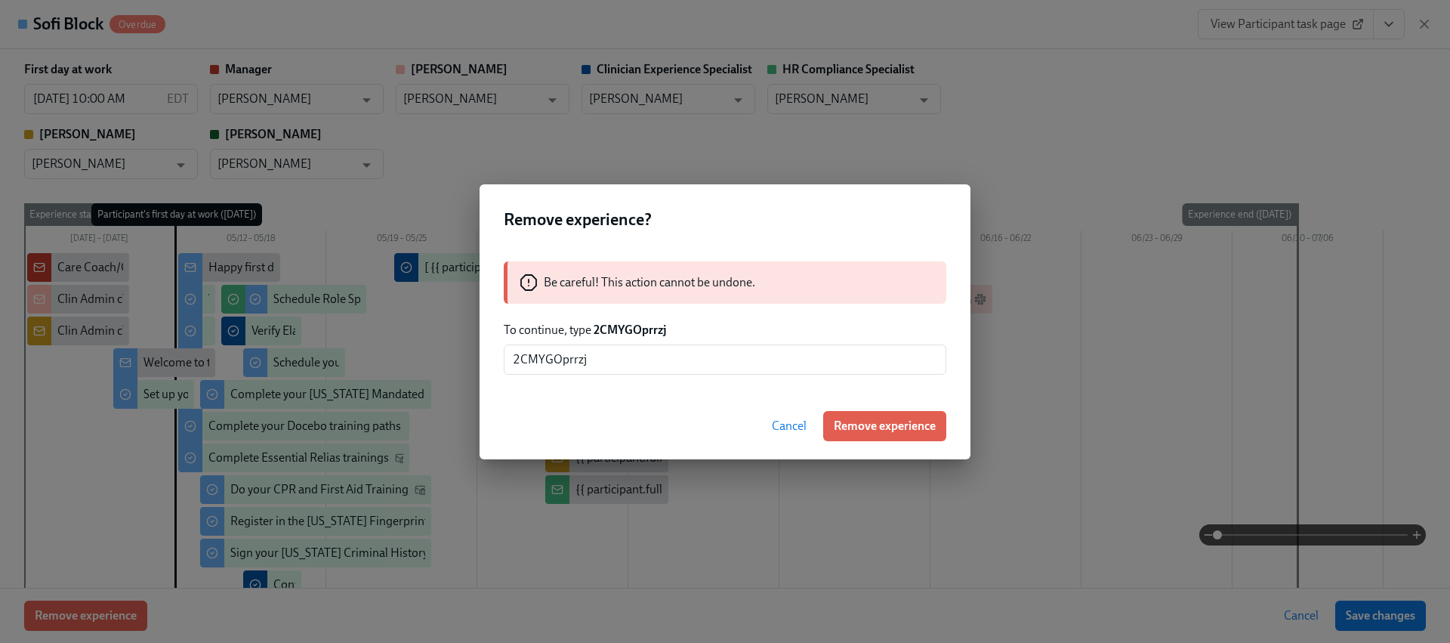
drag, startPoint x: 846, startPoint y: 413, endPoint x: 880, endPoint y: 296, distance: 121.9
click at [846, 413] on button "Remove experience" at bounding box center [884, 426] width 123 height 30
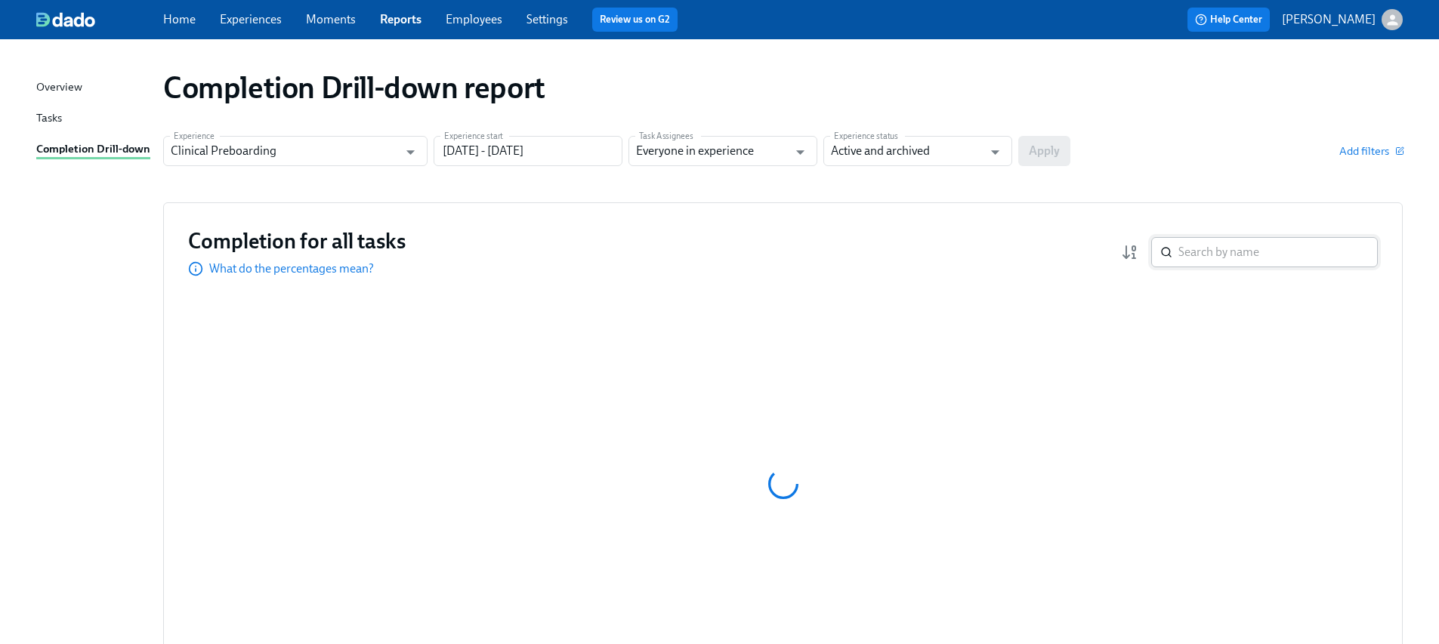
click at [1233, 261] on input "search" at bounding box center [1277, 252] width 199 height 30
paste input "Genoa [PERSON_NAME]"
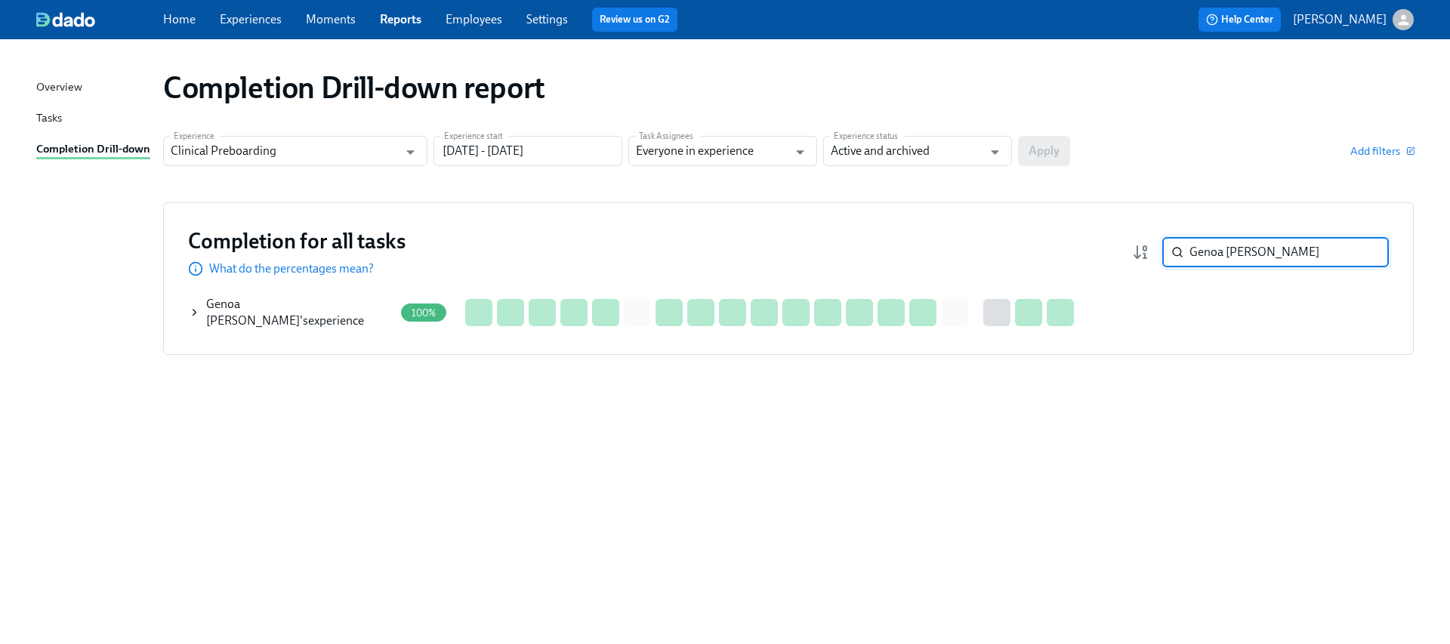
paste input "Sofi Block"
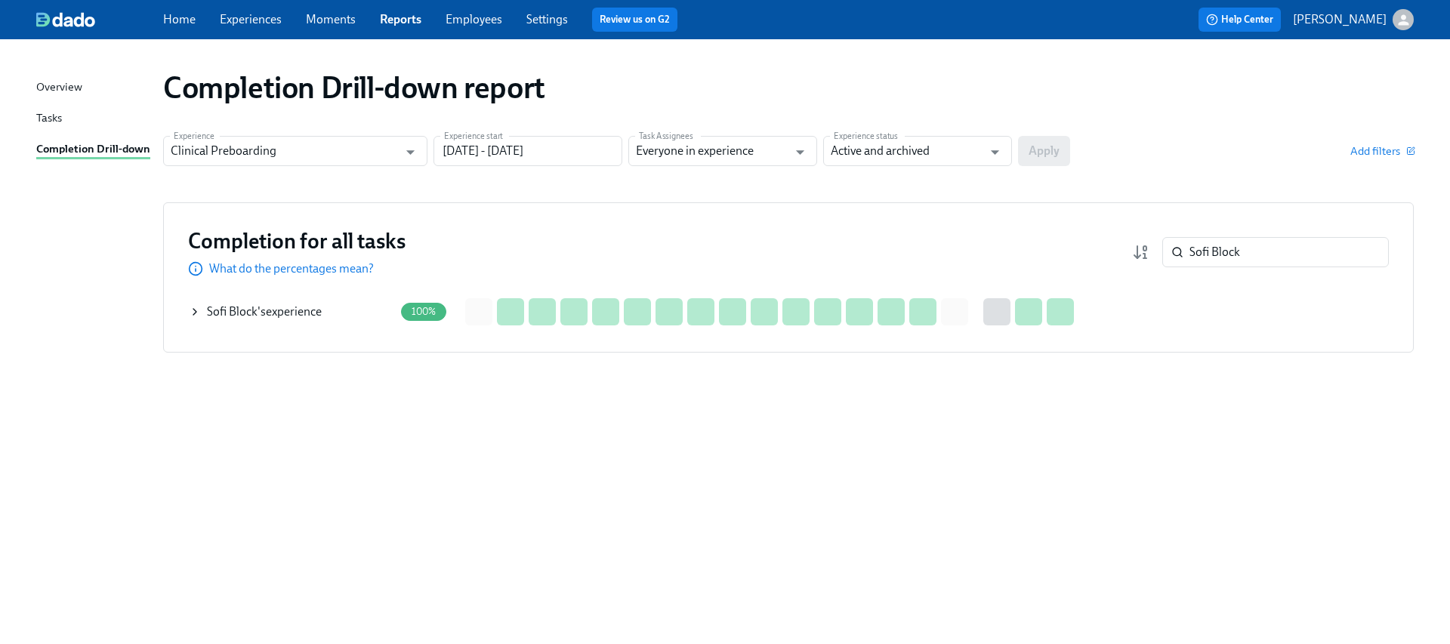
click at [193, 311] on icon at bounding box center [195, 312] width 12 height 12
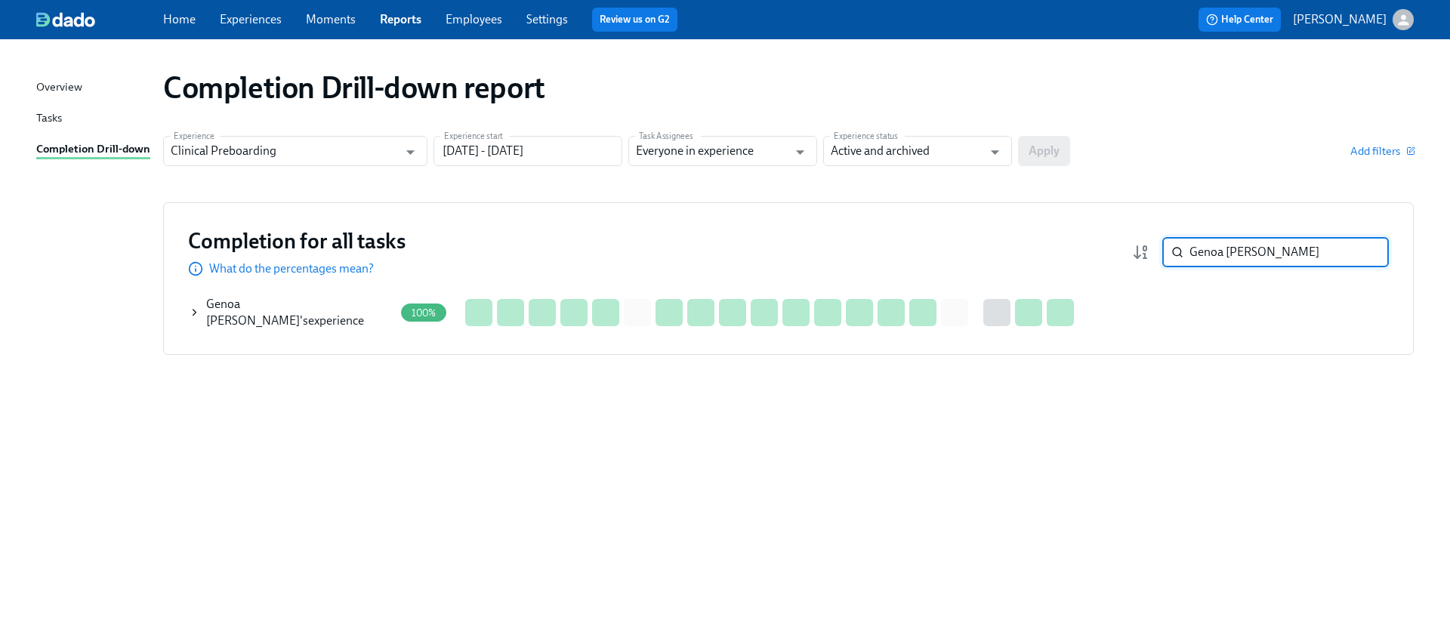
type input "Genoa [PERSON_NAME]"
click at [193, 316] on icon at bounding box center [194, 313] width 11 height 12
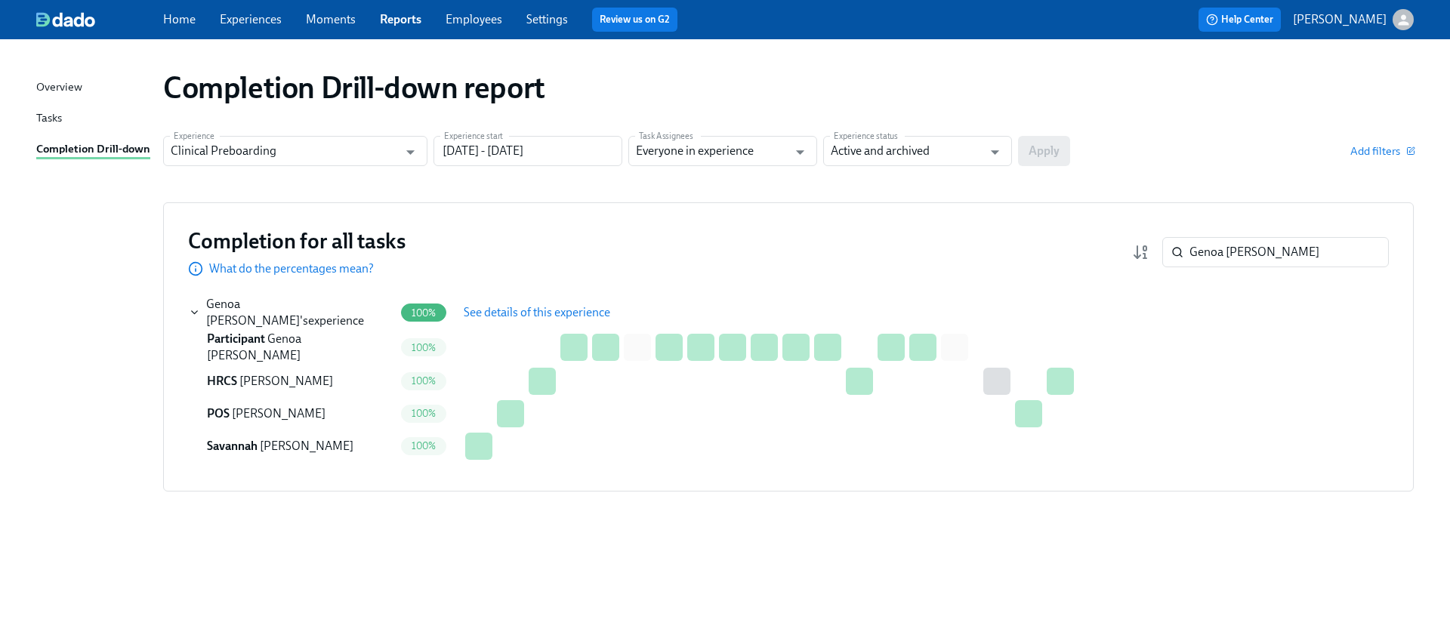
click at [525, 330] on td at bounding box center [511, 347] width 32 height 35
drag, startPoint x: 526, startPoint y: 318, endPoint x: 507, endPoint y: 332, distance: 23.7
click at [526, 319] on button "See details of this experience" at bounding box center [537, 313] width 168 height 30
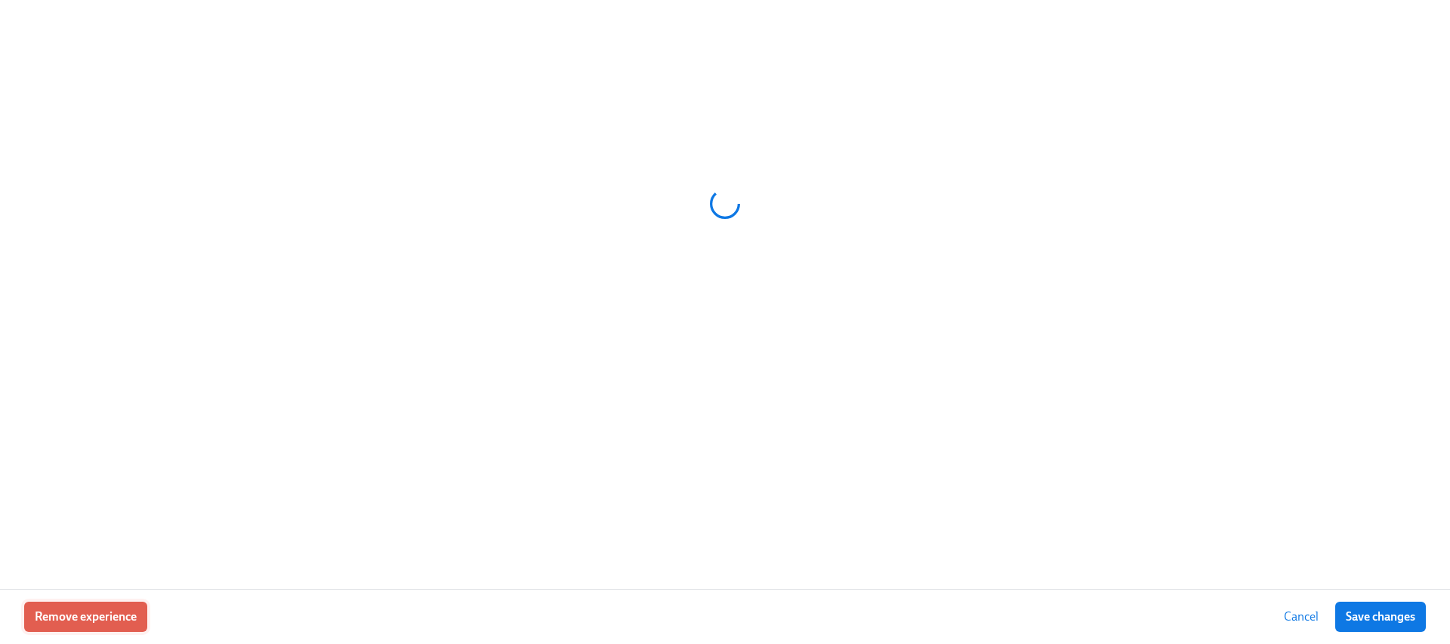
click at [79, 617] on span "Remove experience" at bounding box center [86, 616] width 102 height 15
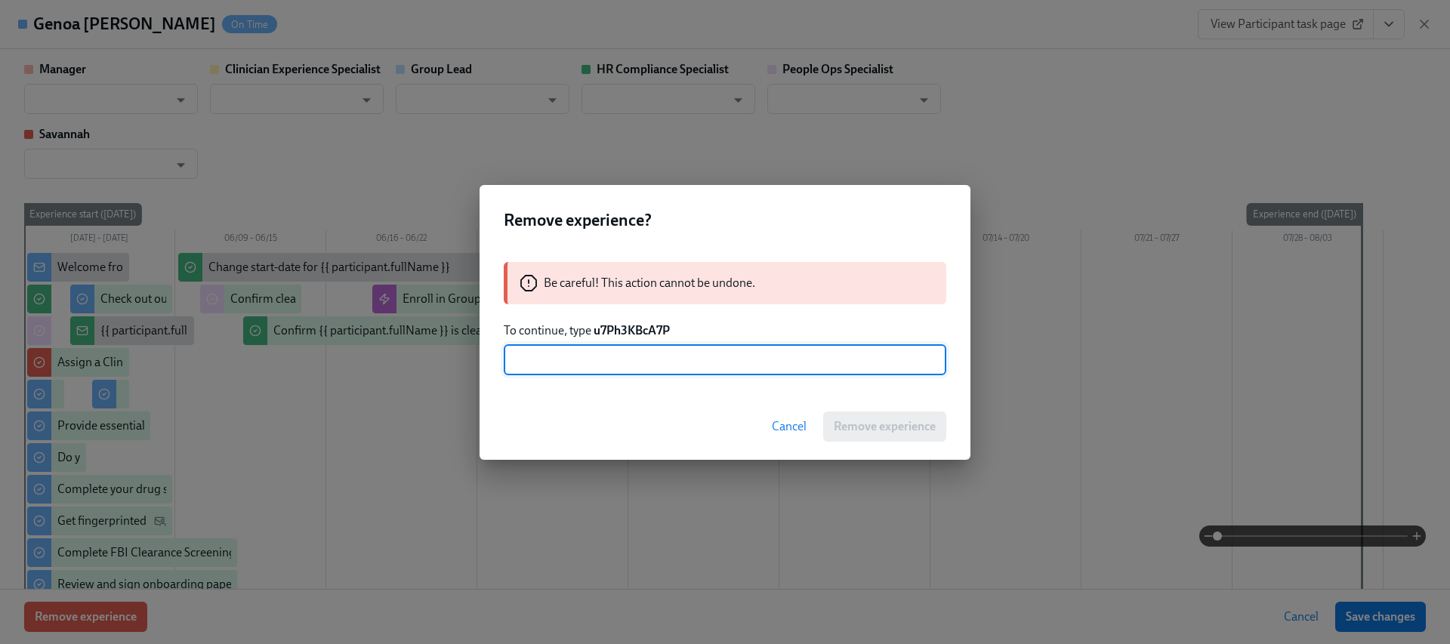
type input "[PERSON_NAME]"
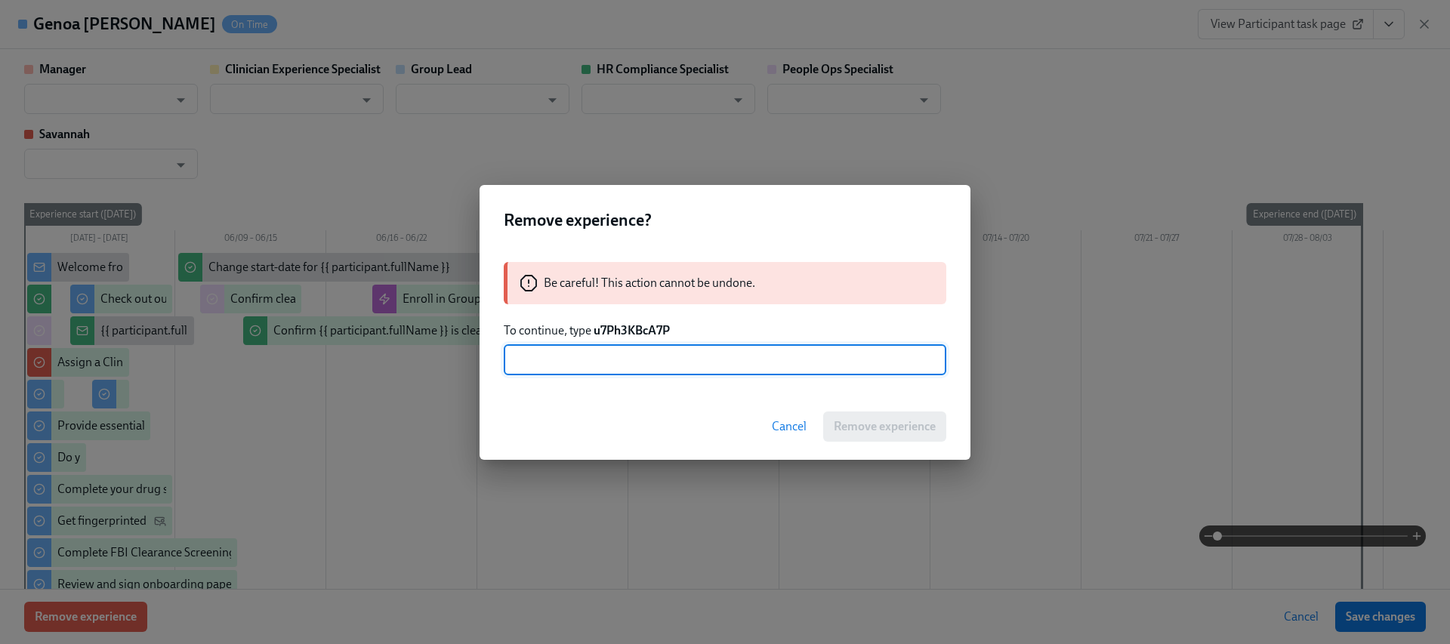
type input "[PERSON_NAME]"
click at [637, 321] on div "Be careful! This action cannot be undone. To continue, type u7Ph3KBcA7P ​" at bounding box center [725, 319] width 491 height 150
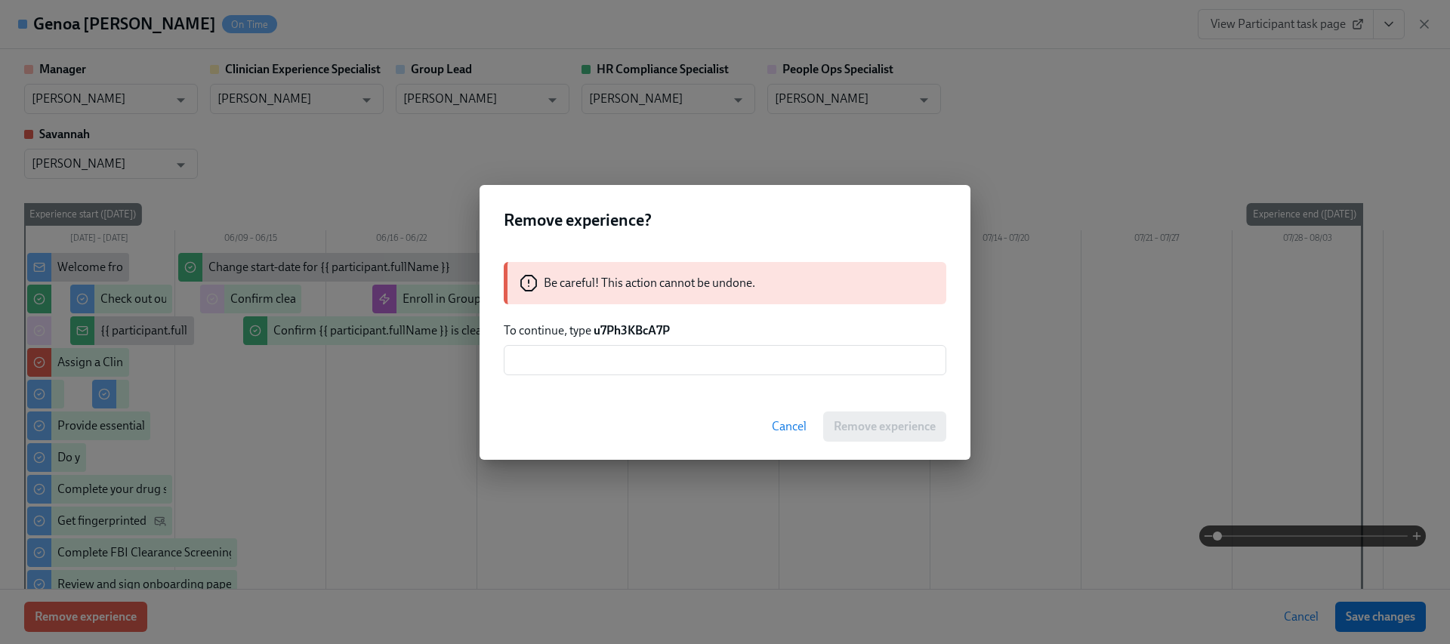
click at [636, 327] on strong "u7Ph3KBcA7P" at bounding box center [632, 330] width 76 height 14
click at [636, 328] on strong "u7Ph3KBcA7P" at bounding box center [632, 330] width 76 height 14
copy strong "u7Ph3KBcA7P"
click at [637, 357] on input "text" at bounding box center [725, 360] width 443 height 30
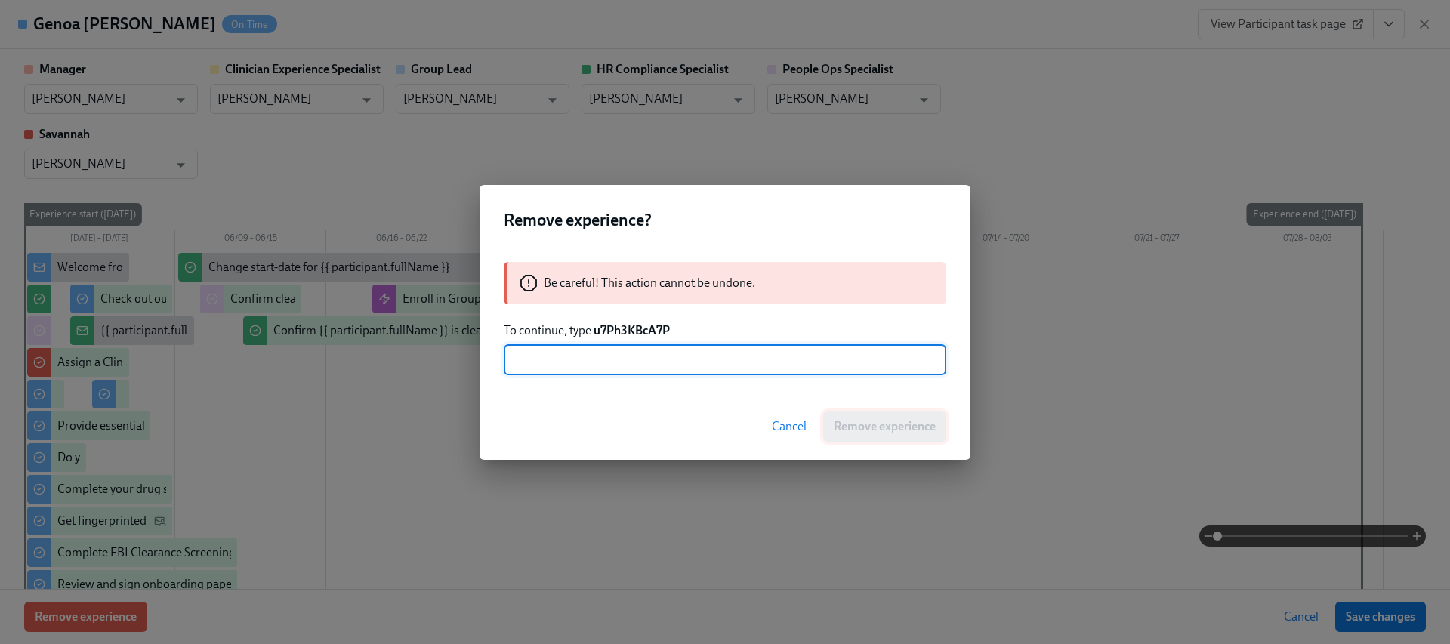
paste input "u7Ph3KBcA7P"
type input "u7Ph3KBcA7P"
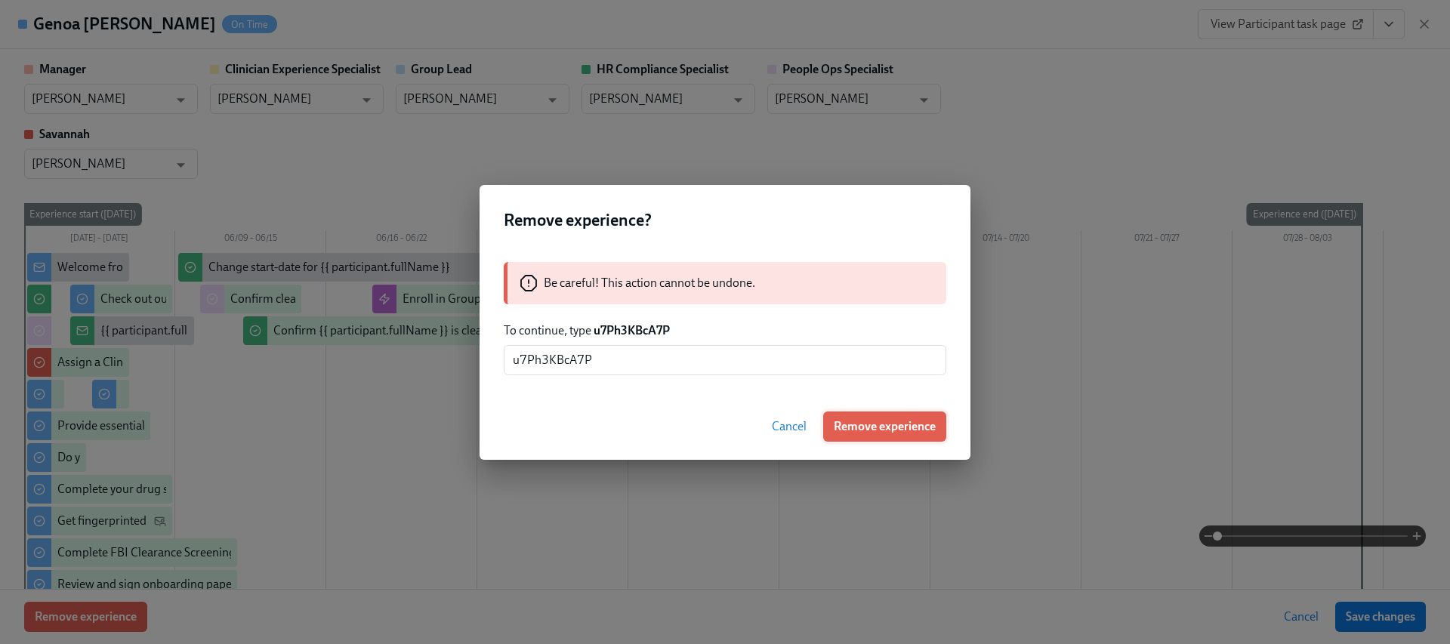
drag, startPoint x: 839, startPoint y: 418, endPoint x: 838, endPoint y: 381, distance: 37.8
click at [838, 419] on span "Remove experience" at bounding box center [885, 426] width 102 height 15
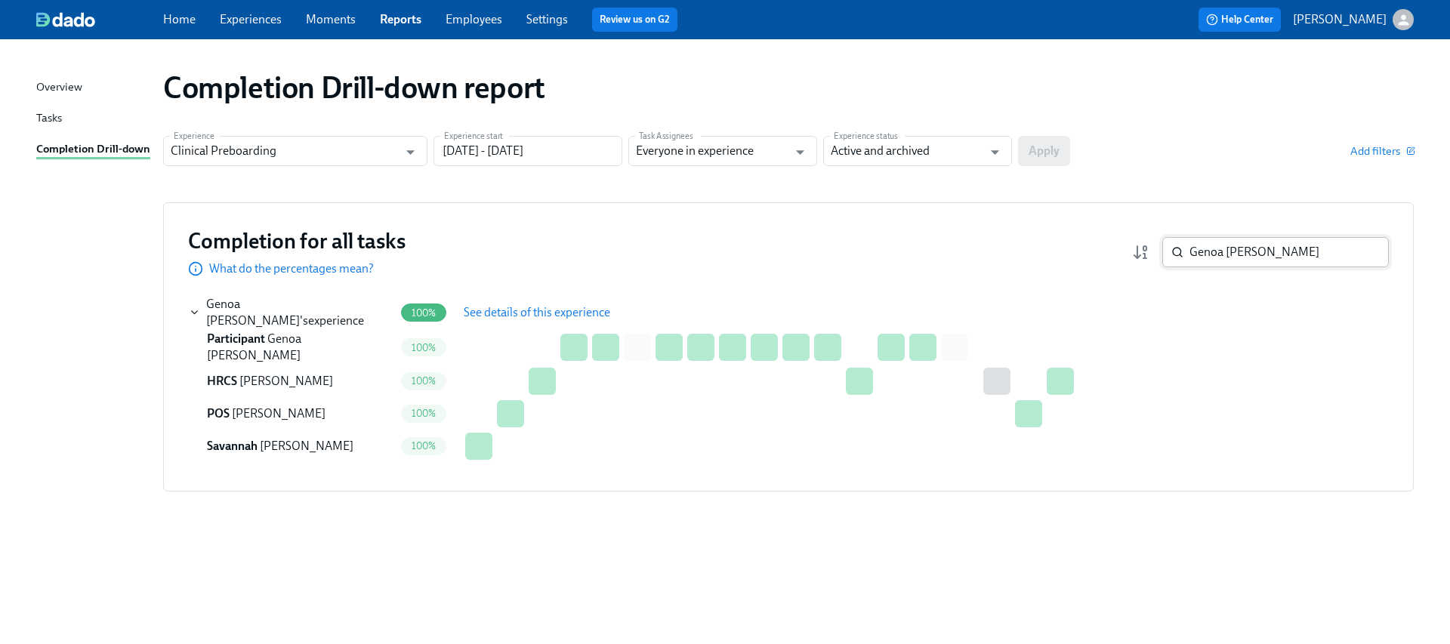
click at [1262, 255] on input "Genoa [PERSON_NAME]" at bounding box center [1288, 252] width 199 height 30
paste input "[PERSON_NAME]"
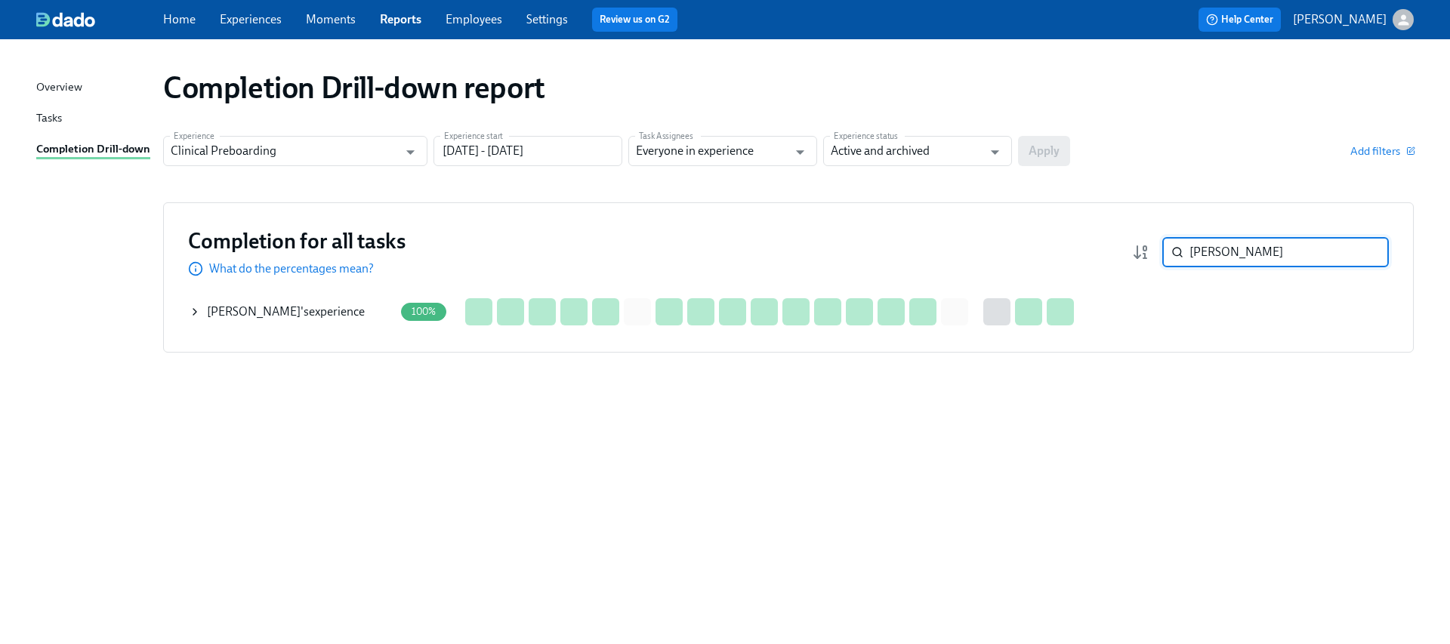
type input "[PERSON_NAME]"
click at [197, 312] on icon at bounding box center [195, 312] width 12 height 12
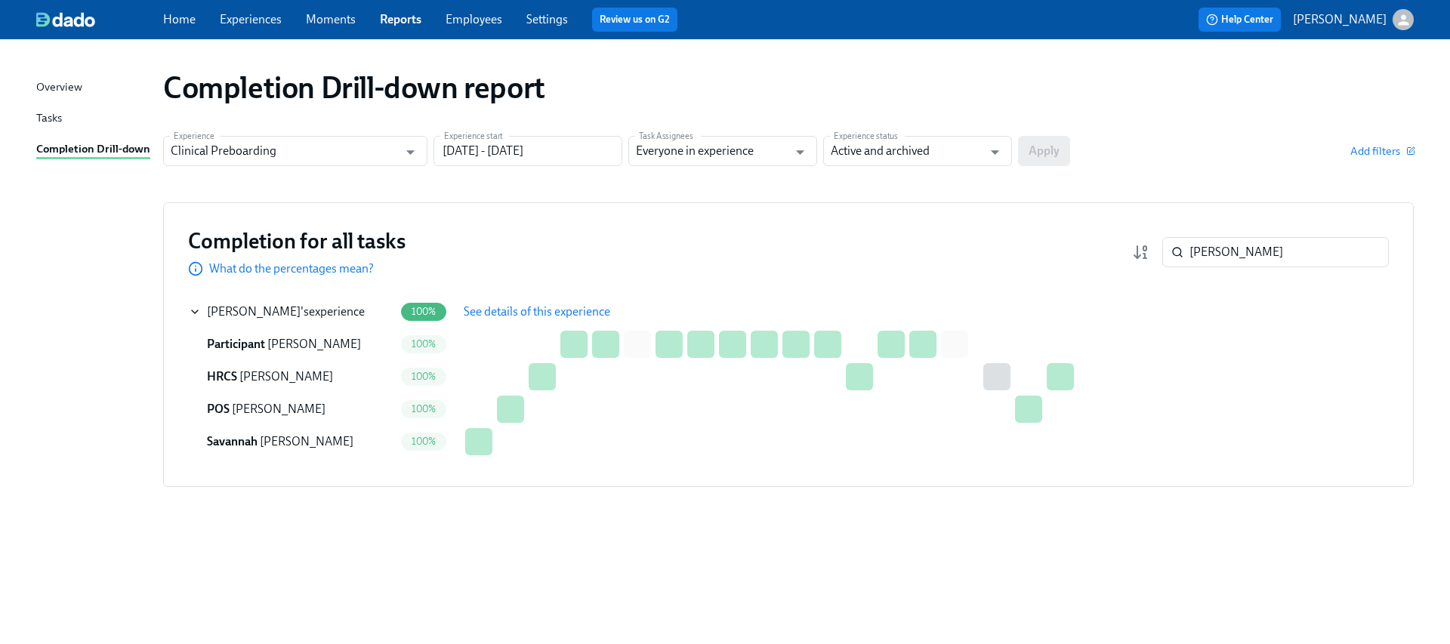
click at [474, 319] on button "See details of this experience" at bounding box center [537, 312] width 168 height 30
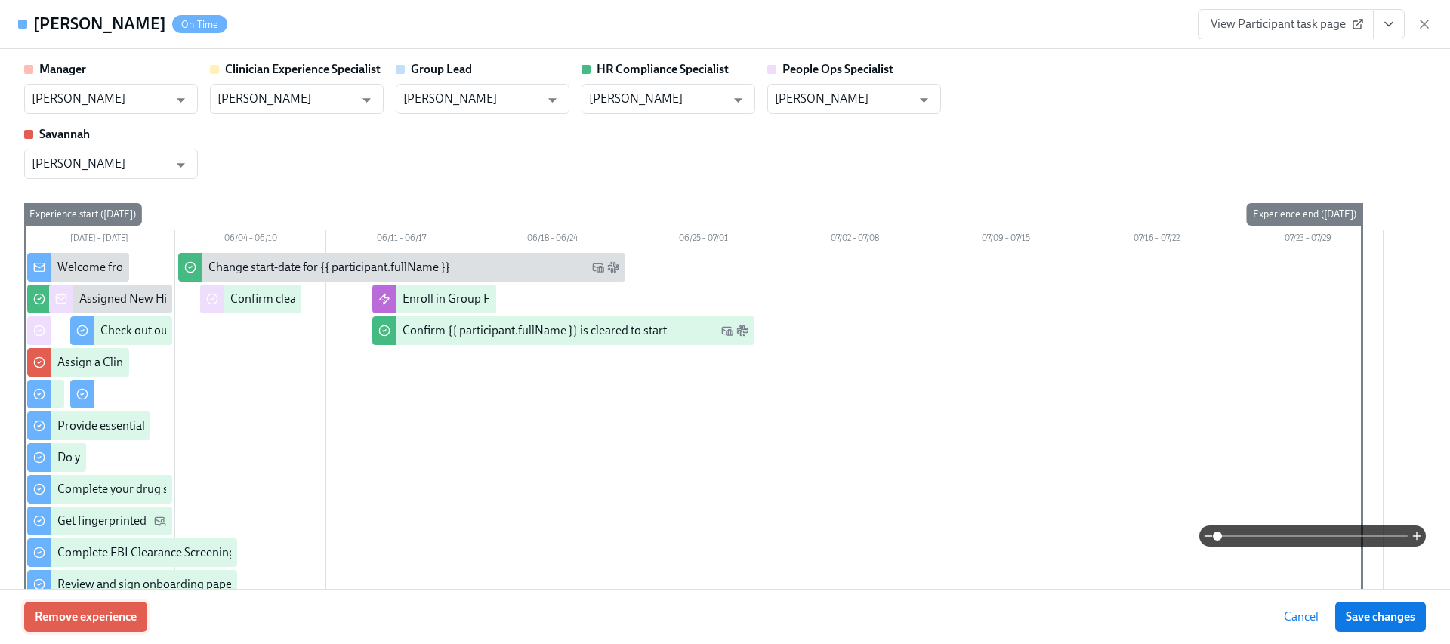
click at [112, 606] on button "Remove experience" at bounding box center [85, 617] width 123 height 30
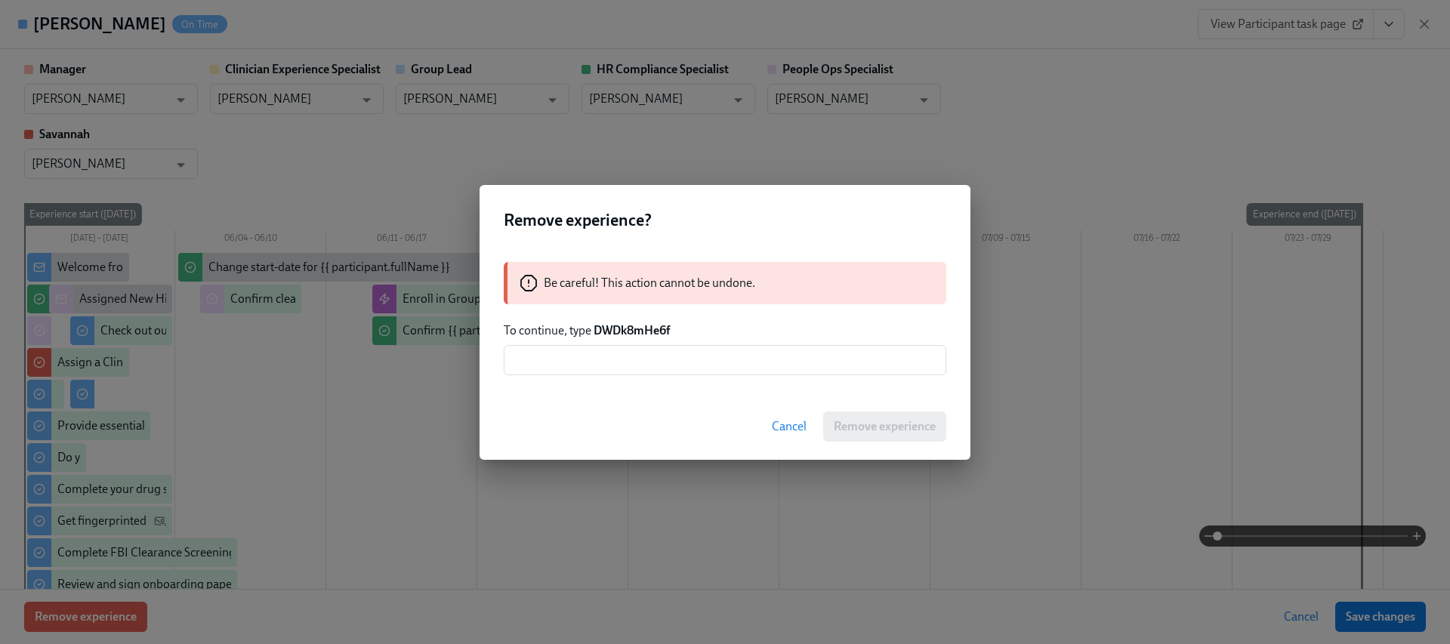
click at [645, 331] on strong "DWDk8mHe6f" at bounding box center [632, 330] width 76 height 14
copy strong "DWDk8mHe6f"
click at [639, 350] on input "text" at bounding box center [725, 360] width 443 height 30
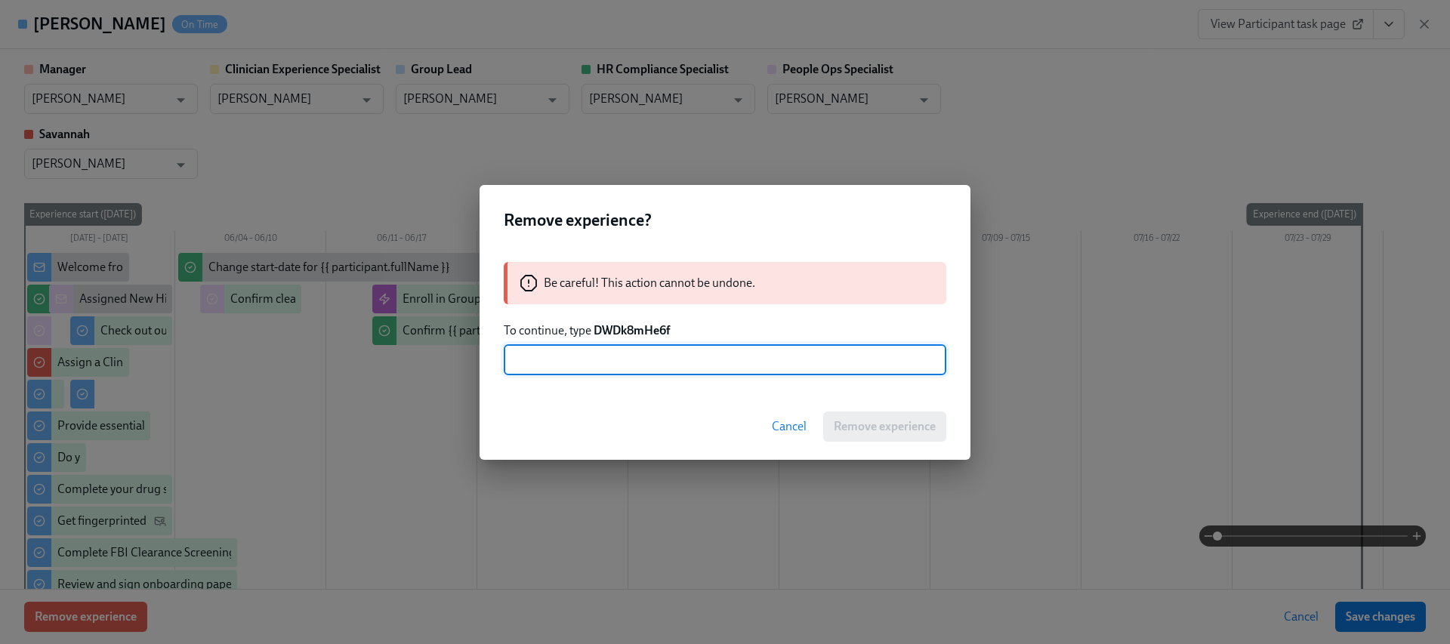
paste input "DWDk8mHe6f"
type input "DWDk8mHe6f"
click at [868, 429] on span "Remove experience" at bounding box center [885, 426] width 102 height 15
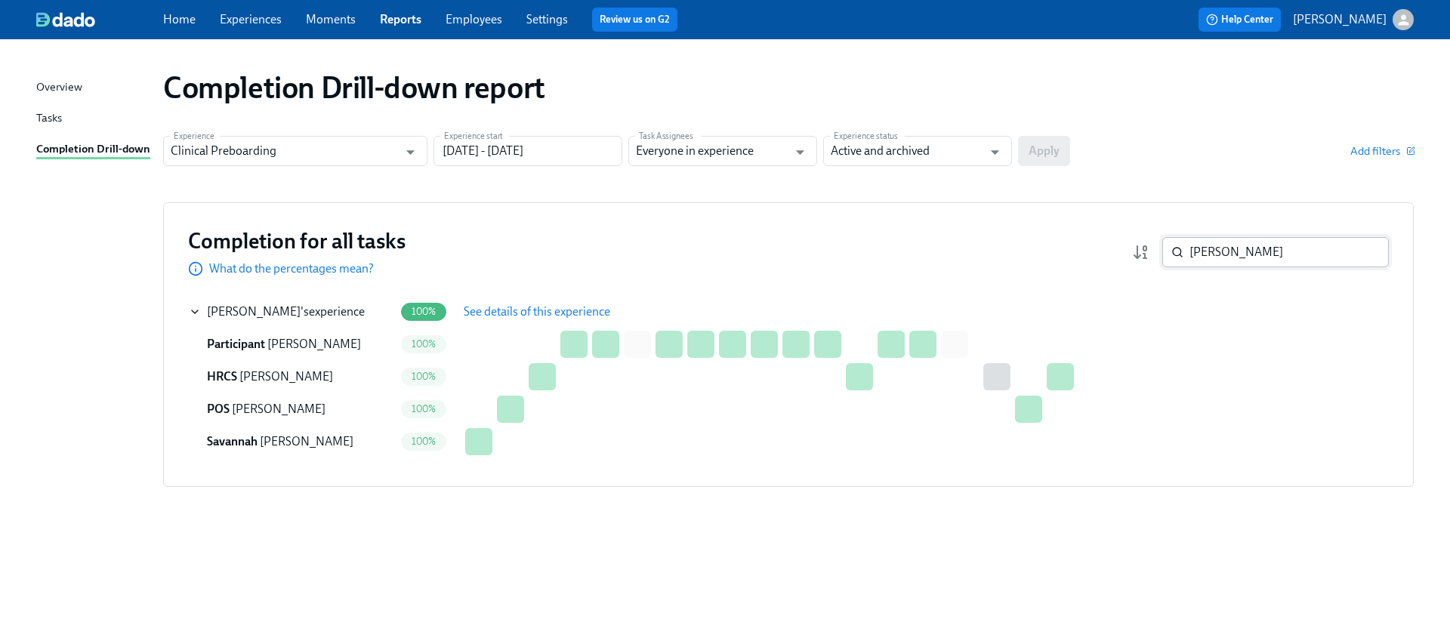
click at [1245, 256] on input "[PERSON_NAME]" at bounding box center [1288, 252] width 199 height 30
paste input "[PERSON_NAME]"
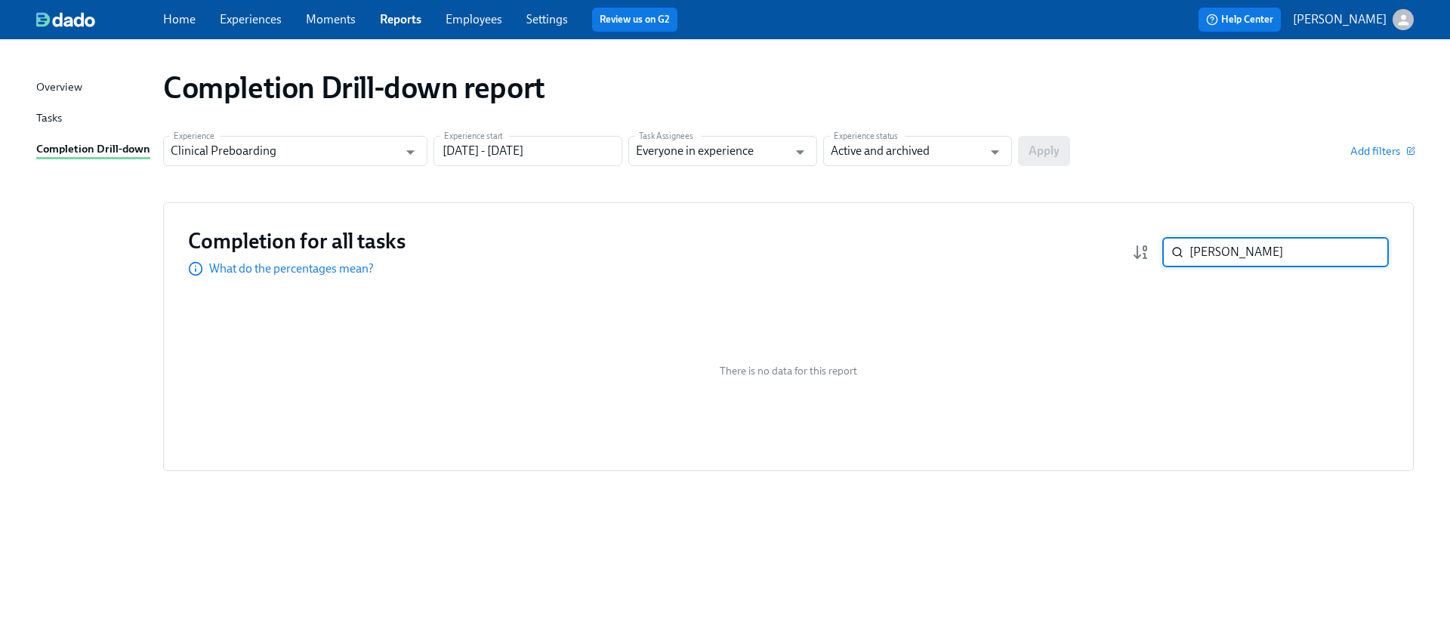
paste input "Kishore"
paste input "[PERSON_NAME] Cag"
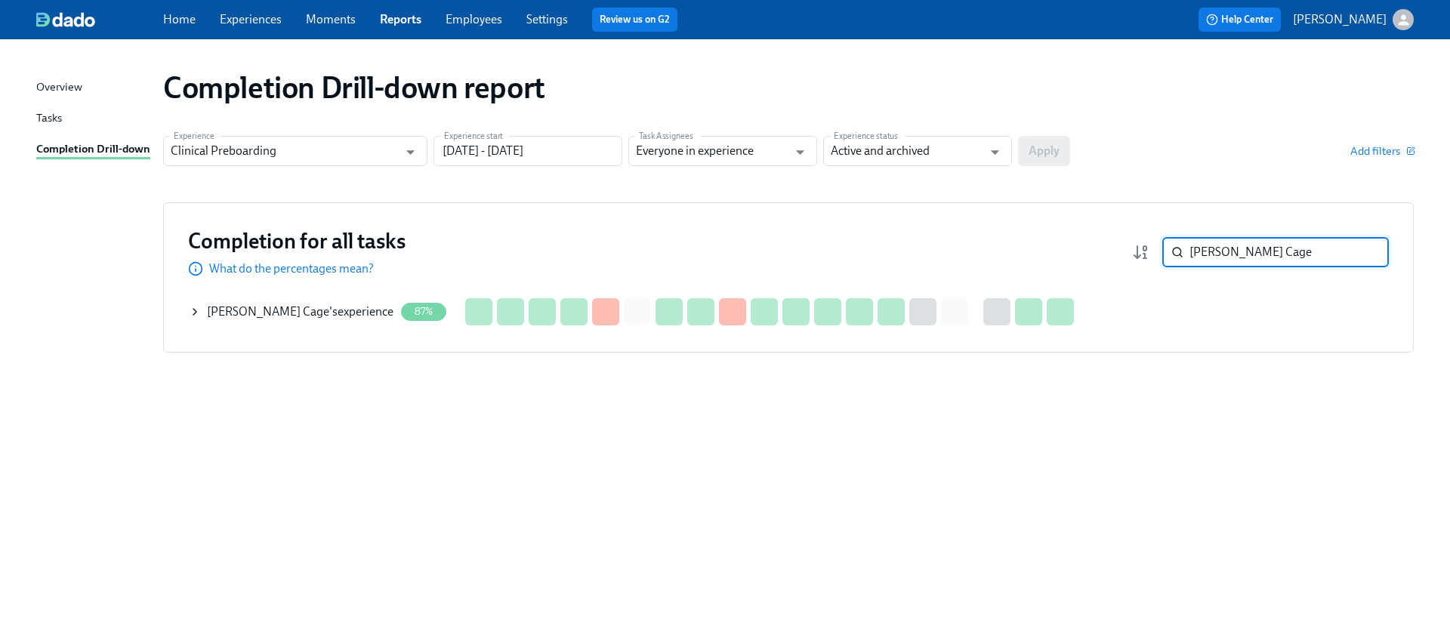
type input "[PERSON_NAME] Cage"
click at [194, 312] on icon at bounding box center [195, 312] width 12 height 12
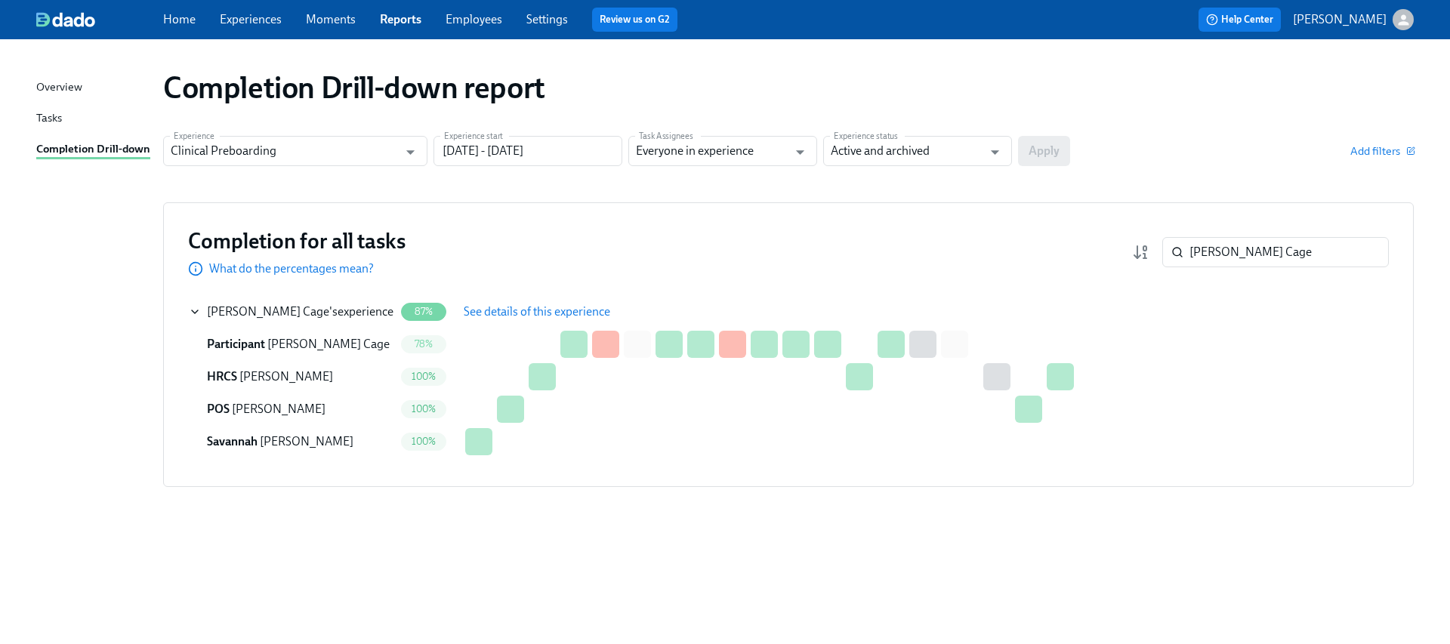
click at [576, 310] on span "See details of this experience" at bounding box center [537, 311] width 147 height 15
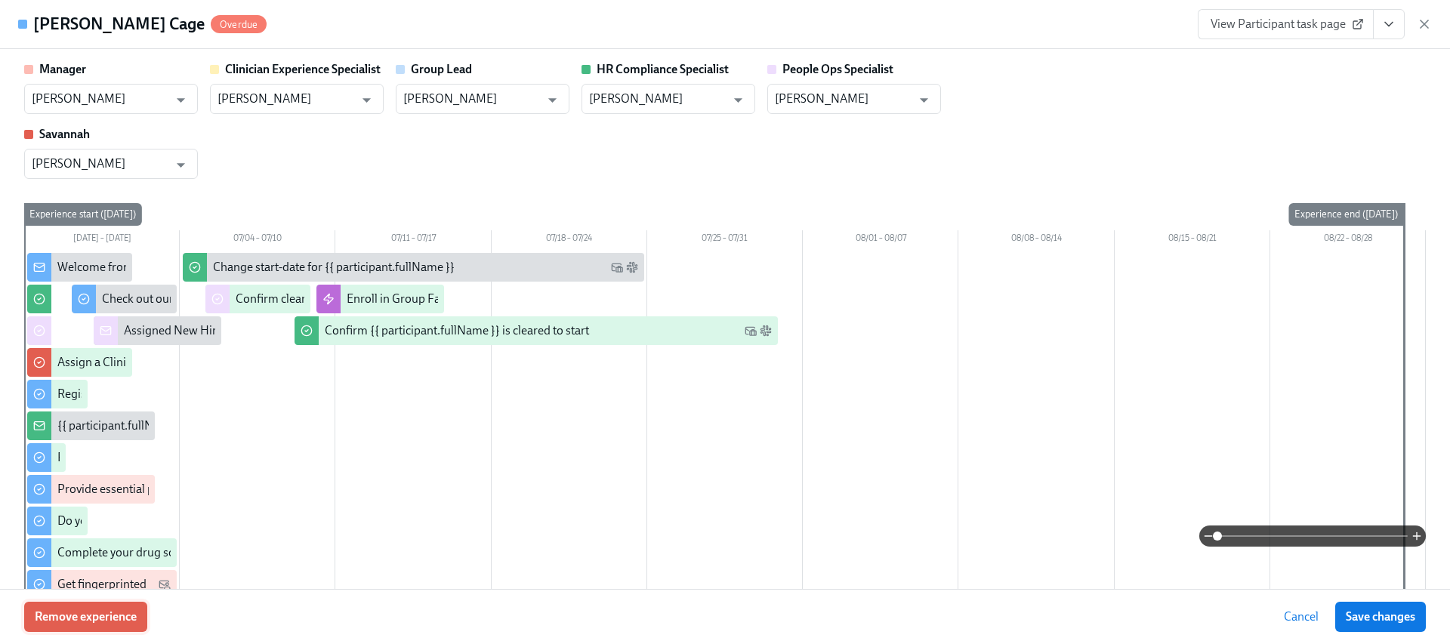
click at [129, 627] on button "Remove experience" at bounding box center [85, 617] width 123 height 30
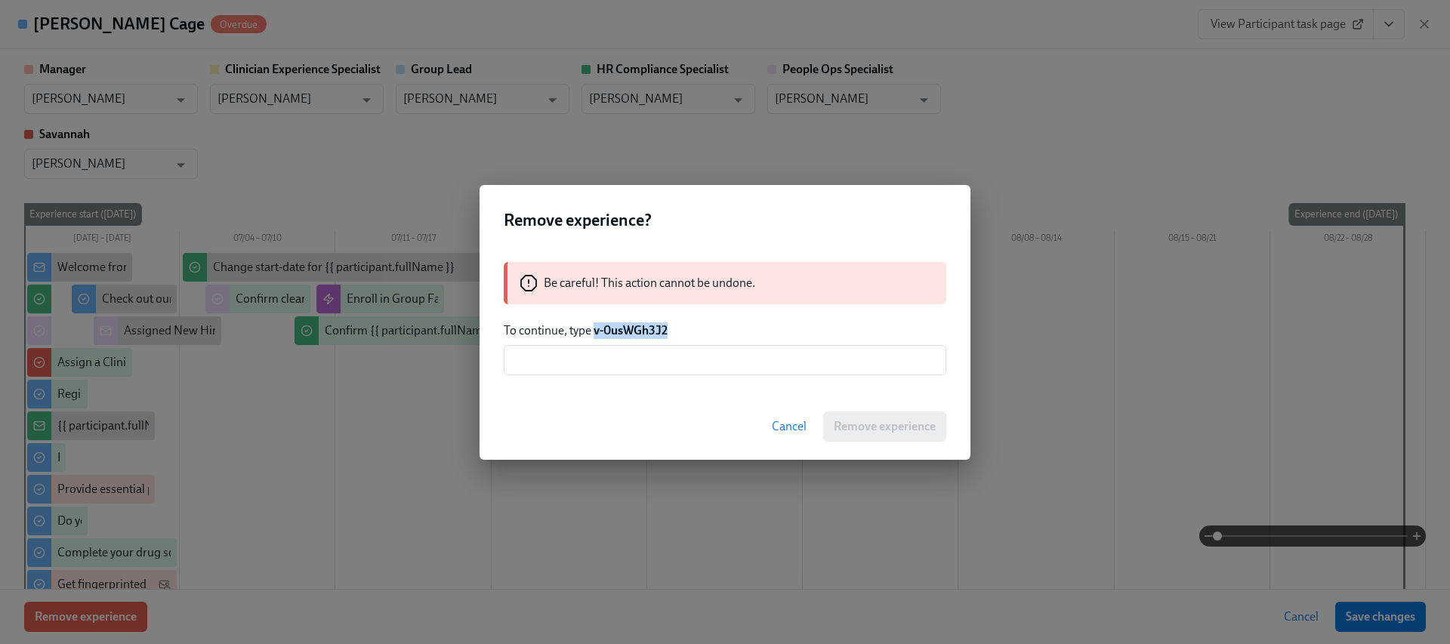
drag, startPoint x: 689, startPoint y: 329, endPoint x: 595, endPoint y: 329, distance: 93.6
click at [595, 329] on p "To continue, type v-0usWGh3J2" at bounding box center [725, 330] width 443 height 17
copy strong "v-0usWGh3J2"
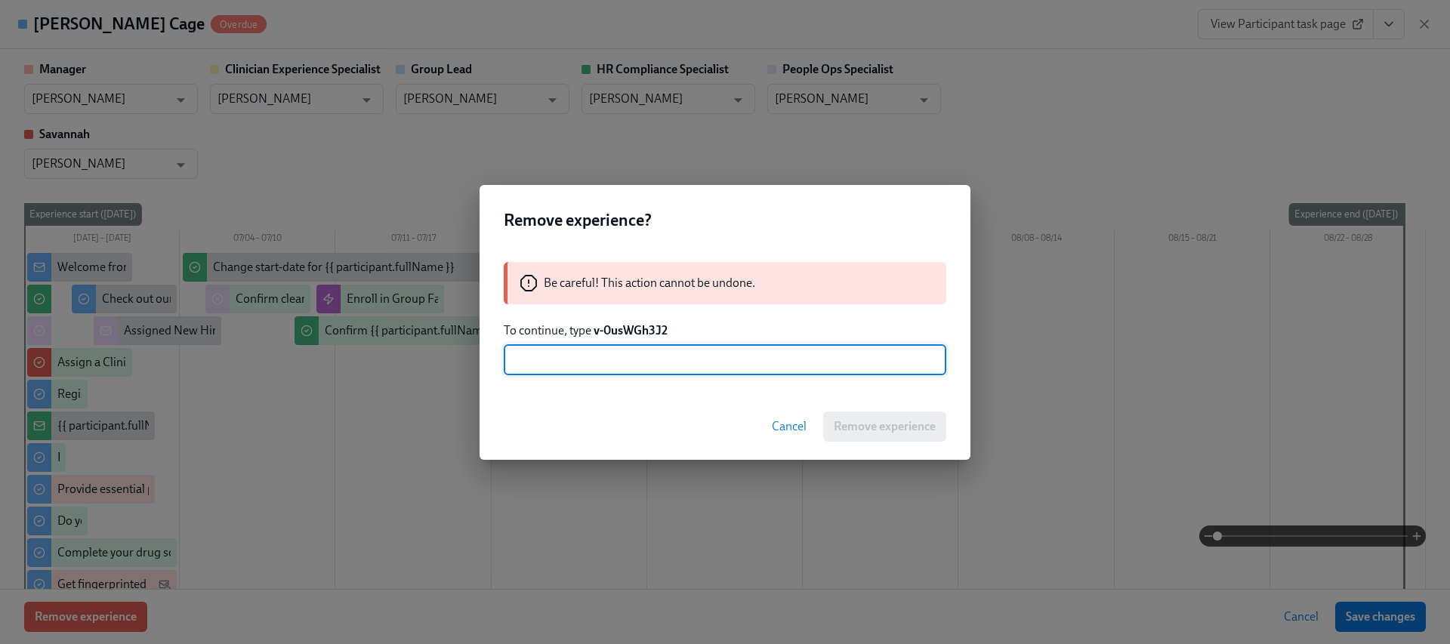
click at [628, 372] on input "text" at bounding box center [725, 360] width 443 height 30
paste input "v-0usWGh3J2"
type input "v-0usWGh3J2"
click at [876, 425] on span "Remove experience" at bounding box center [885, 426] width 102 height 15
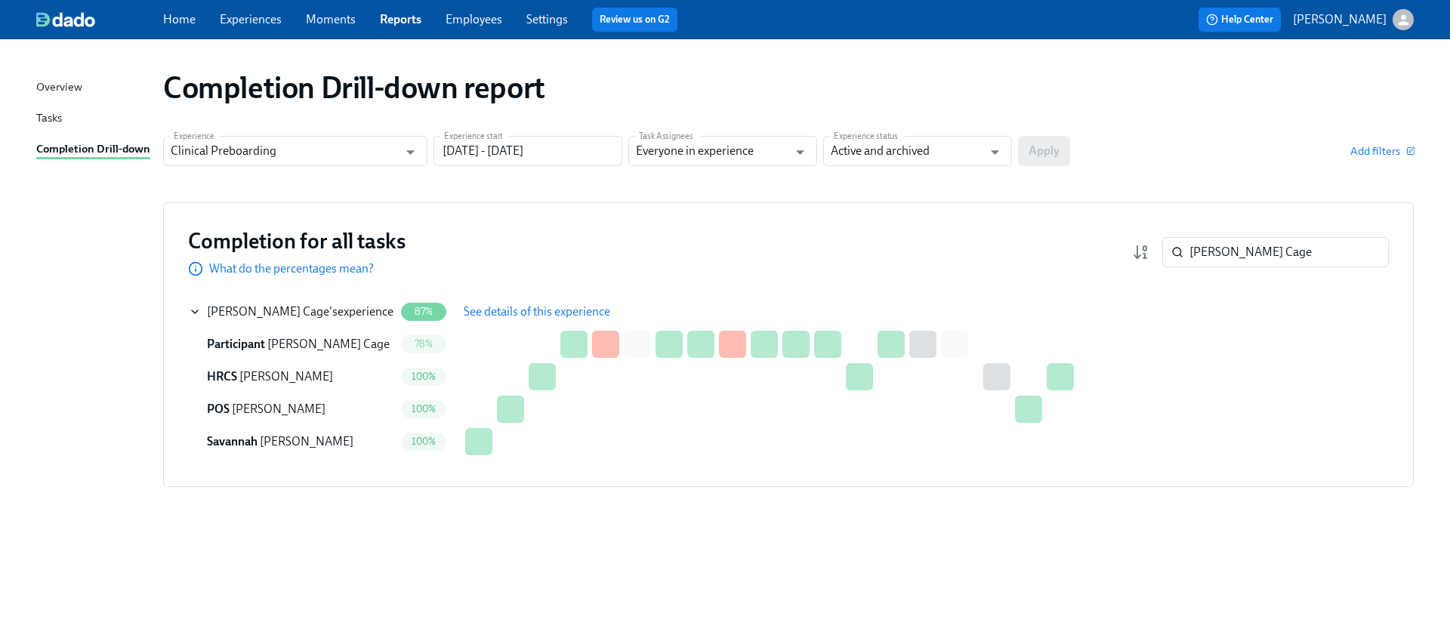
click at [1284, 271] on div "Completion for all tasks What do the percentages mean? [PERSON_NAME] Cage ​" at bounding box center [788, 252] width 1201 height 50
click at [1279, 259] on input "[PERSON_NAME] Cage" at bounding box center [1288, 252] width 199 height 30
paste input "[PERSON_NAME]"
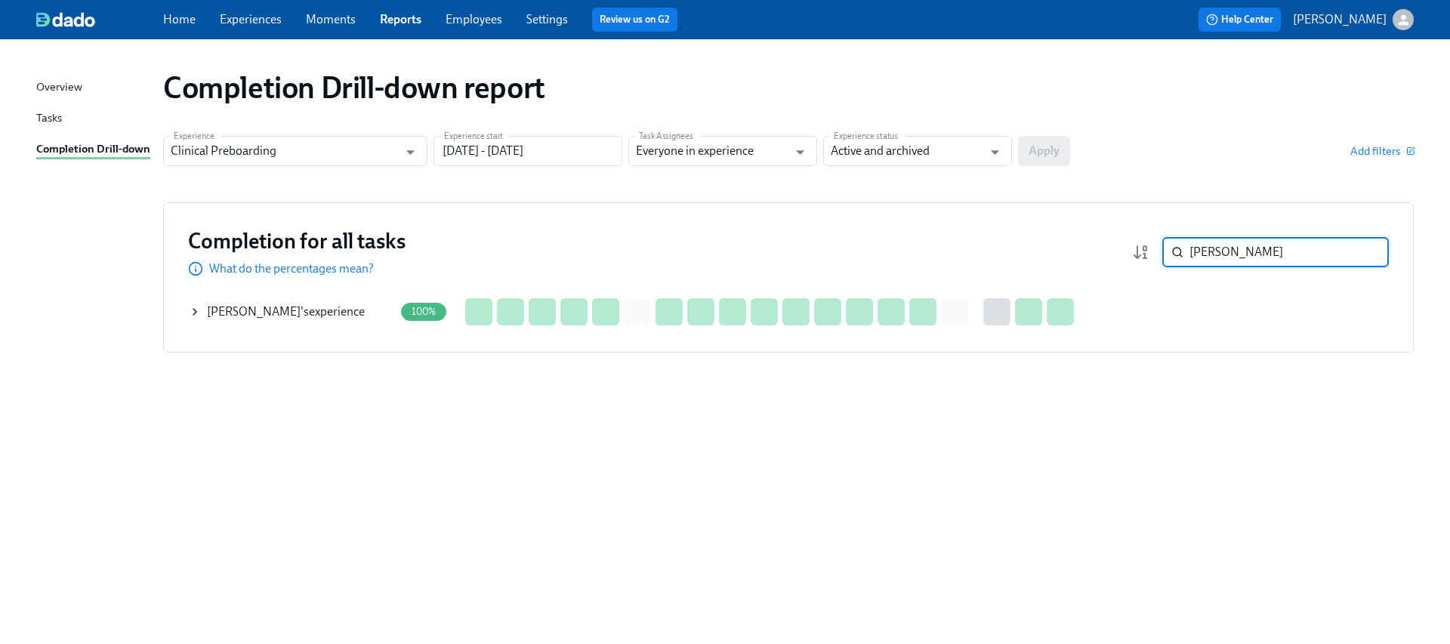
type input "[PERSON_NAME]"
click at [192, 311] on icon at bounding box center [195, 312] width 12 height 12
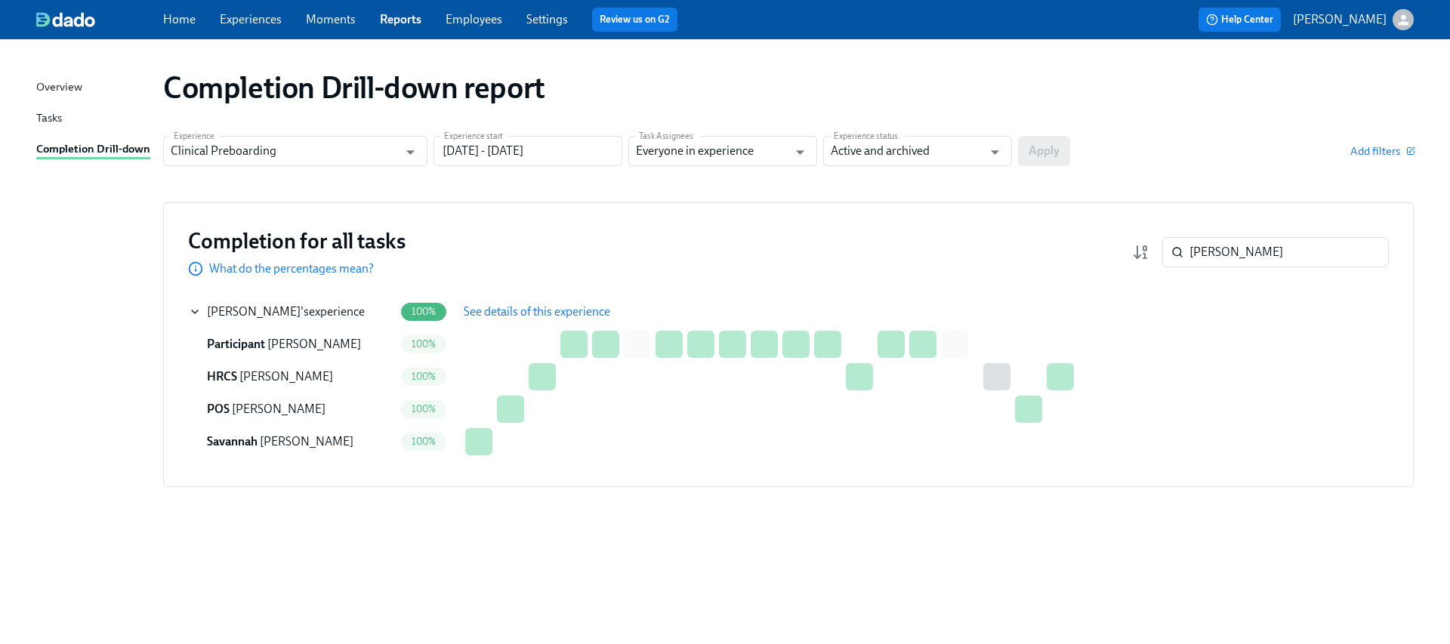
click at [479, 310] on span "See details of this experience" at bounding box center [537, 311] width 147 height 15
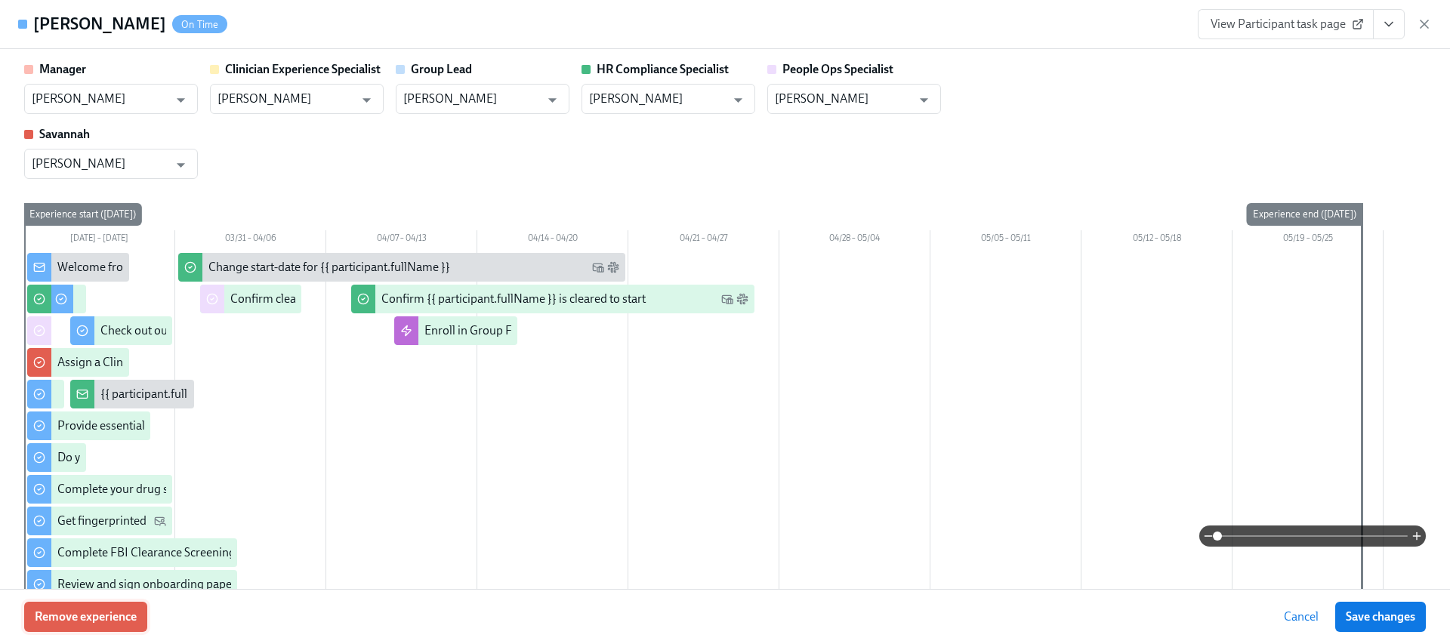
click at [85, 602] on button "Remove experience" at bounding box center [85, 617] width 123 height 30
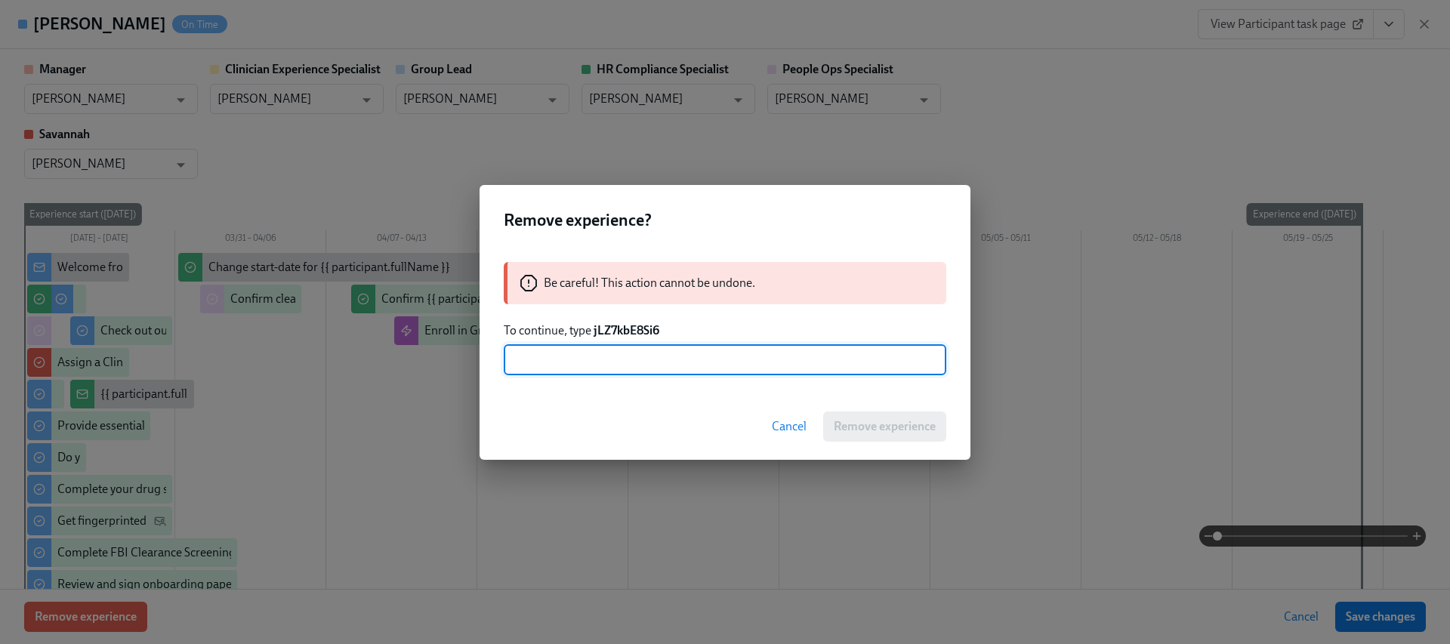
click at [613, 338] on p "To continue, type jLZ7kbE8Si6" at bounding box center [725, 330] width 443 height 17
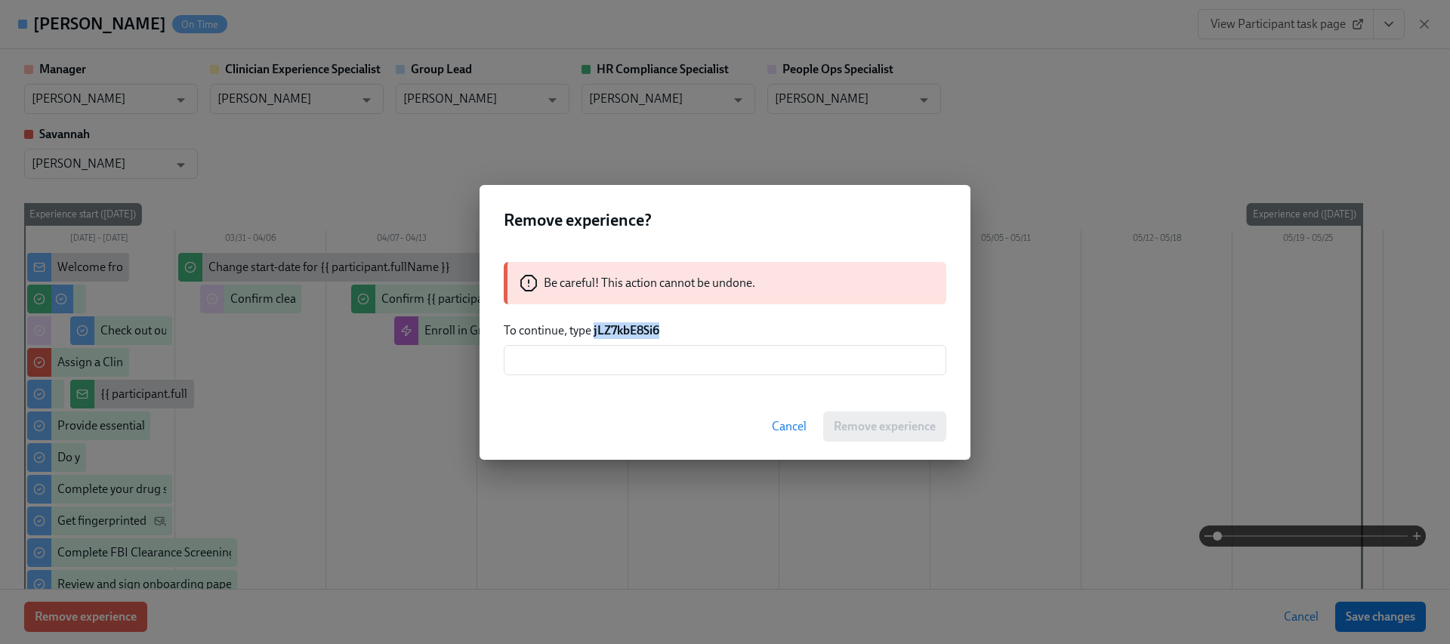
click at [613, 338] on p "To continue, type jLZ7kbE8Si6" at bounding box center [725, 330] width 443 height 17
copy strong "jLZ7kbE8Si6"
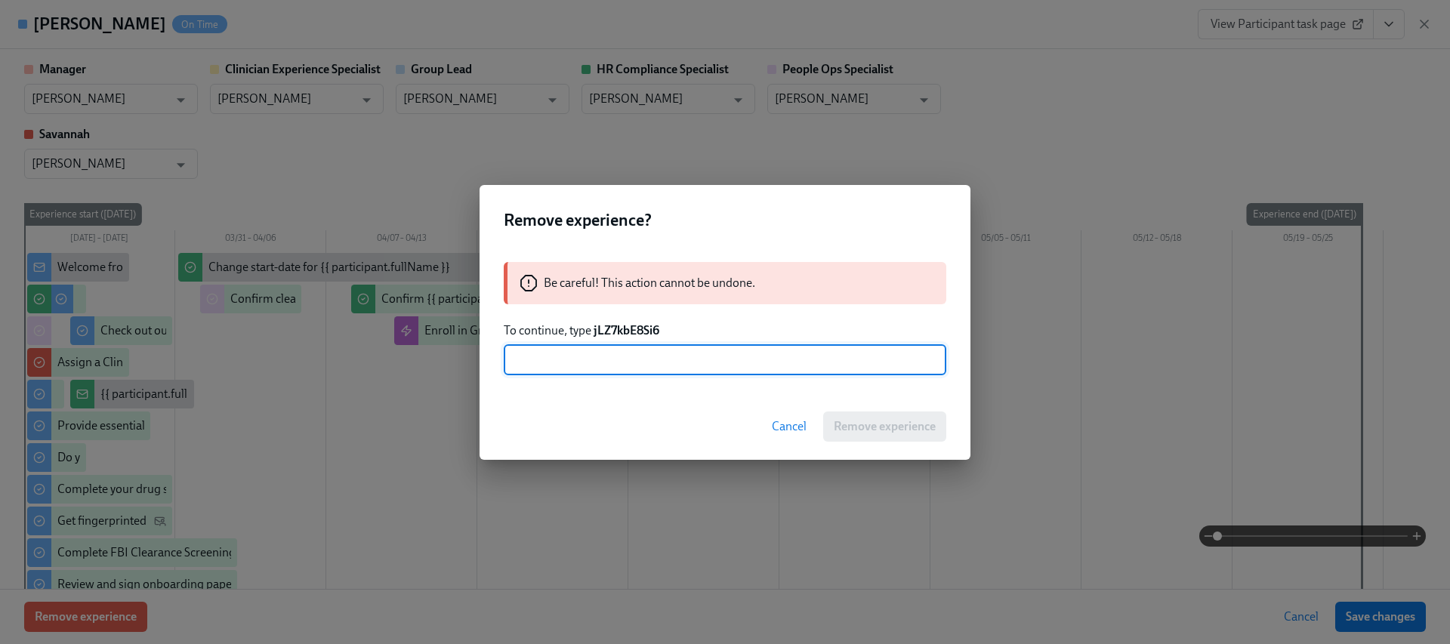
click at [614, 353] on input "text" at bounding box center [725, 360] width 443 height 30
paste input "jLZ7kbE8Si6"
type input "jLZ7kbE8Si6"
click at [847, 430] on span "Remove experience" at bounding box center [885, 426] width 102 height 15
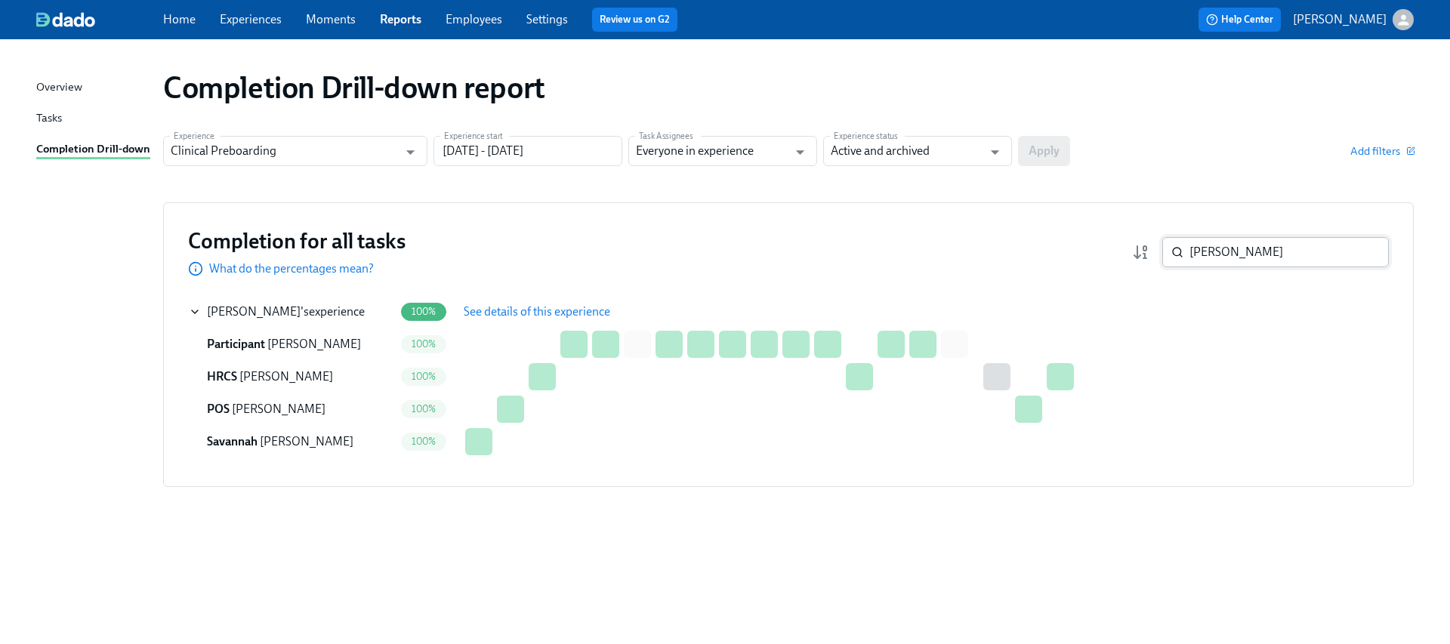
click at [1245, 258] on input "[PERSON_NAME]" at bounding box center [1288, 252] width 199 height 30
paste input "[PERSON_NAME]"
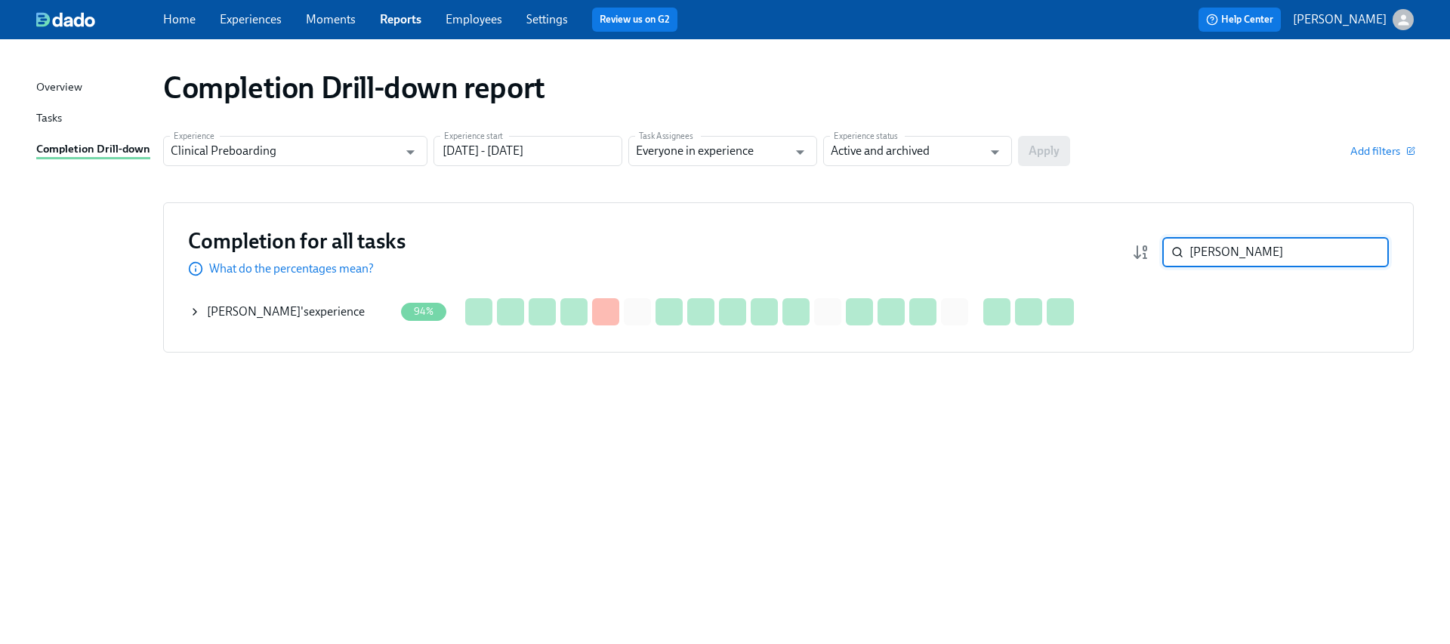
type input "[PERSON_NAME]"
click at [201, 316] on div "[PERSON_NAME] 's experience" at bounding box center [291, 312] width 205 height 30
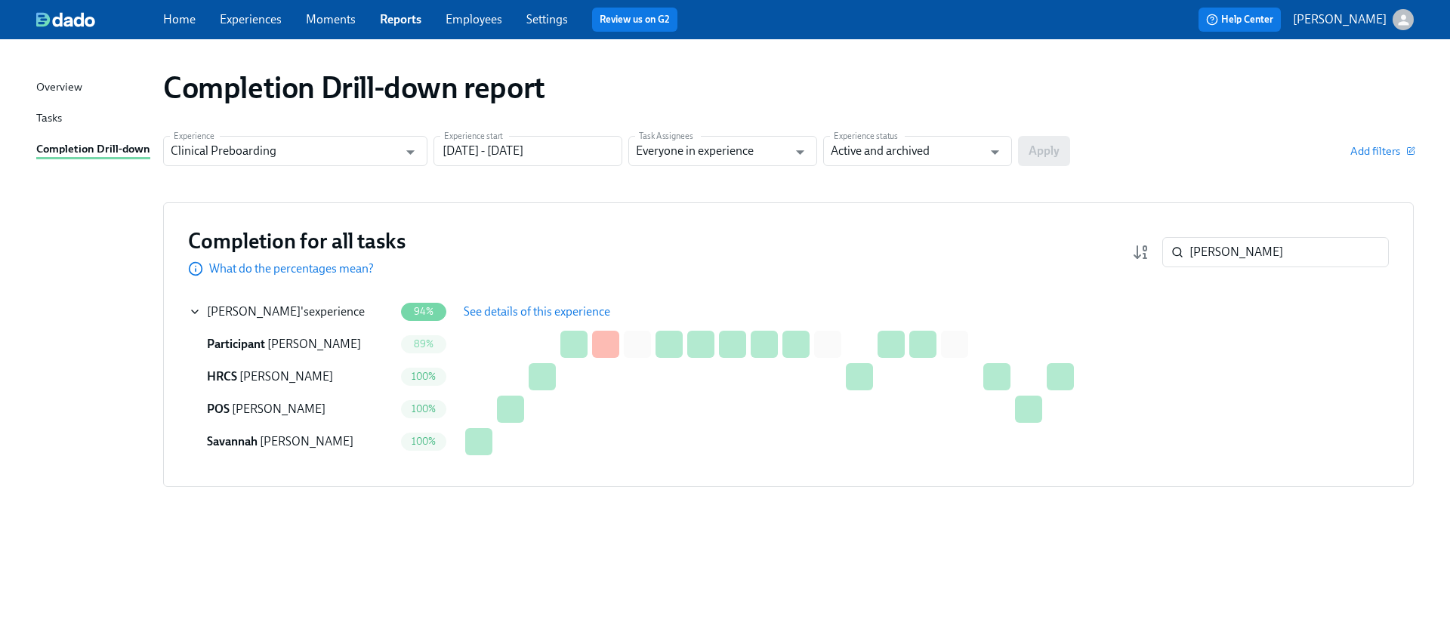
click at [474, 308] on span "See details of this experience" at bounding box center [537, 311] width 147 height 15
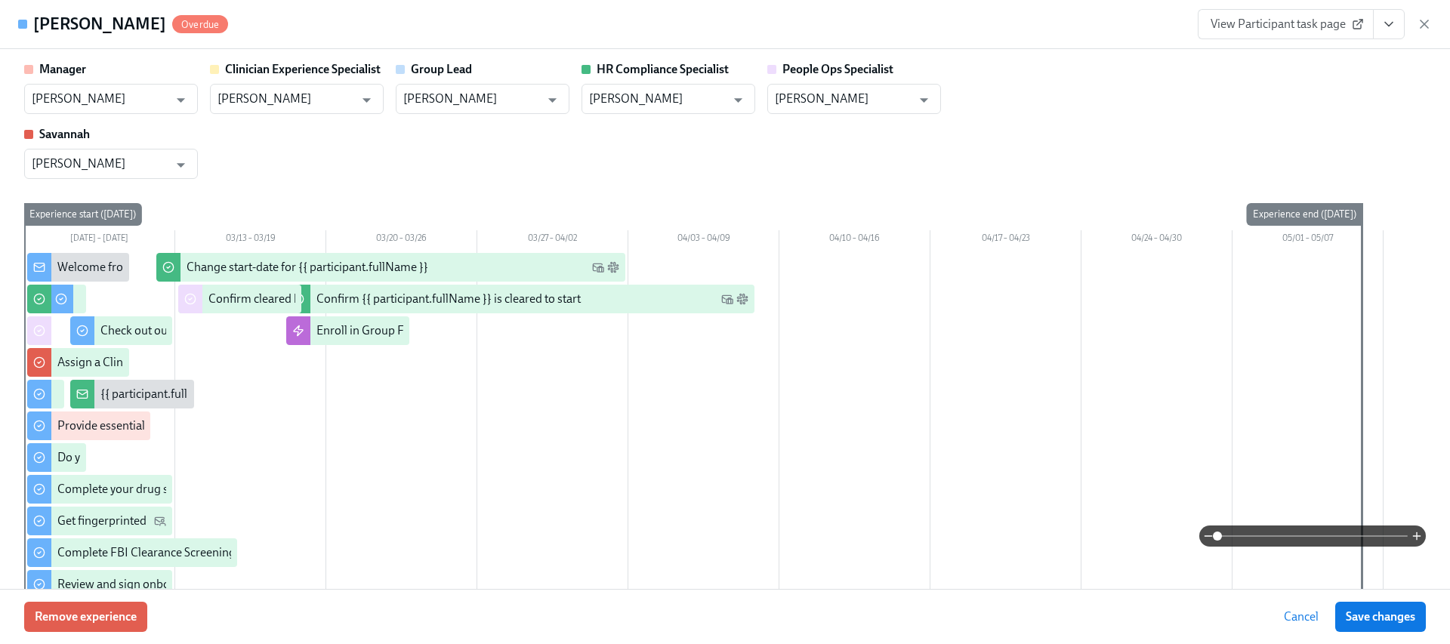
click at [79, 594] on div "Remove experience Cancel Save changes" at bounding box center [725, 616] width 1450 height 55
click at [81, 620] on span "Remove experience" at bounding box center [86, 616] width 102 height 15
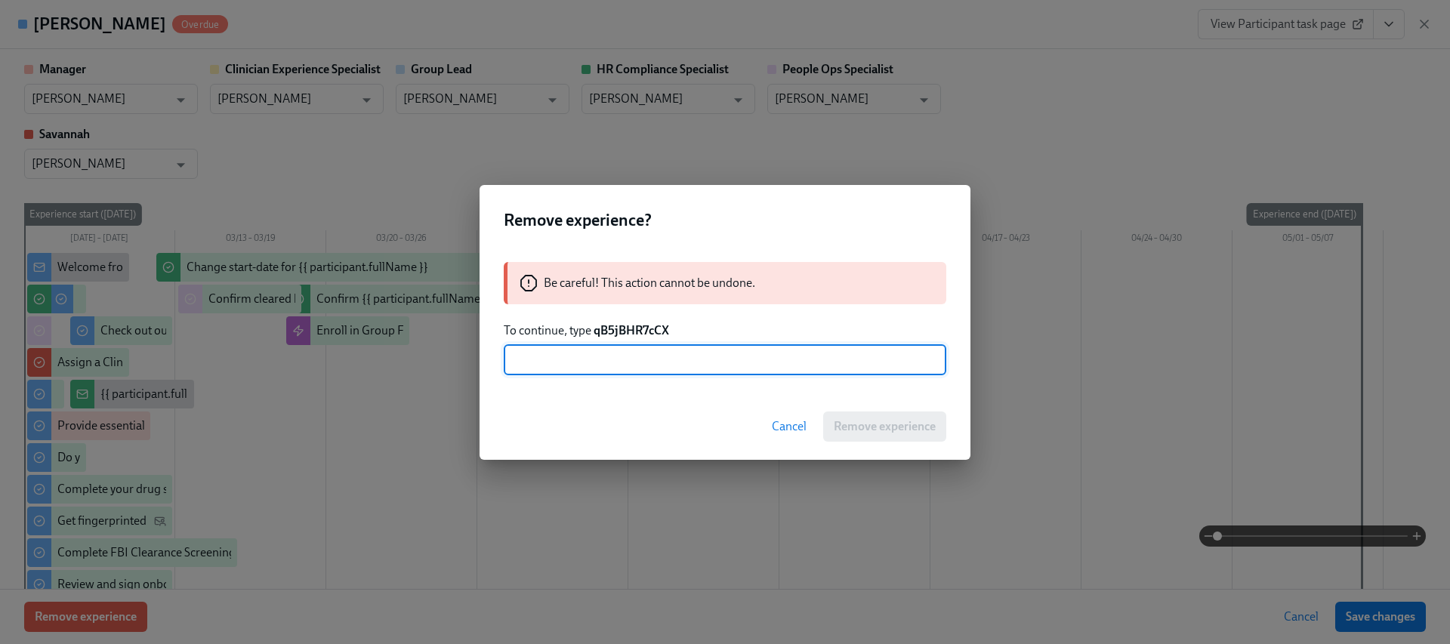
click at [643, 328] on strong "qB5jBHR7cCX" at bounding box center [632, 330] width 76 height 14
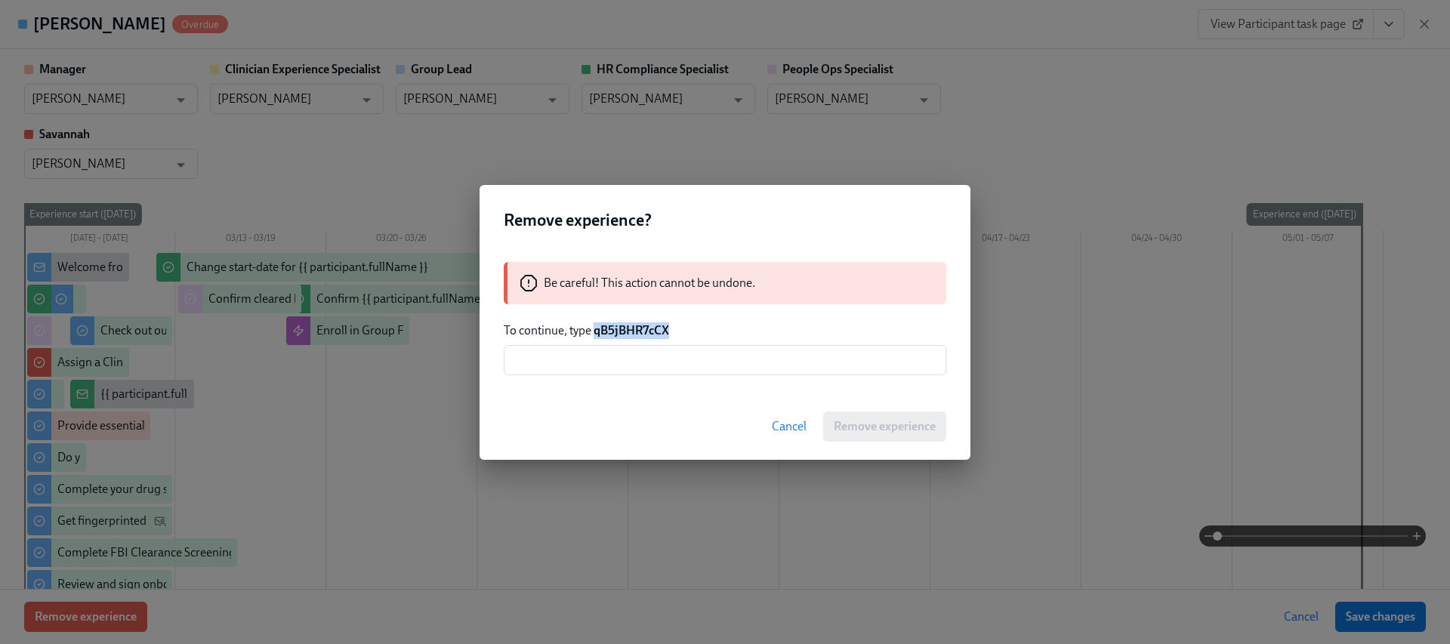
click at [643, 328] on strong "qB5jBHR7cCX" at bounding box center [632, 330] width 76 height 14
copy strong "qB5jBHR7cCX"
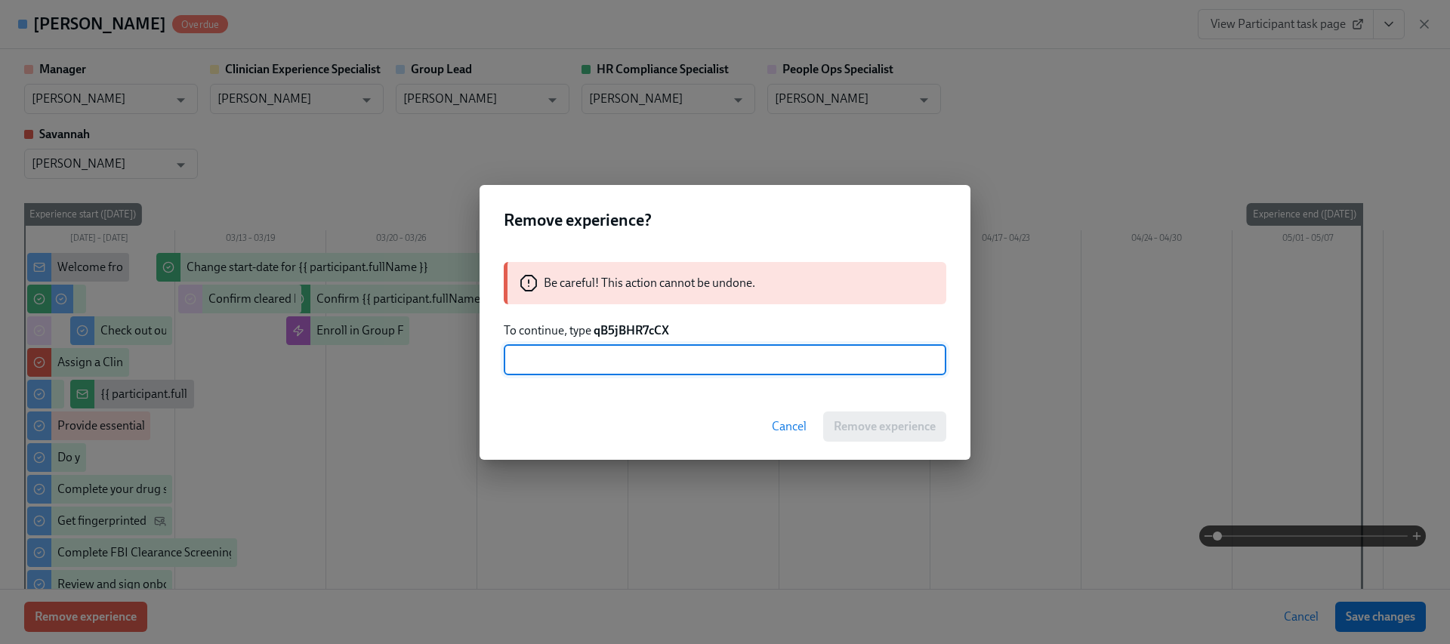
click at [644, 360] on input "text" at bounding box center [725, 360] width 443 height 30
paste input "qB5jBHR7cCX"
type input "qB5jBHR7cCX"
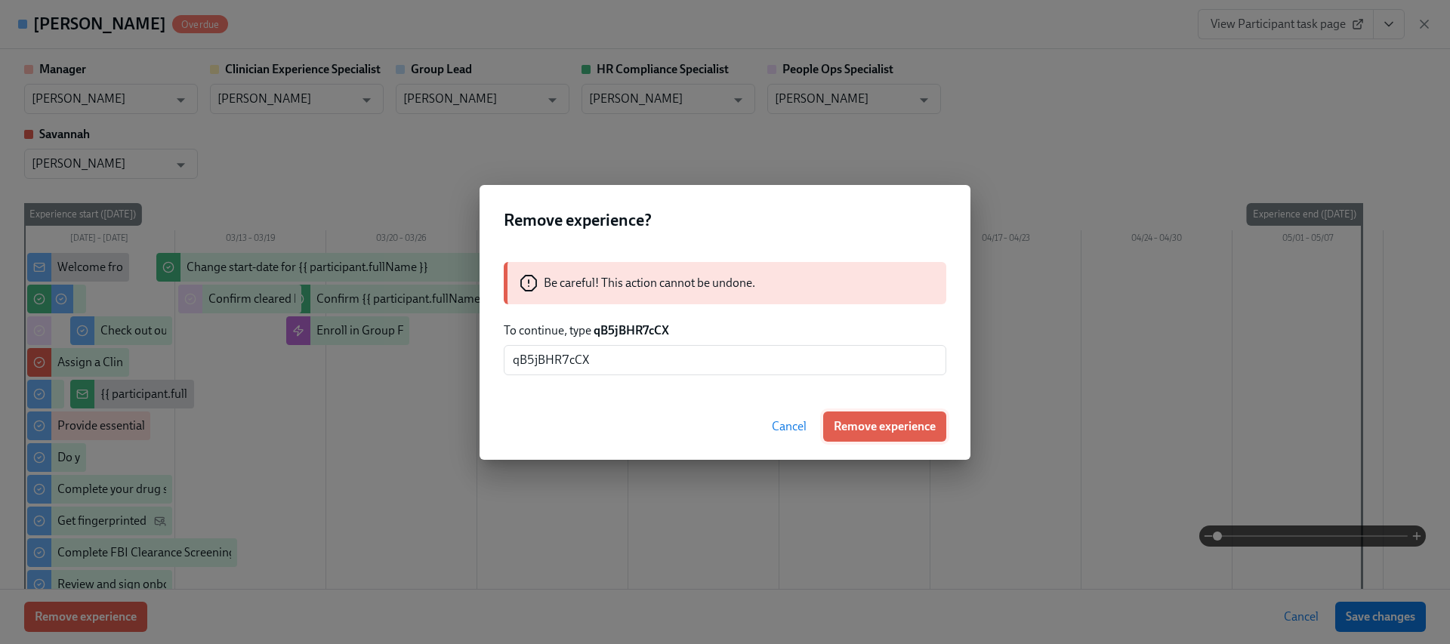
click at [843, 419] on span "Remove experience" at bounding box center [885, 426] width 102 height 15
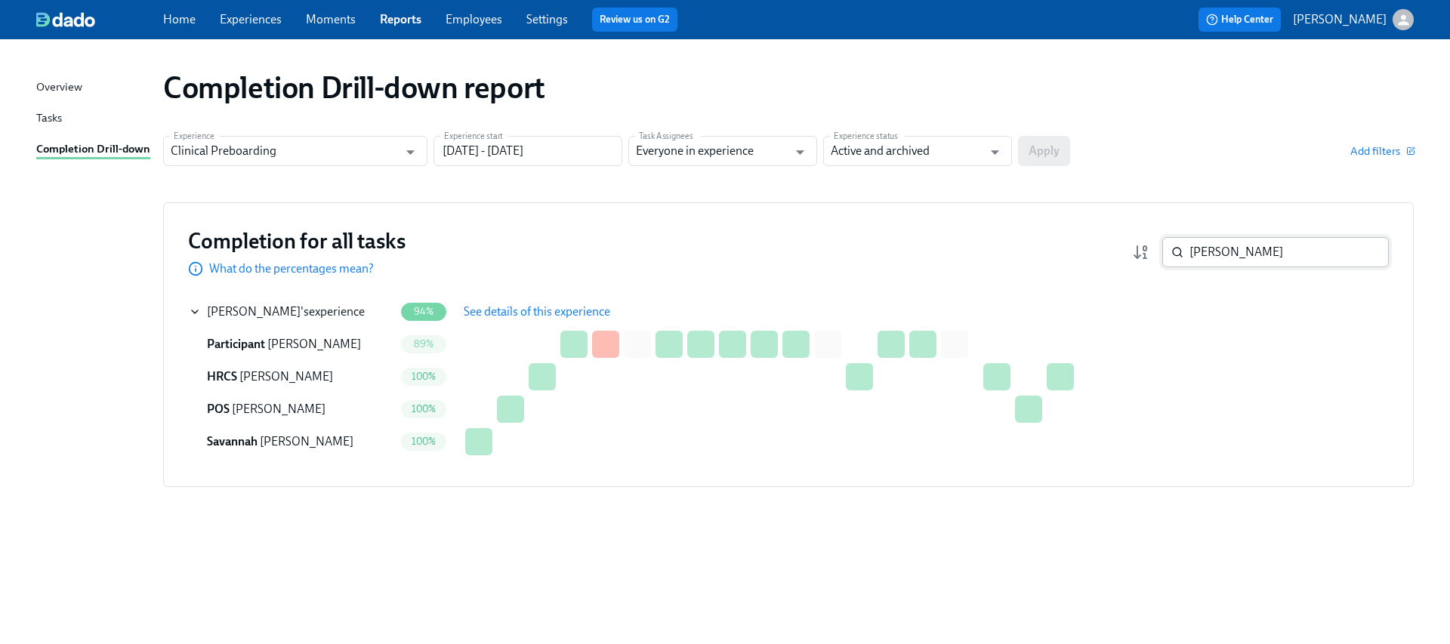
click at [1219, 241] on input "[PERSON_NAME]" at bounding box center [1288, 252] width 199 height 30
paste input "Haye"
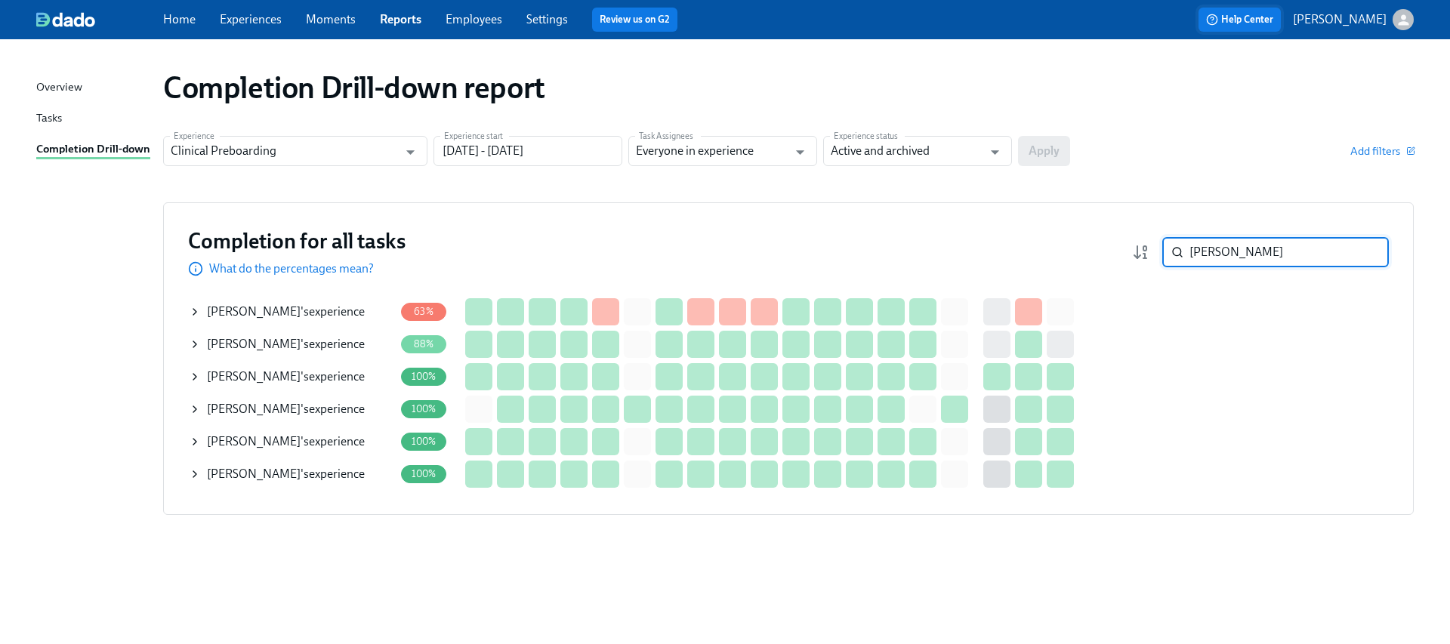
paste input "[PERSON_NAME]"
type input "[PERSON_NAME]"
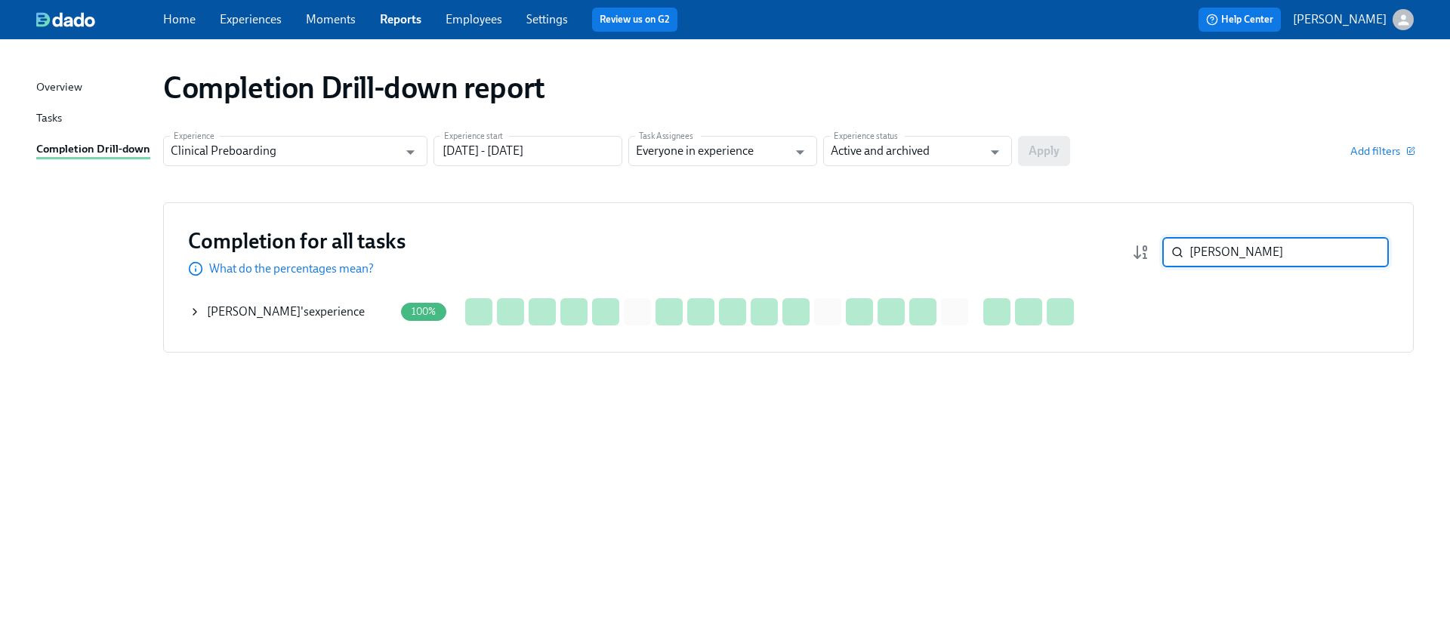
drag, startPoint x: 195, startPoint y: 314, endPoint x: 224, endPoint y: 314, distance: 29.5
click at [195, 314] on icon at bounding box center [195, 312] width 12 height 12
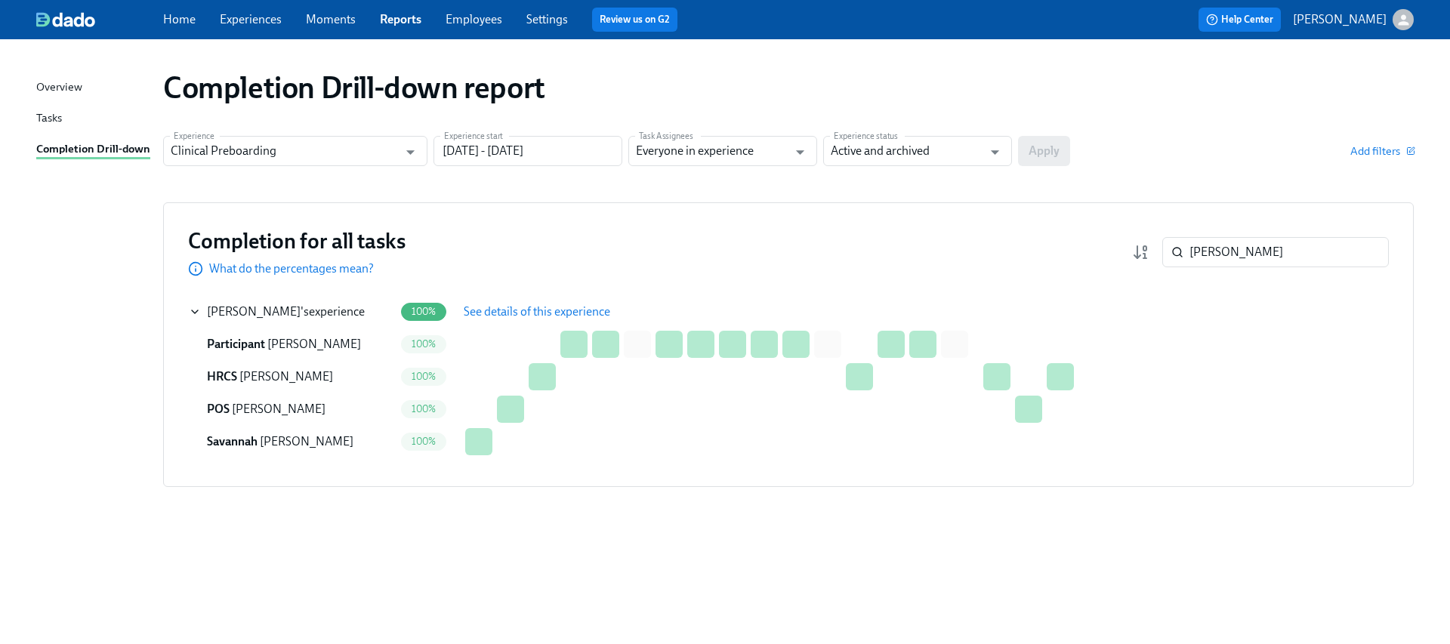
click at [498, 325] on button "See details of this experience" at bounding box center [537, 312] width 168 height 30
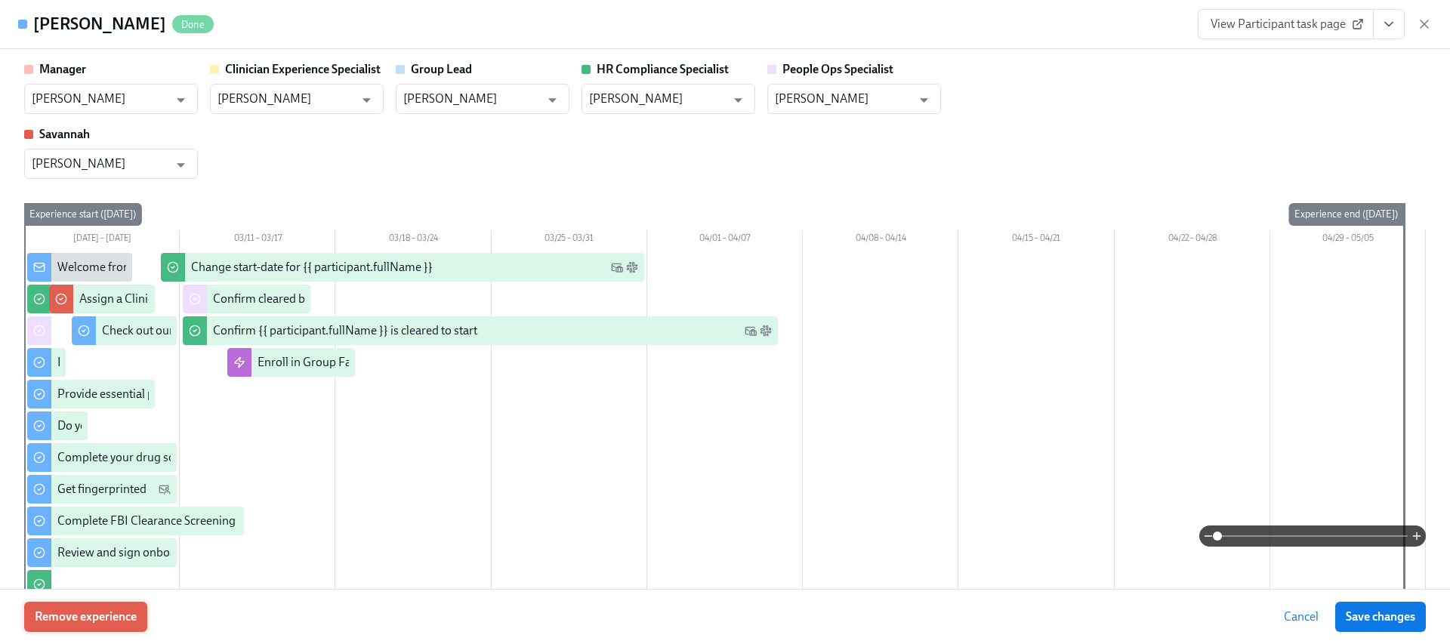
click at [113, 608] on button "Remove experience" at bounding box center [85, 617] width 123 height 30
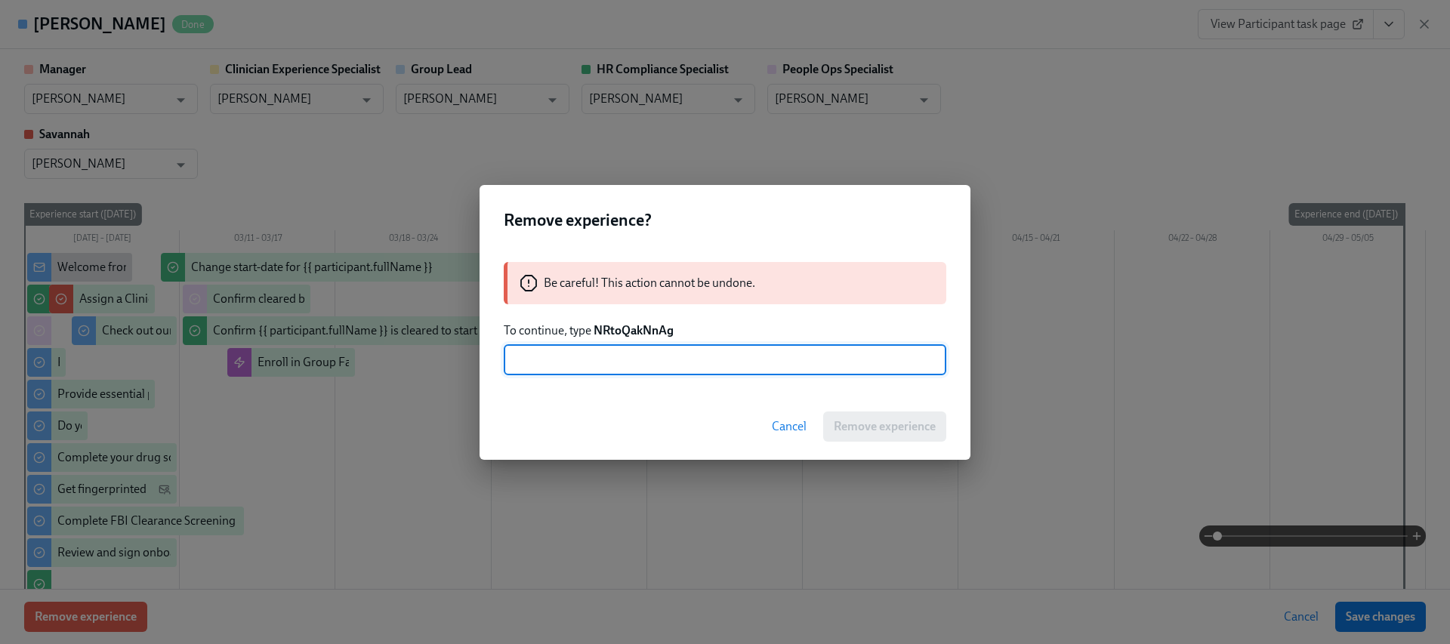
click at [619, 330] on strong "NRtoQakNnAg" at bounding box center [634, 330] width 80 height 14
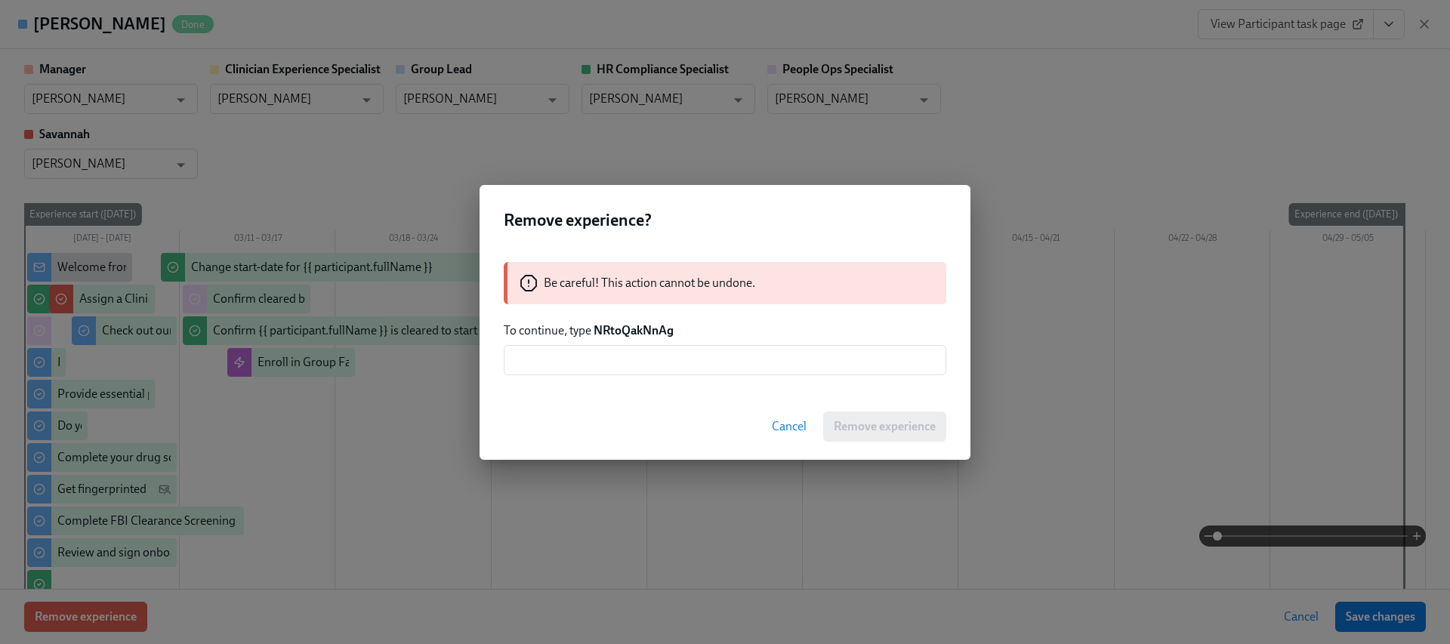
click at [619, 330] on strong "NRtoQakNnAg" at bounding box center [634, 330] width 80 height 14
click at [616, 347] on input "text" at bounding box center [725, 360] width 443 height 30
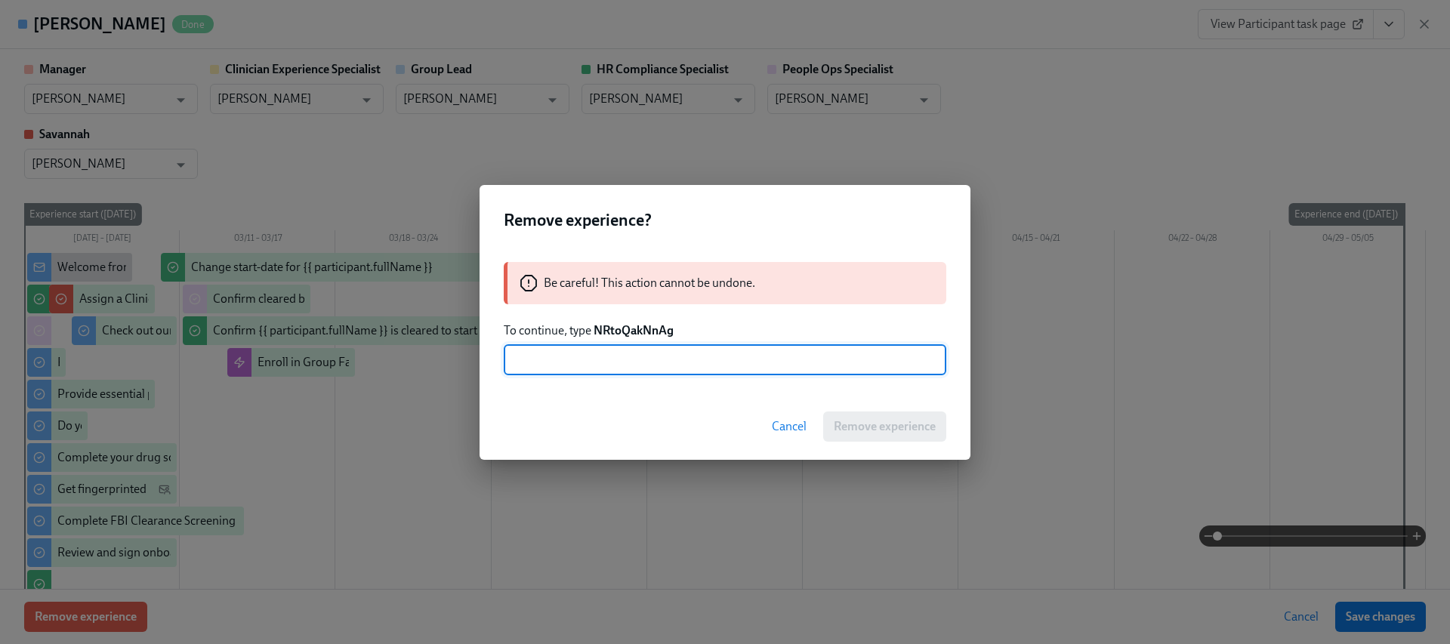
paste input "GewA1BKvJ9v"
click at [656, 332] on strong "NRtoQakNnAg" at bounding box center [634, 330] width 80 height 14
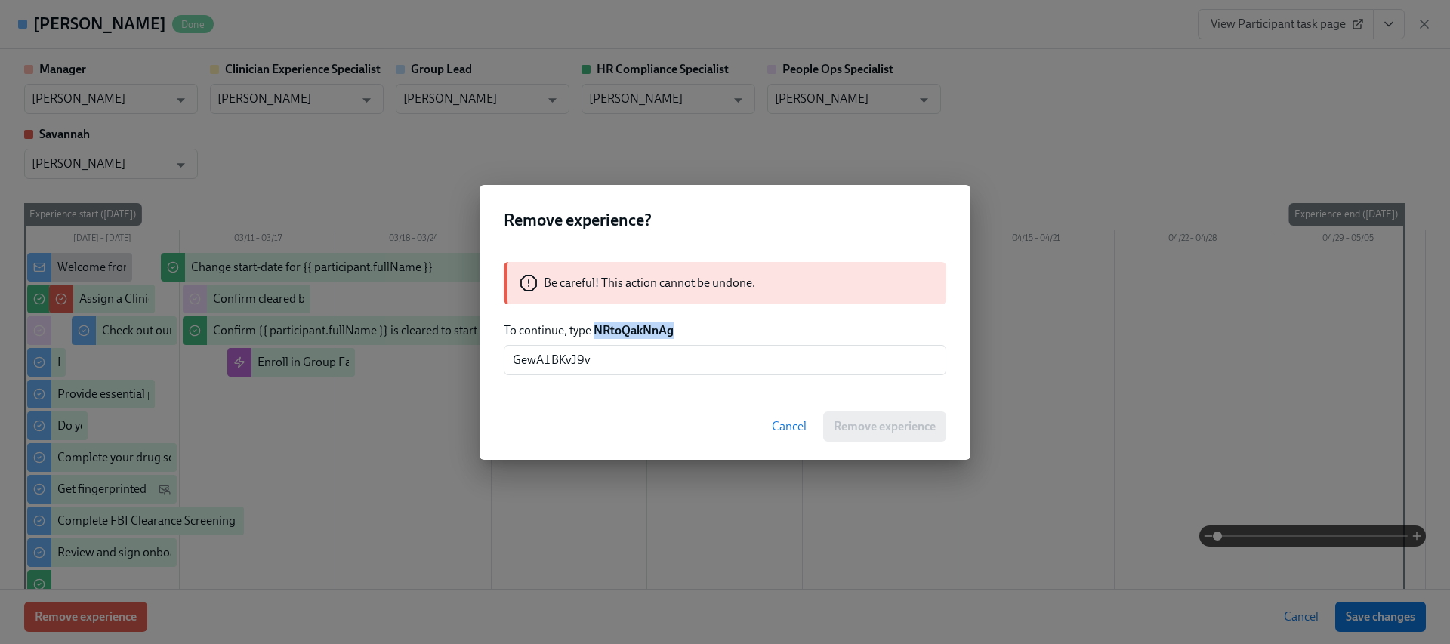
click at [656, 332] on strong "NRtoQakNnAg" at bounding box center [634, 330] width 80 height 14
copy strong "NRtoQakNnAg"
click at [642, 356] on input "GewA1BKvJ9v" at bounding box center [725, 360] width 443 height 30
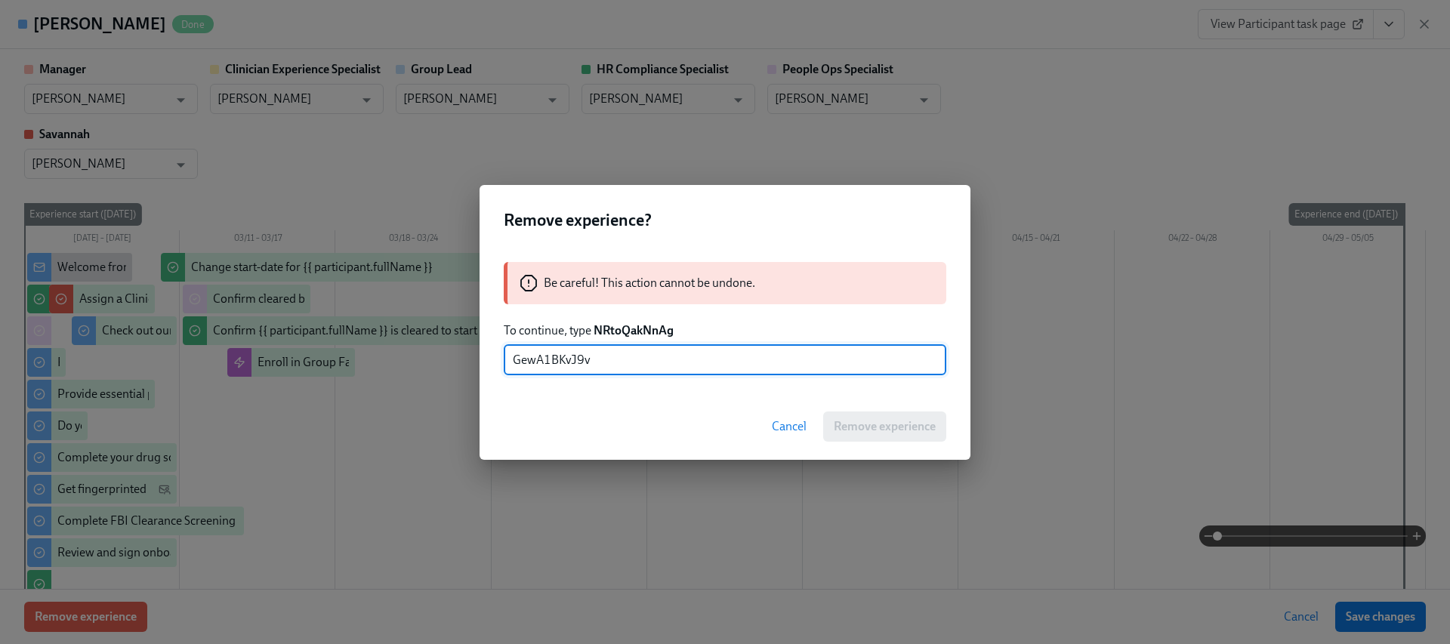
paste input "NRtoQakNnAg"
type input "NRtoQakNnAg"
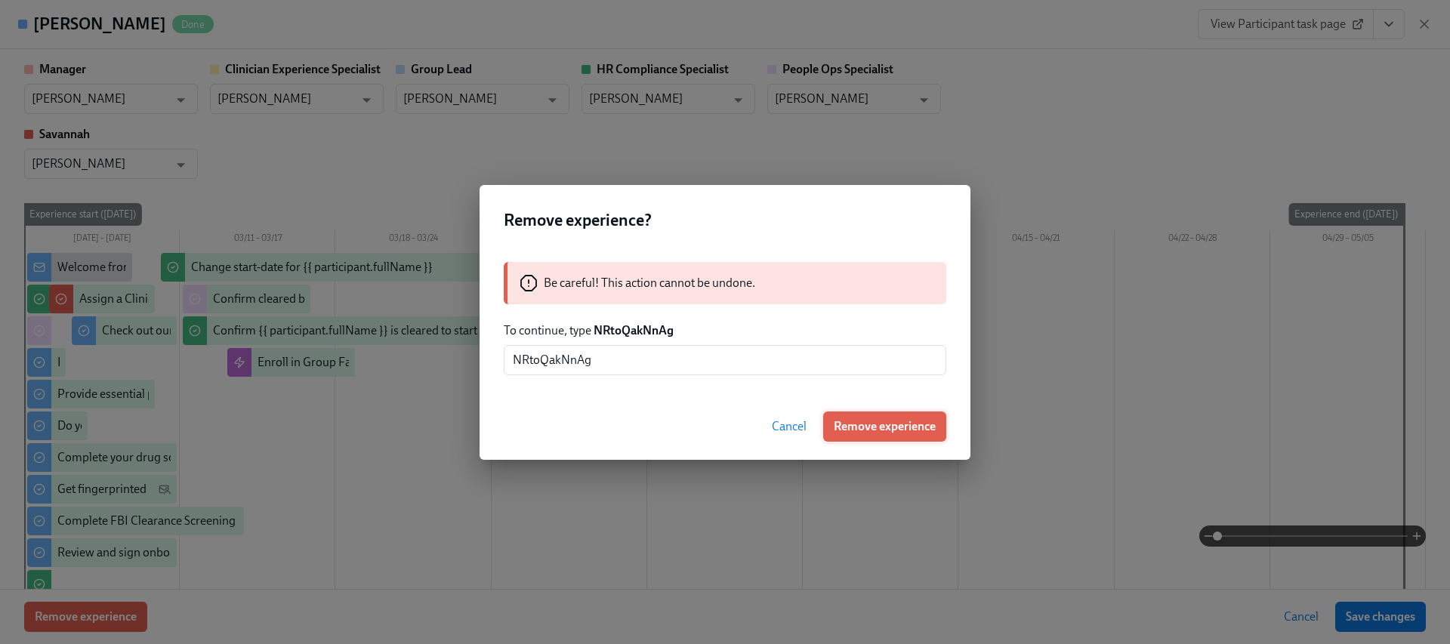
click at [845, 414] on button "Remove experience" at bounding box center [884, 427] width 123 height 30
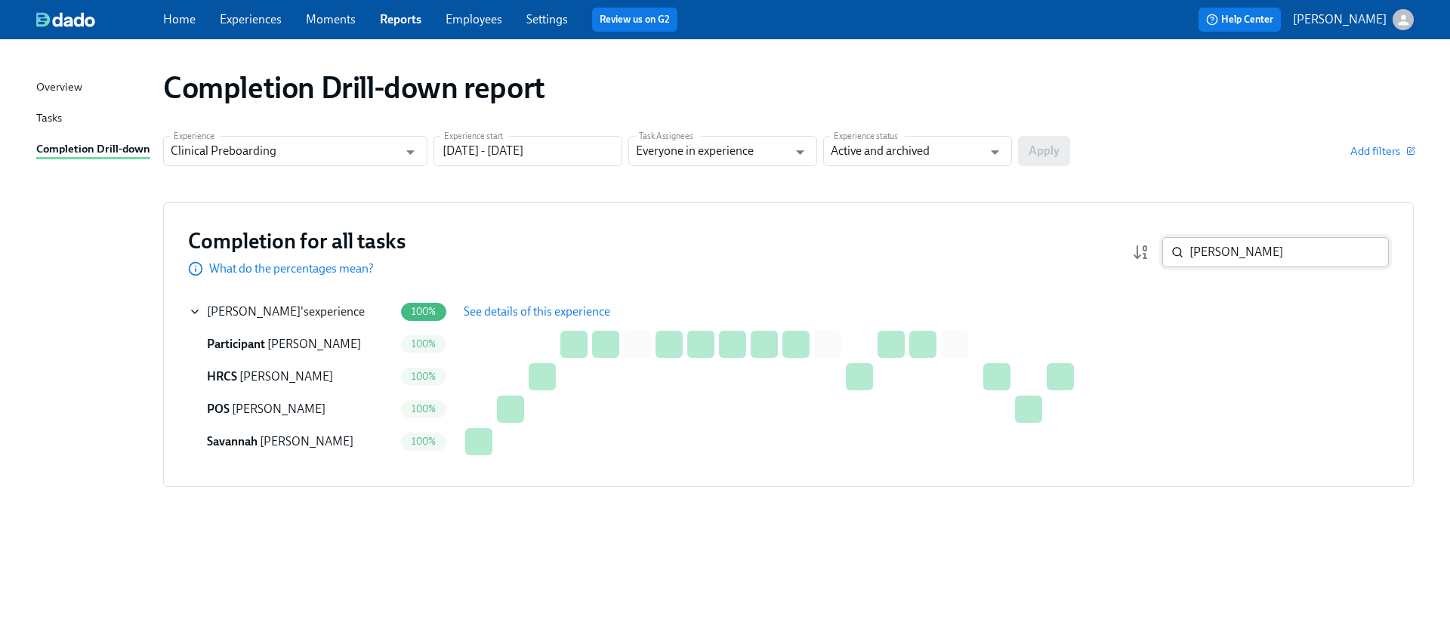
click at [1246, 239] on input "[PERSON_NAME]" at bounding box center [1288, 252] width 199 height 30
paste input "[PERSON_NAME]"
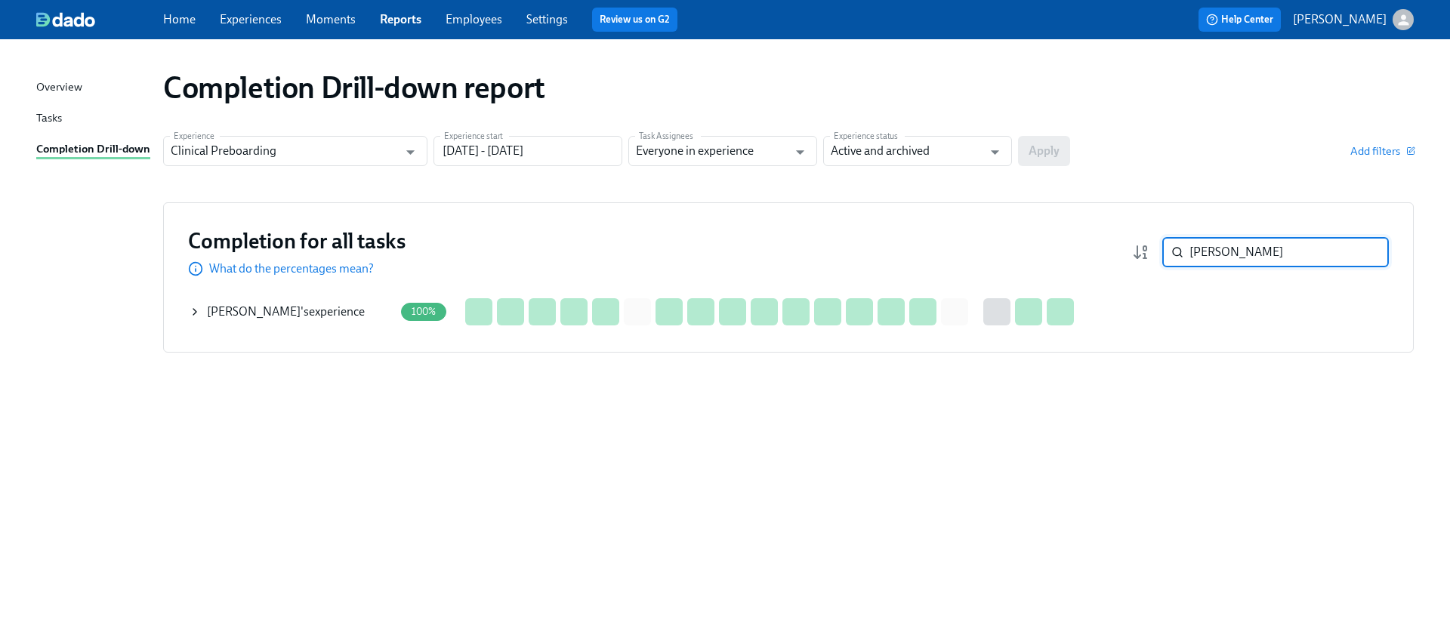
type input "[PERSON_NAME]"
click at [199, 307] on icon at bounding box center [195, 312] width 12 height 12
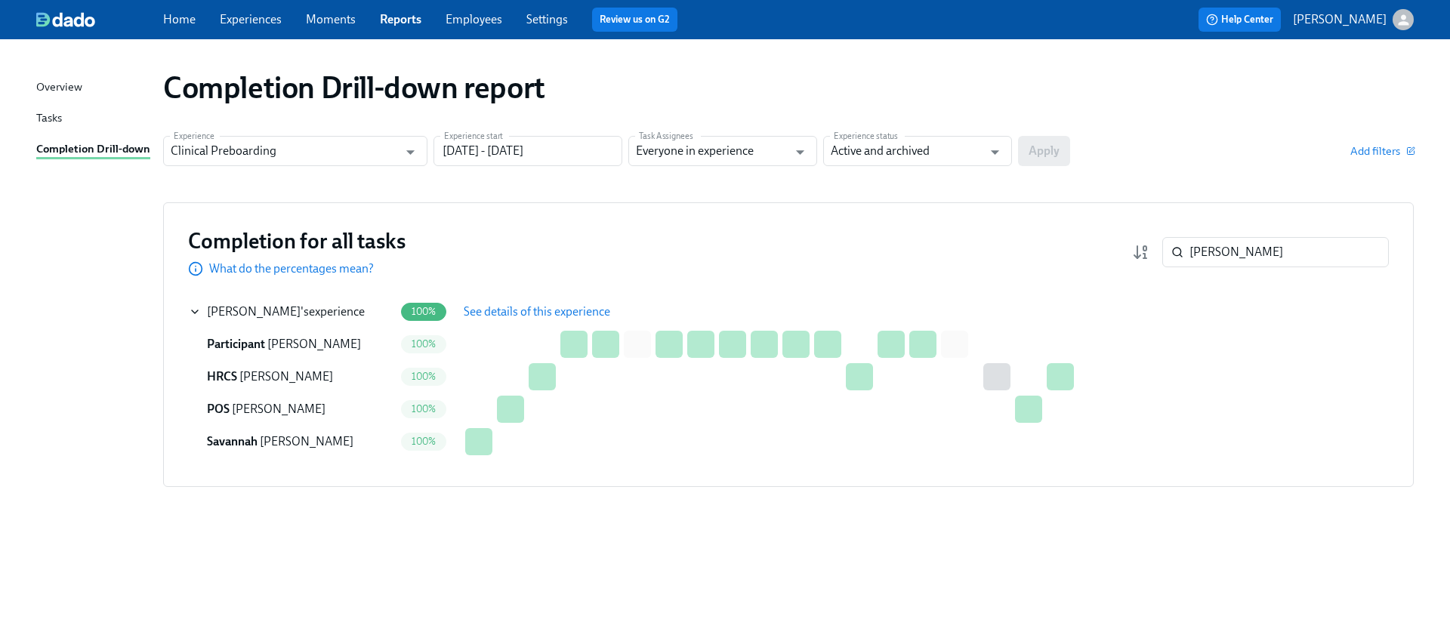
drag, startPoint x: 470, startPoint y: 310, endPoint x: 441, endPoint y: 332, distance: 37.2
click at [470, 310] on span "See details of this experience" at bounding box center [537, 311] width 147 height 15
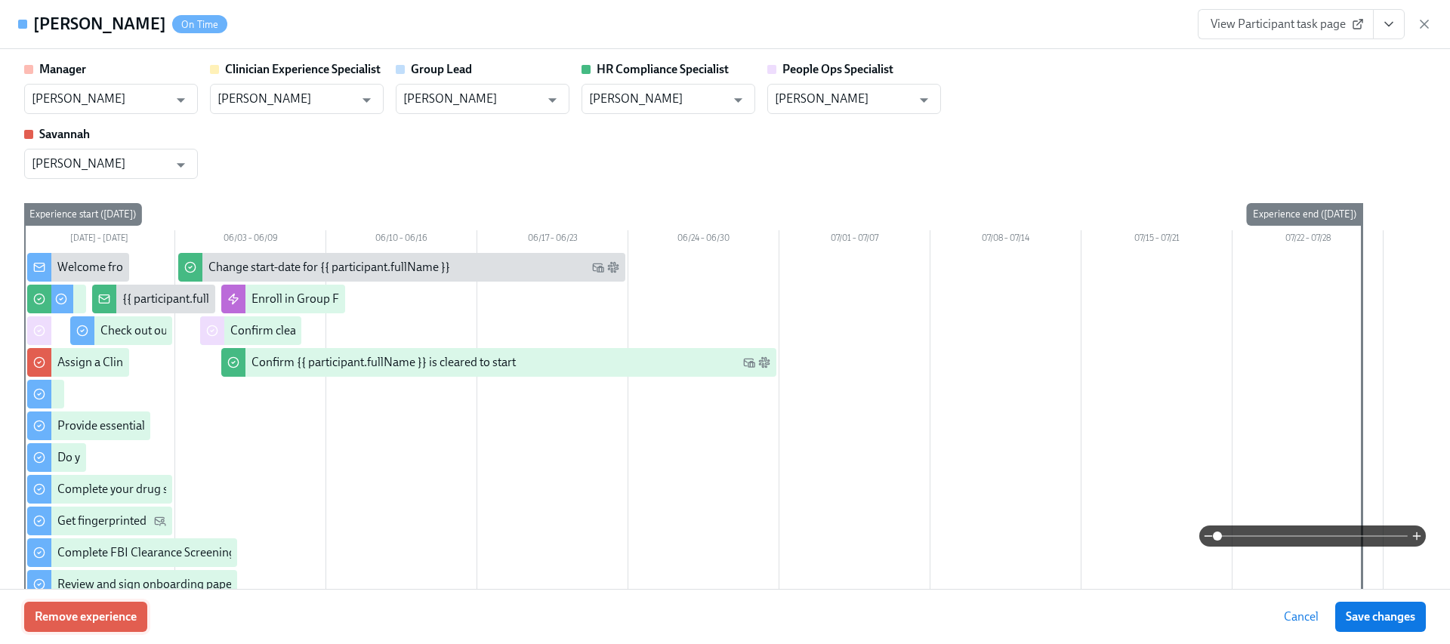
click at [123, 623] on span "Remove experience" at bounding box center [86, 616] width 102 height 15
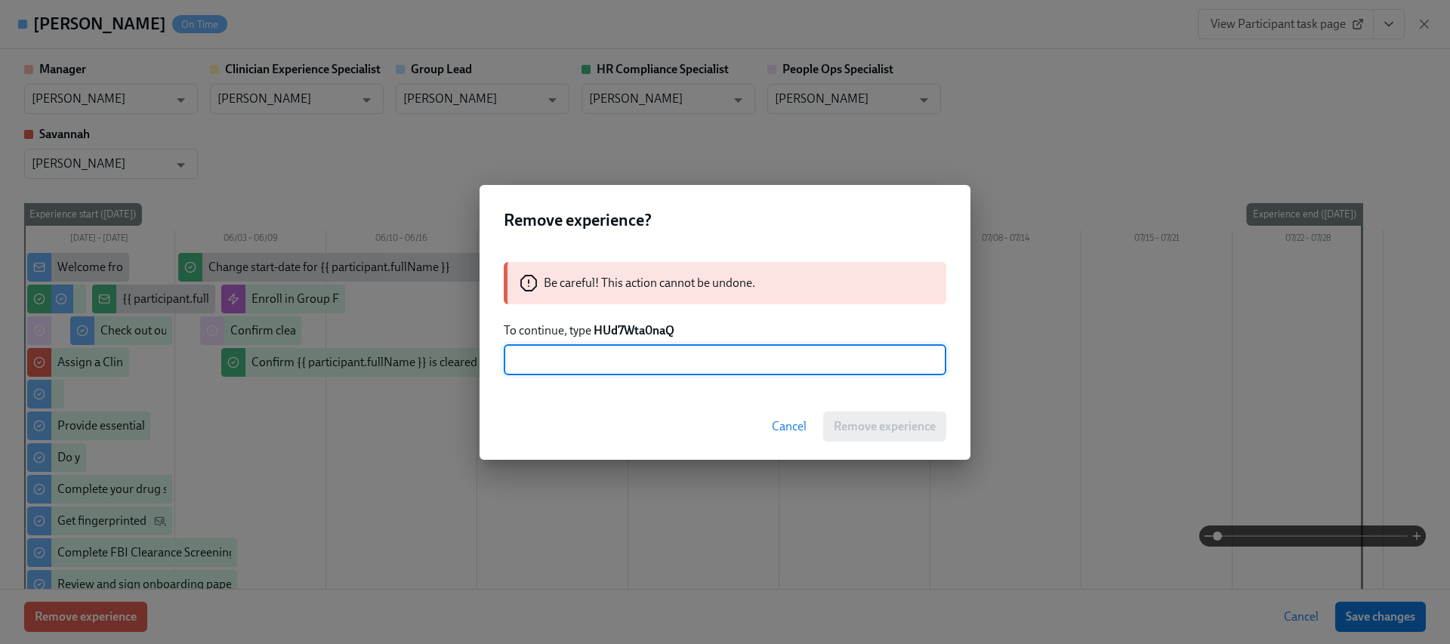
click at [642, 327] on strong "HUd7Wta0naQ" at bounding box center [634, 330] width 81 height 14
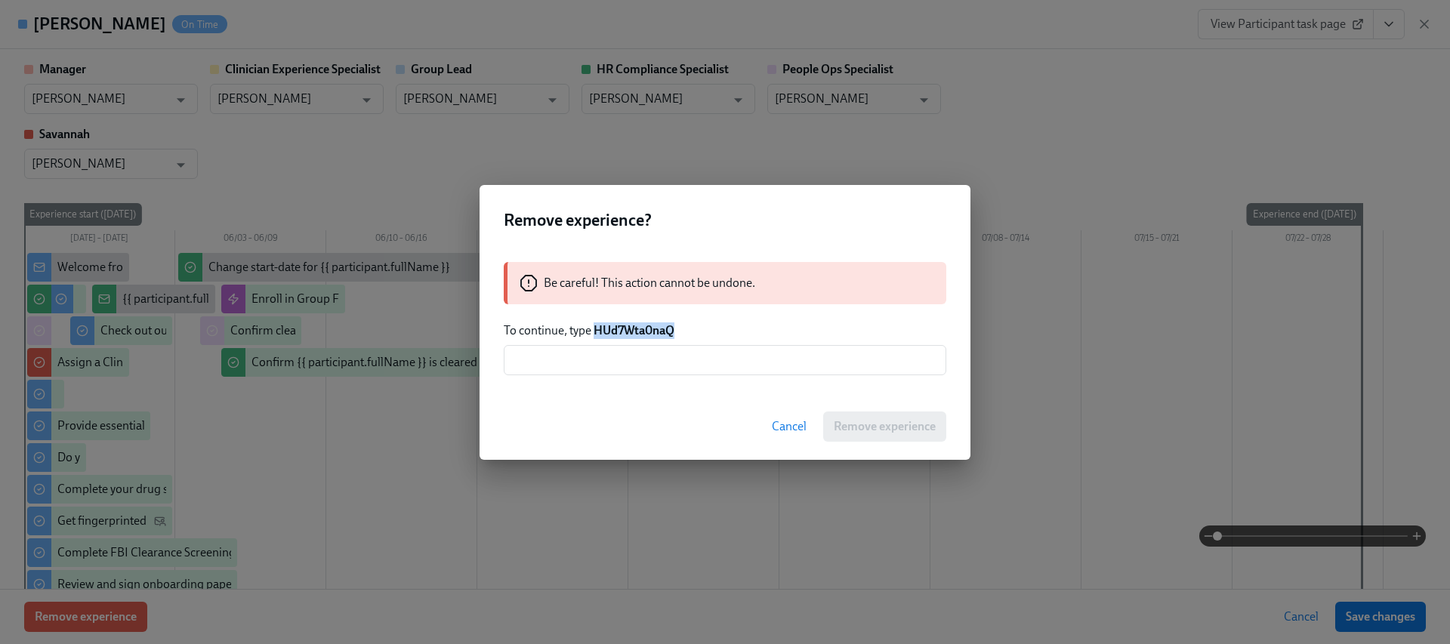
click at [642, 326] on strong "HUd7Wta0naQ" at bounding box center [634, 330] width 81 height 14
copy strong "HUd7Wta0naQ"
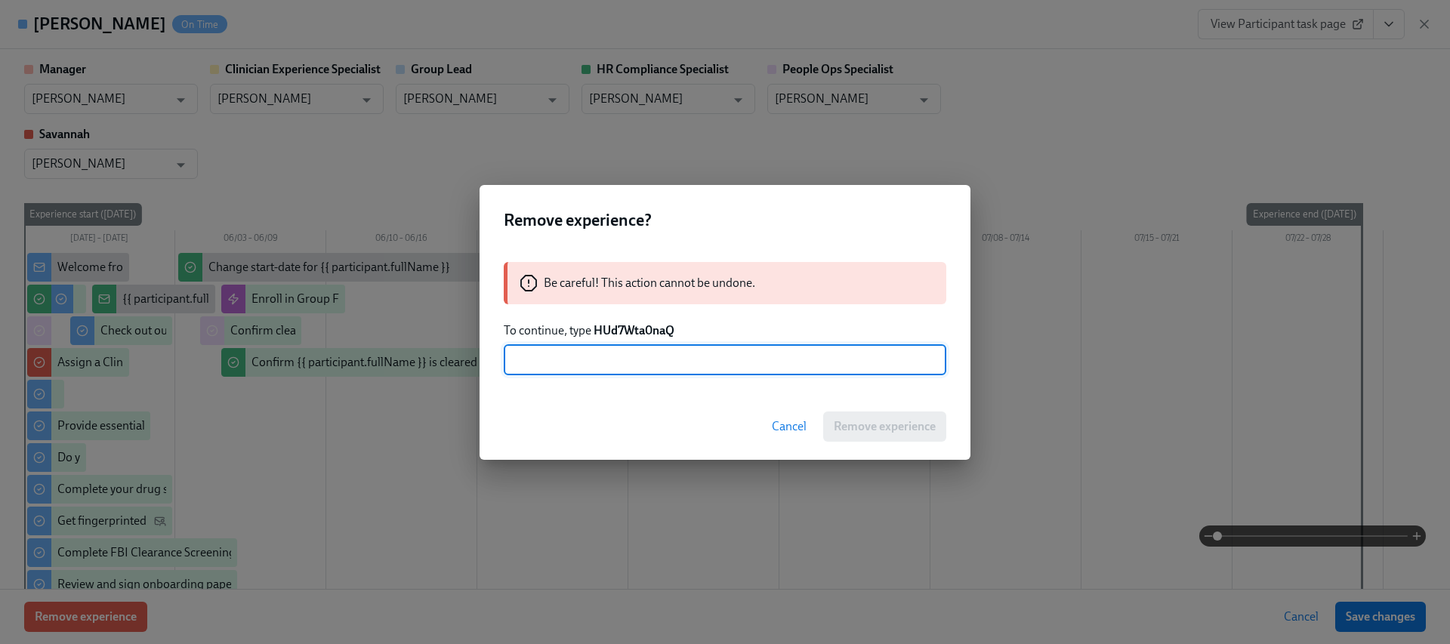
click at [633, 345] on input "text" at bounding box center [725, 360] width 443 height 30
paste input "HUd7Wta0naQ"
type input "HUd7Wta0naQ"
click at [853, 427] on span "Remove experience" at bounding box center [885, 426] width 102 height 15
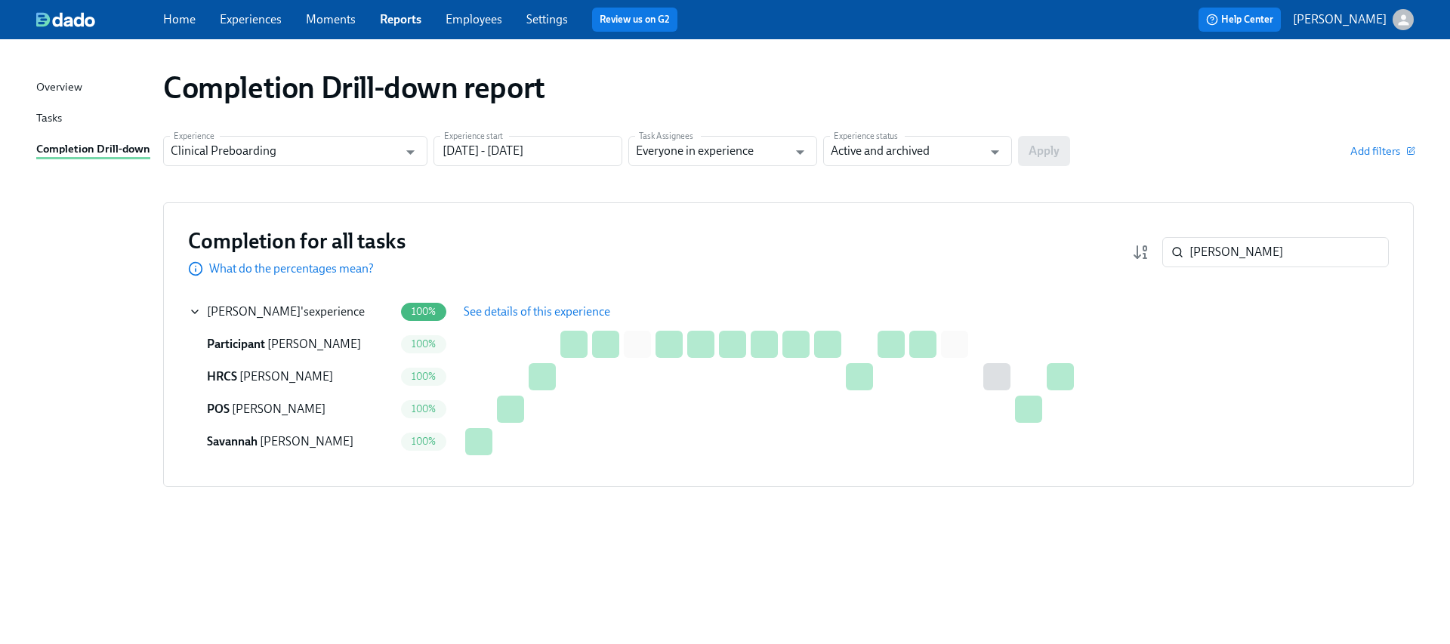
click at [1242, 233] on div "Completion for all tasks What do the percentages mean? [PERSON_NAME] ​" at bounding box center [788, 252] width 1201 height 50
click at [1242, 239] on input "[PERSON_NAME]" at bounding box center [1288, 252] width 199 height 30
paste input "[PERSON_NAME]"
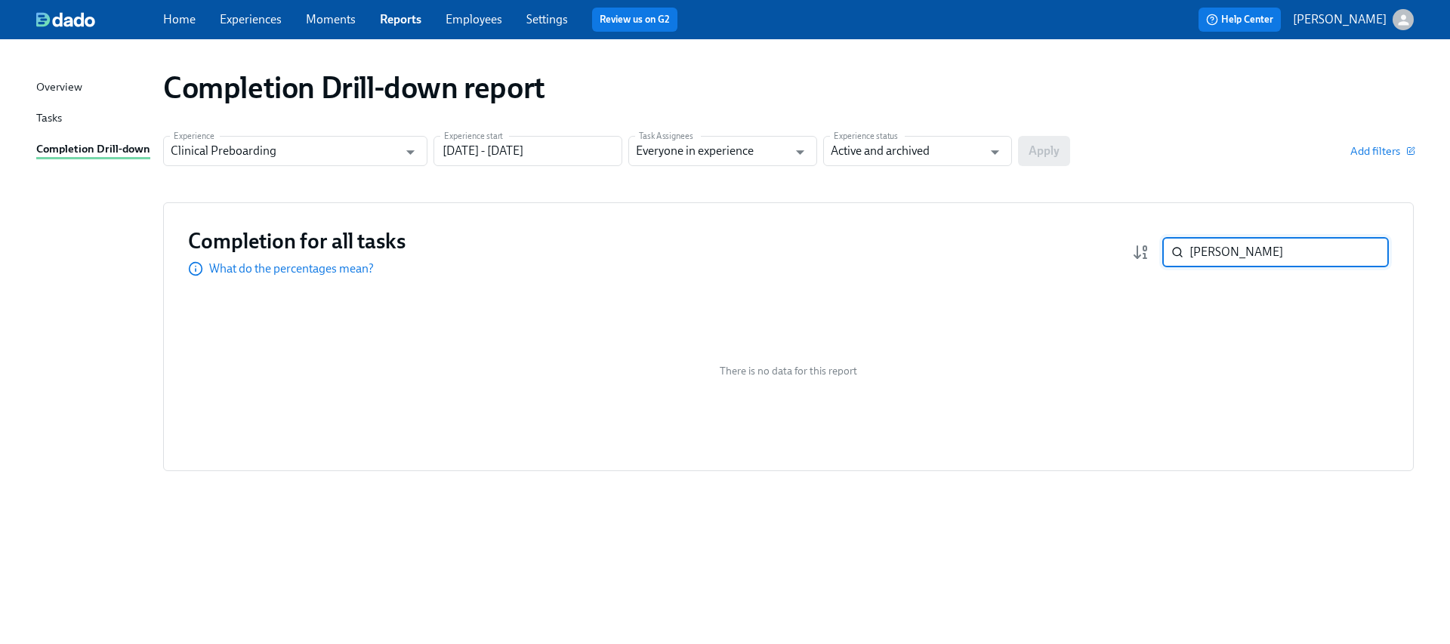
paste input "[PERSON_NAME]"
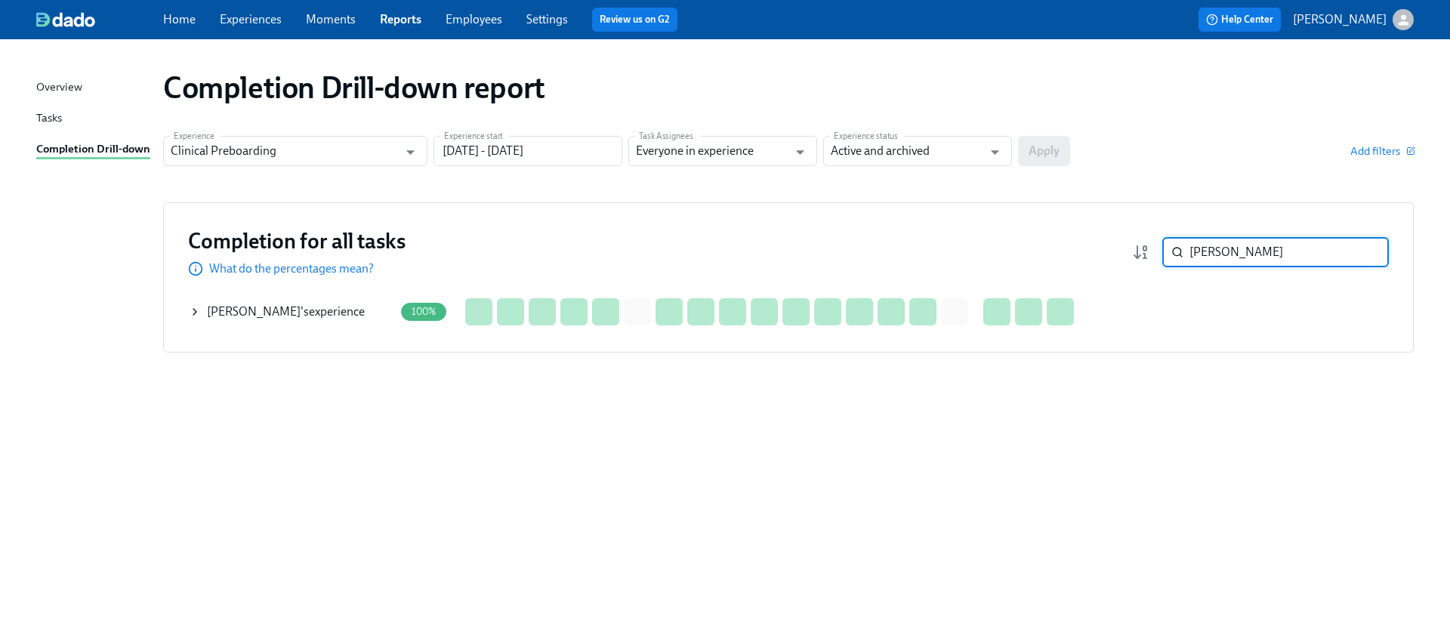
type input "[PERSON_NAME]"
click at [194, 310] on icon at bounding box center [194, 312] width 3 height 6
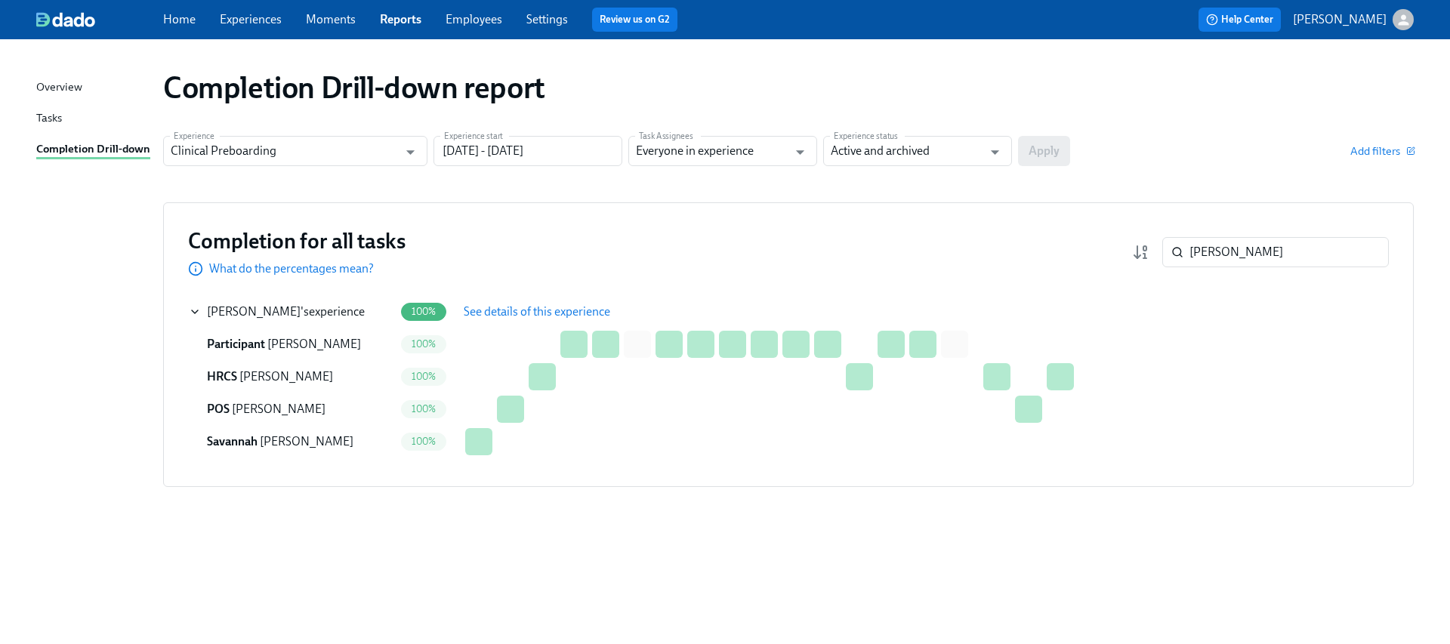
drag, startPoint x: 532, startPoint y: 314, endPoint x: 501, endPoint y: 334, distance: 36.7
click at [532, 314] on span "See details of this experience" at bounding box center [537, 311] width 147 height 15
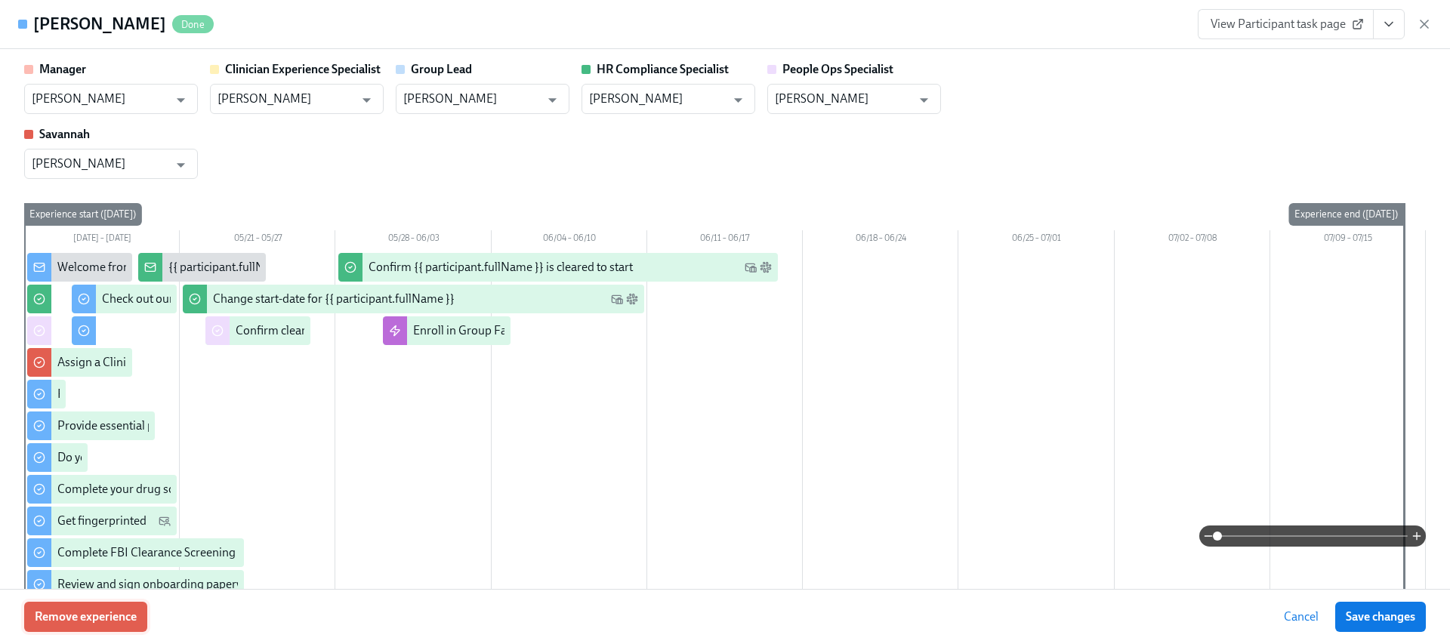
click at [100, 609] on span "Remove experience" at bounding box center [86, 616] width 102 height 15
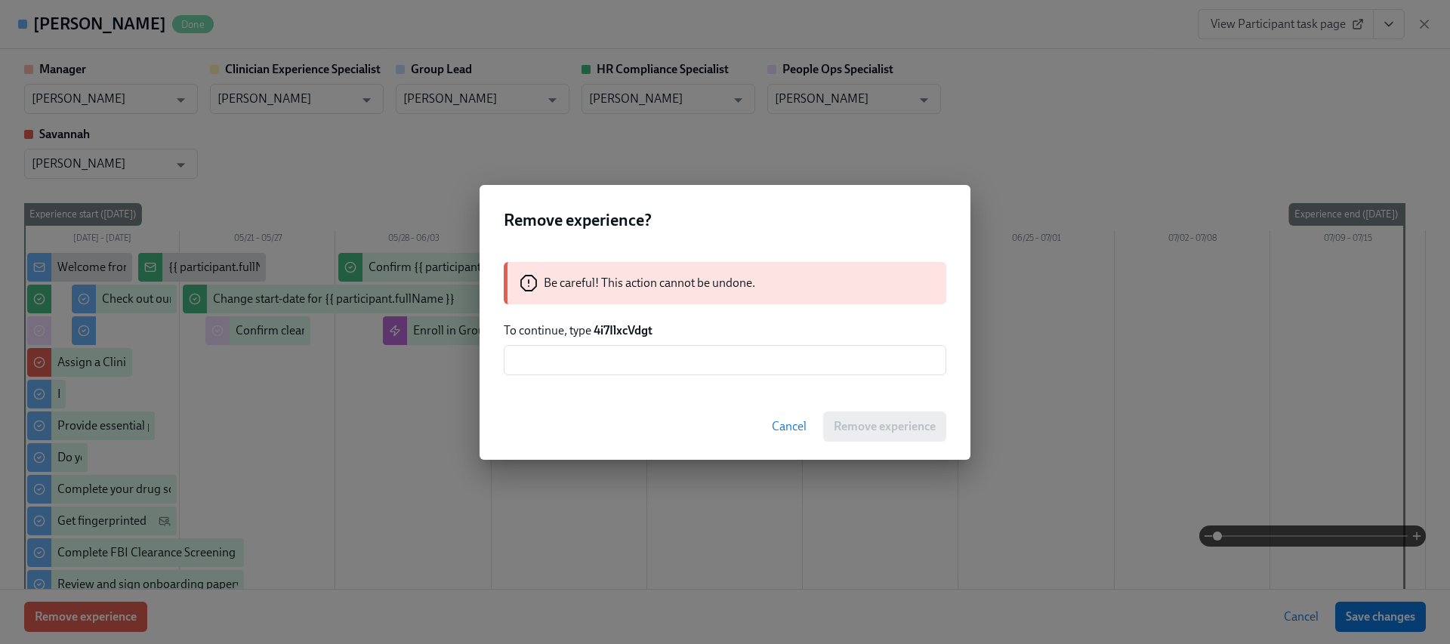
click at [637, 325] on strong "4i7IlxcVdgt" at bounding box center [623, 330] width 59 height 14
copy strong "4i7IlxcVdgt"
click at [625, 362] on input "text" at bounding box center [725, 360] width 443 height 30
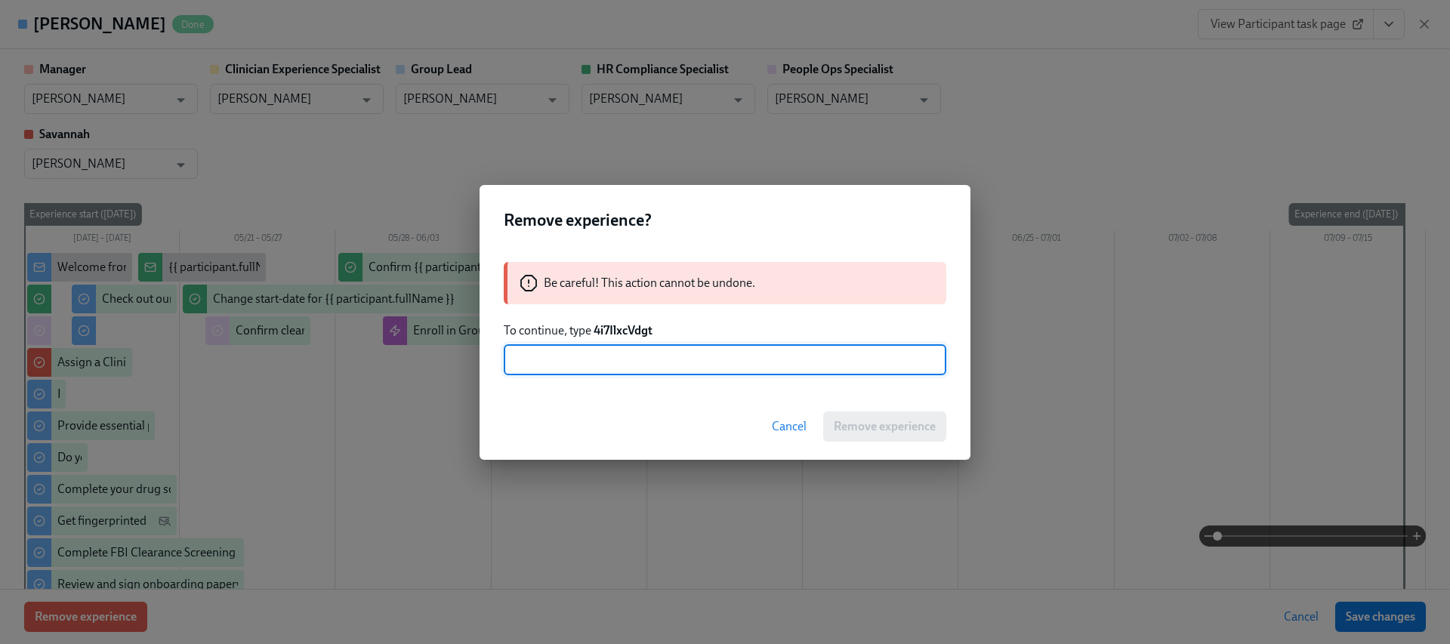
paste input "4i7IlxcVdgt"
type input "4i7IlxcVdgt"
click at [859, 436] on button "Remove experience" at bounding box center [884, 427] width 123 height 30
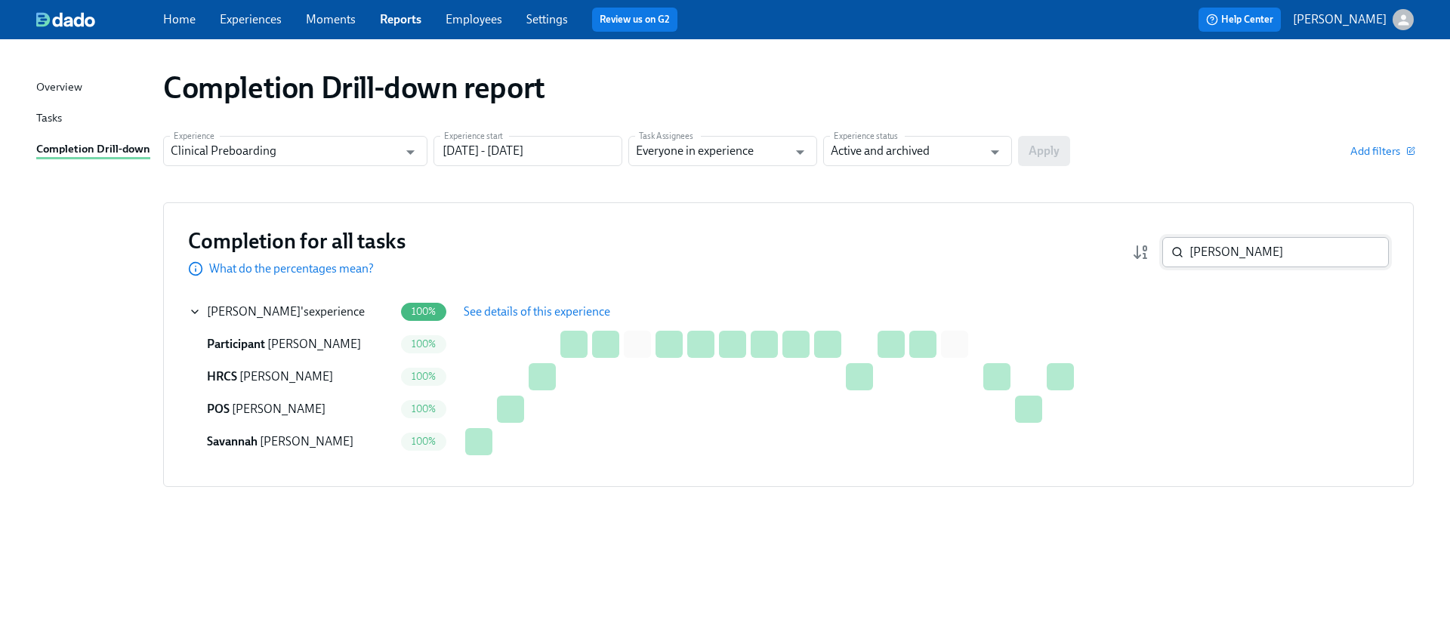
click at [1223, 236] on div "Completion for all tasks What do the percentages mean? [PERSON_NAME] ​" at bounding box center [788, 252] width 1201 height 50
click at [1231, 257] on input "[PERSON_NAME]" at bounding box center [1288, 252] width 199 height 30
paste input "[PERSON_NAME]"
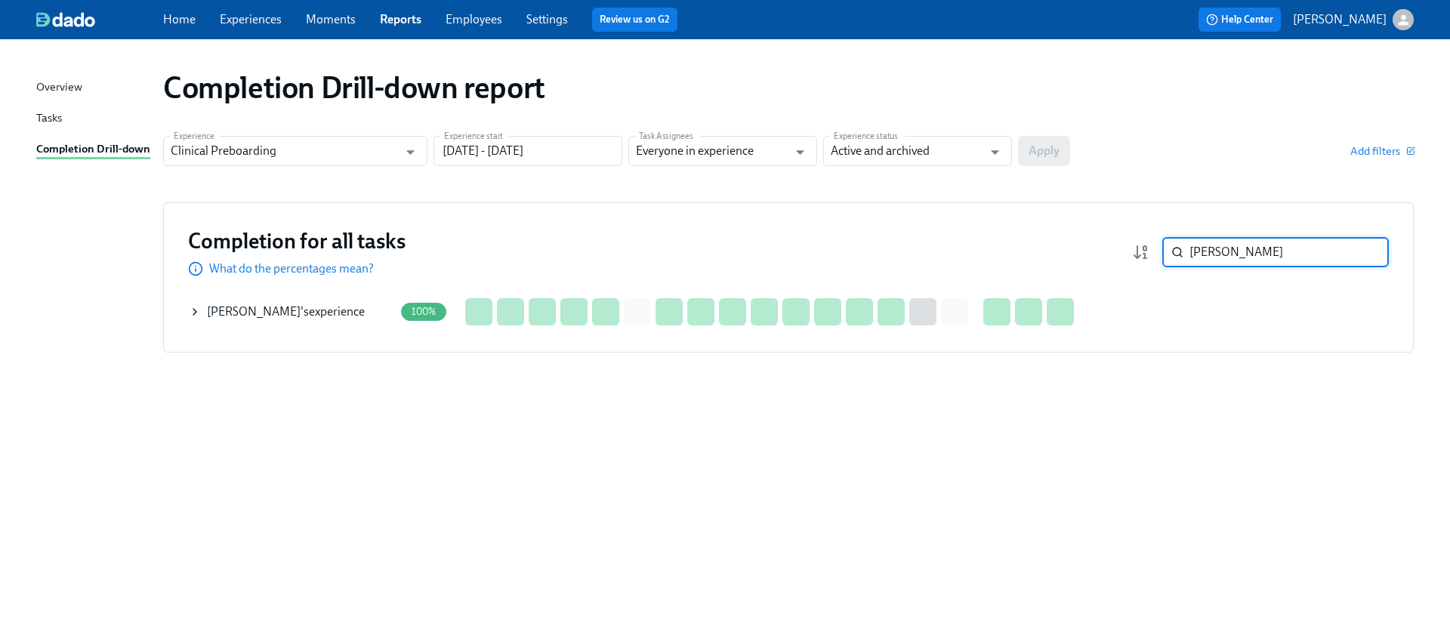
type input "[PERSON_NAME]"
click at [196, 307] on icon at bounding box center [195, 312] width 12 height 12
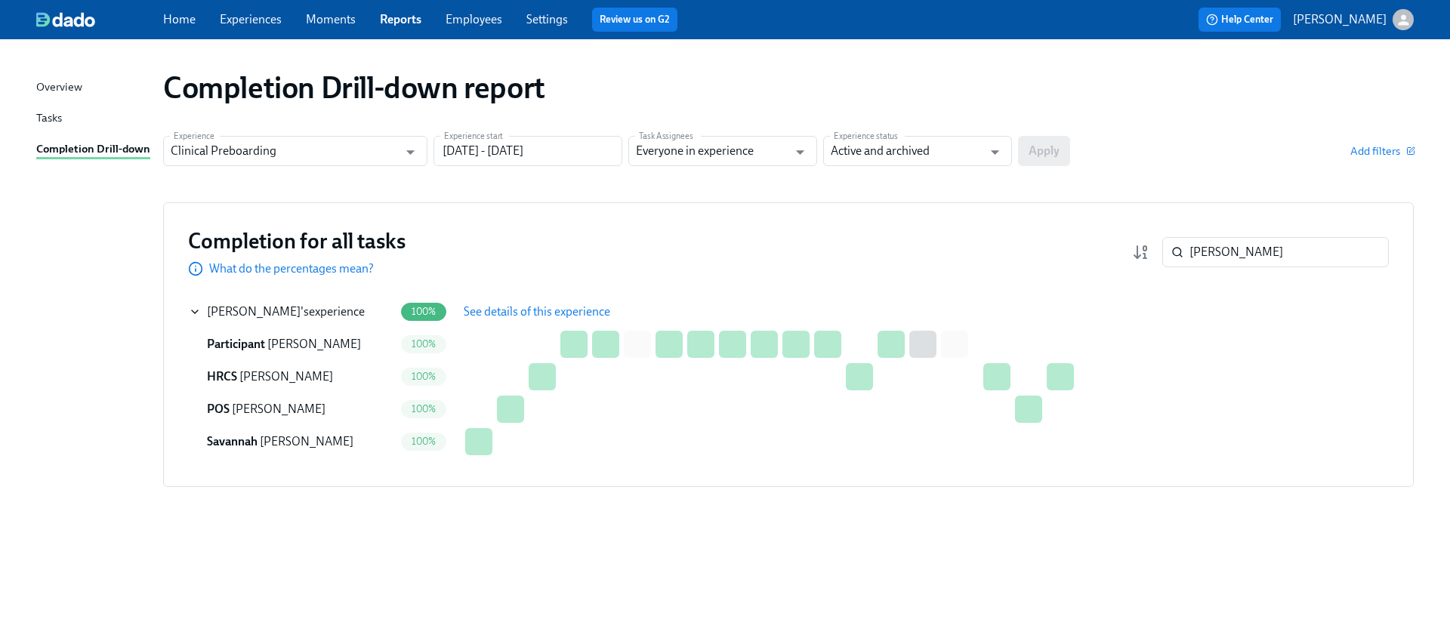
click at [531, 298] on button "See details of this experience" at bounding box center [537, 312] width 168 height 30
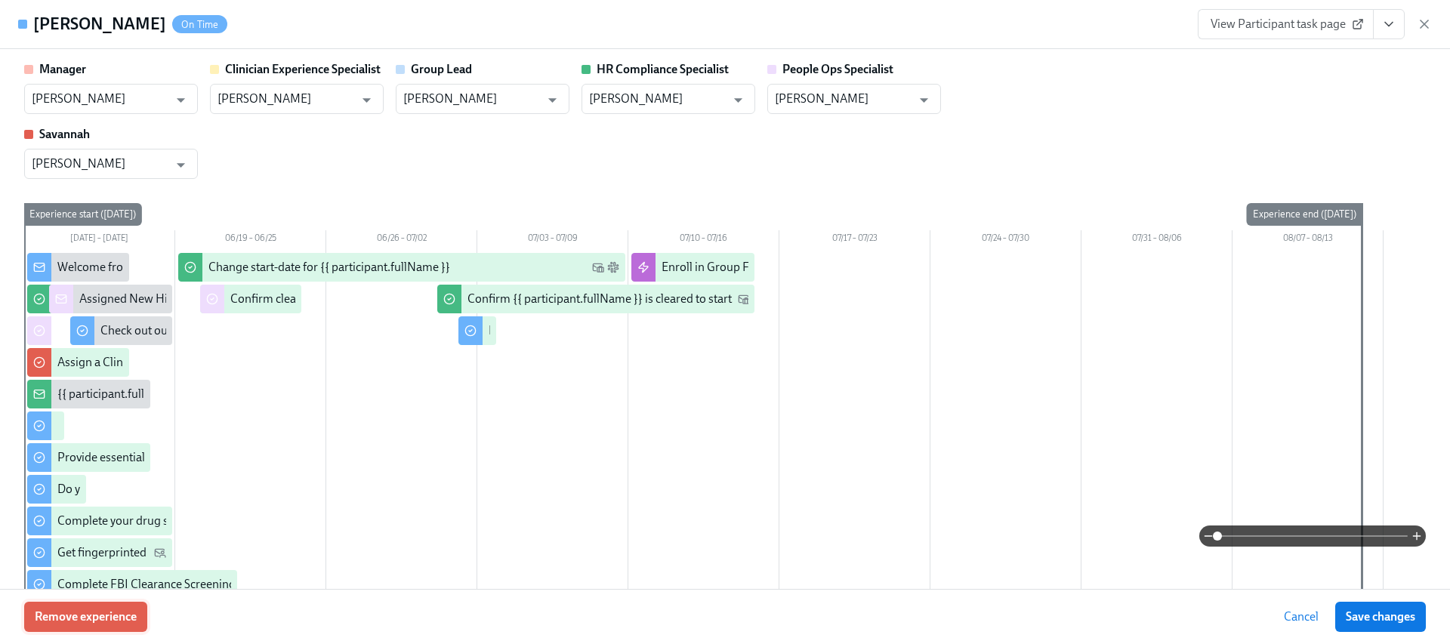
click at [88, 615] on span "Remove experience" at bounding box center [86, 616] width 102 height 15
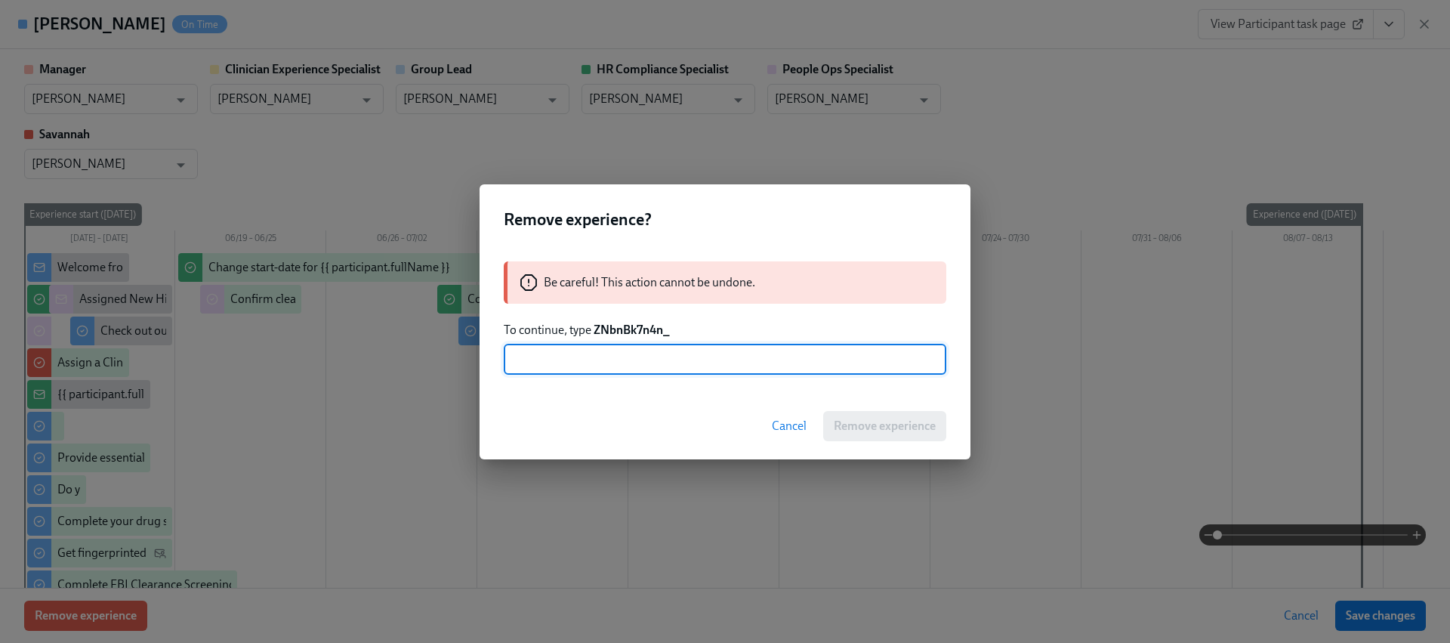
click at [638, 336] on strong "ZNbnBk7n4n_" at bounding box center [632, 329] width 76 height 14
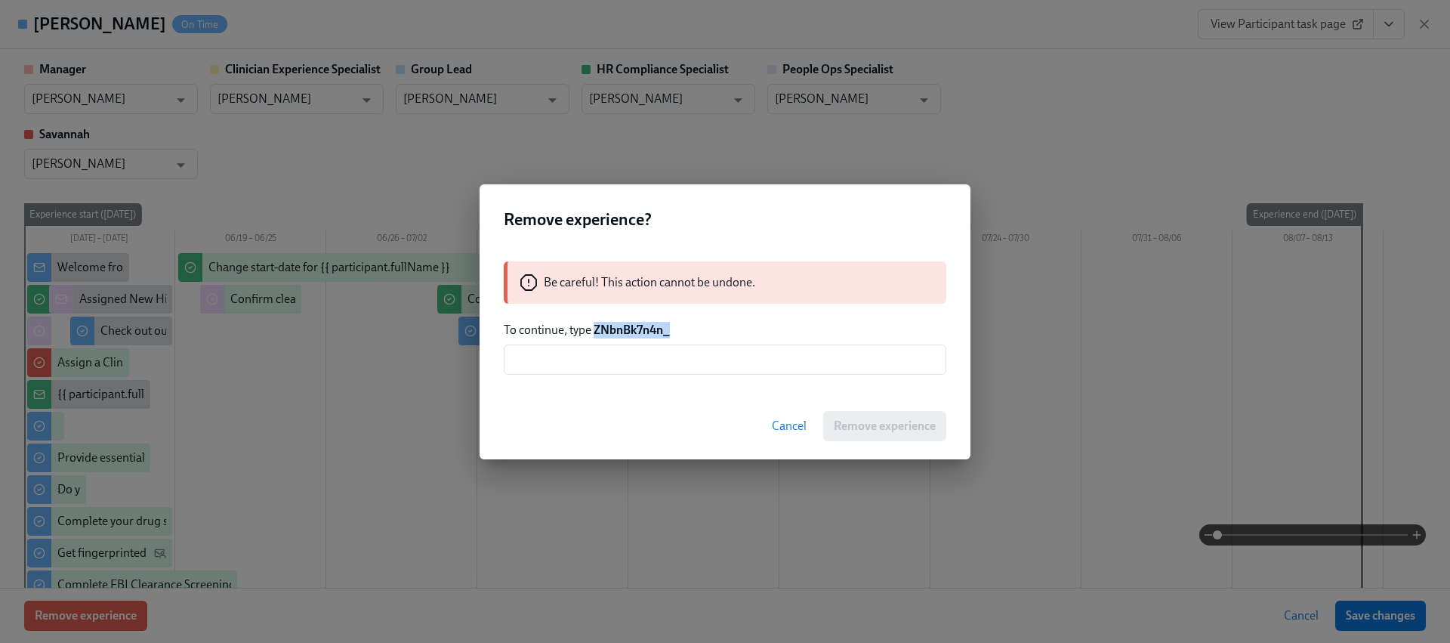
click at [639, 335] on strong "ZNbnBk7n4n_" at bounding box center [632, 329] width 76 height 14
copy strong "ZNbnBk7n4n_"
click at [640, 347] on input "text" at bounding box center [725, 359] width 443 height 30
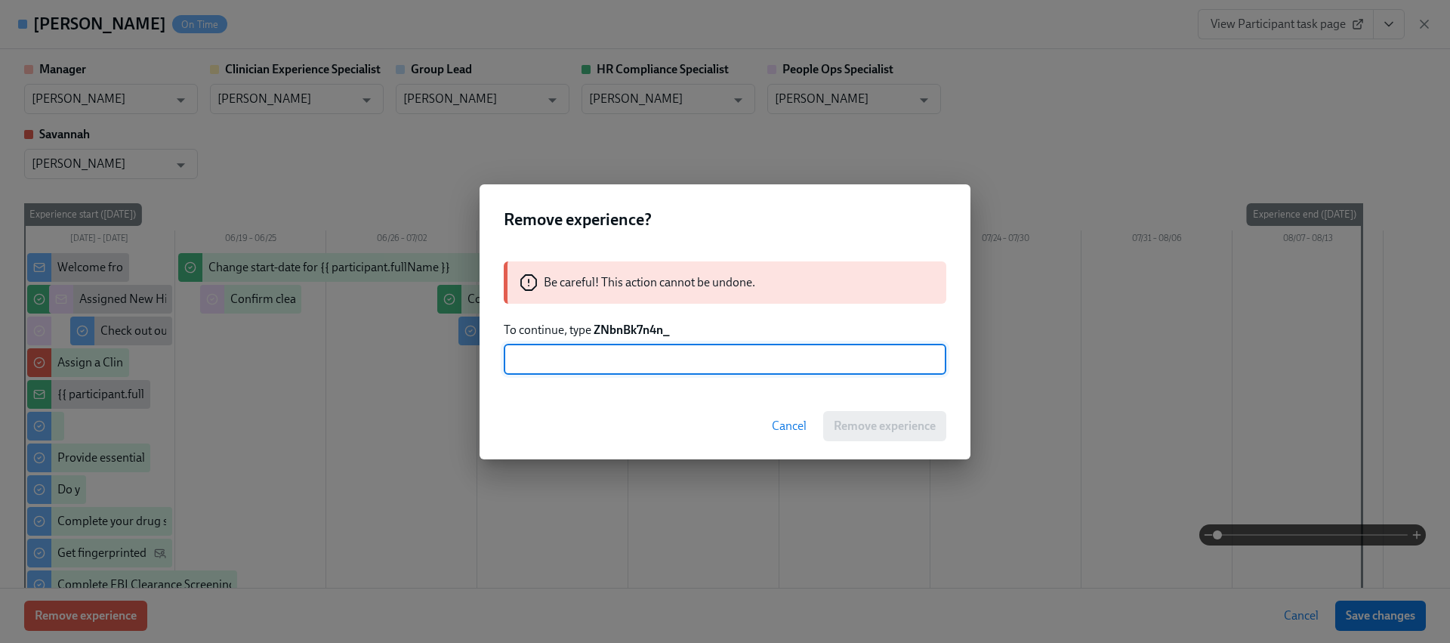
paste input "ZNbnBk7n4n_"
type input "ZNbnBk7n4n_"
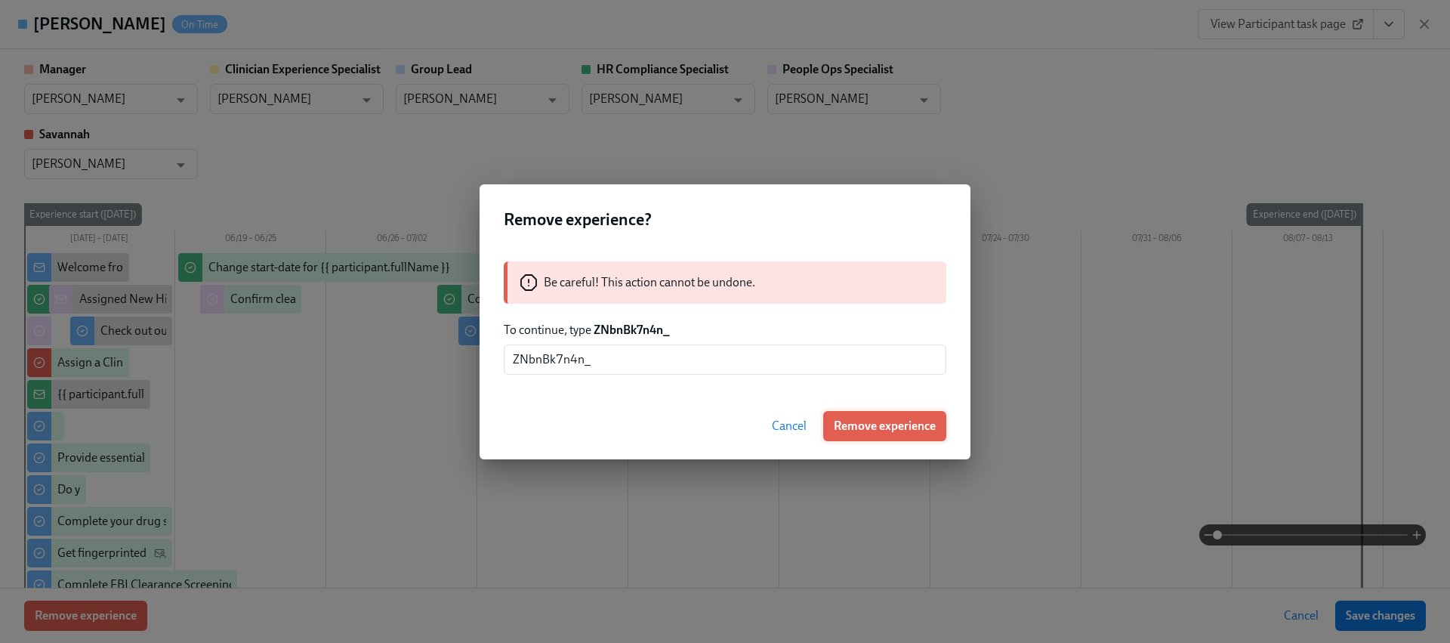
click at [896, 436] on button "Remove experience" at bounding box center [884, 426] width 123 height 30
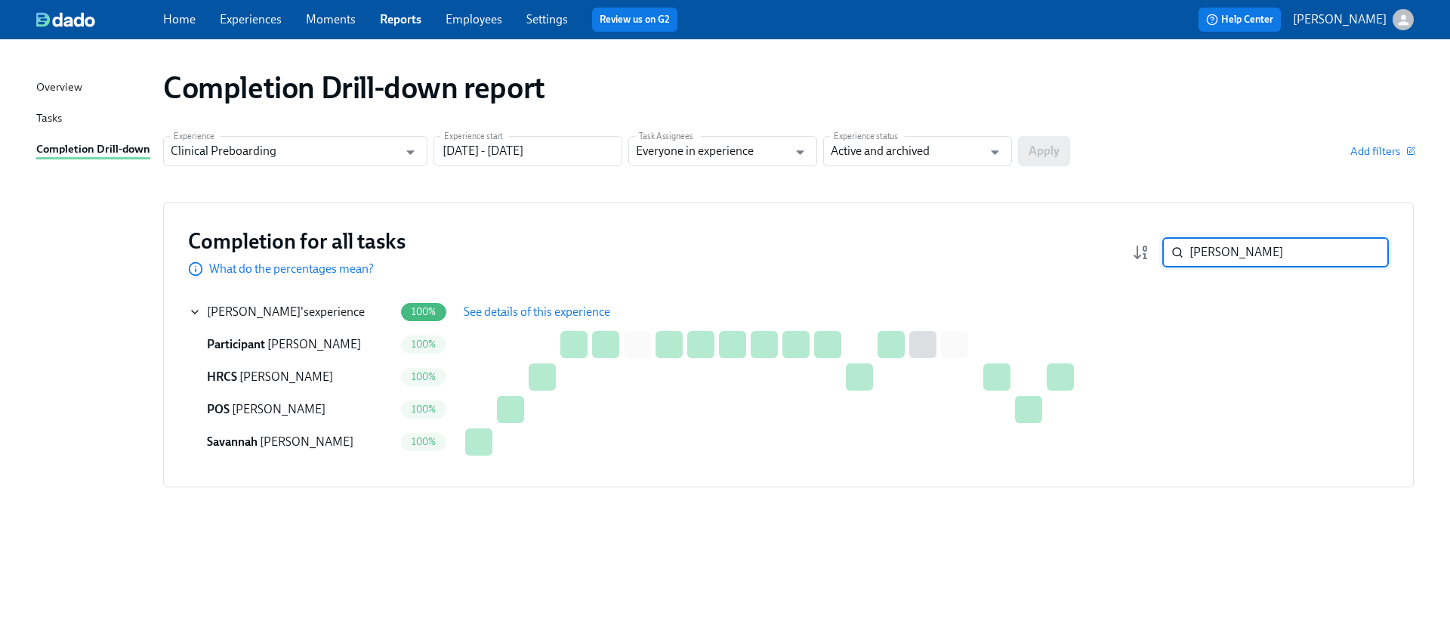
click at [1248, 248] on input "[PERSON_NAME]" at bounding box center [1288, 252] width 199 height 30
paste input "[PERSON_NAME]"
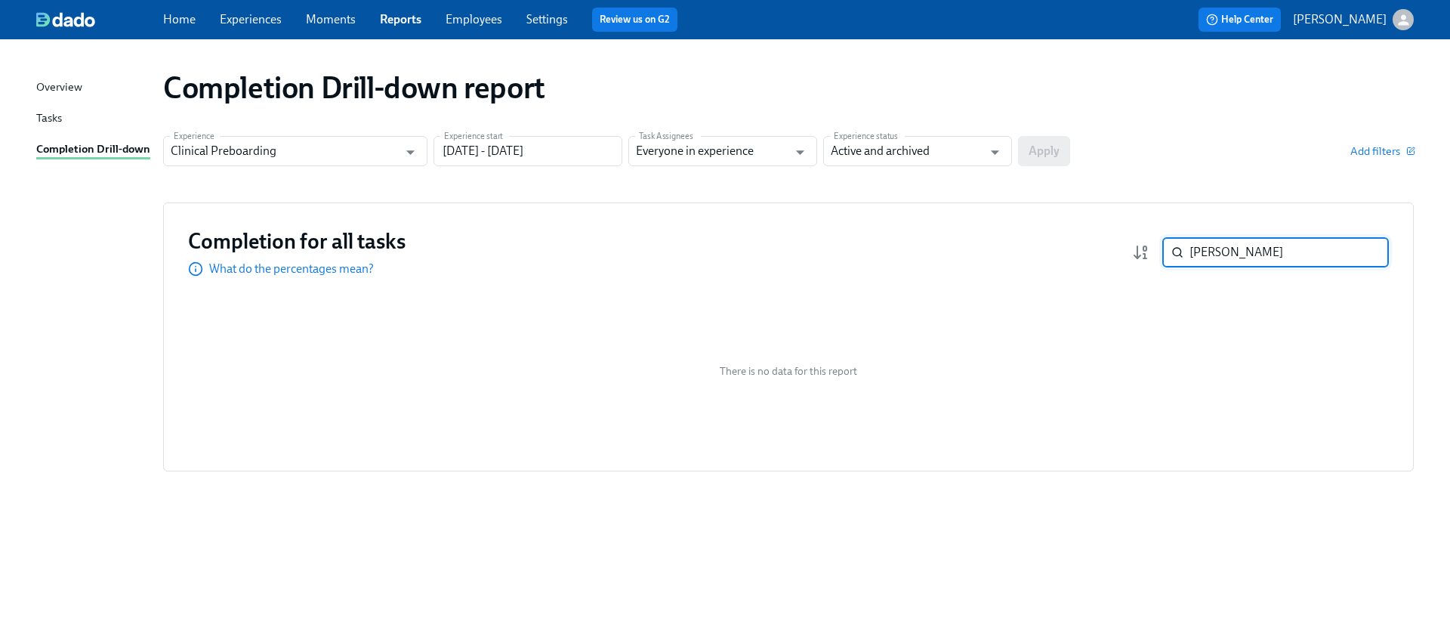
paste input "[PERSON_NAME]"
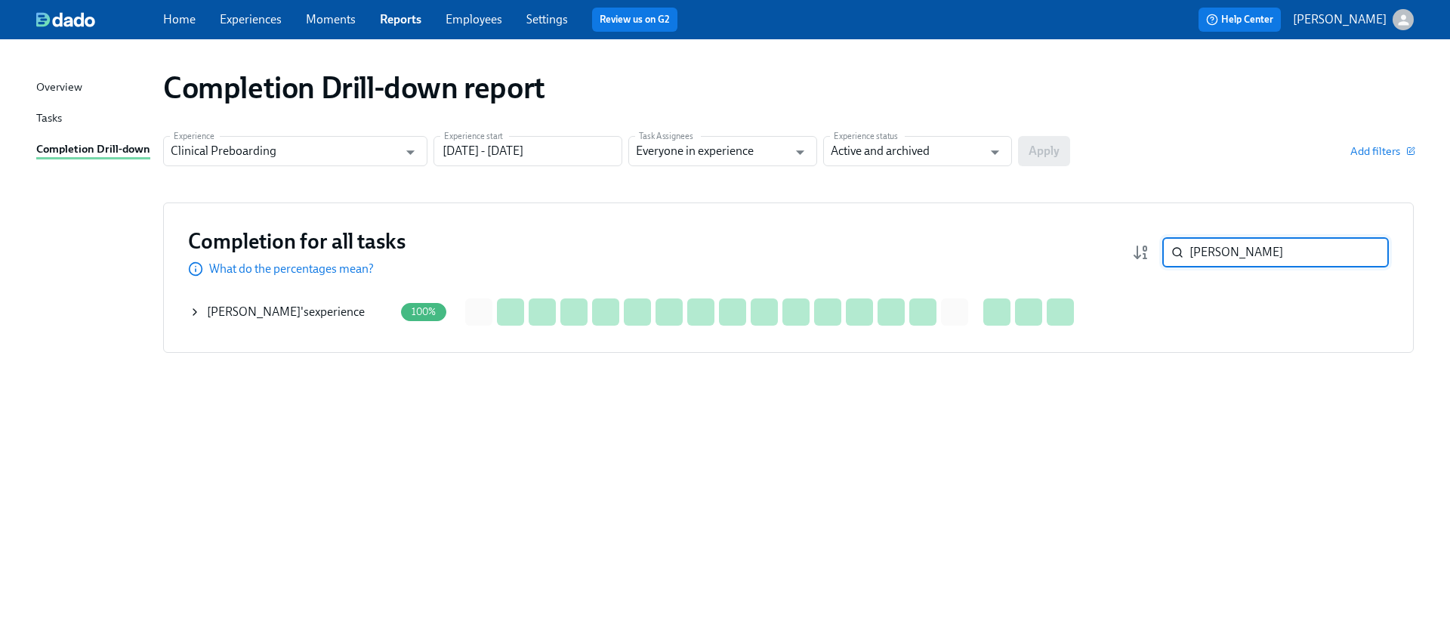
type input "[PERSON_NAME]"
click at [194, 311] on icon at bounding box center [195, 312] width 12 height 12
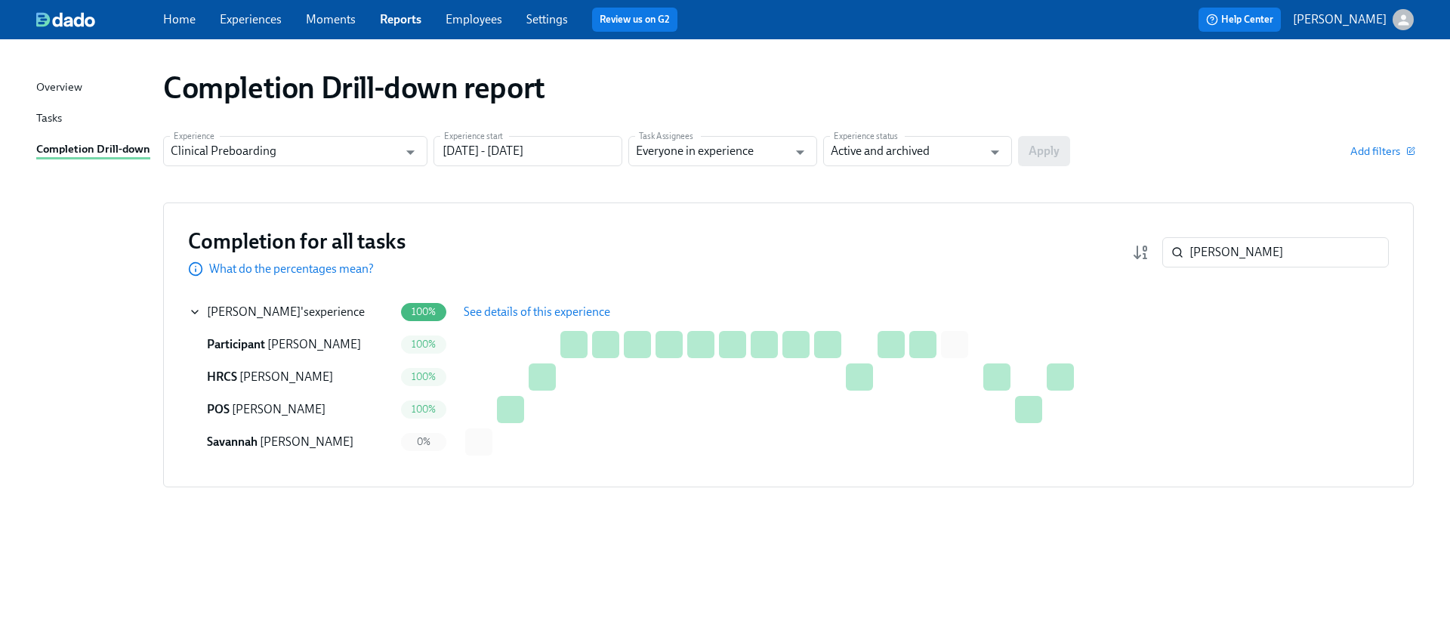
click at [466, 314] on span "See details of this experience" at bounding box center [537, 311] width 147 height 15
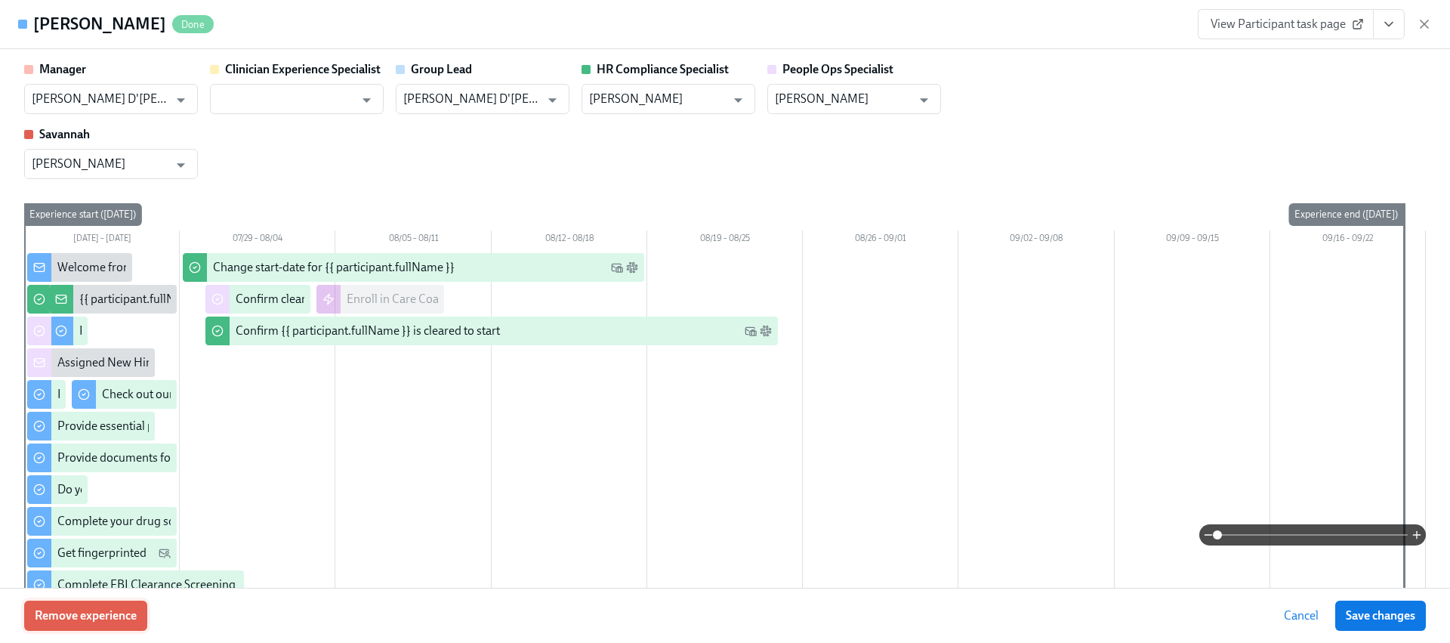
click at [87, 615] on span "Remove experience" at bounding box center [86, 615] width 102 height 15
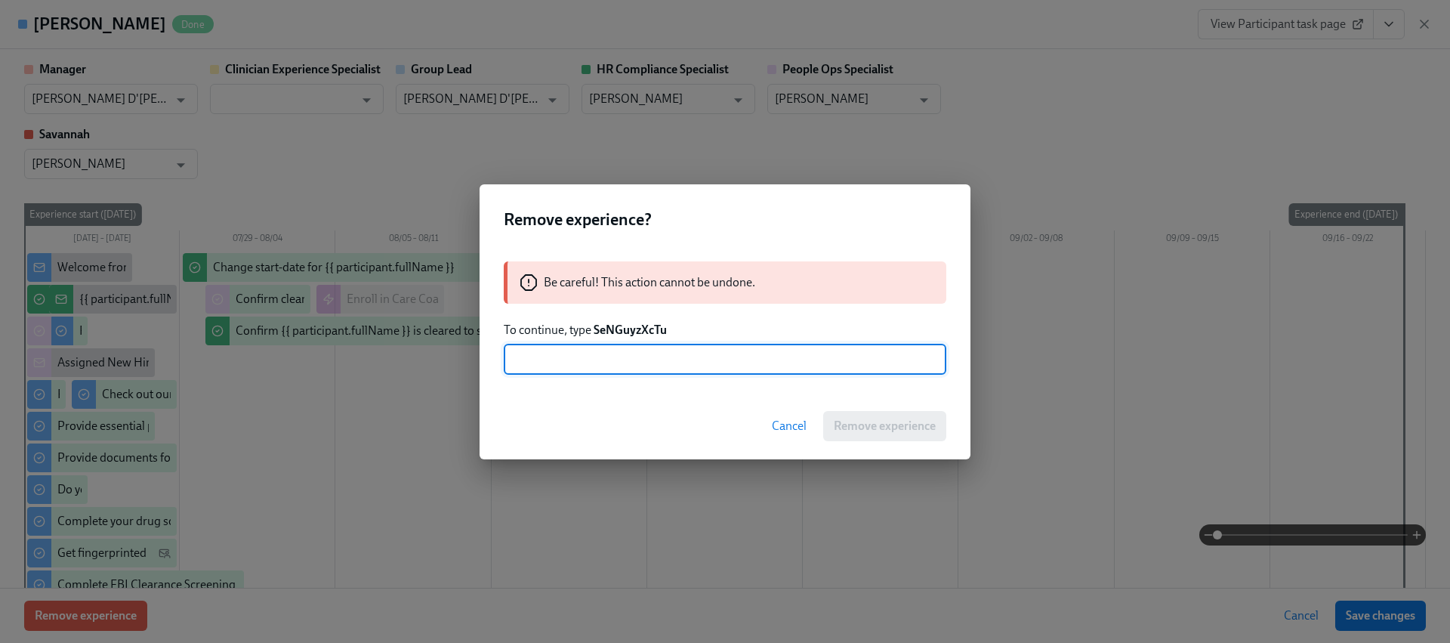
click at [631, 340] on div "Be careful! This action cannot be undone. To continue, type SeNGuyzXcTu ​" at bounding box center [725, 318] width 491 height 150
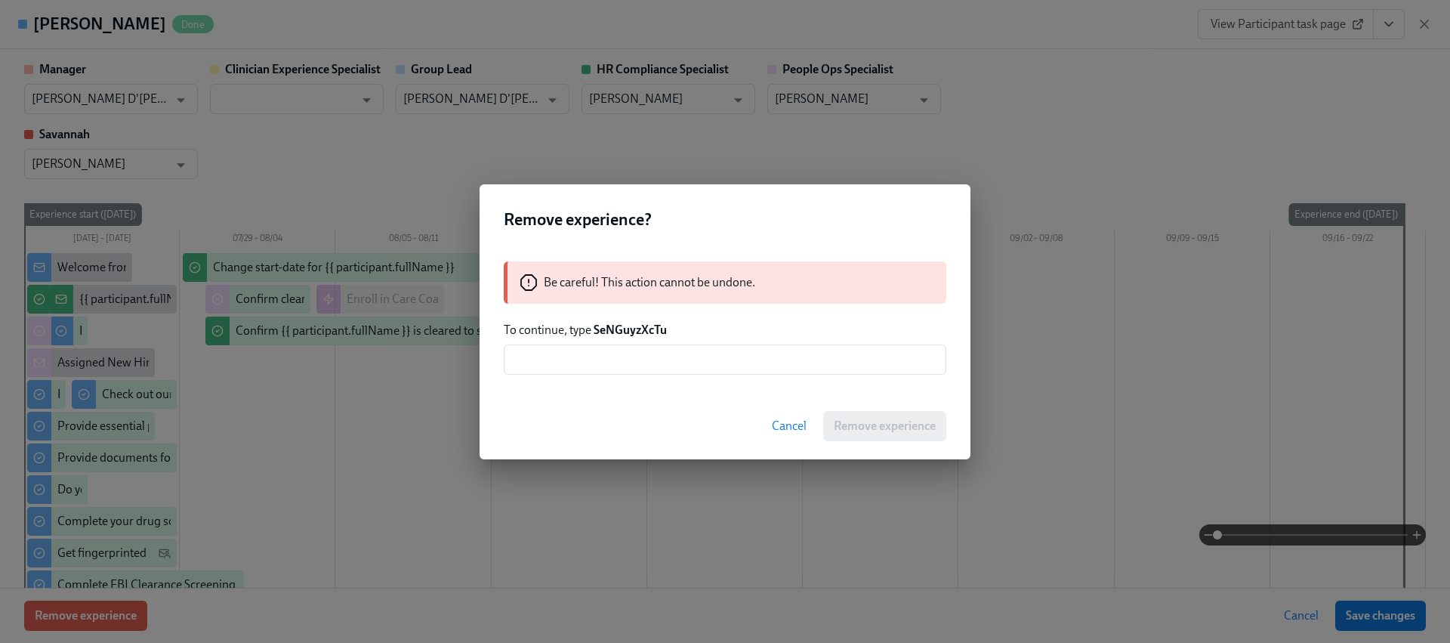
click at [629, 330] on strong "SeNGuyzXcTu" at bounding box center [630, 329] width 73 height 14
click at [629, 331] on strong "SeNGuyzXcTu" at bounding box center [630, 329] width 73 height 14
copy strong "SeNGuyzXcTu"
click at [649, 358] on input "text" at bounding box center [725, 359] width 443 height 30
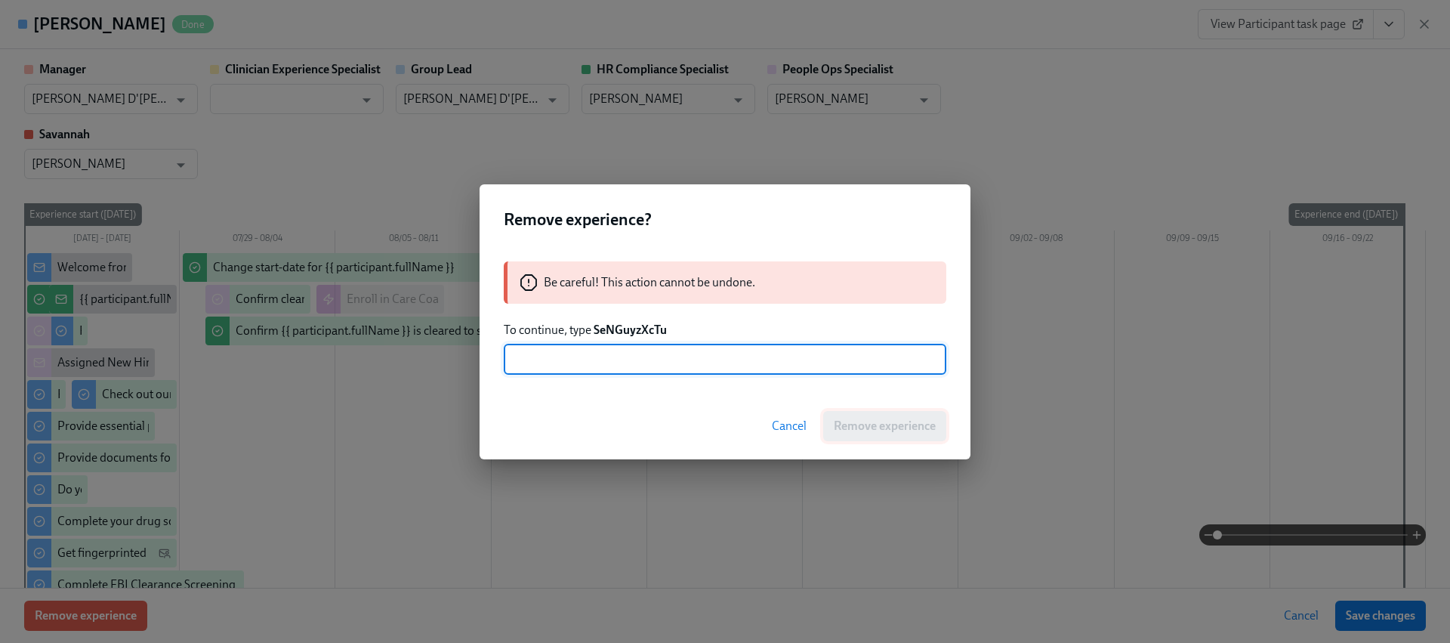
paste input "SeNGuyzXcTu"
type input "SeNGuyzXcTu"
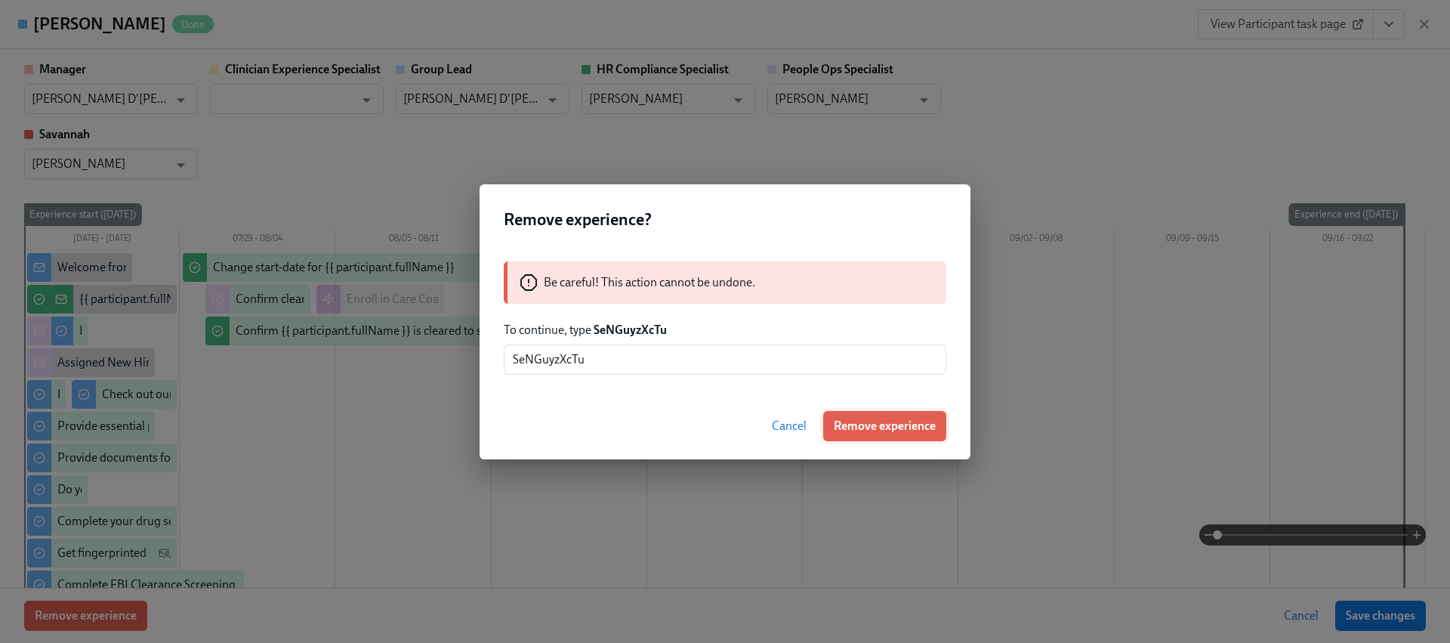
click at [851, 433] on span "Remove experience" at bounding box center [885, 425] width 102 height 15
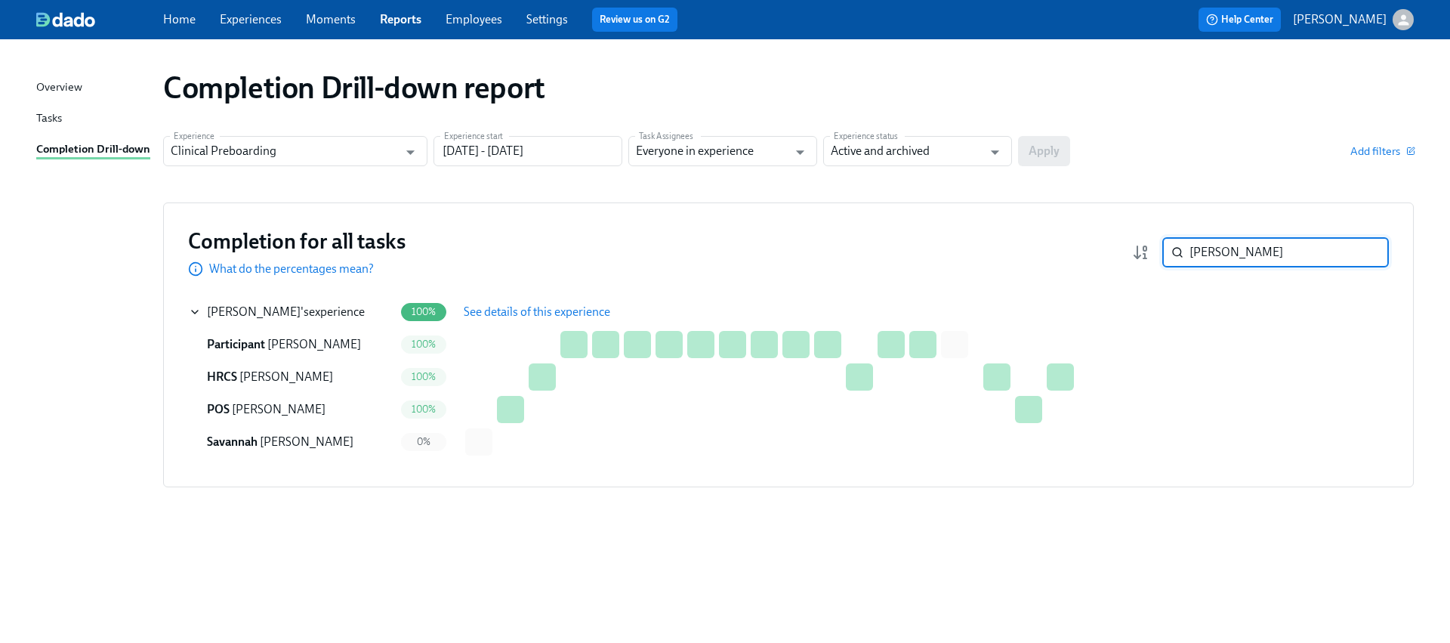
click at [1251, 261] on input "[PERSON_NAME]" at bounding box center [1288, 252] width 199 height 30
paste input "Block"
type input "Block"
click at [520, 309] on span "See details of this experience" at bounding box center [537, 311] width 147 height 15
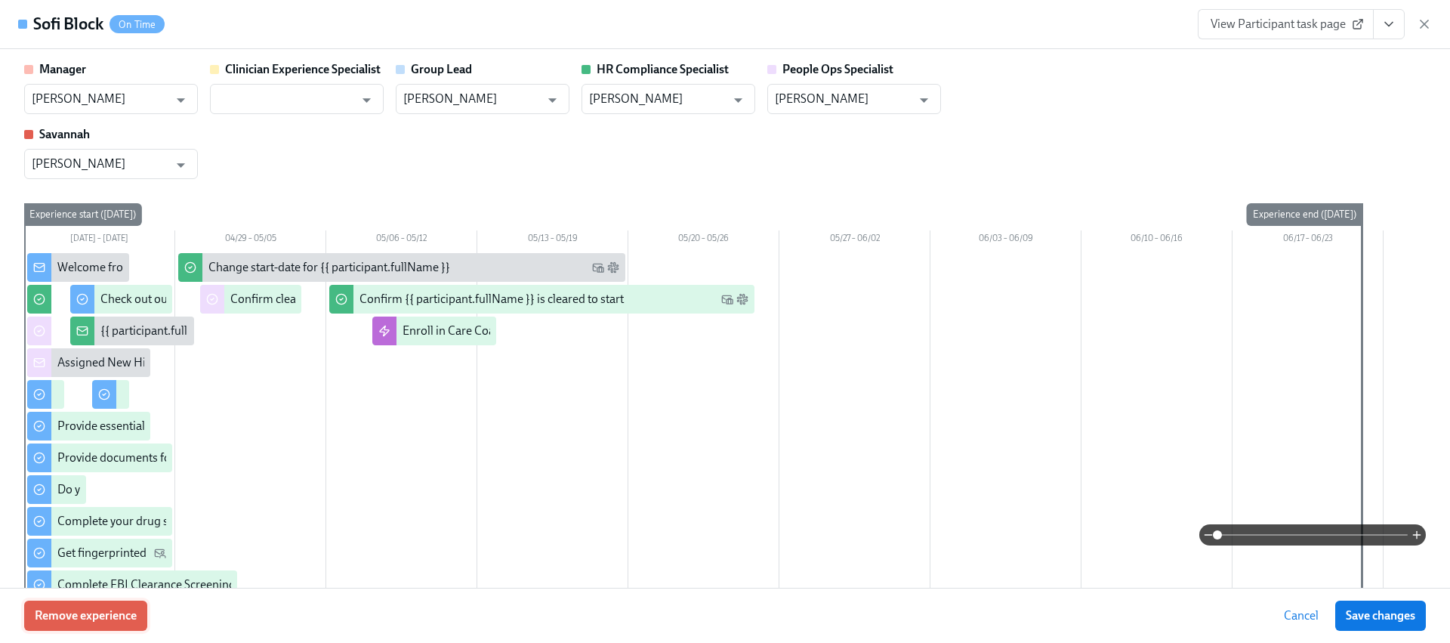
click at [106, 605] on button "Remove experience" at bounding box center [85, 615] width 123 height 30
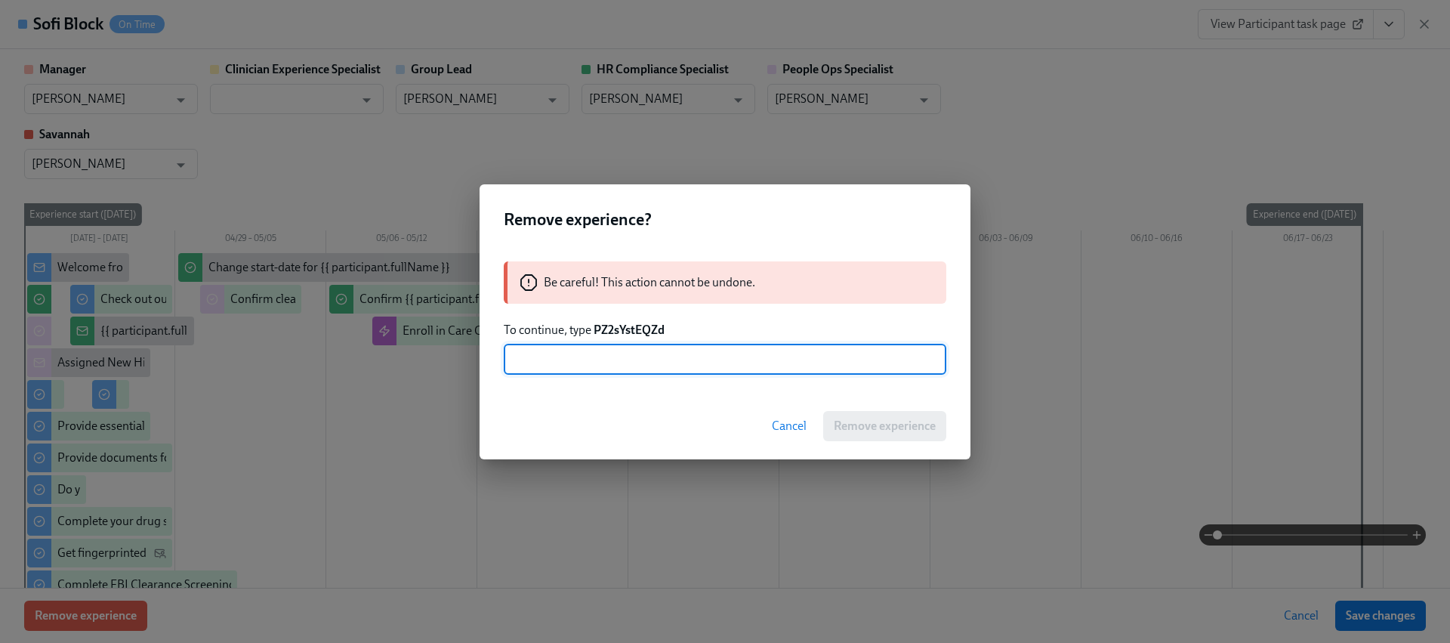
click at [610, 325] on strong "PZ2sYstEQZd" at bounding box center [629, 329] width 71 height 14
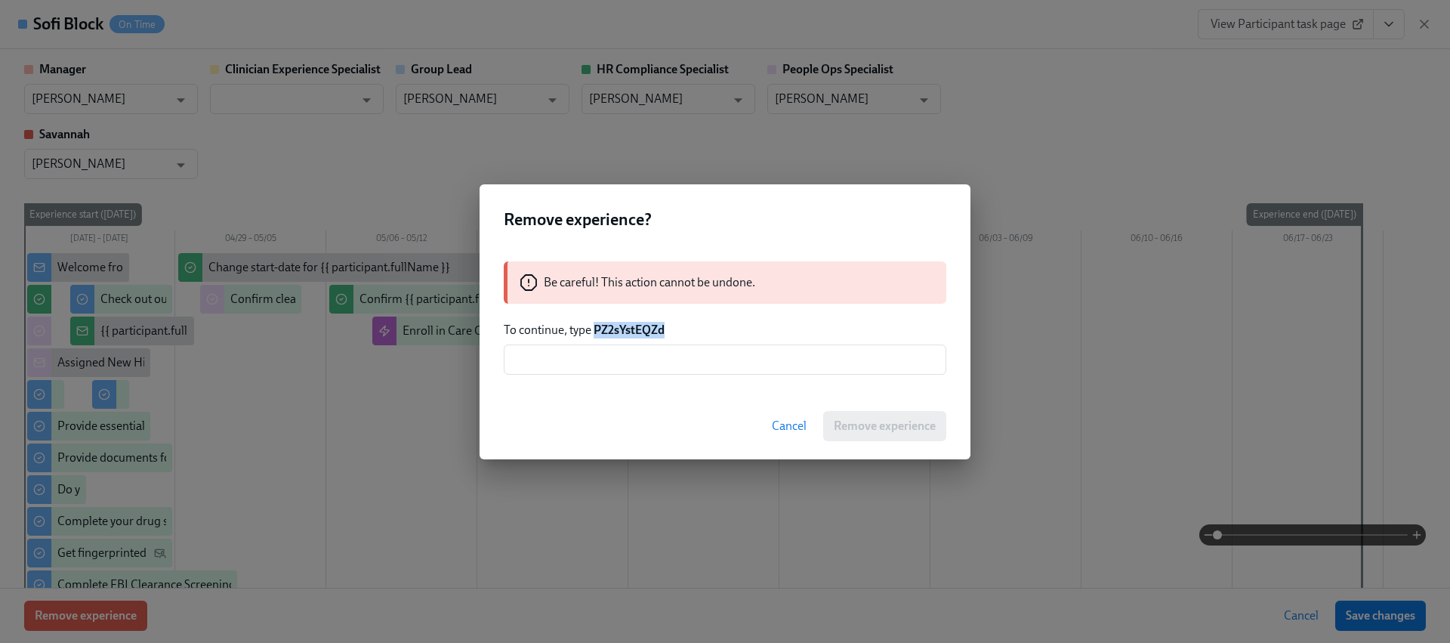
click at [610, 325] on strong "PZ2sYstEQZd" at bounding box center [629, 329] width 71 height 14
click at [622, 360] on input "text" at bounding box center [725, 359] width 443 height 30
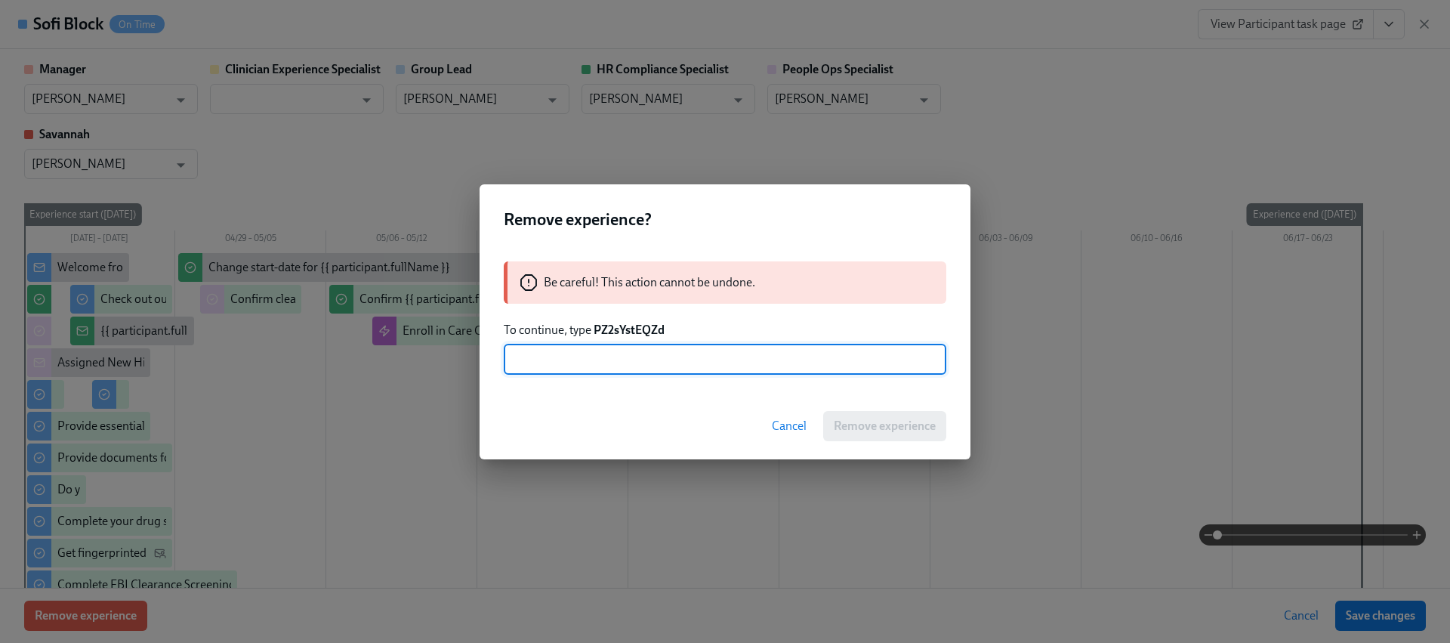
paste input "PZ2sYstEQZd"
type input "PZ2sYstEQZd"
click at [849, 427] on span "Remove experience" at bounding box center [885, 425] width 102 height 15
